Goal: Task Accomplishment & Management: Use online tool/utility

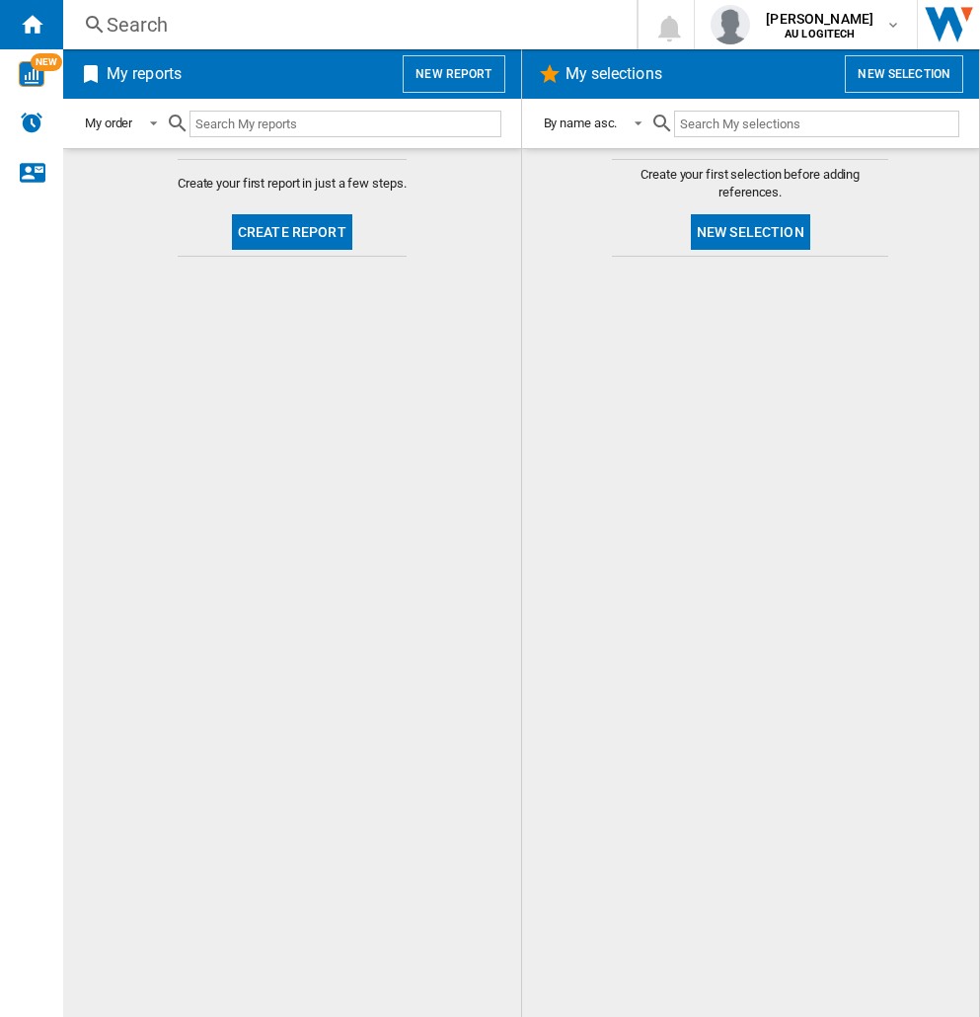
click at [754, 129] on input "text" at bounding box center [816, 124] width 285 height 27
click at [894, 74] on button "New selection" at bounding box center [904, 74] width 118 height 38
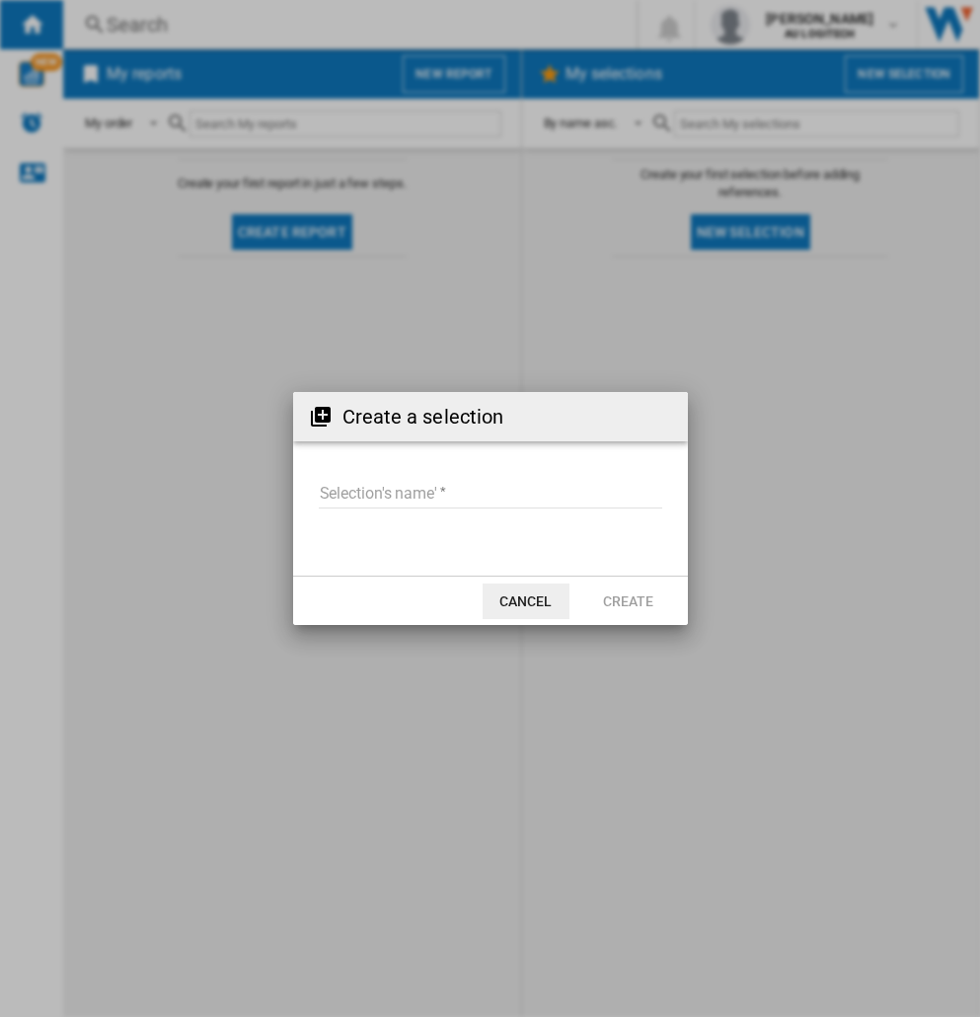
click at [470, 495] on input "Selection's name'" at bounding box center [491, 494] width 344 height 30
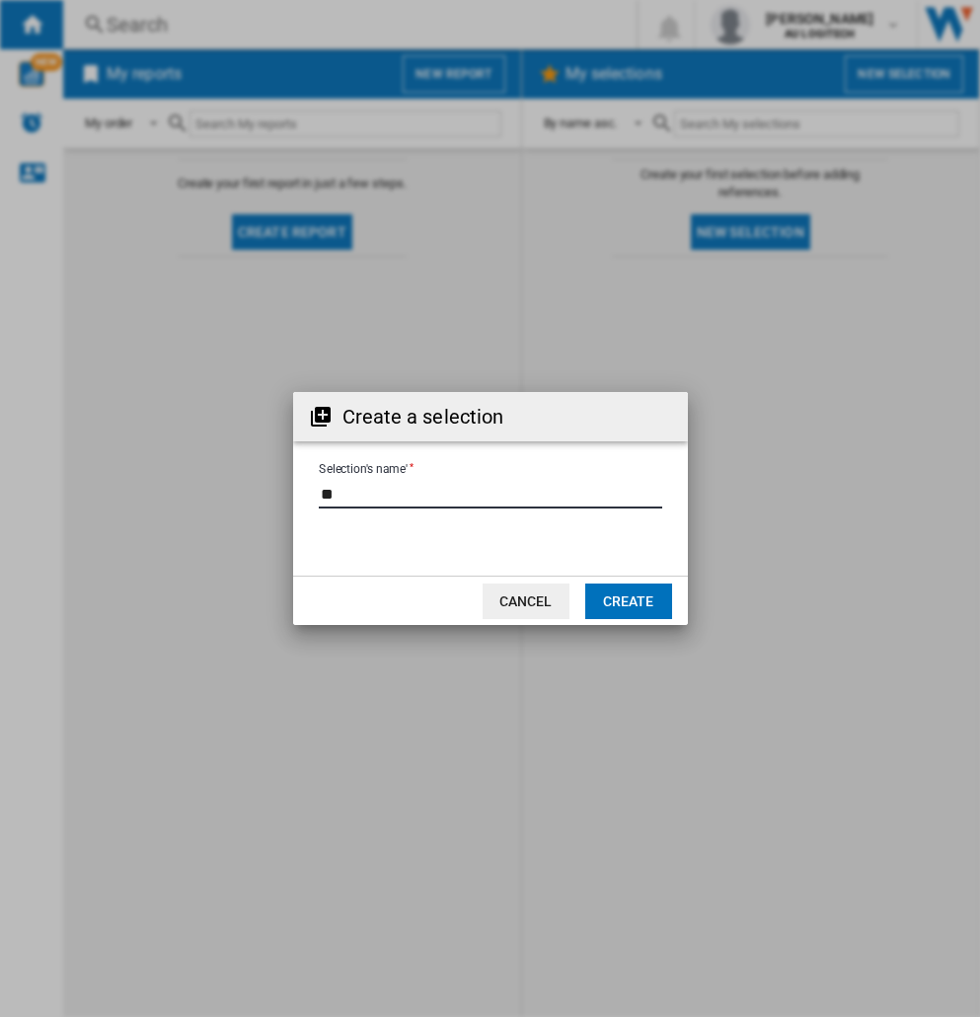
type input "**"
click at [591, 590] on button "Create" at bounding box center [628, 601] width 87 height 36
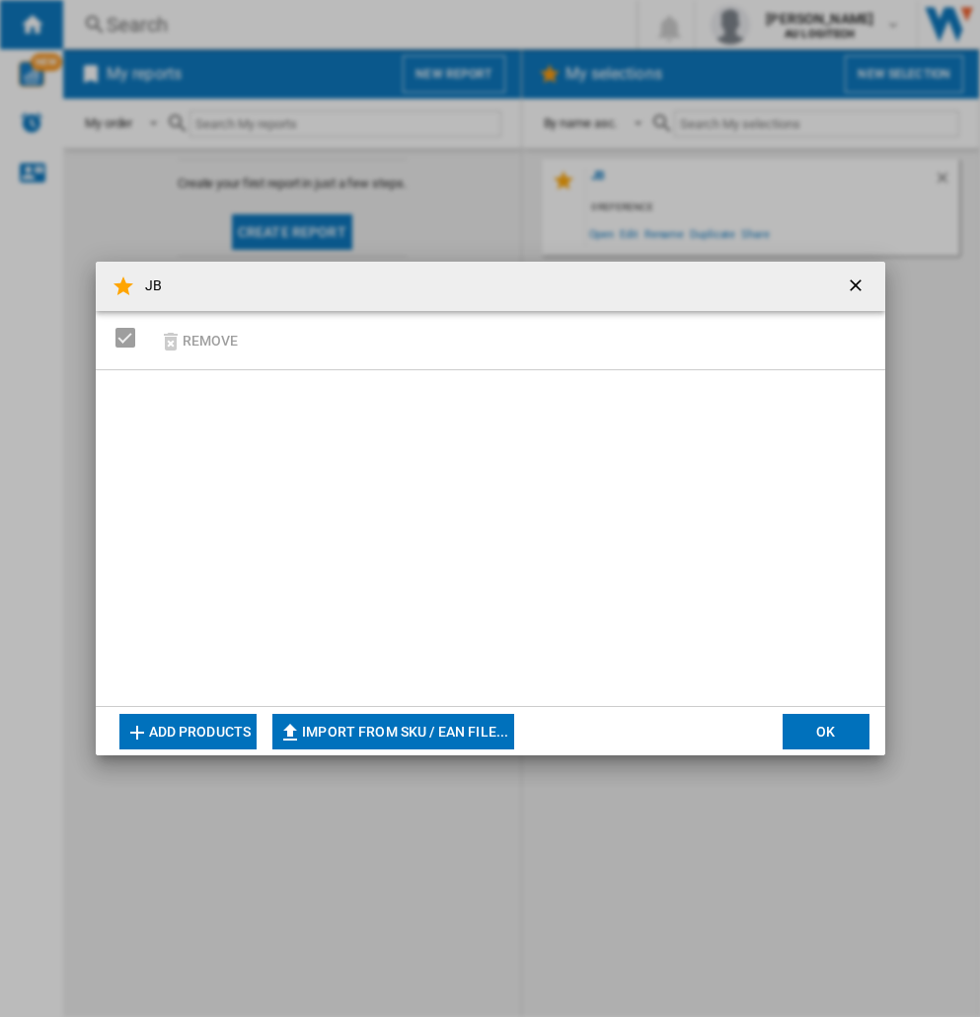
click at [331, 463] on div at bounding box center [491, 538] width 790 height 336
click at [200, 723] on button "Add products" at bounding box center [188, 732] width 138 height 36
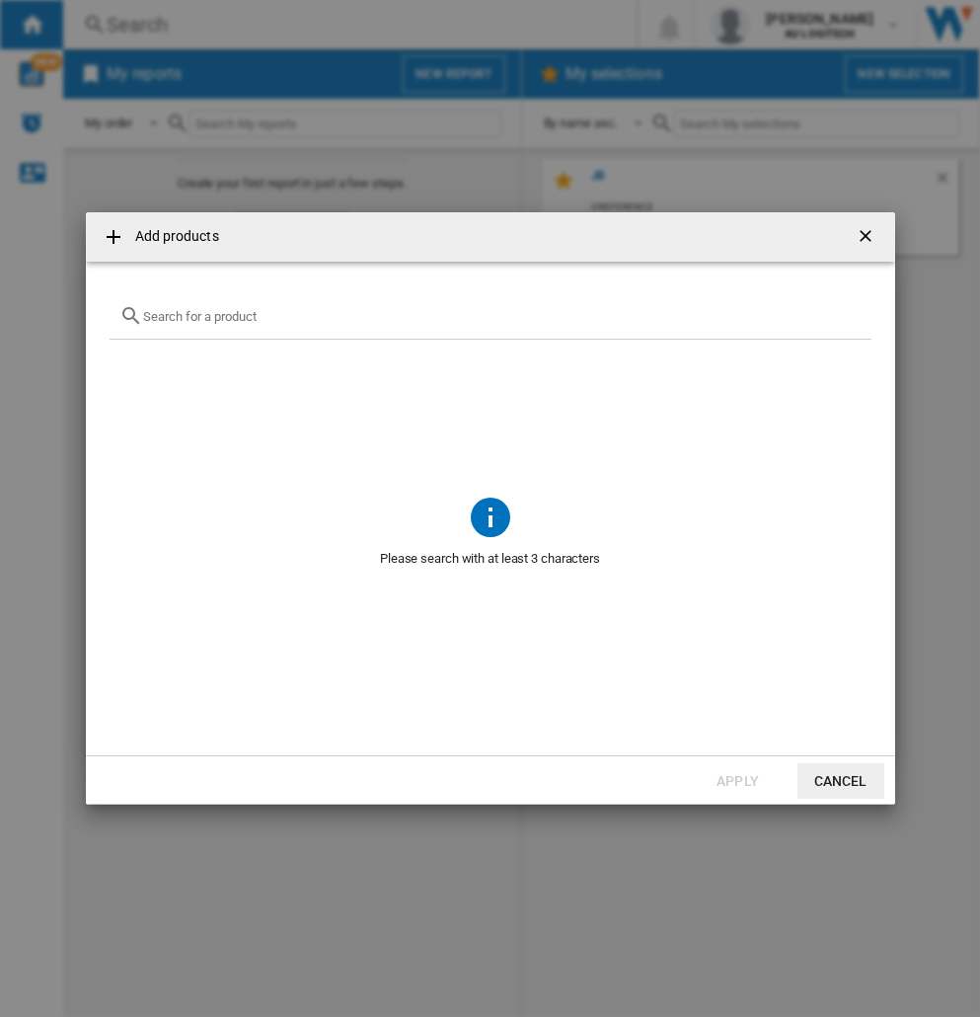
click at [336, 324] on div at bounding box center [491, 316] width 762 height 46
click at [324, 320] on input "text" at bounding box center [502, 316] width 719 height 15
click at [321, 316] on input "text" at bounding box center [502, 316] width 719 height 15
click at [320, 315] on input "text" at bounding box center [502, 316] width 719 height 15
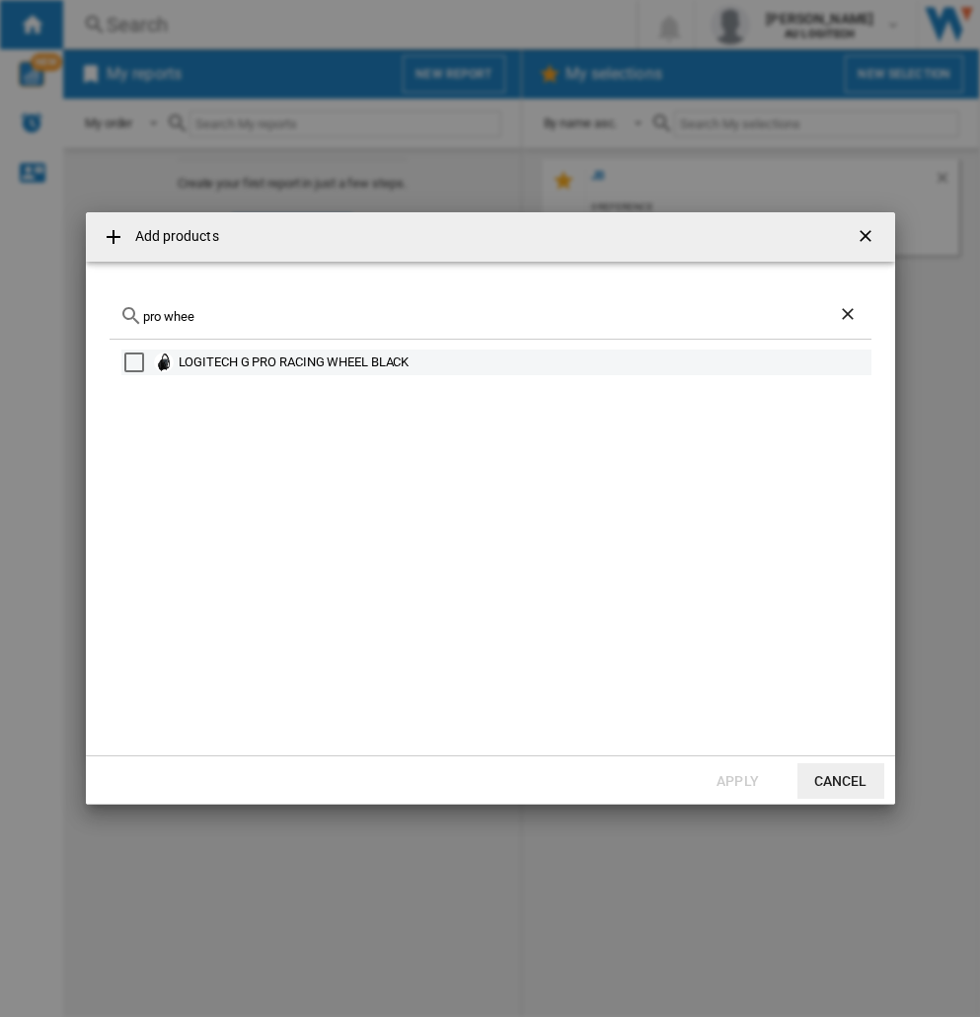
type input "pro whee"
click at [124, 369] on div "Select" at bounding box center [134, 362] width 20 height 20
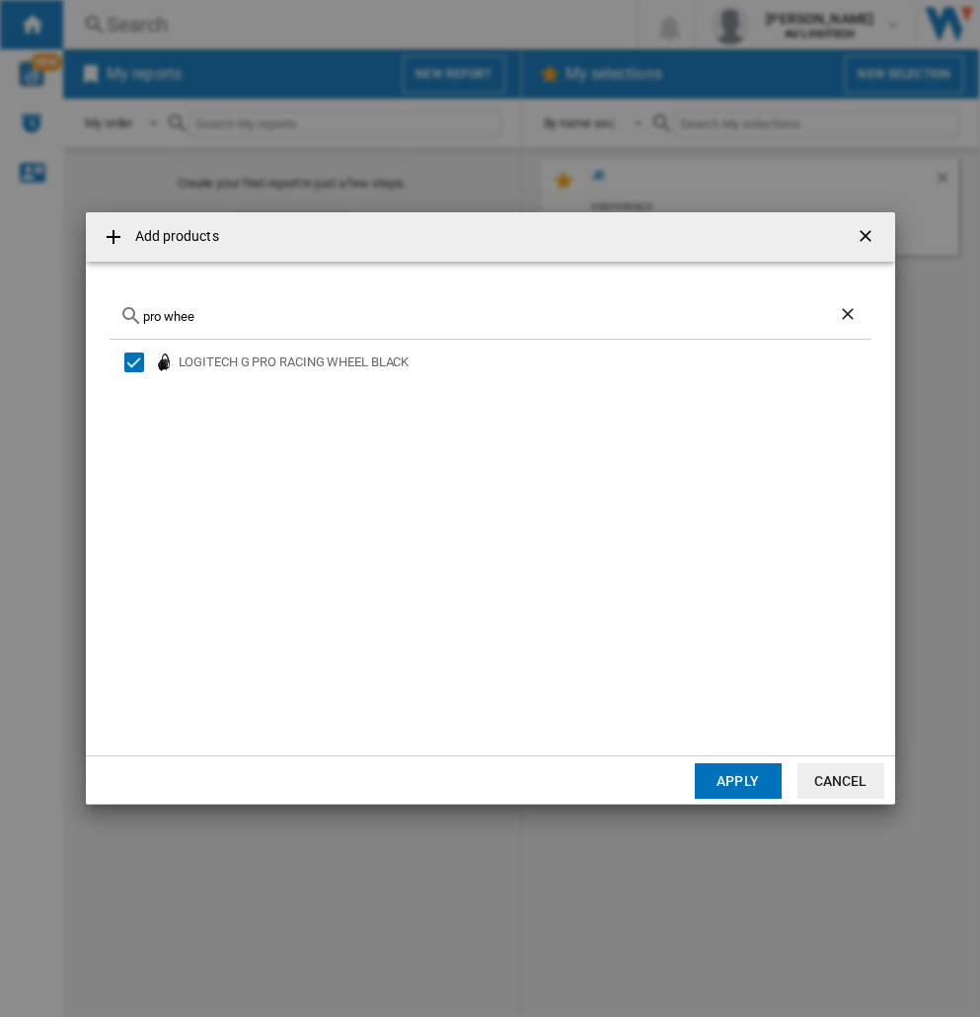
click at [709, 772] on button "Apply" at bounding box center [738, 781] width 87 height 36
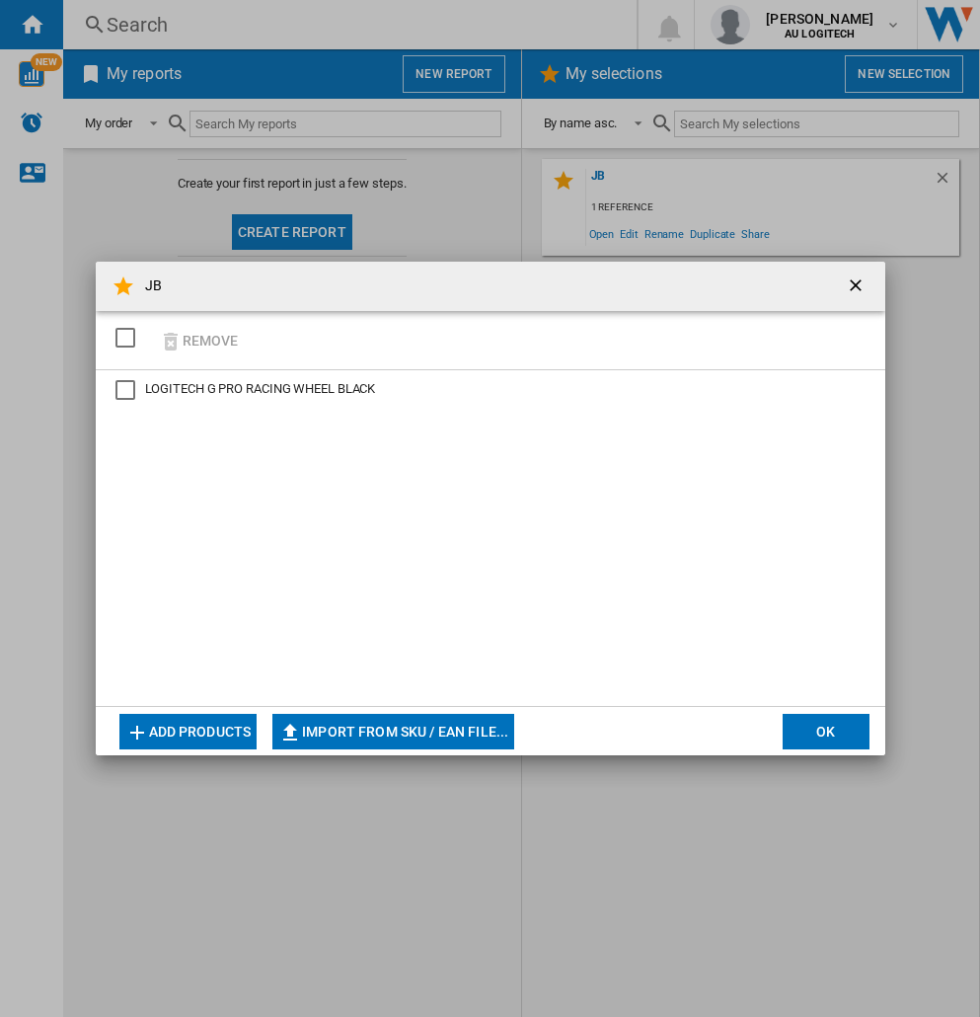
click at [120, 397] on div "LOGITECH G PRO RACING WHEEL BLACK" at bounding box center [126, 390] width 20 height 20
click at [817, 719] on button "OK" at bounding box center [826, 732] width 87 height 36
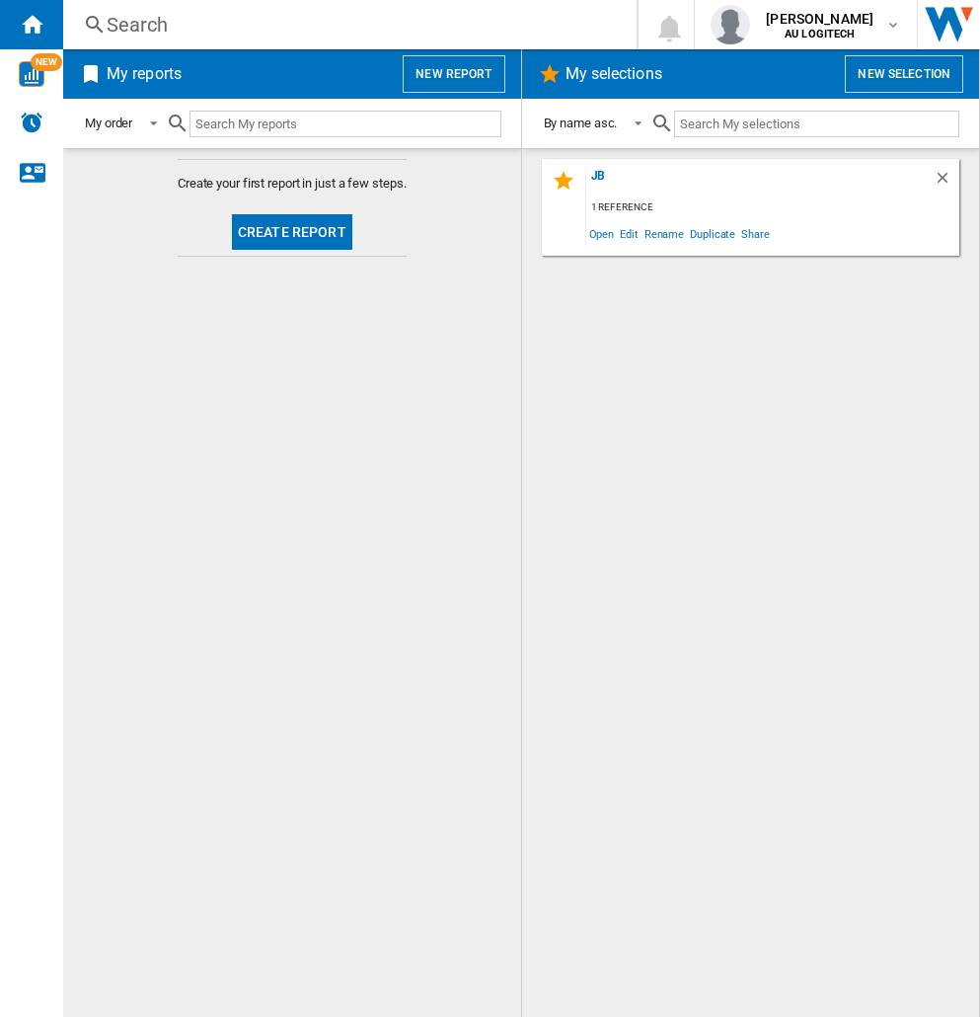
click at [424, 83] on button "New report" at bounding box center [454, 74] width 102 height 38
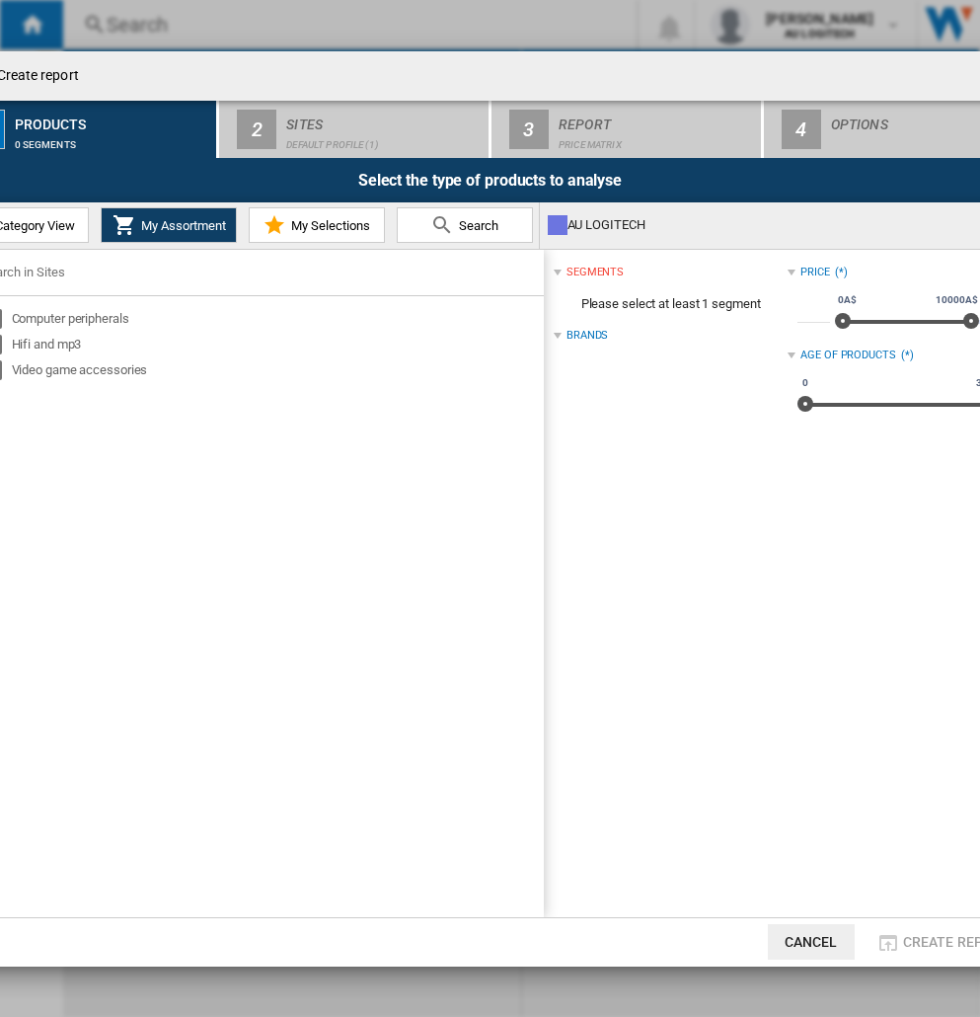
click at [147, 209] on button "My Assortment" at bounding box center [169, 225] width 136 height 36
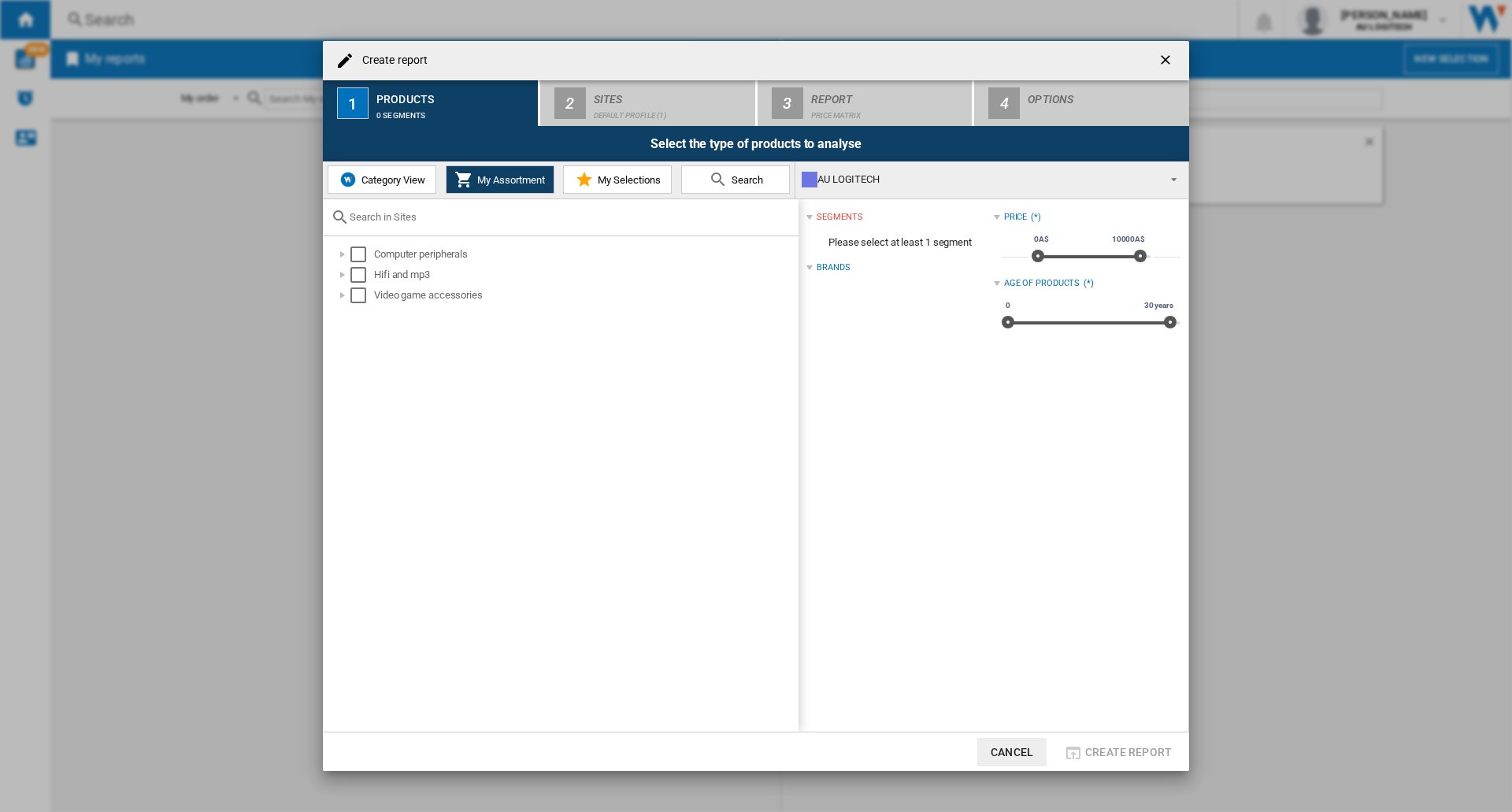
click at [375, 178] on span "Category View" at bounding box center [391, 179] width 68 height 12
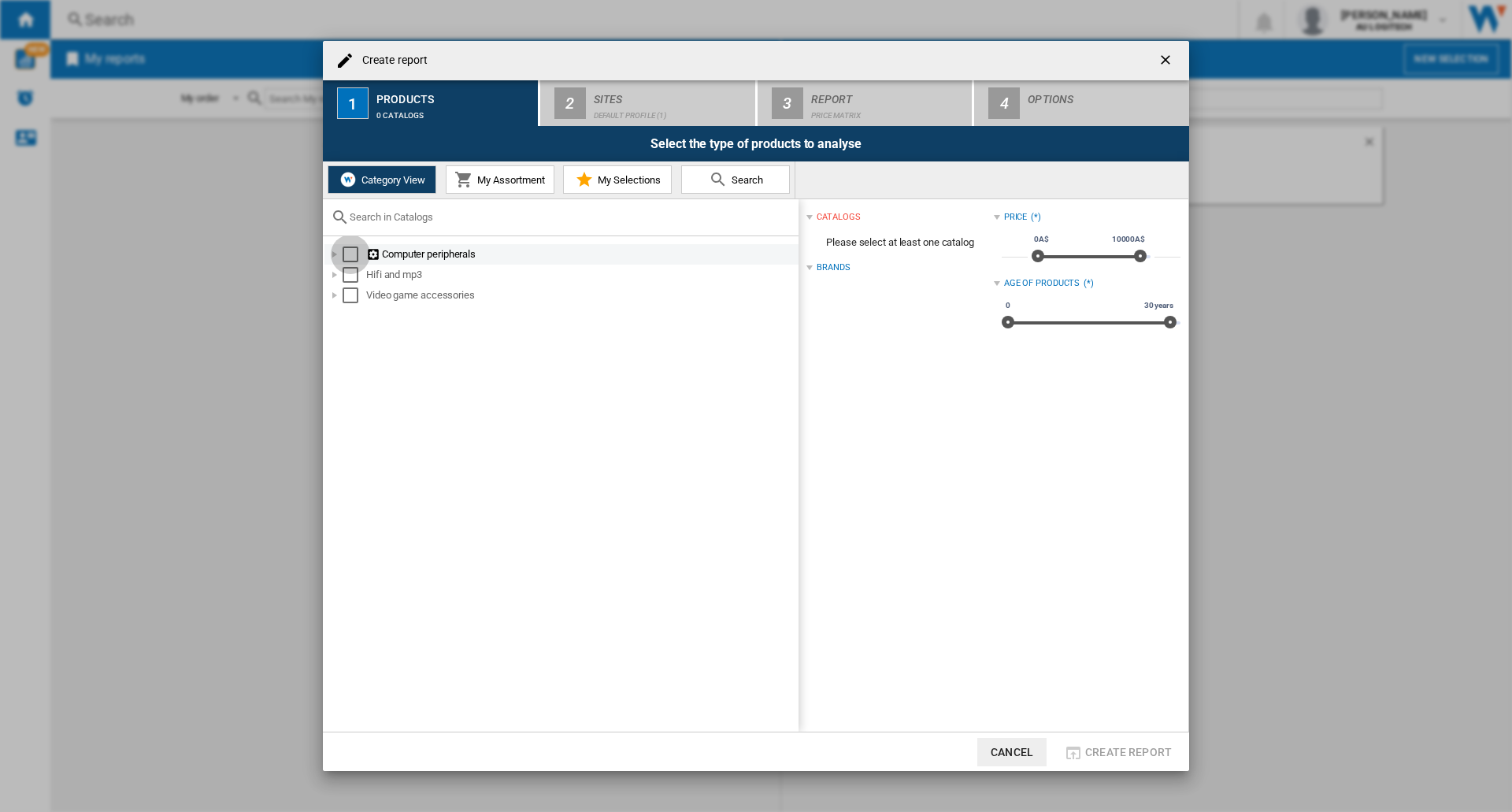
click at [356, 250] on div "Select" at bounding box center [350, 254] width 16 height 16
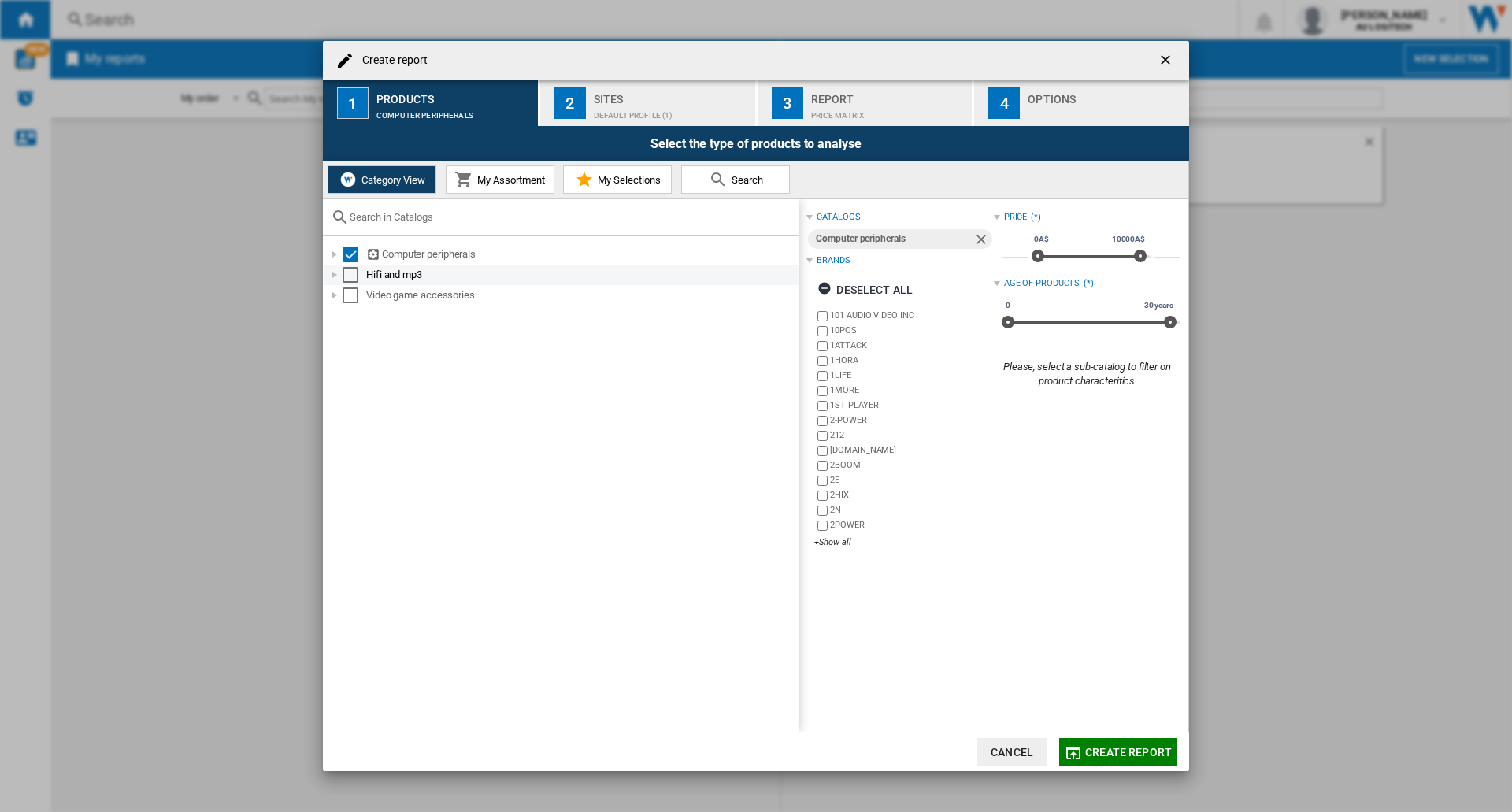
click at [350, 274] on div "Select" at bounding box center [350, 275] width 16 height 16
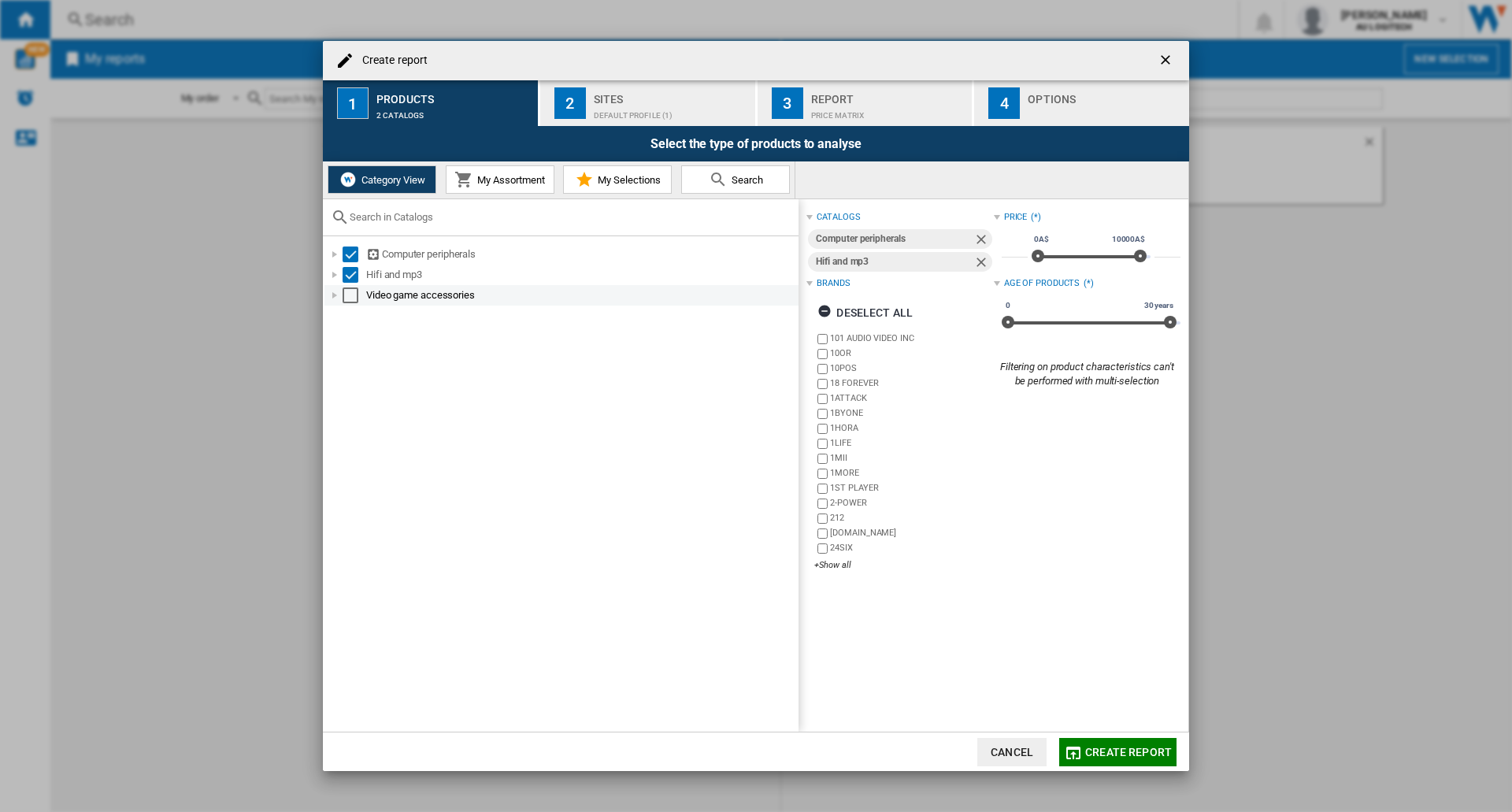
click at [348, 296] on div "Select" at bounding box center [350, 295] width 16 height 16
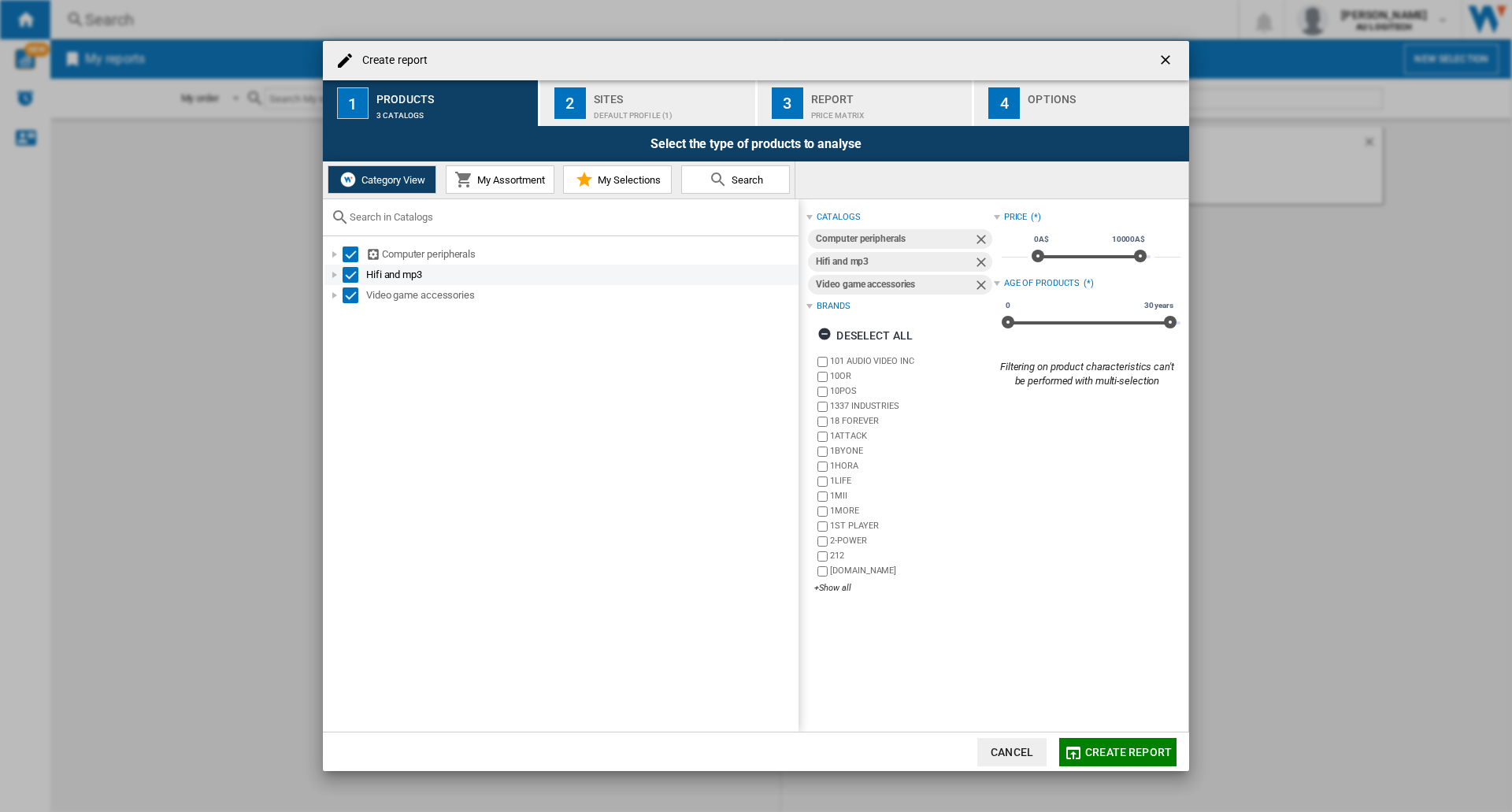
click at [350, 278] on div "Select" at bounding box center [350, 275] width 16 height 16
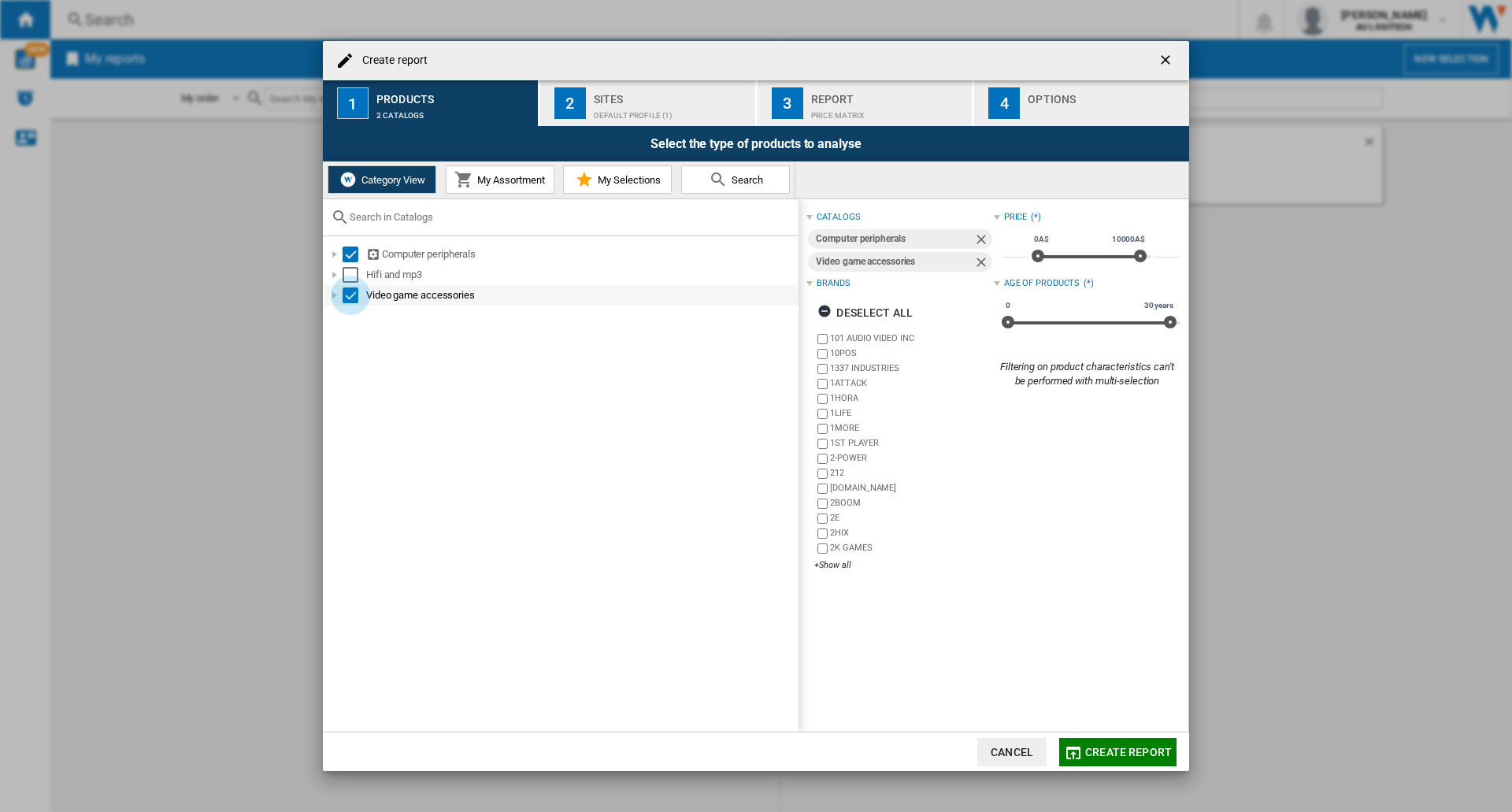
click at [350, 299] on div "Select" at bounding box center [350, 295] width 16 height 16
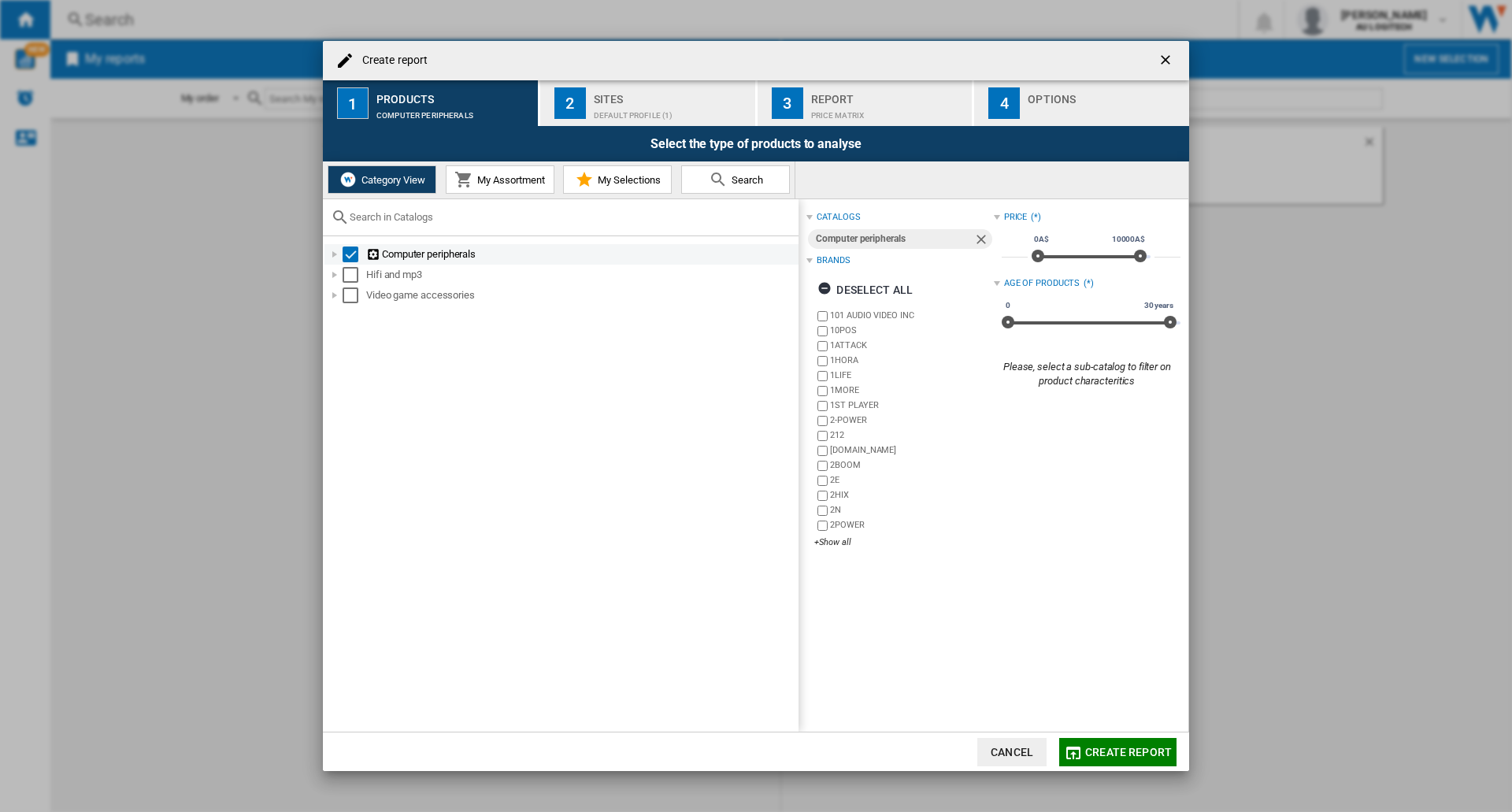
click at [330, 258] on div at bounding box center [335, 254] width 16 height 16
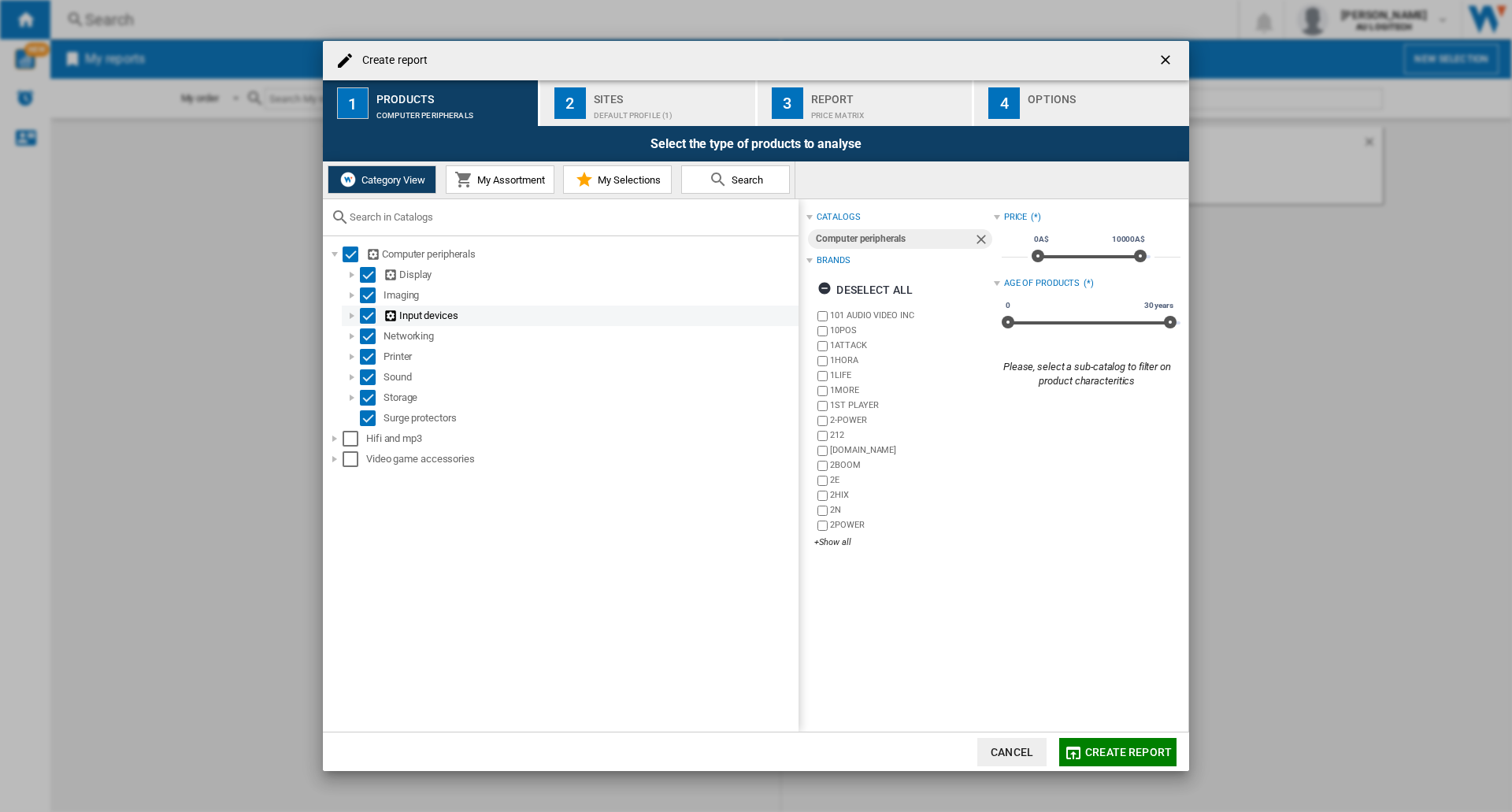
click at [352, 315] on div at bounding box center [352, 316] width 16 height 16
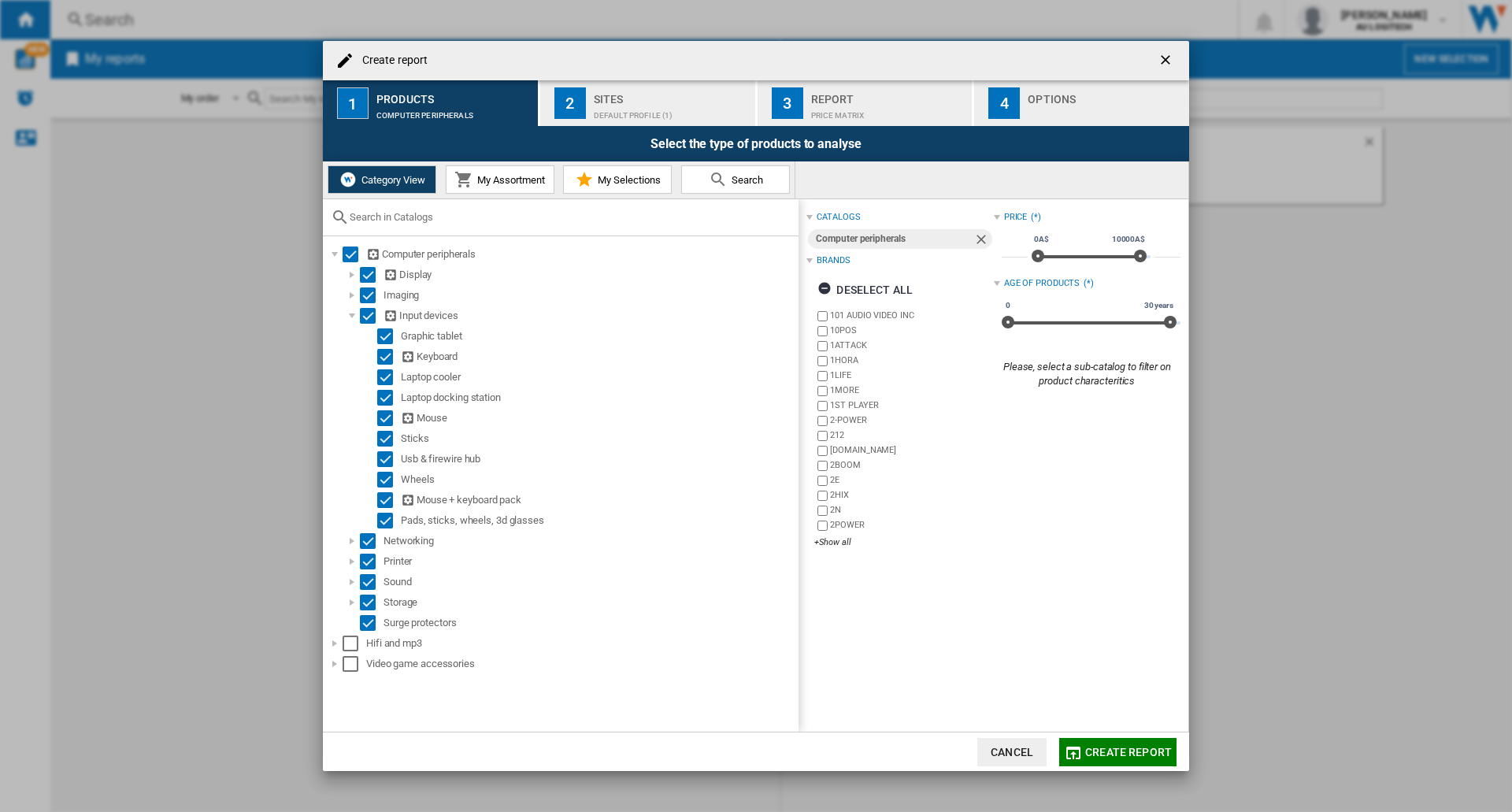
click at [781, 263] on div "Brands" at bounding box center [833, 261] width 33 height 13
click at [781, 260] on div "Brands" at bounding box center [833, 261] width 33 height 13
click at [781, 286] on div "Age of products" at bounding box center [1042, 284] width 77 height 13
click at [781, 282] on div "Age of products" at bounding box center [1042, 284] width 77 height 13
click at [617, 114] on div "Default profile (1)" at bounding box center [671, 111] width 155 height 17
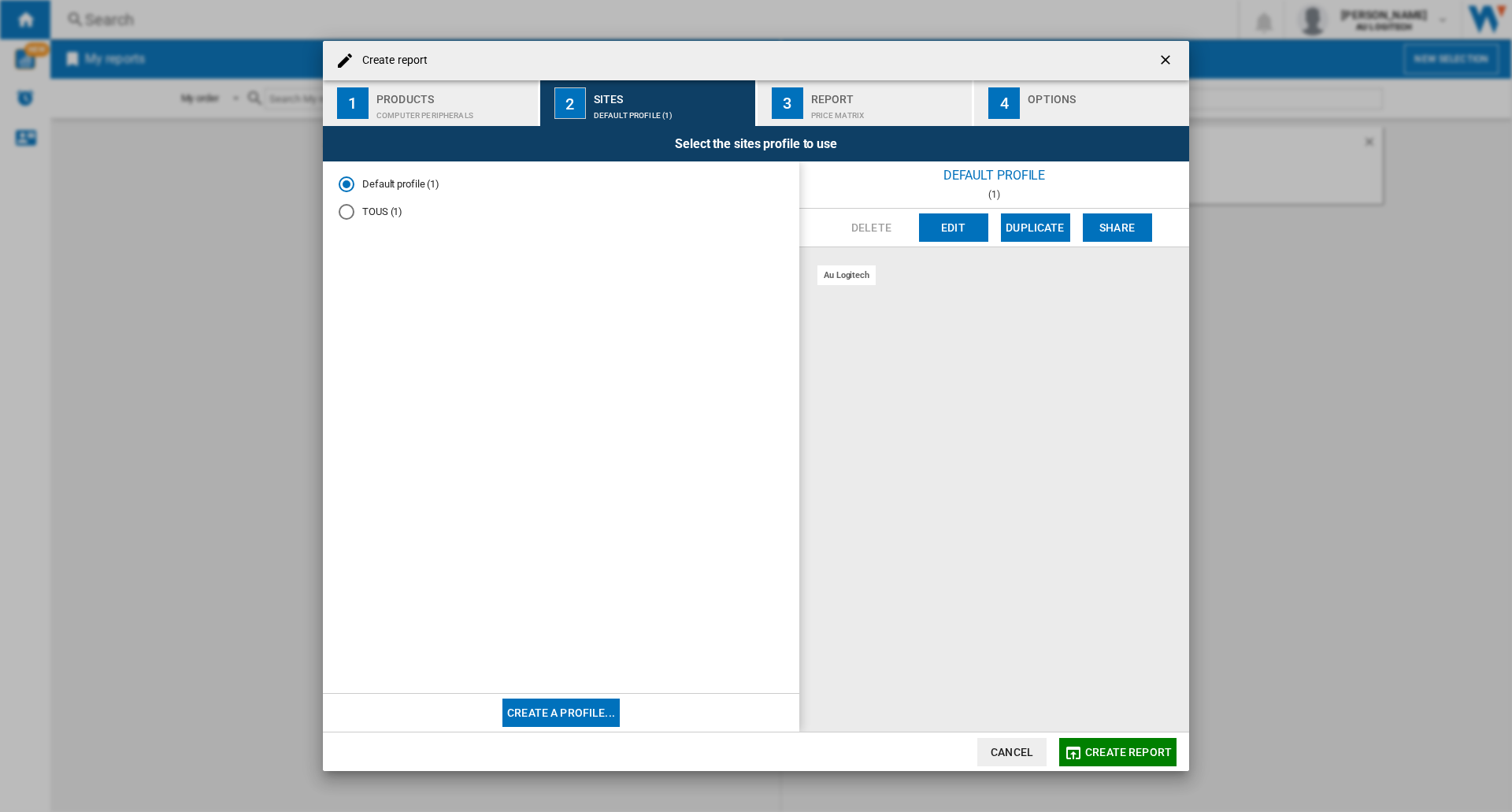
click at [781, 109] on div "Price Matrix" at bounding box center [888, 111] width 155 height 17
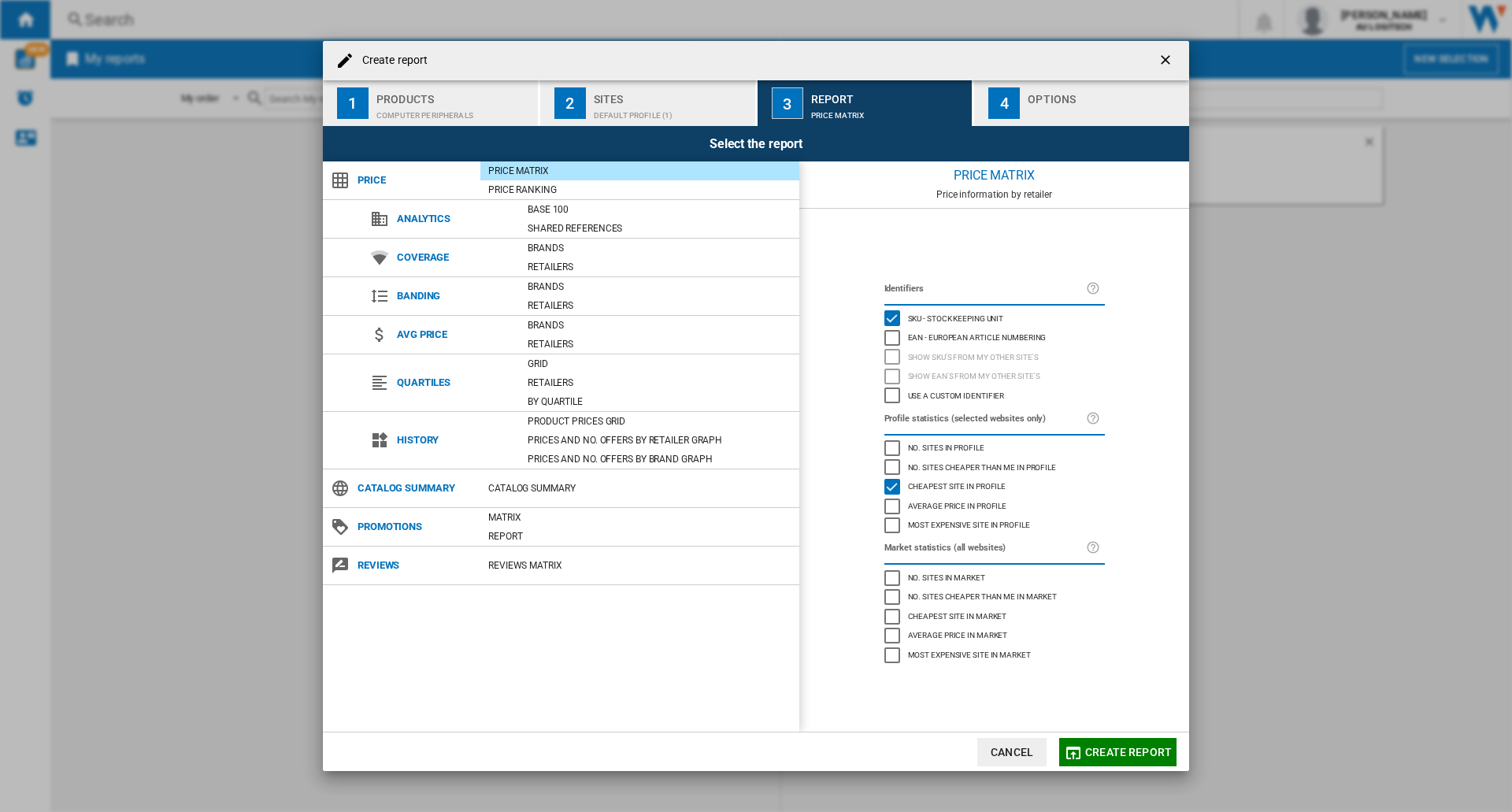
click at [781, 105] on div "button" at bounding box center [1104, 111] width 155 height 17
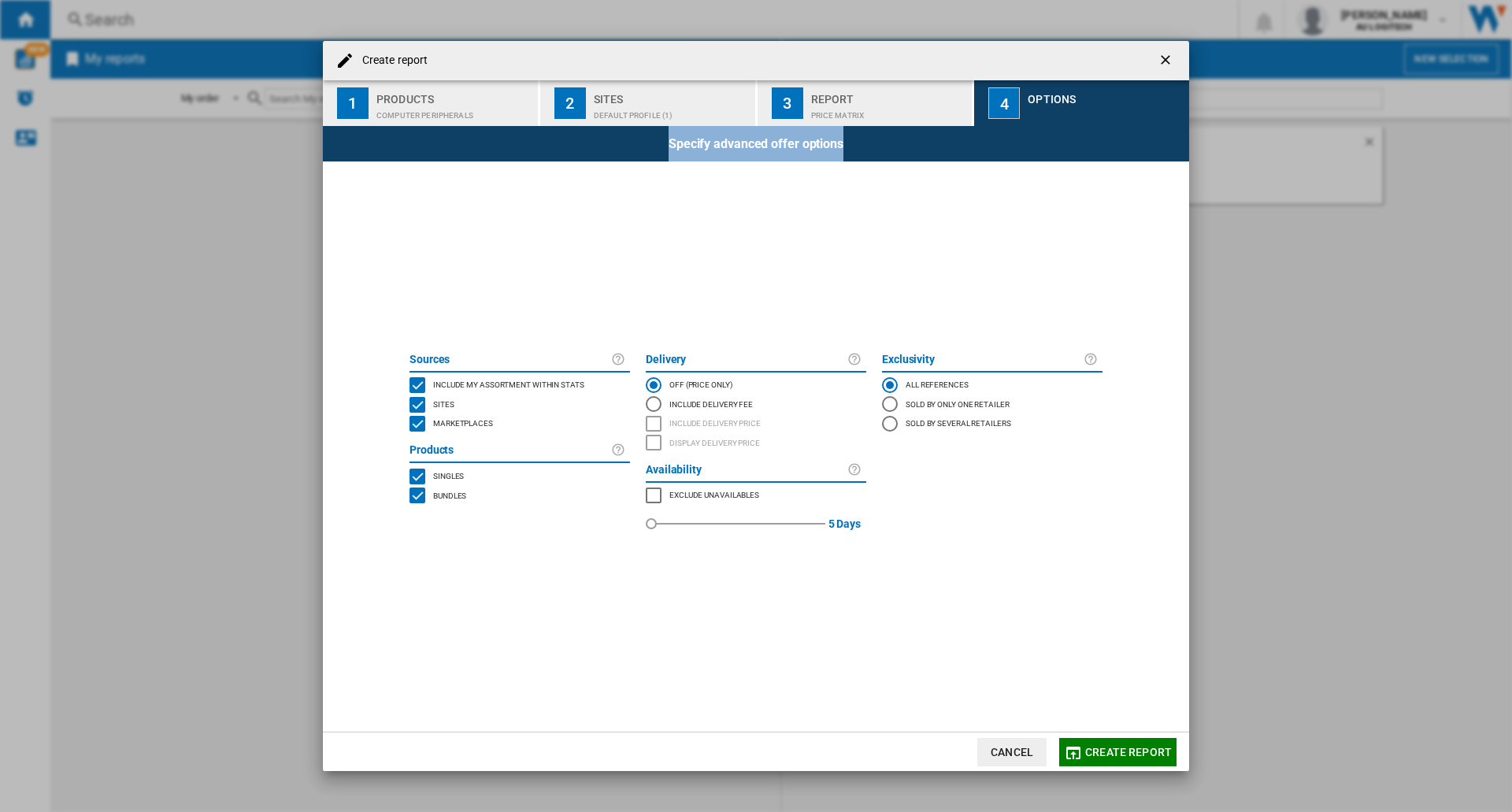
drag, startPoint x: 772, startPoint y: 53, endPoint x: 864, endPoint y: 194, distance: 168.4
click at [781, 199] on md-dialog-content "Create report 1 Products Computer peripherals 2 Sites Default profile (1) 3 Rep…" at bounding box center [756, 406] width 866 height 731
click at [482, 281] on span at bounding box center [756, 254] width 709 height 185
click at [781, 79] on div "Create report" at bounding box center [756, 60] width 866 height 39
click at [781, 110] on div "Price Matrix" at bounding box center [888, 111] width 155 height 17
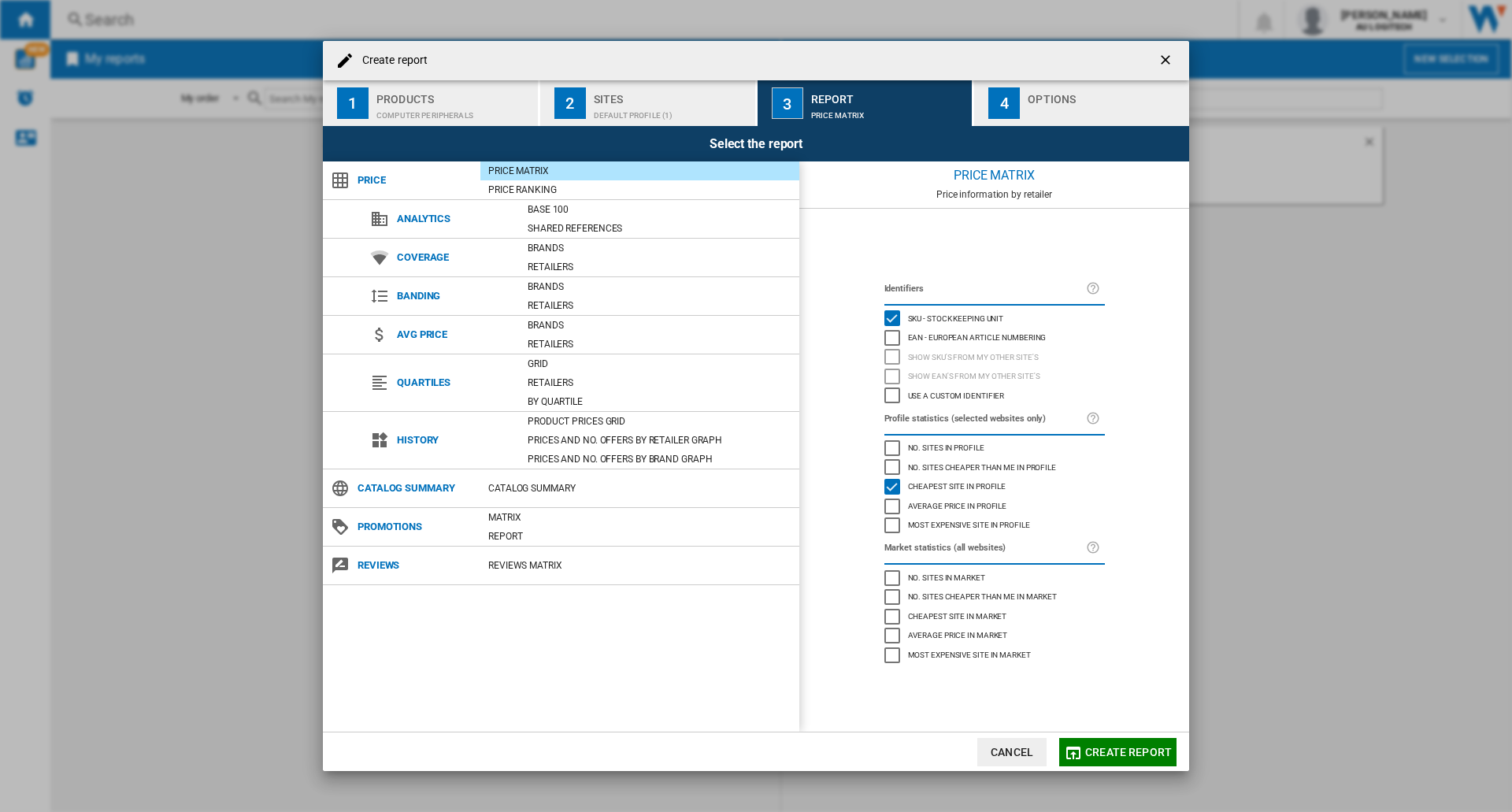
click at [377, 119] on div "Computer peripherals" at bounding box center [454, 111] width 155 height 17
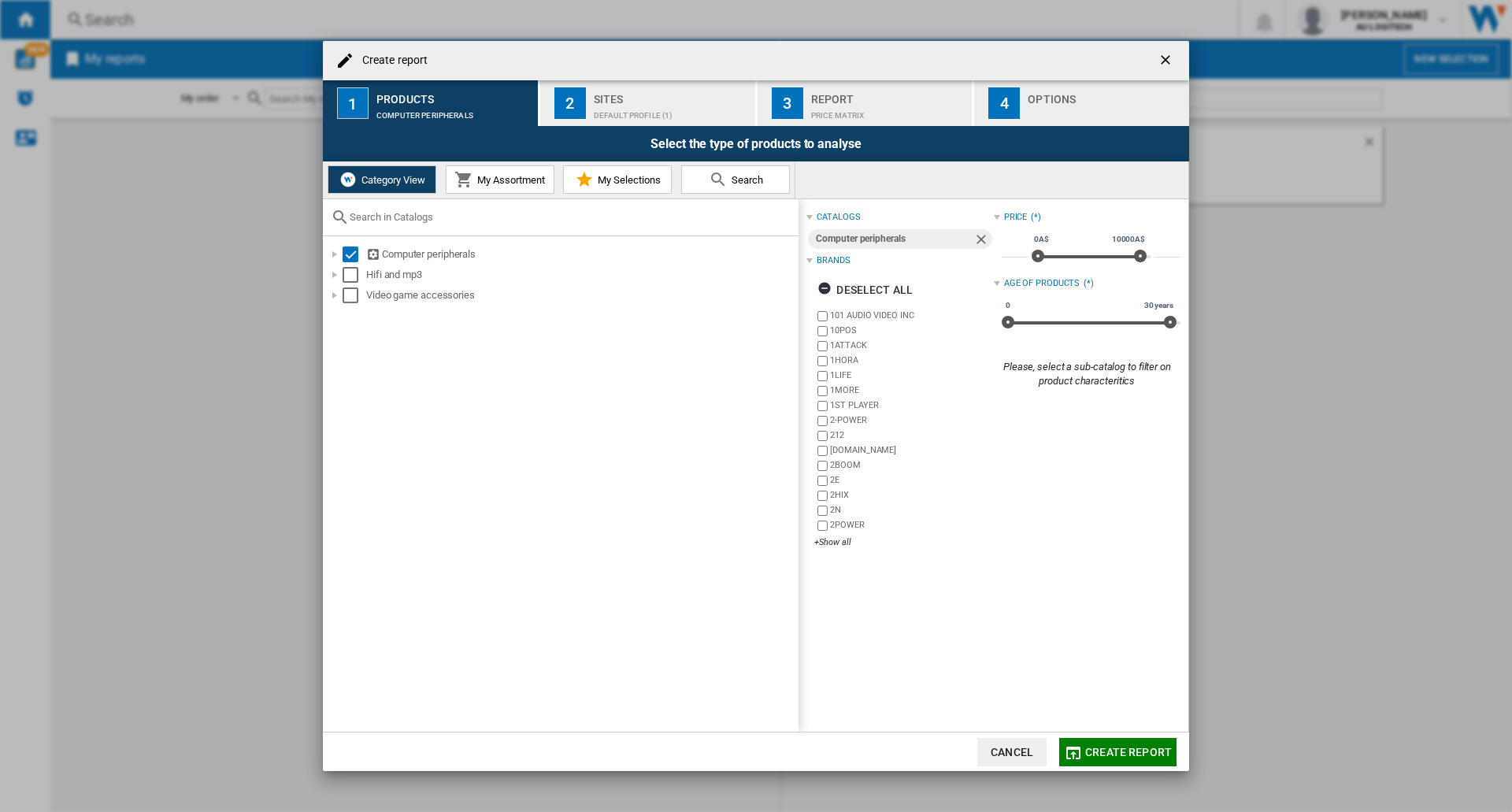
click at [624, 110] on div "Default profile (1)" at bounding box center [671, 111] width 155 height 17
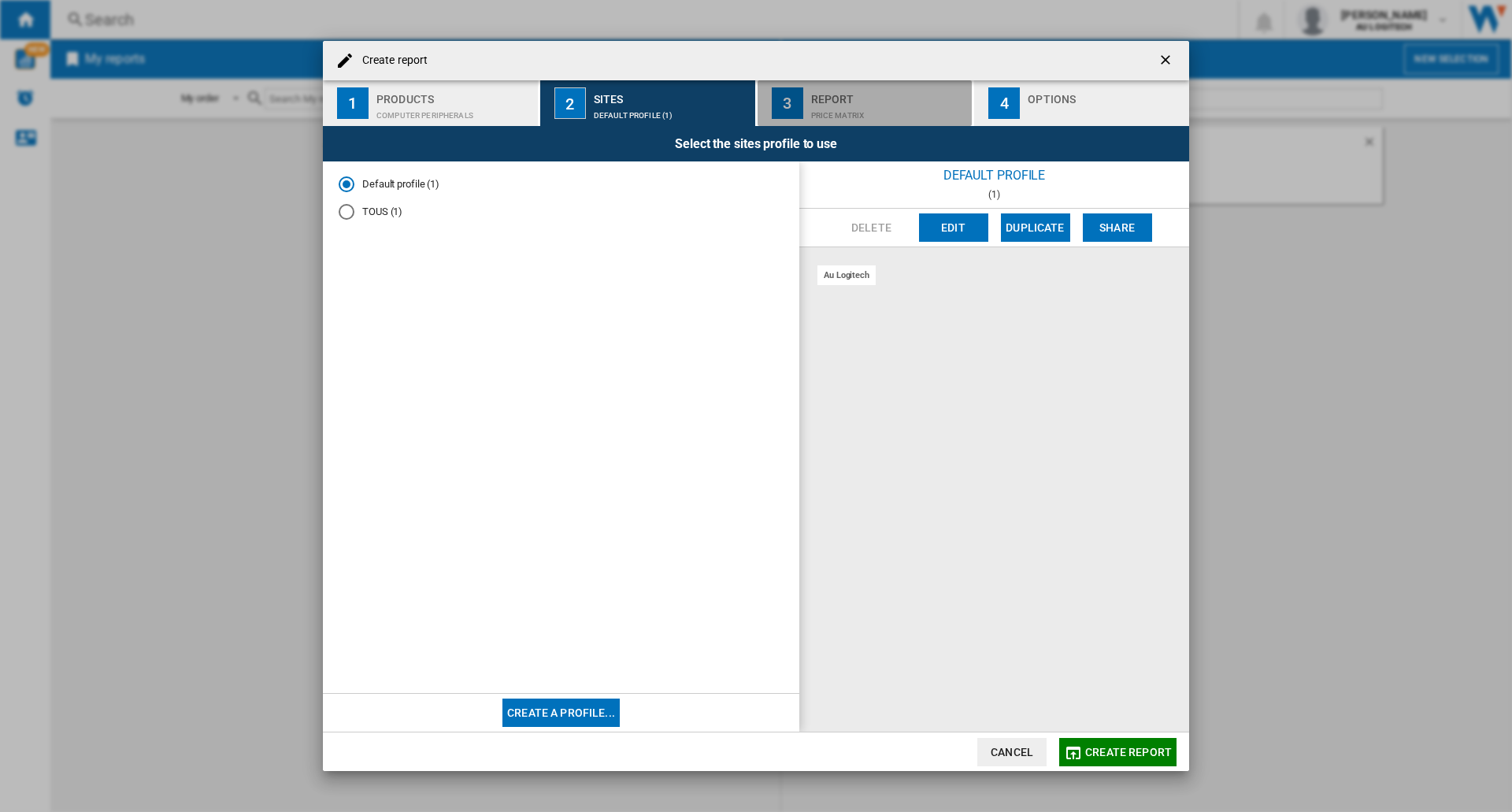
click at [781, 107] on div "Price Matrix" at bounding box center [888, 111] width 155 height 17
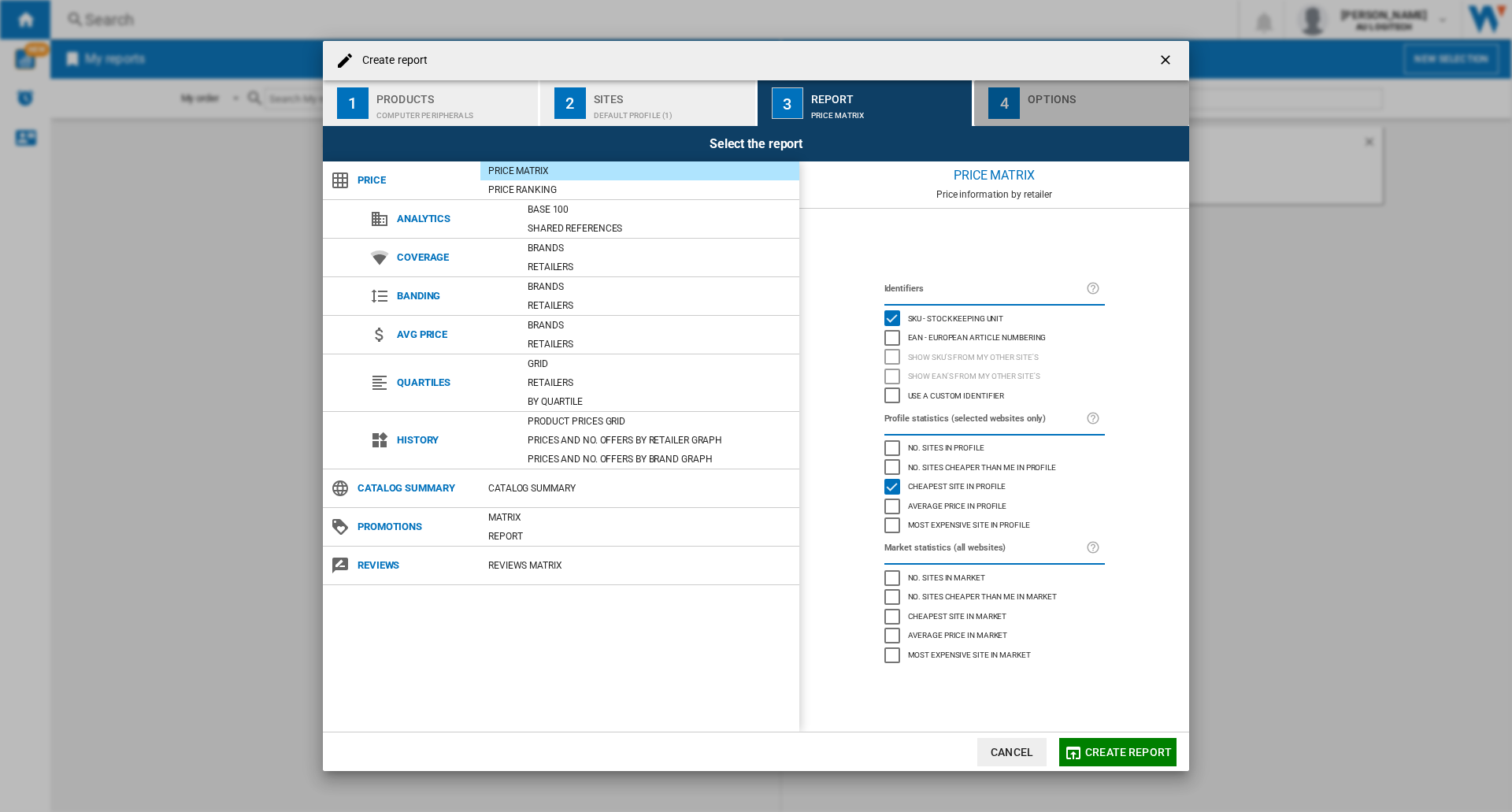
click at [781, 91] on div "4" at bounding box center [1003, 103] width 31 height 31
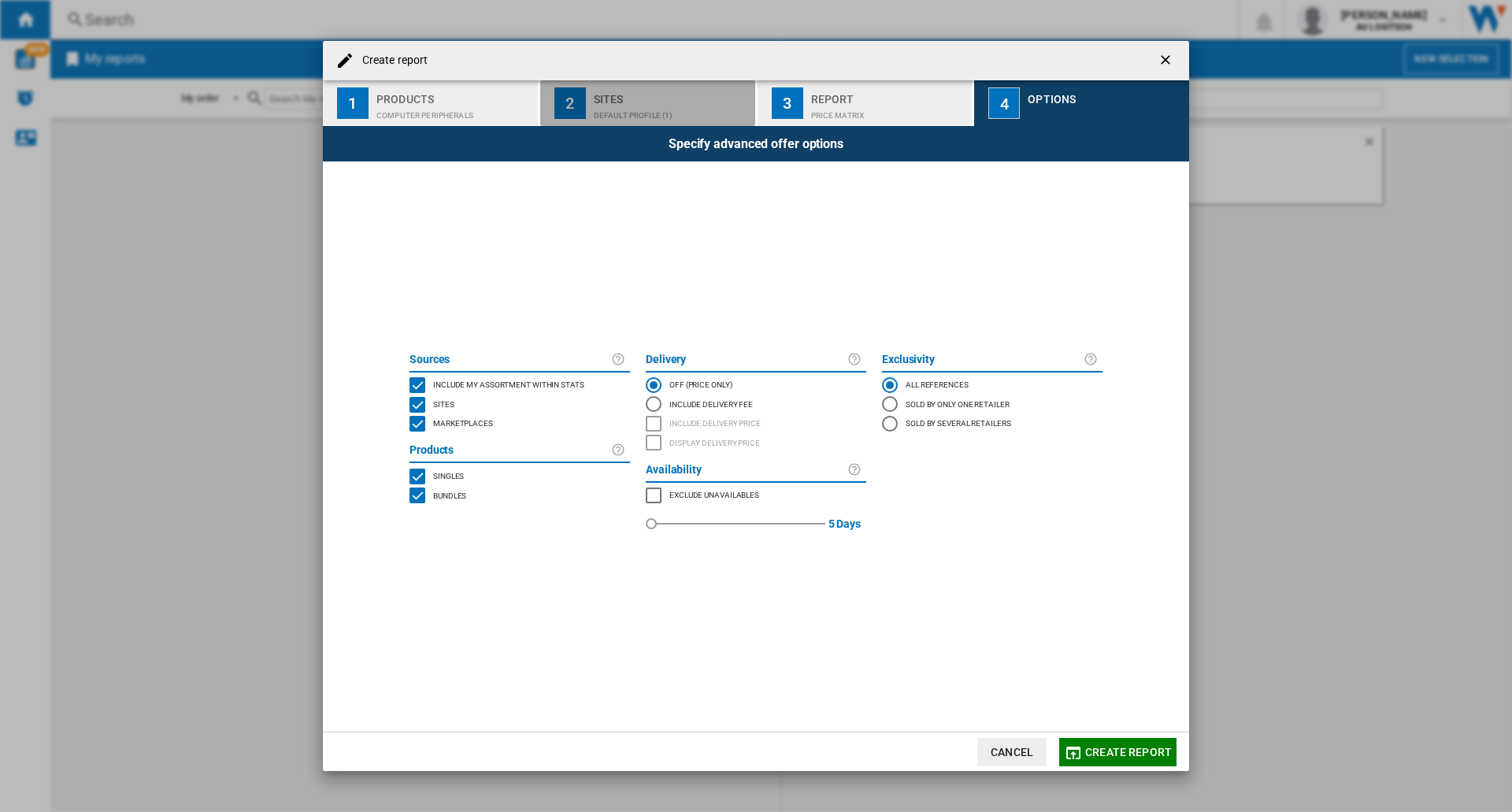
click at [737, 101] on div "Sites" at bounding box center [671, 95] width 155 height 17
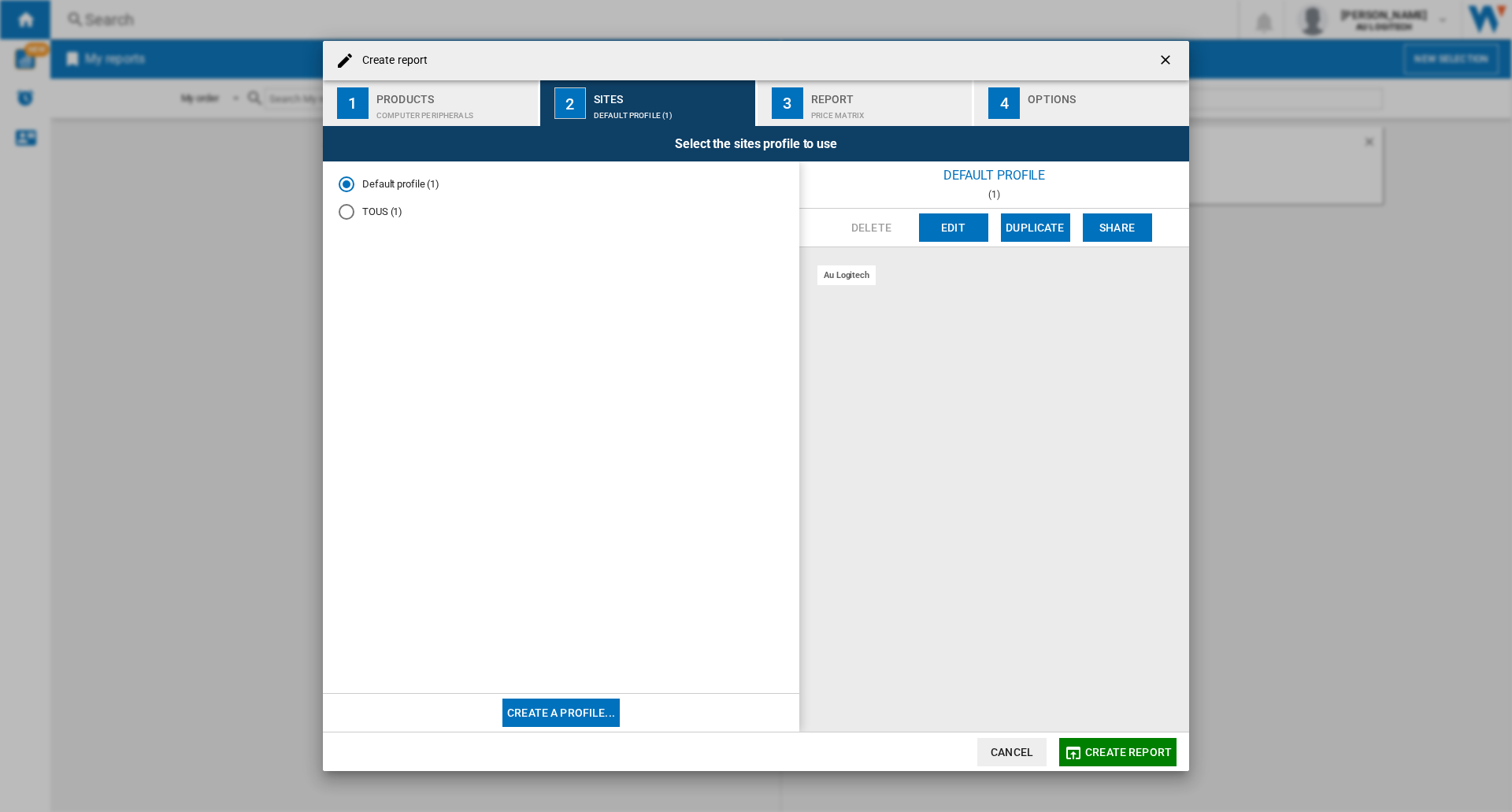
click at [781, 114] on div "Price Matrix" at bounding box center [888, 111] width 155 height 17
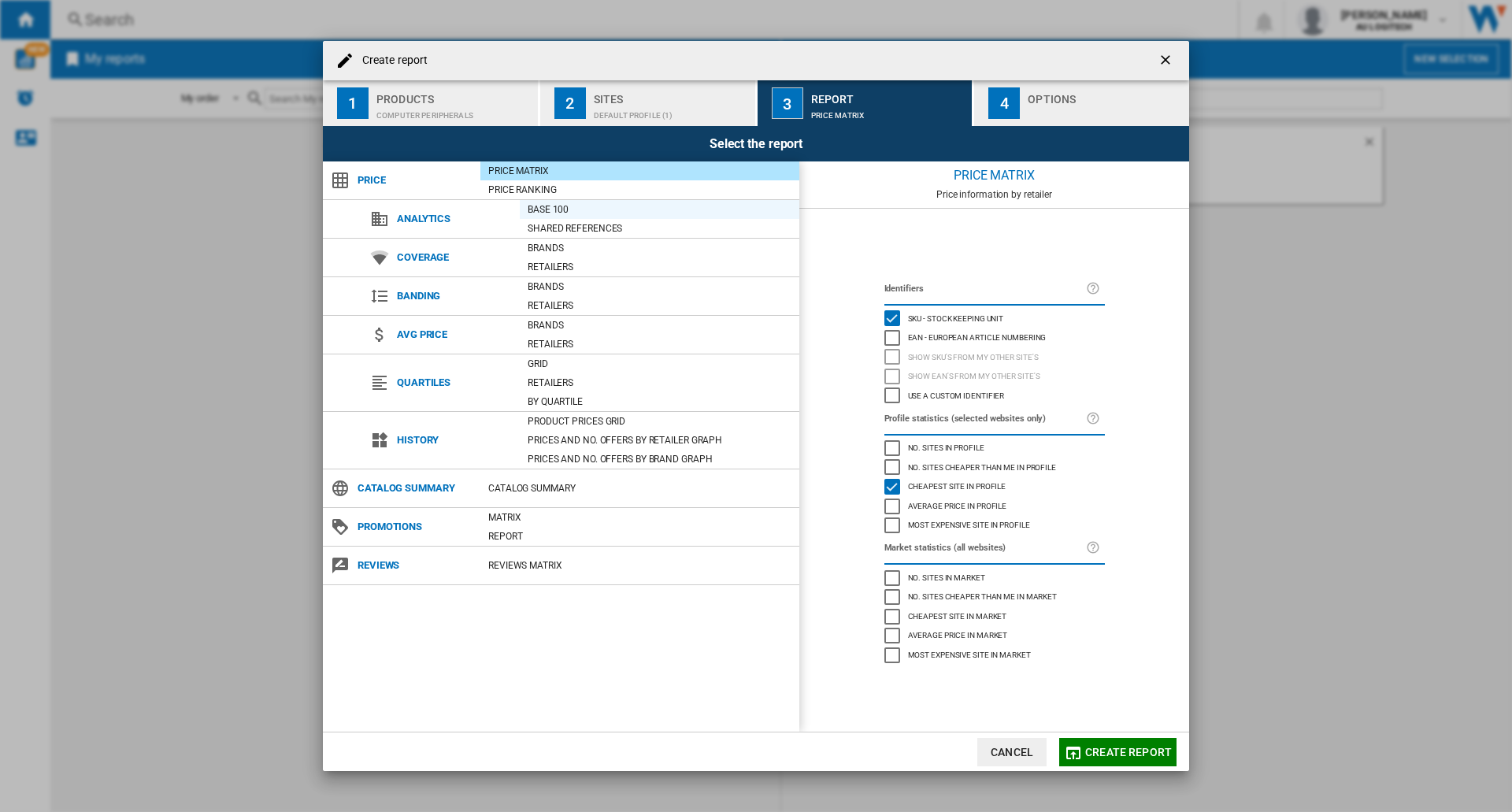
click at [533, 211] on div "Base 100" at bounding box center [660, 210] width 279 height 16
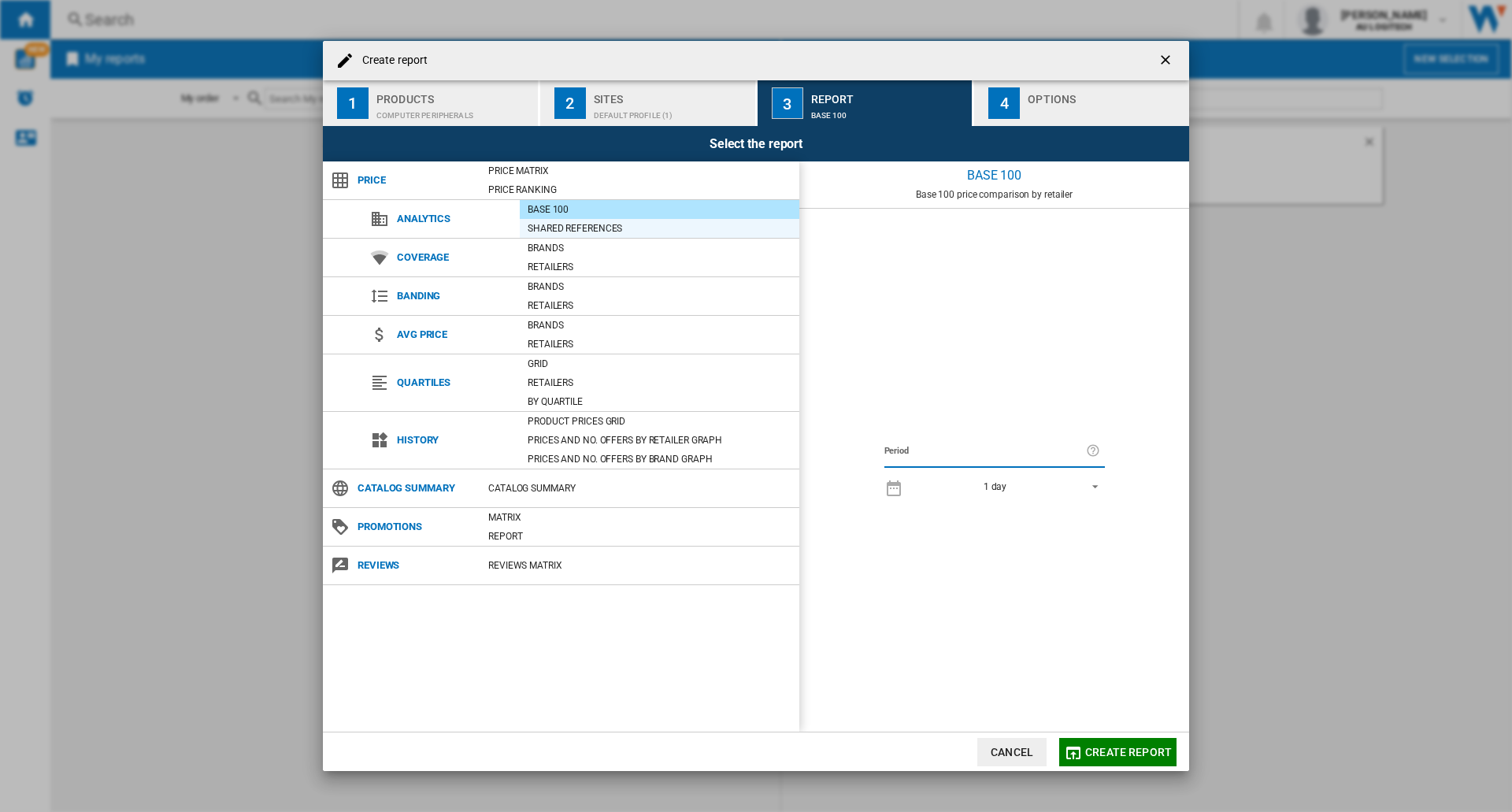
click at [542, 222] on div "Shared references" at bounding box center [660, 228] width 279 height 16
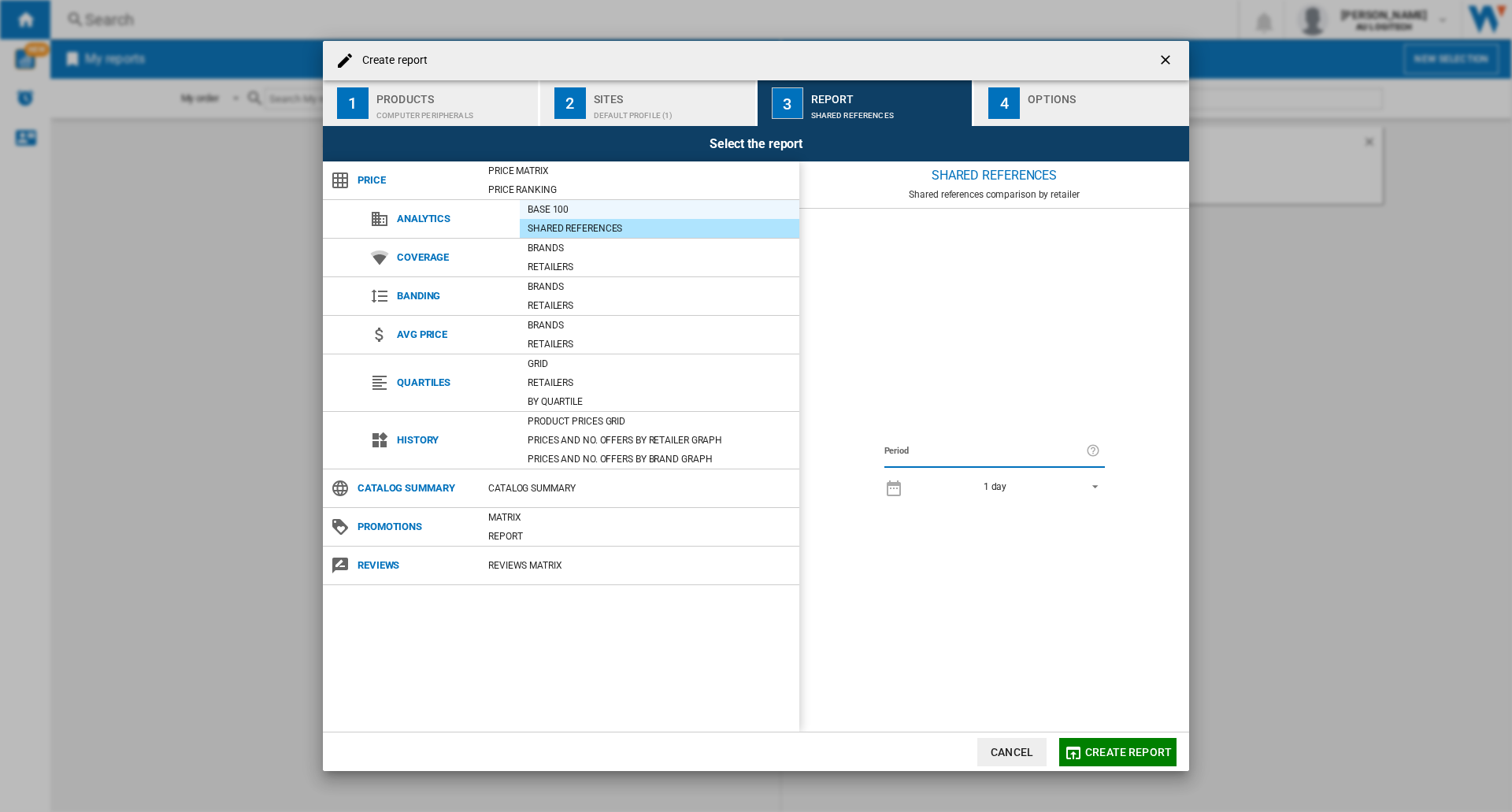
click at [549, 211] on div "Base 100" at bounding box center [660, 210] width 279 height 16
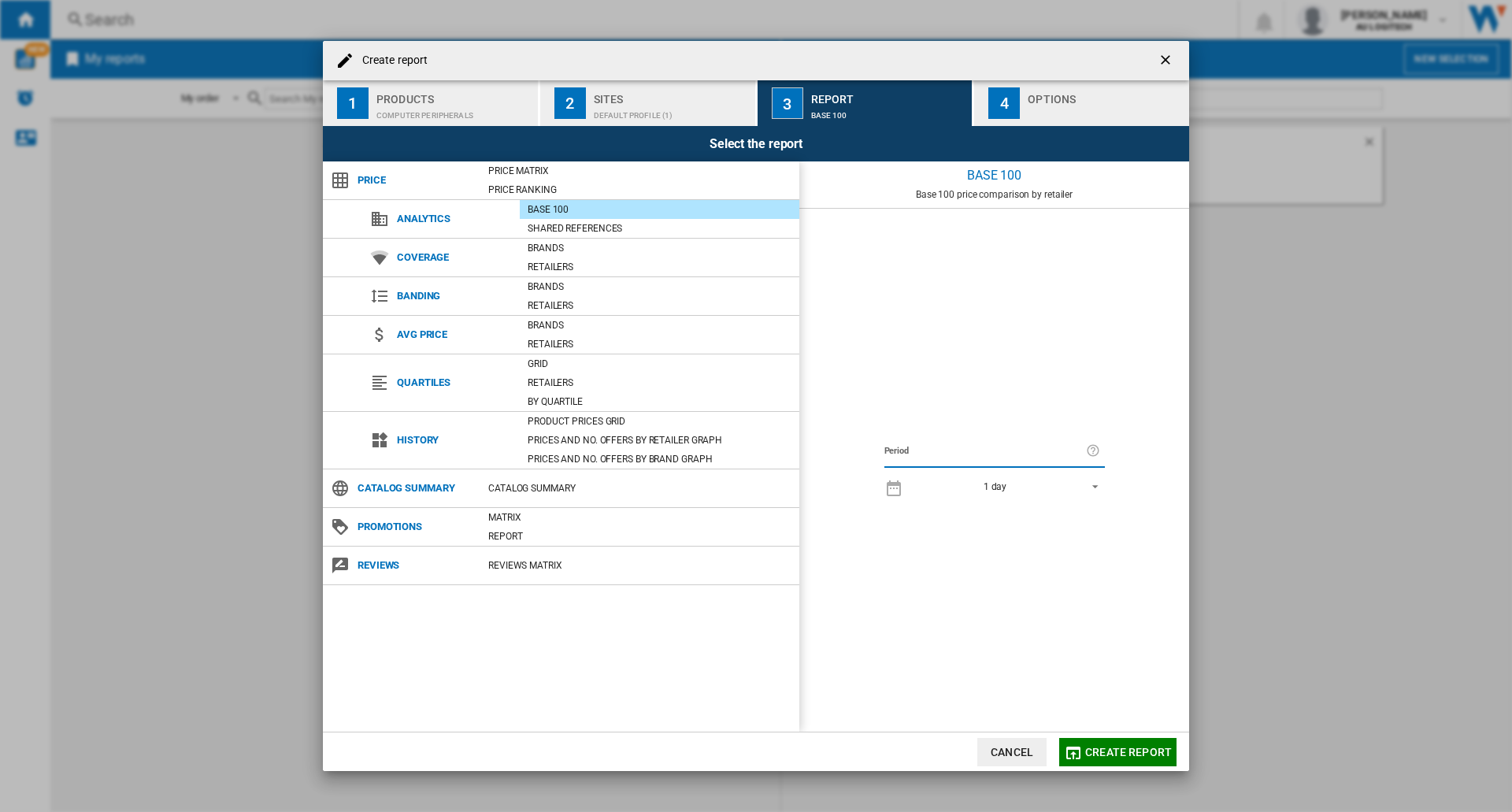
click at [438, 223] on span "Analytics" at bounding box center [455, 219] width 131 height 22
click at [554, 244] on div "Brands" at bounding box center [660, 248] width 279 height 16
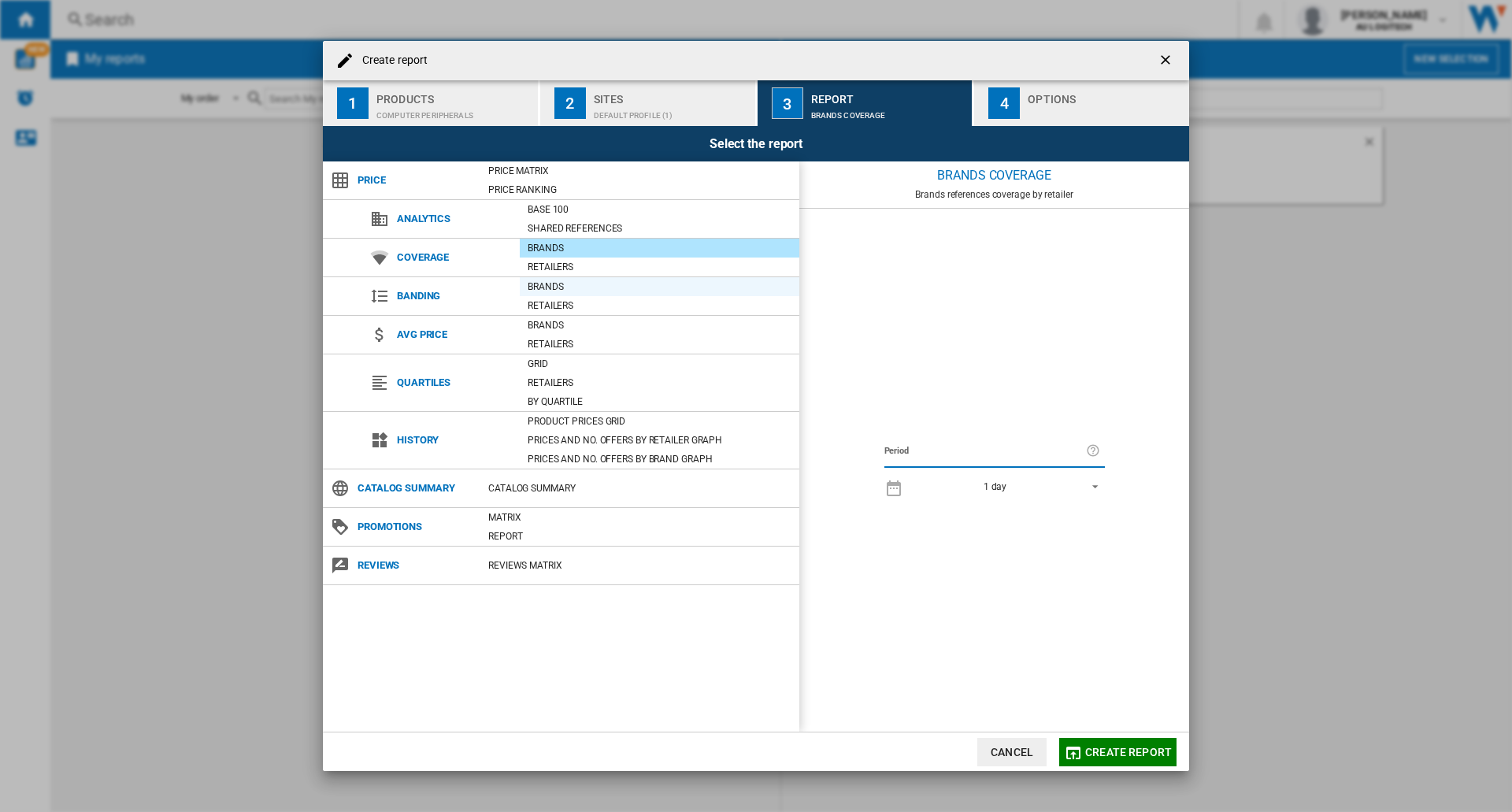
click at [561, 282] on div "Brands" at bounding box center [660, 287] width 279 height 16
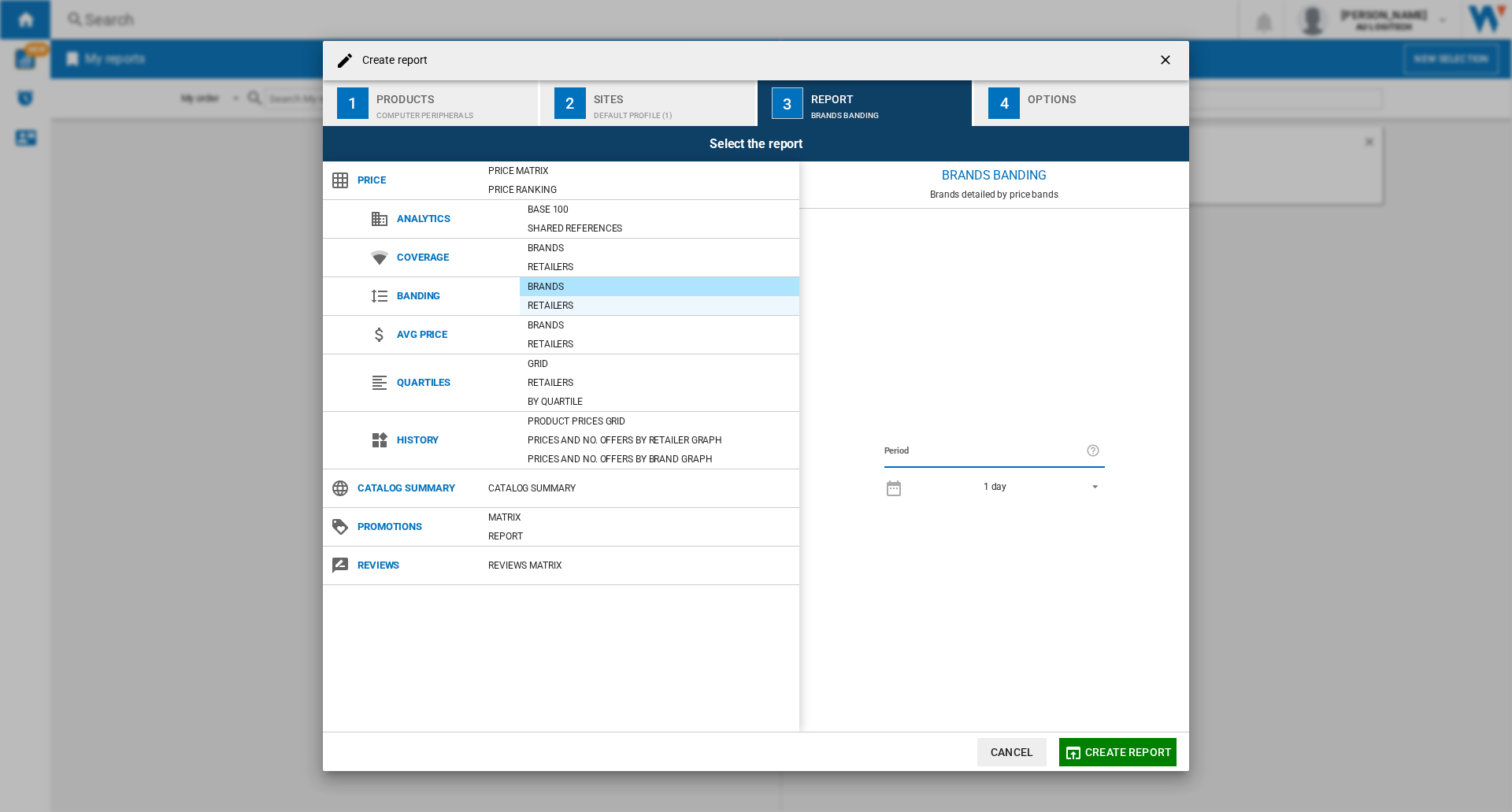
click at [560, 309] on div "Retailers" at bounding box center [660, 305] width 279 height 16
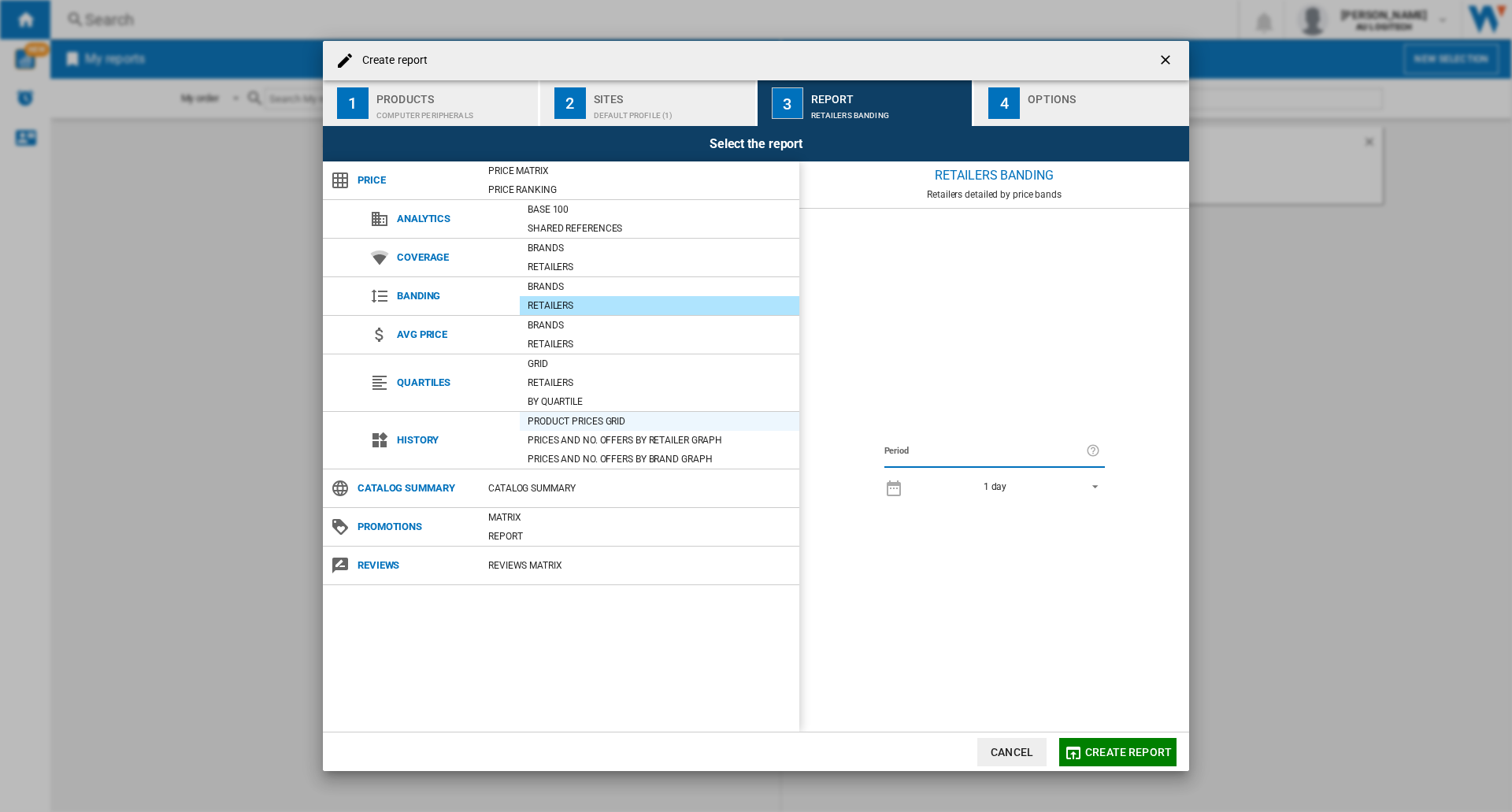
click at [538, 429] on div "Product prices grid" at bounding box center [660, 421] width 279 height 19
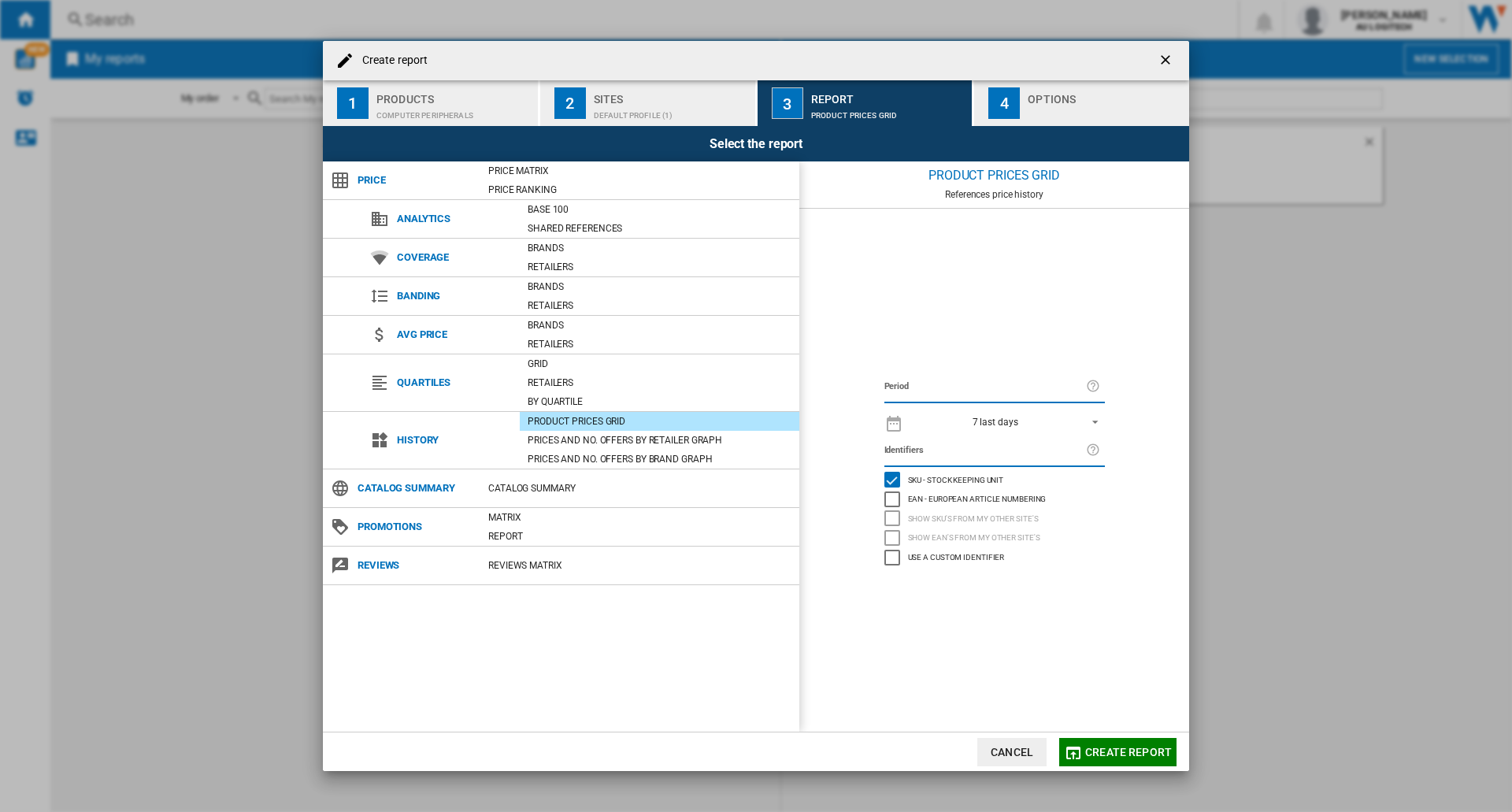
click at [644, 95] on div "Sites" at bounding box center [671, 95] width 155 height 17
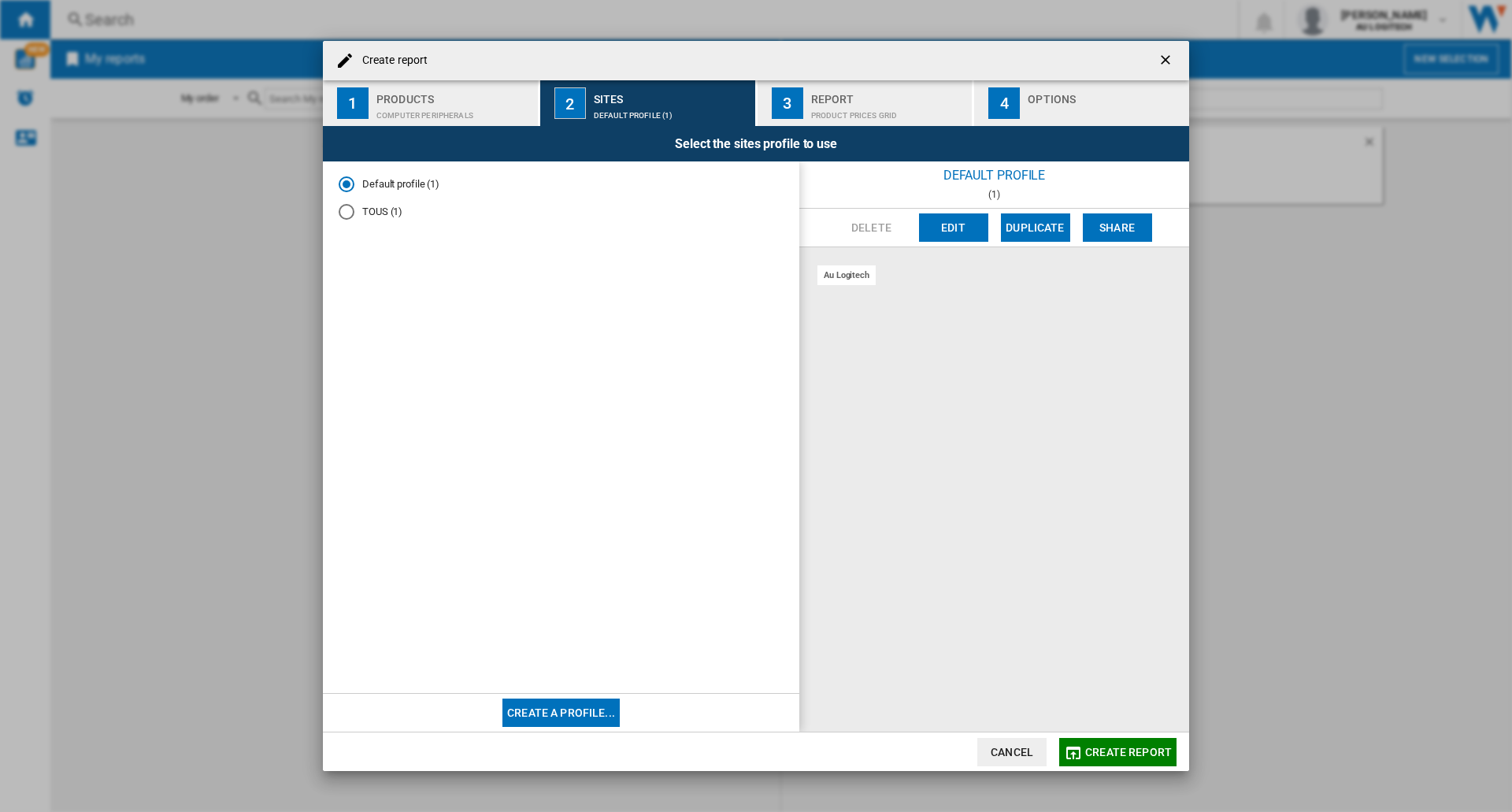
click at [367, 214] on md-radio-button "TOUS (1)" at bounding box center [561, 211] width 445 height 15
click at [352, 179] on div "Default profile (1)" at bounding box center [347, 184] width 16 height 16
click at [486, 111] on div "Computer peripherals" at bounding box center [454, 111] width 155 height 17
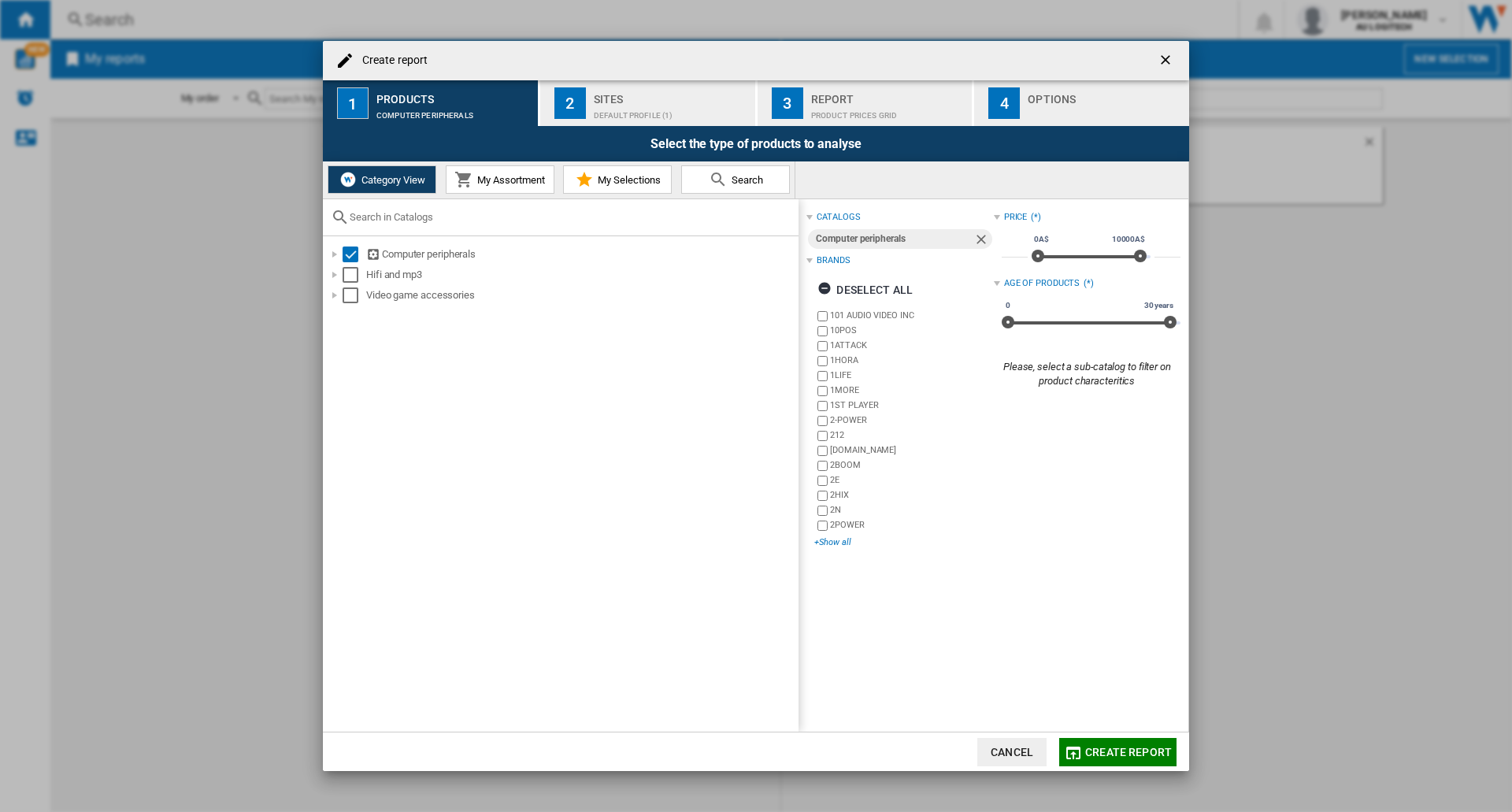
click at [781, 542] on div "+Show all" at bounding box center [904, 542] width 179 height 12
click at [335, 256] on div at bounding box center [335, 254] width 16 height 16
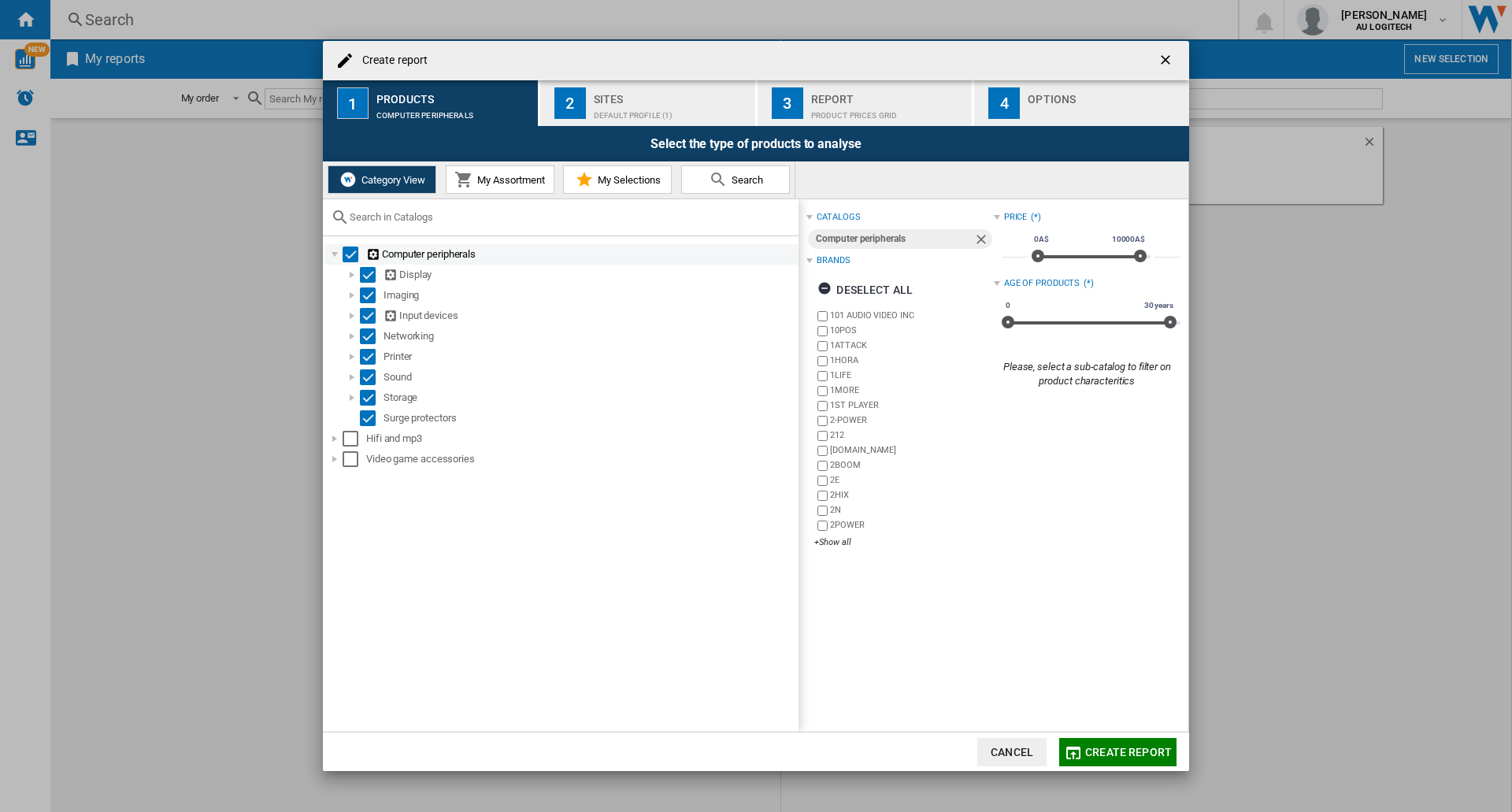
click at [351, 257] on div "Select" at bounding box center [350, 254] width 16 height 16
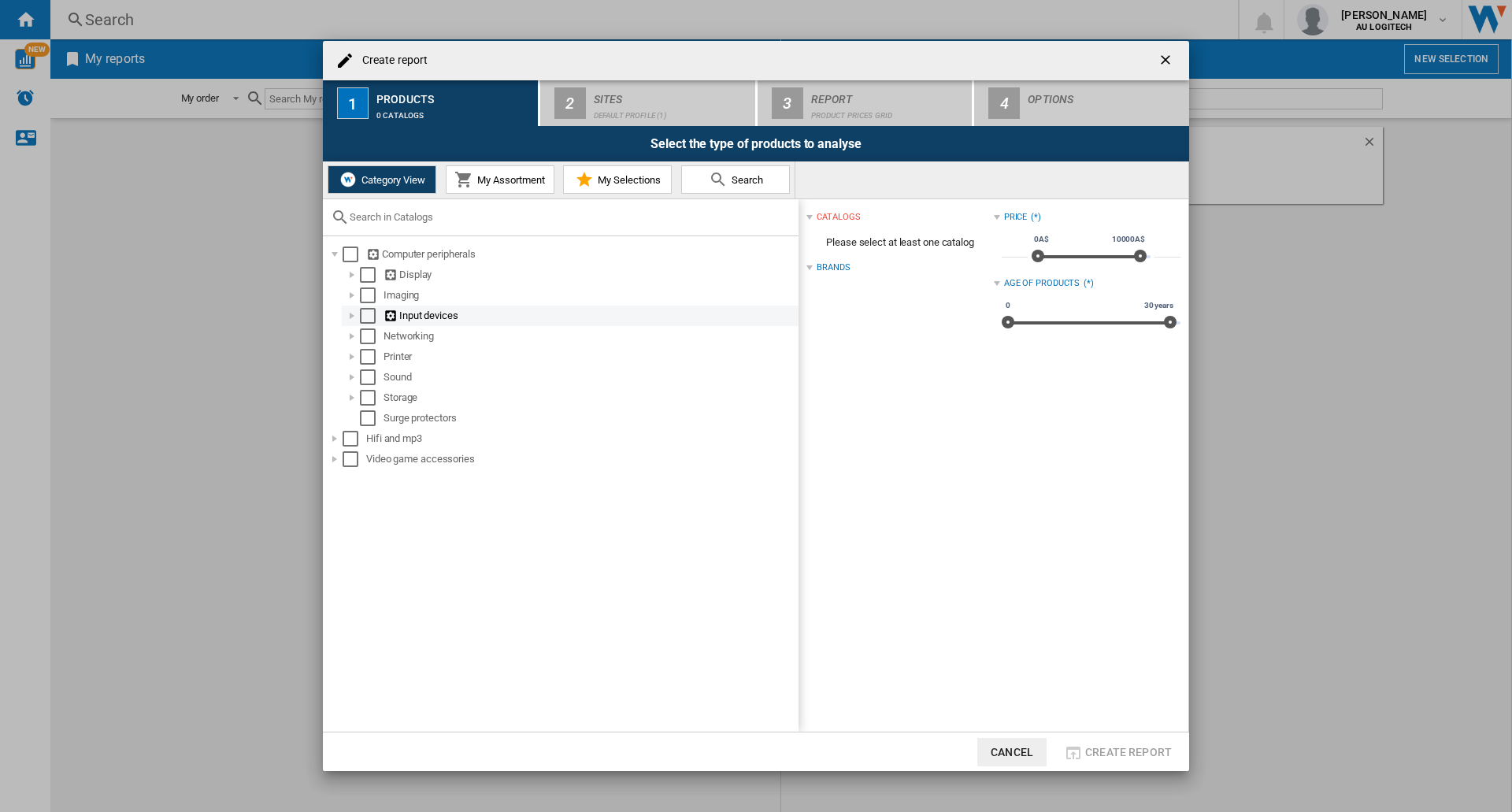
click at [352, 311] on div at bounding box center [352, 316] width 16 height 16
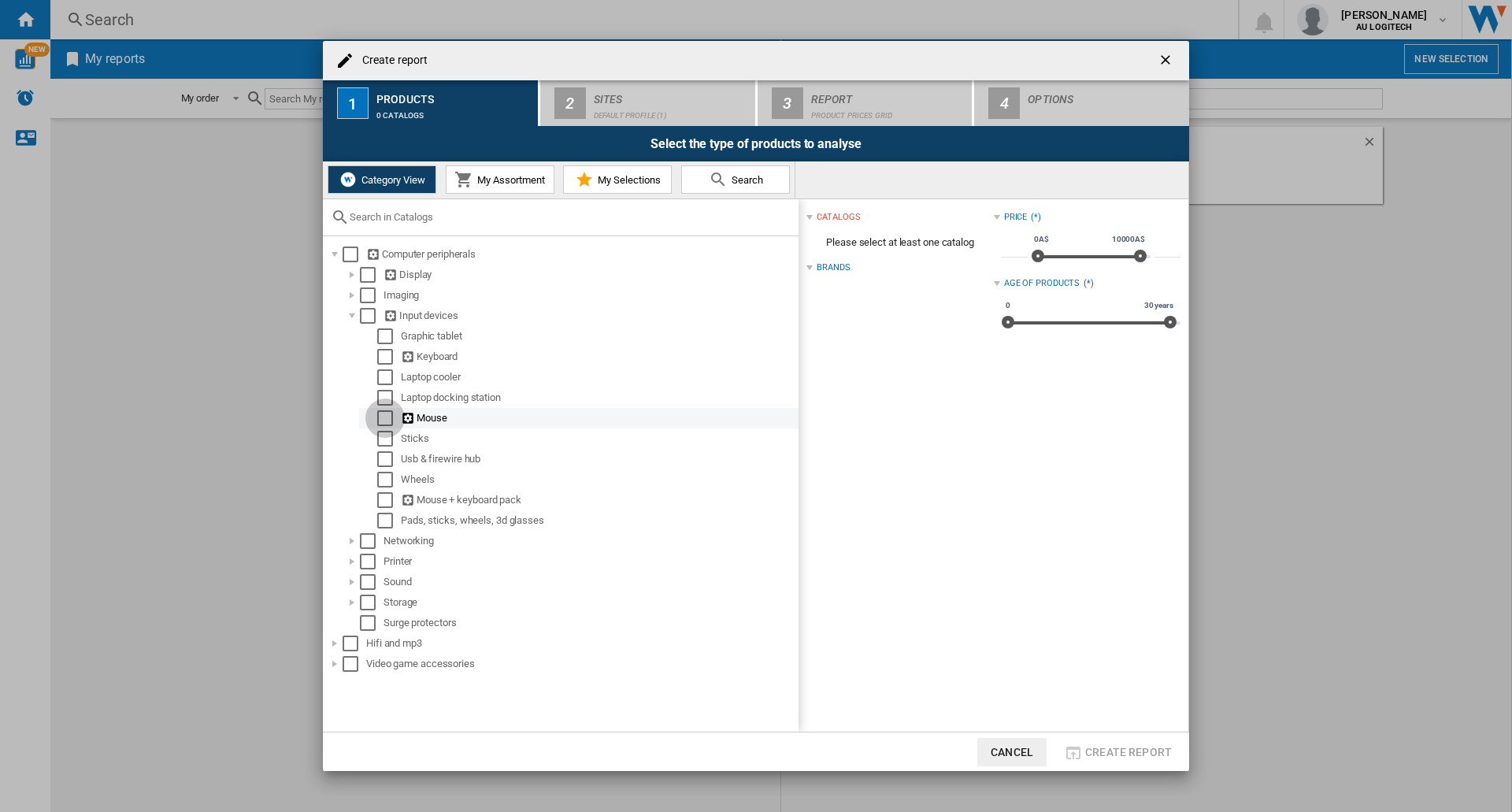
click at [383, 419] on div "Select" at bounding box center [385, 418] width 16 height 16
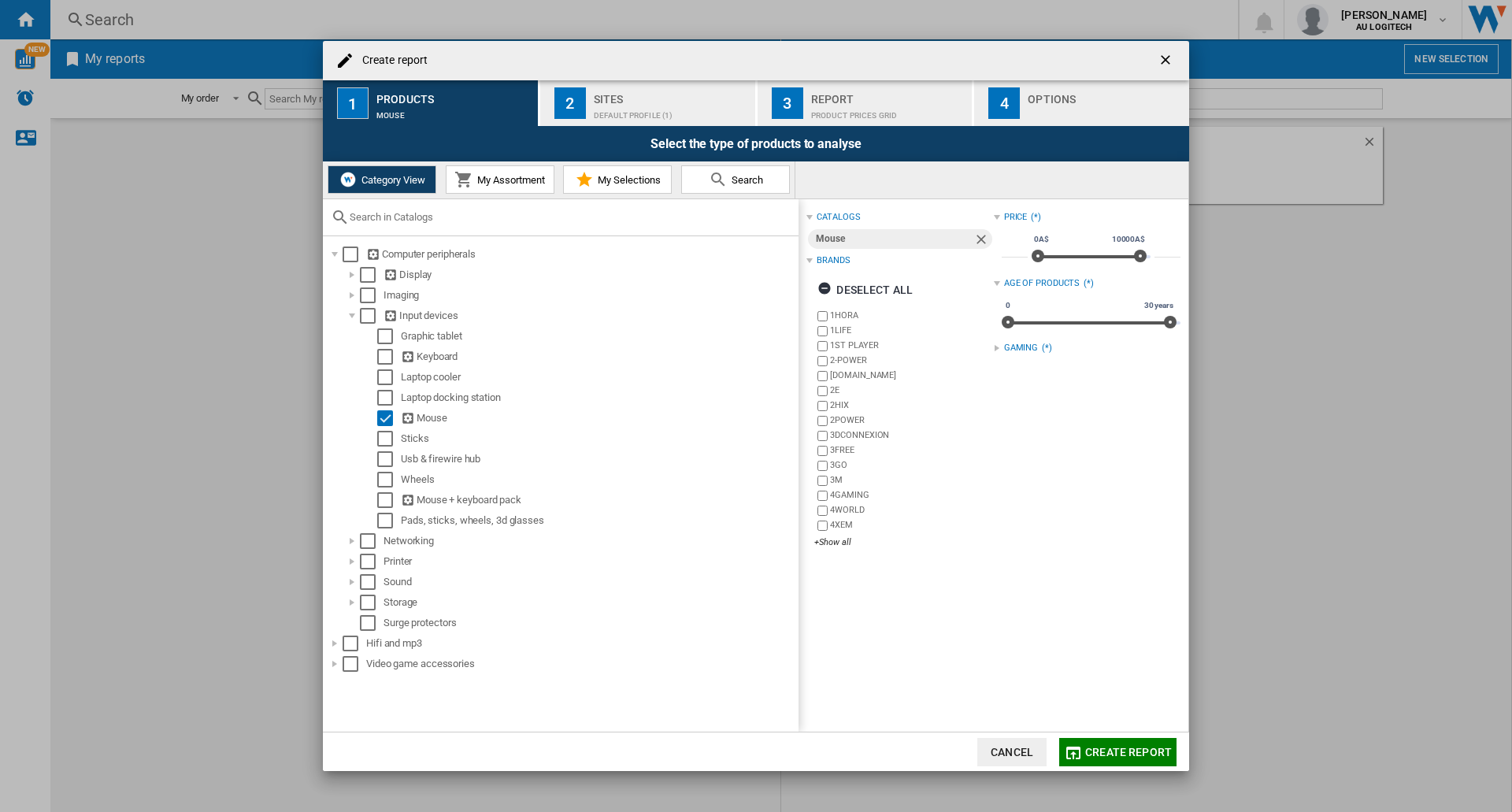
click at [781, 349] on div at bounding box center [997, 348] width 6 height 6
click at [781, 755] on span "Create report" at bounding box center [1128, 752] width 87 height 13
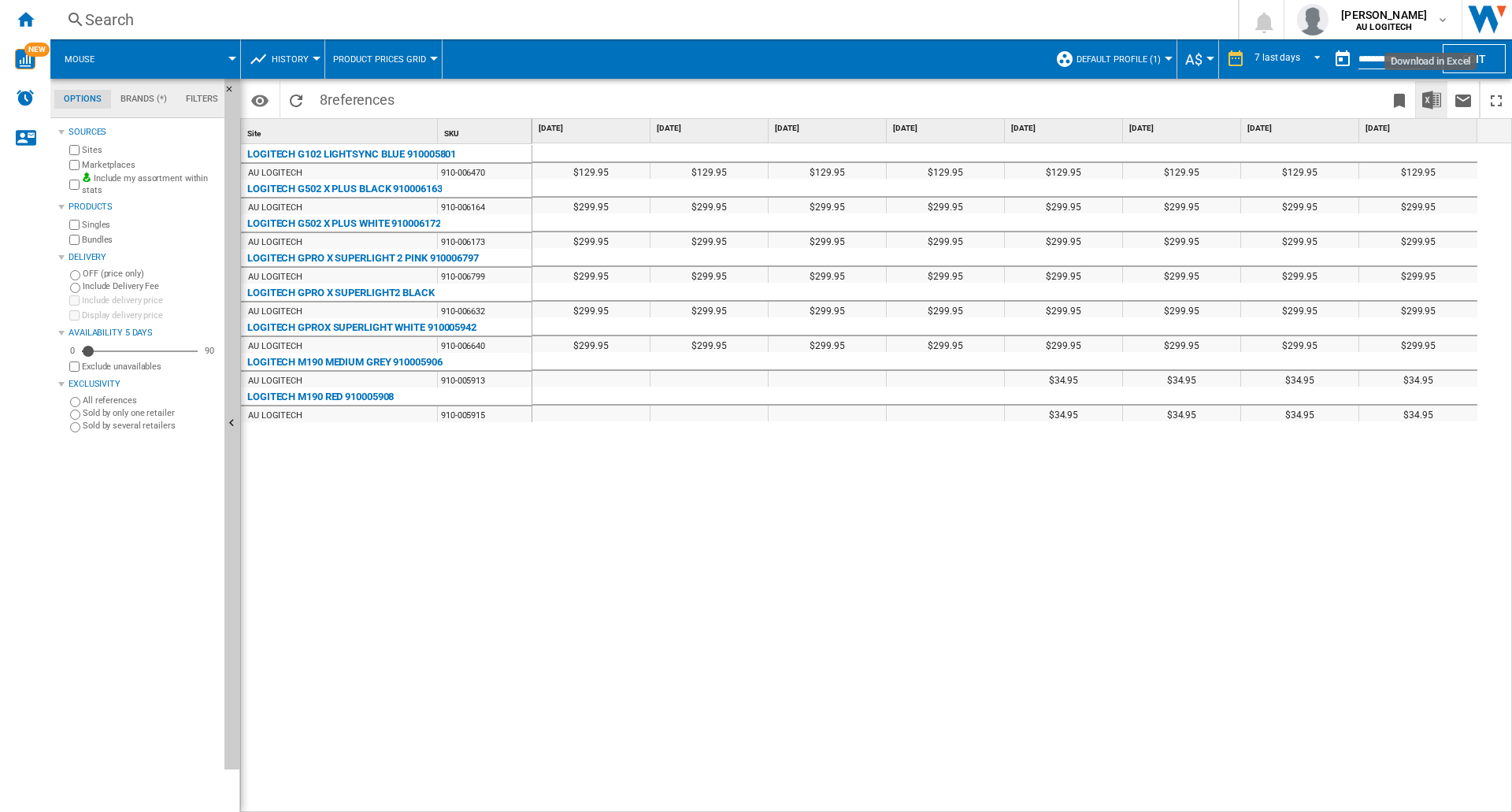
click at [781, 99] on img "Download in Excel" at bounding box center [1431, 101] width 19 height 19
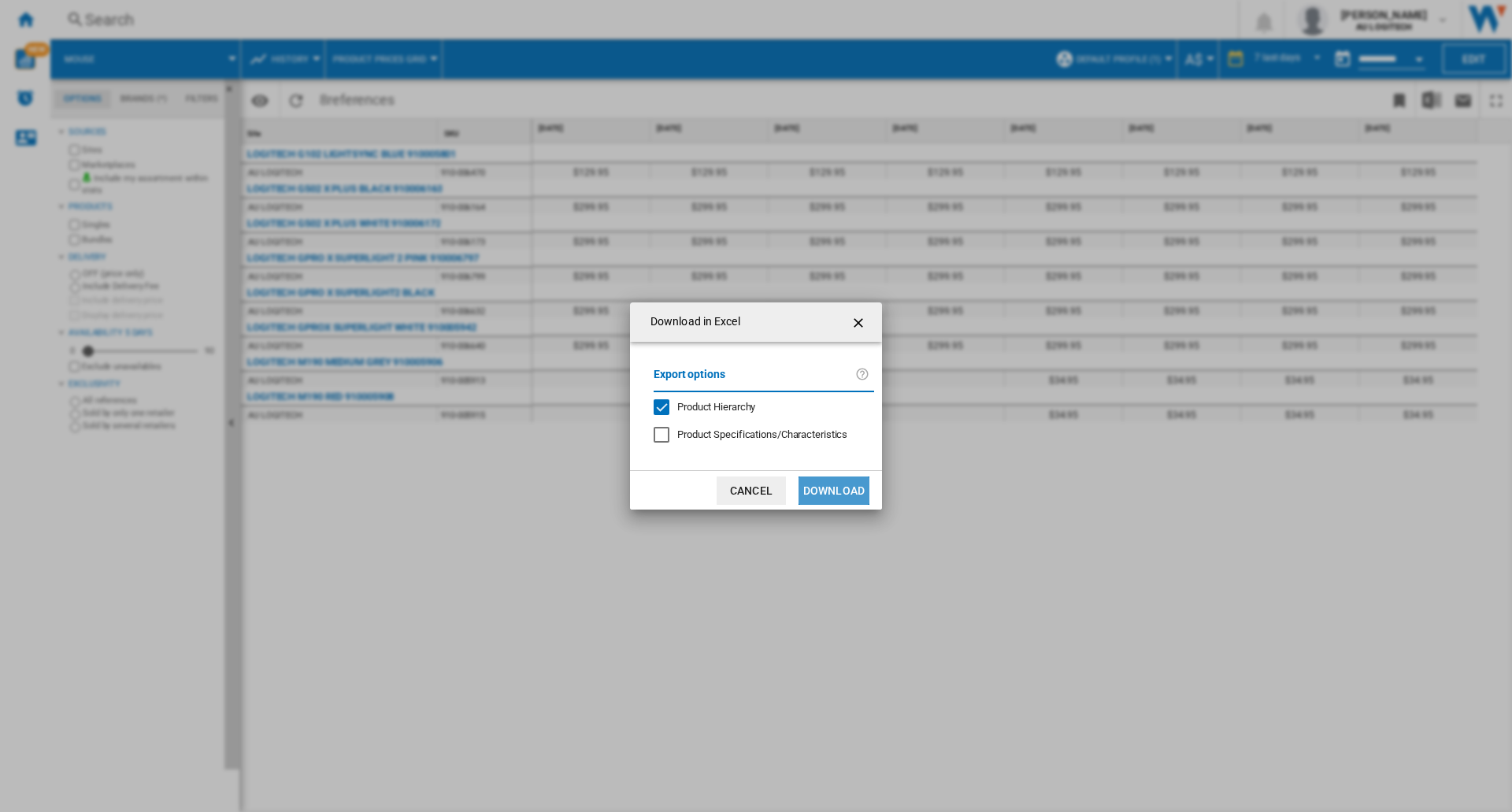
click at [781, 494] on button "Download" at bounding box center [833, 491] width 71 height 29
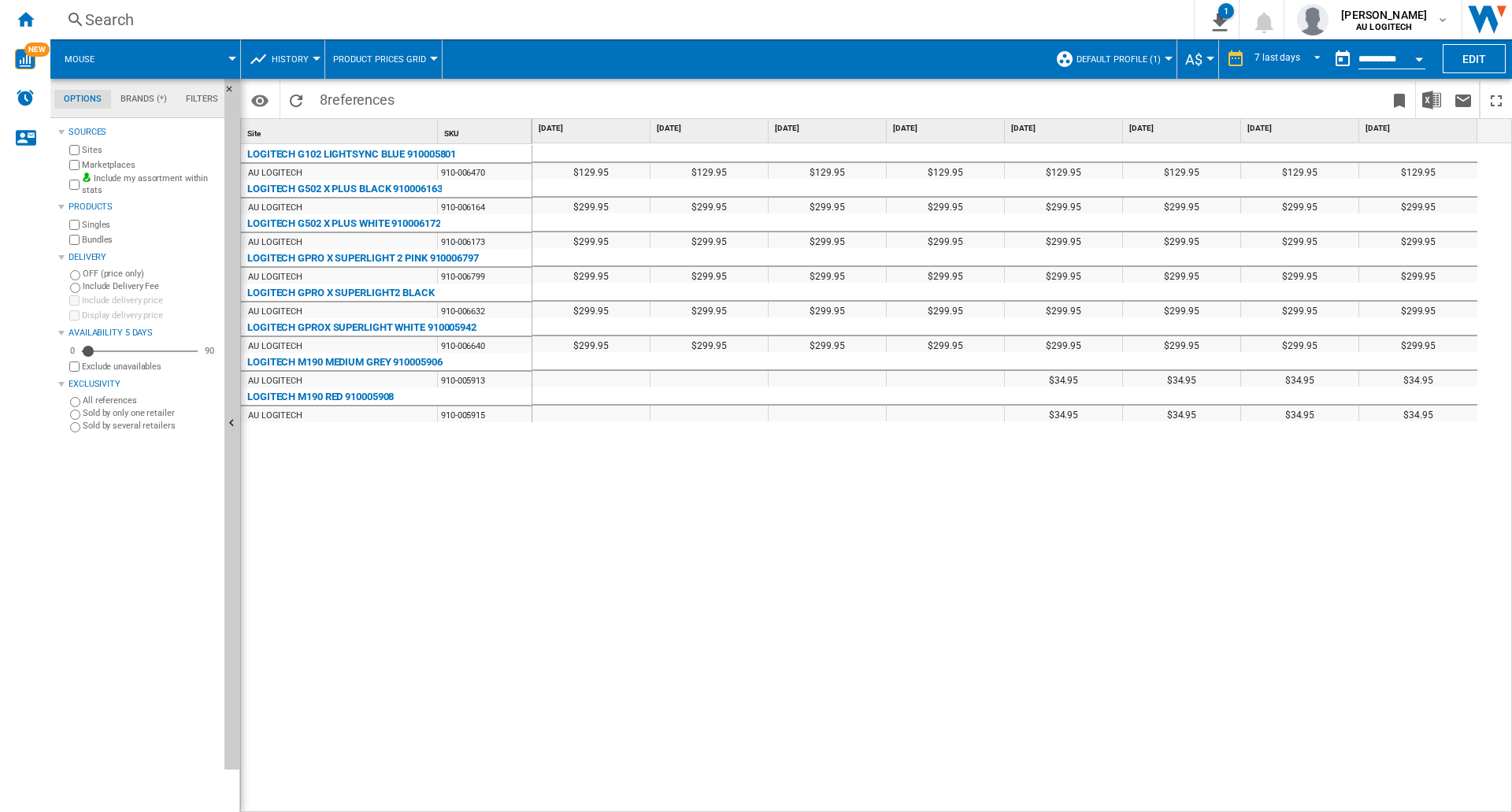
click at [781, 59] on div "Open calendar" at bounding box center [1419, 59] width 8 height 4
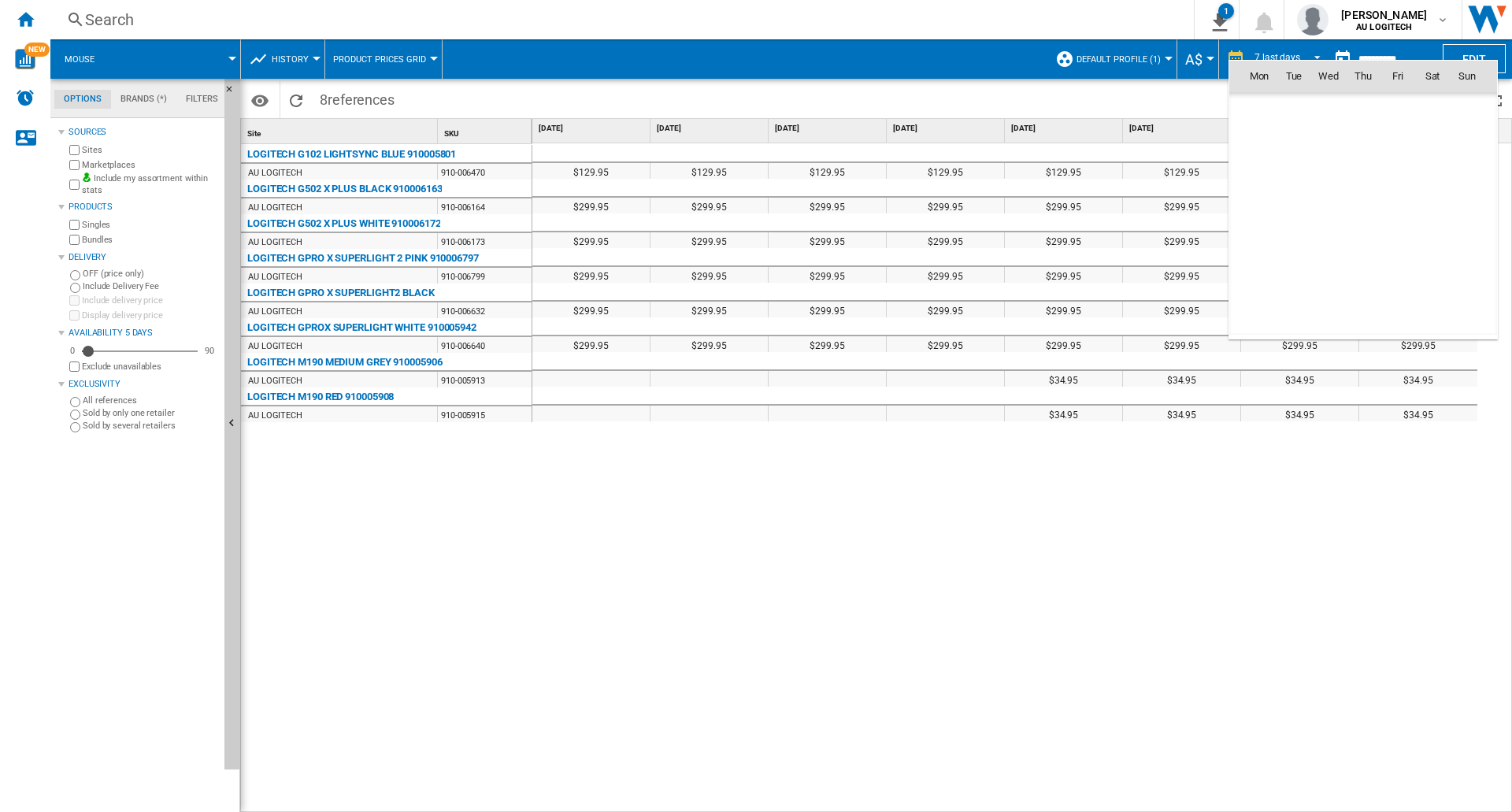
scroll to position [7513, 0]
click at [781, 31] on div at bounding box center [756, 406] width 1512 height 812
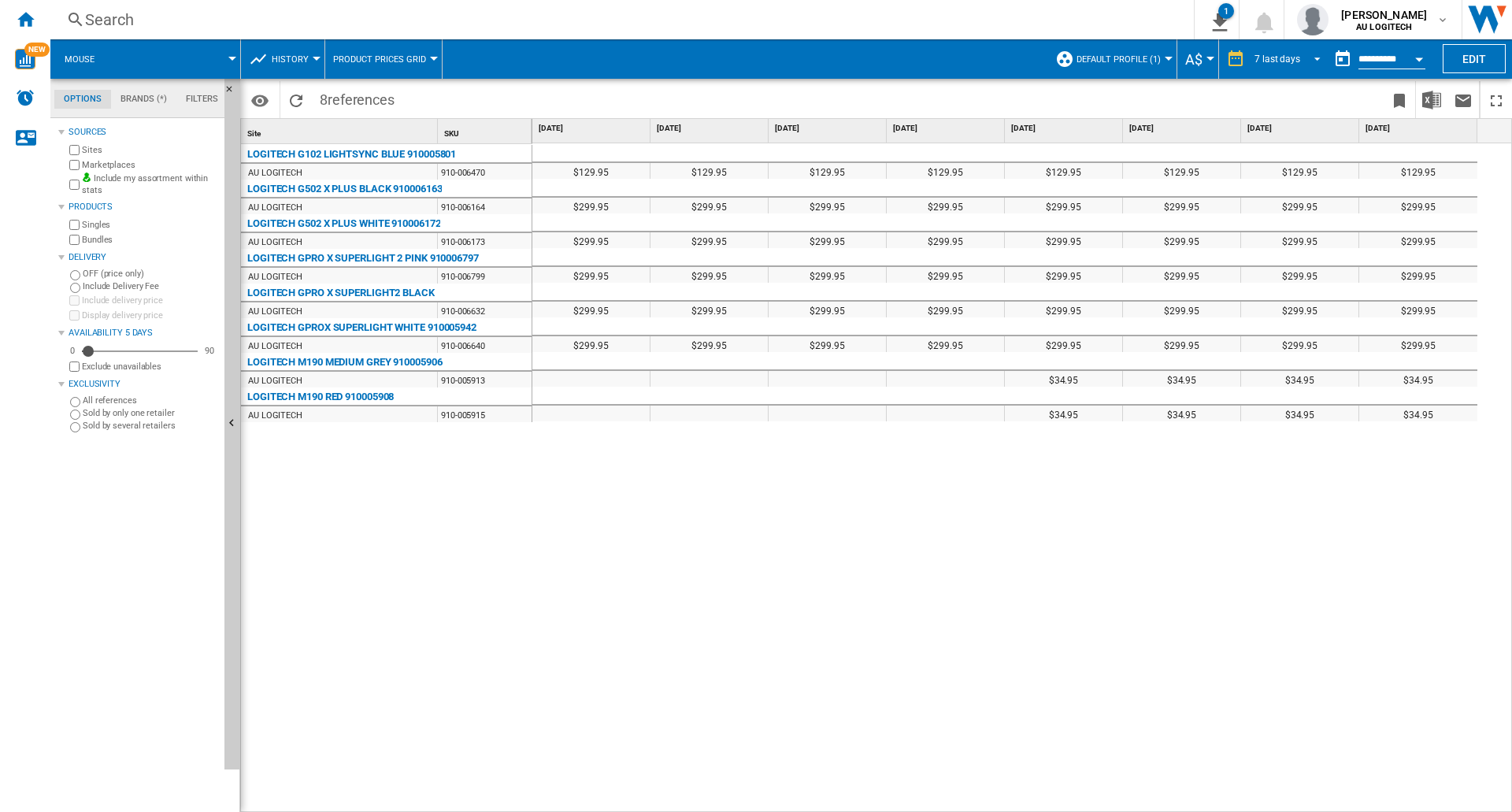
click at [781, 58] on span "REPORTS.WIZARD.STEPS.REPORT.STEPS.REPORT_OPTIONS.PERIOD: 7 last days" at bounding box center [1313, 57] width 19 height 14
click at [781, 176] on div "32 last weeks" at bounding box center [1280, 173] width 57 height 14
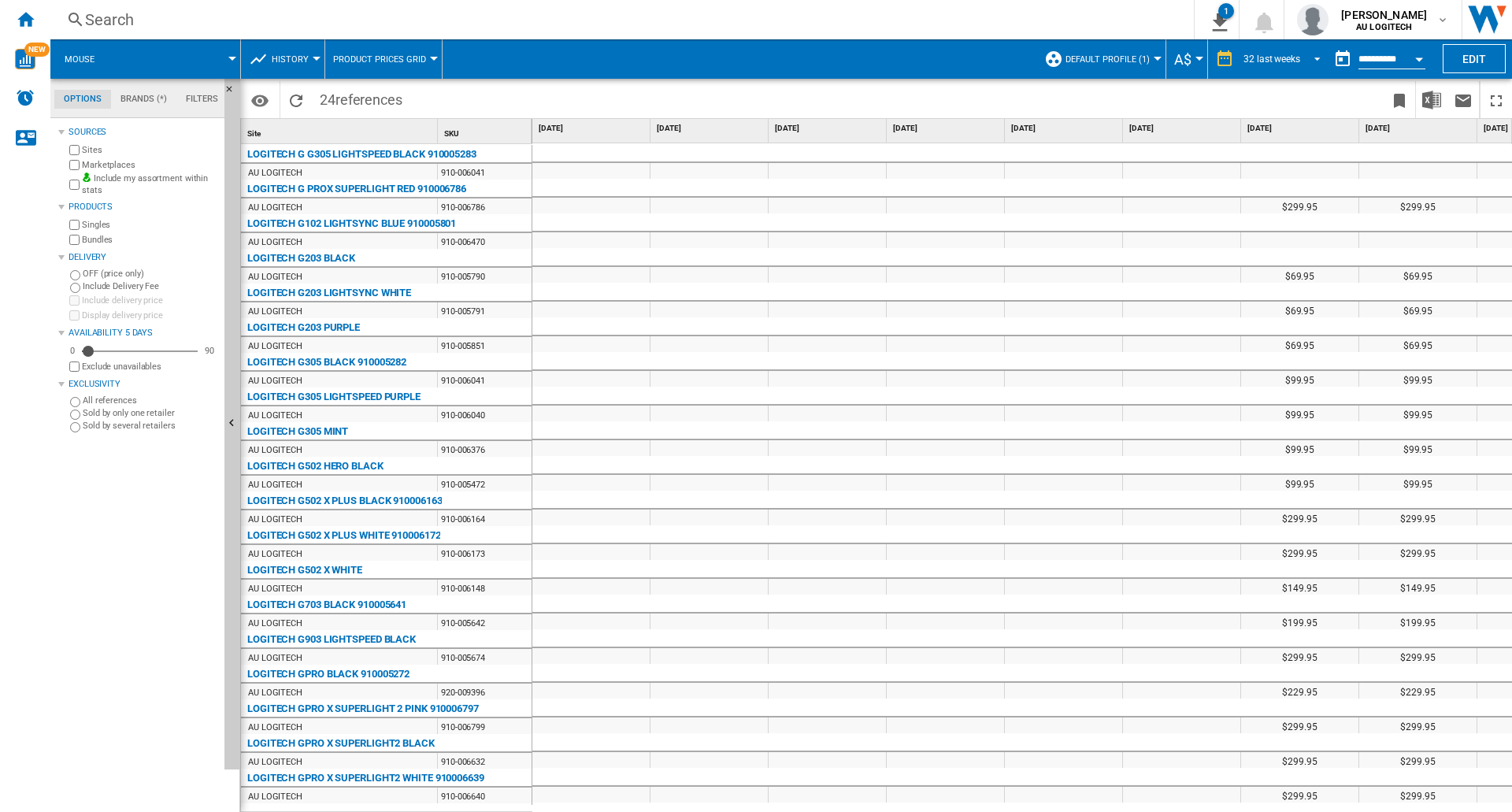
click at [781, 53] on span "REPORTS.WIZARD.STEPS.REPORT.STEPS.REPORT_OPTIONS.PERIOD: 32 last weeks" at bounding box center [1313, 57] width 19 height 14
click at [781, 26] on md-backdrop at bounding box center [756, 406] width 1512 height 812
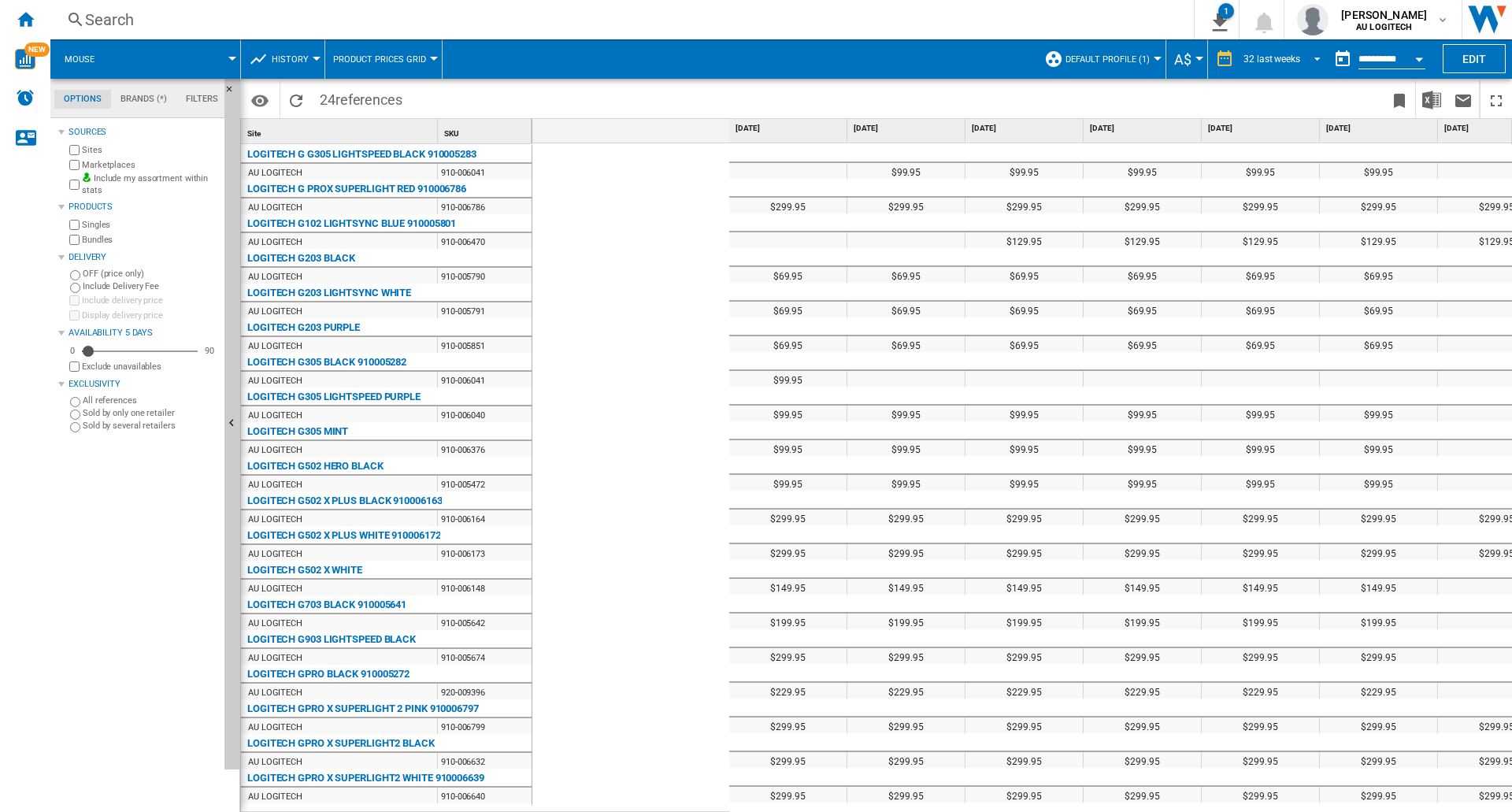
scroll to position [0, 1338]
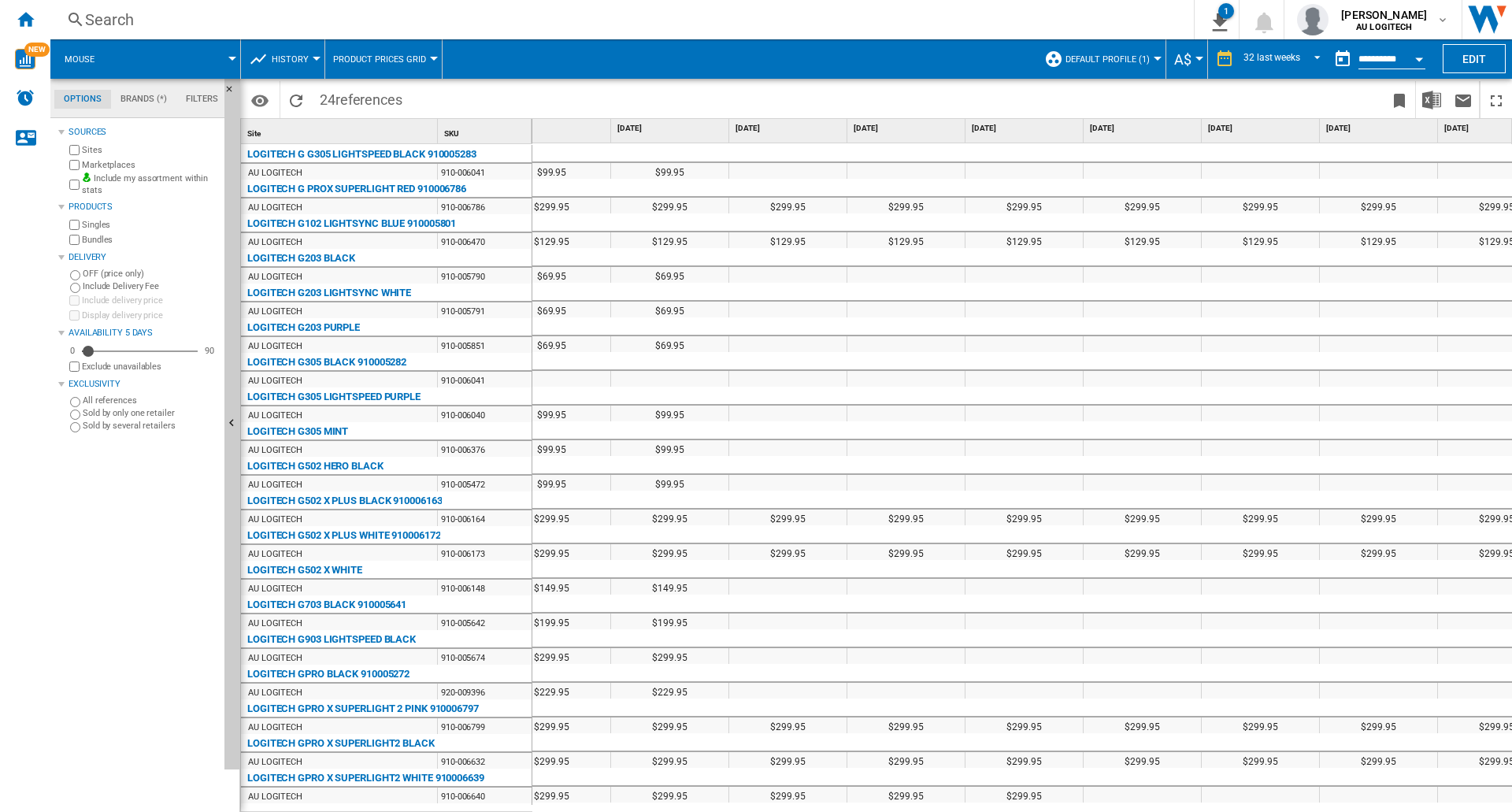
click at [781, 128] on span "[DATE]" at bounding box center [907, 128] width 108 height 11
click at [132, 93] on md-tab-item "Brands (*)" at bounding box center [144, 100] width 65 height 19
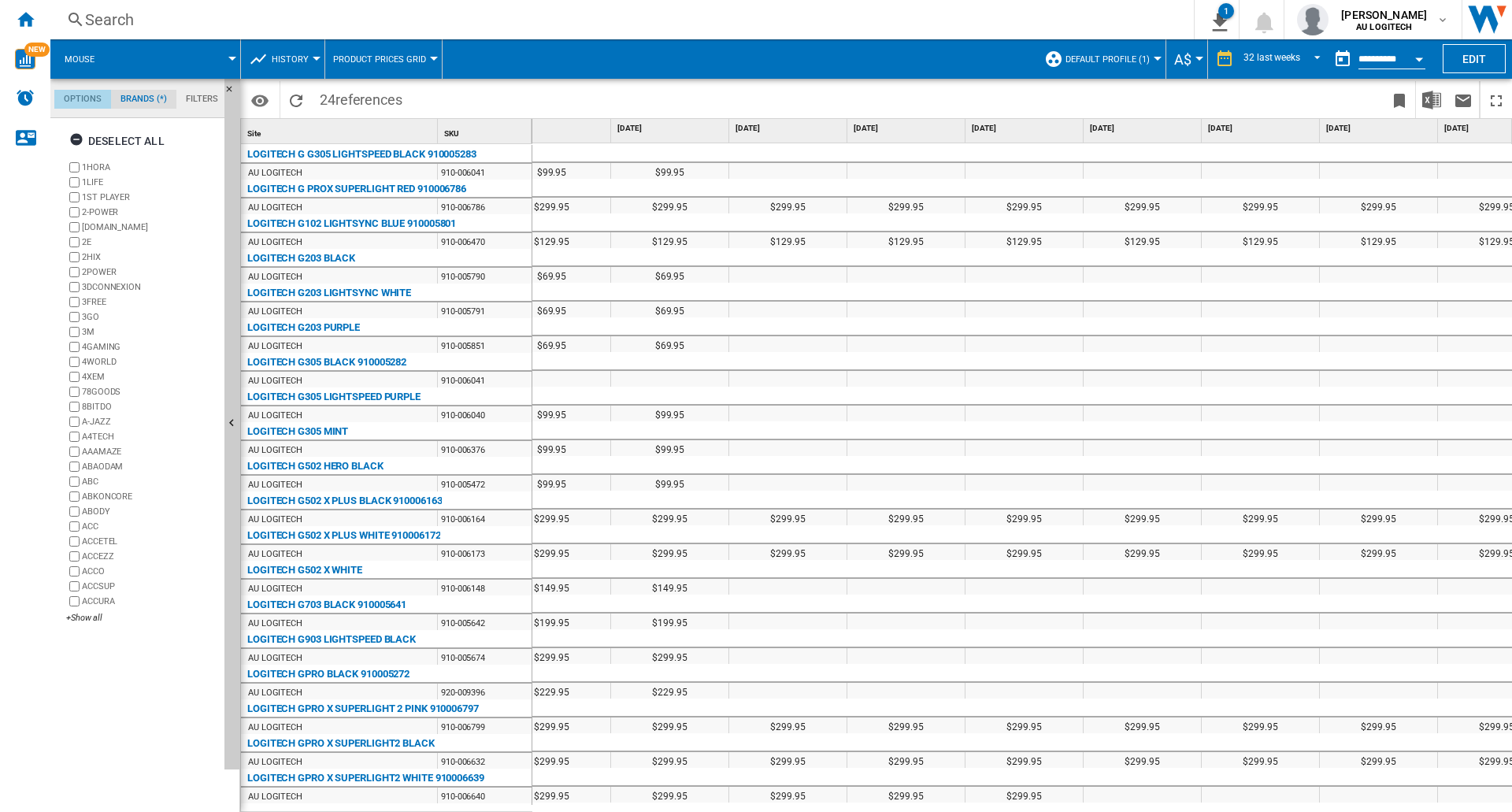
click at [61, 93] on md-tab-item "Options" at bounding box center [82, 100] width 57 height 19
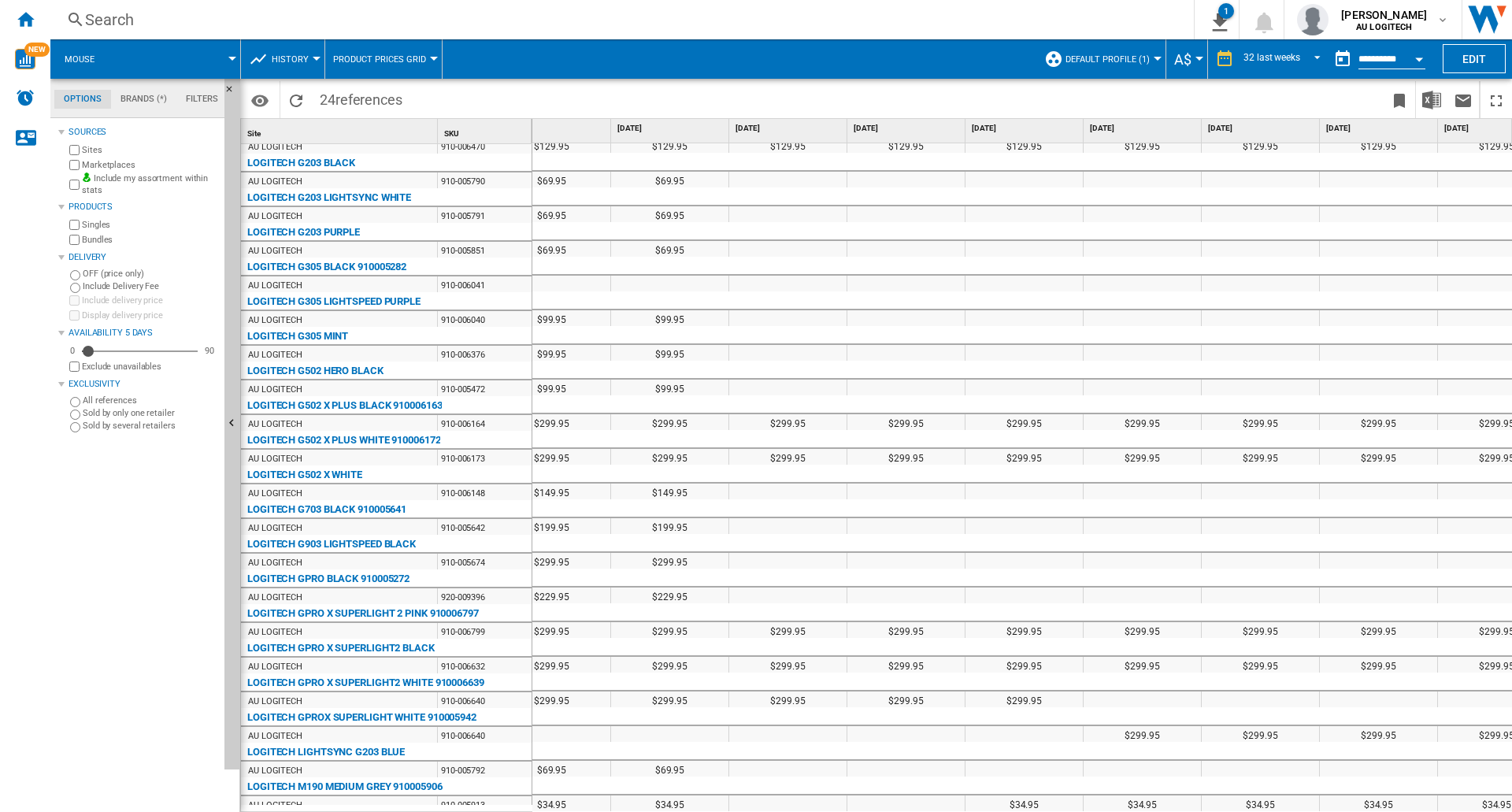
scroll to position [0, 0]
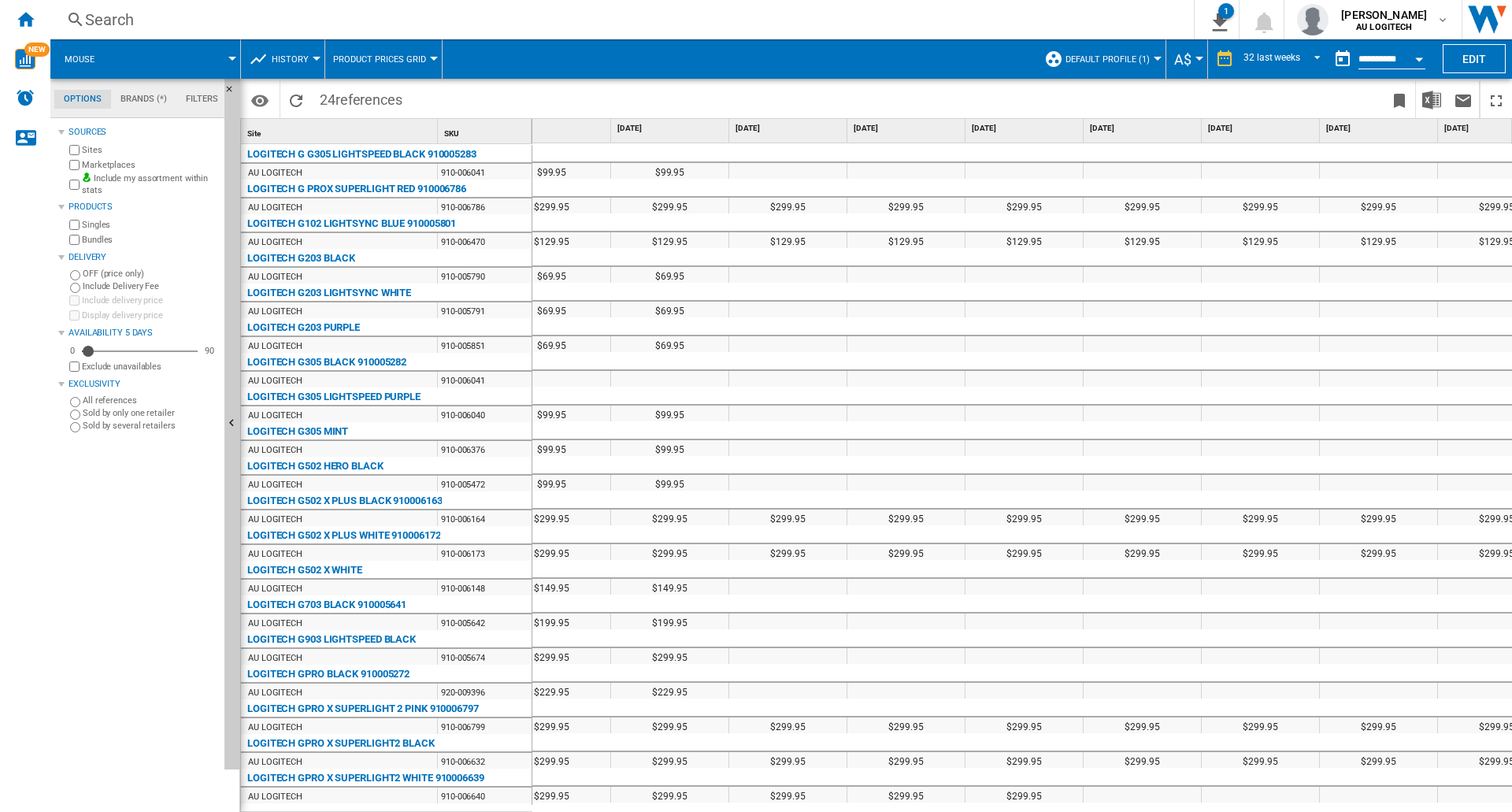
click at [781, 61] on input "**********" at bounding box center [1392, 61] width 67 height 14
click at [781, 58] on button "Open calendar" at bounding box center [1419, 57] width 29 height 29
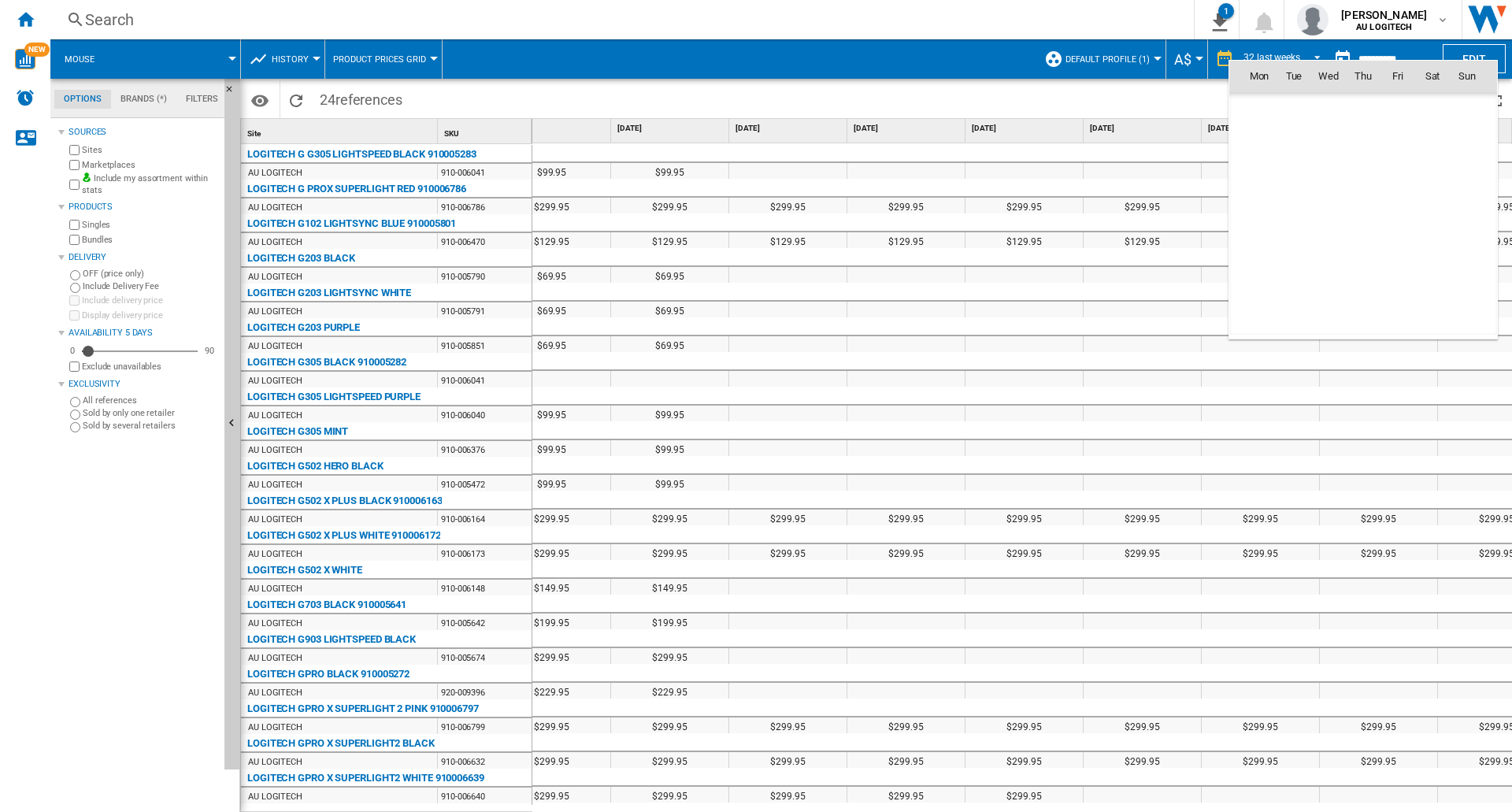
scroll to position [7513, 0]
click at [781, 55] on div at bounding box center [756, 406] width 1512 height 812
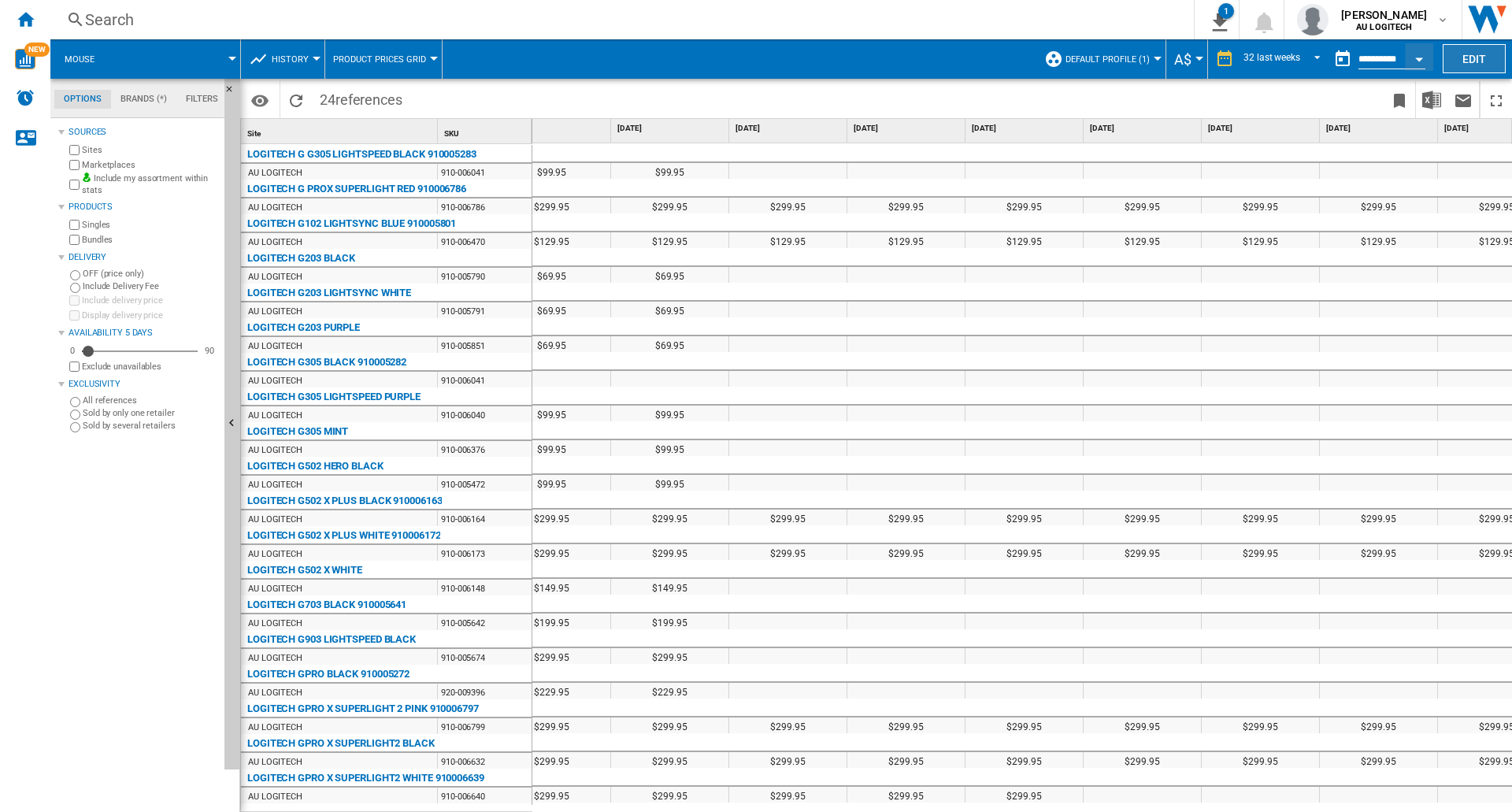
click at [781, 63] on button "Edit" at bounding box center [1474, 58] width 63 height 30
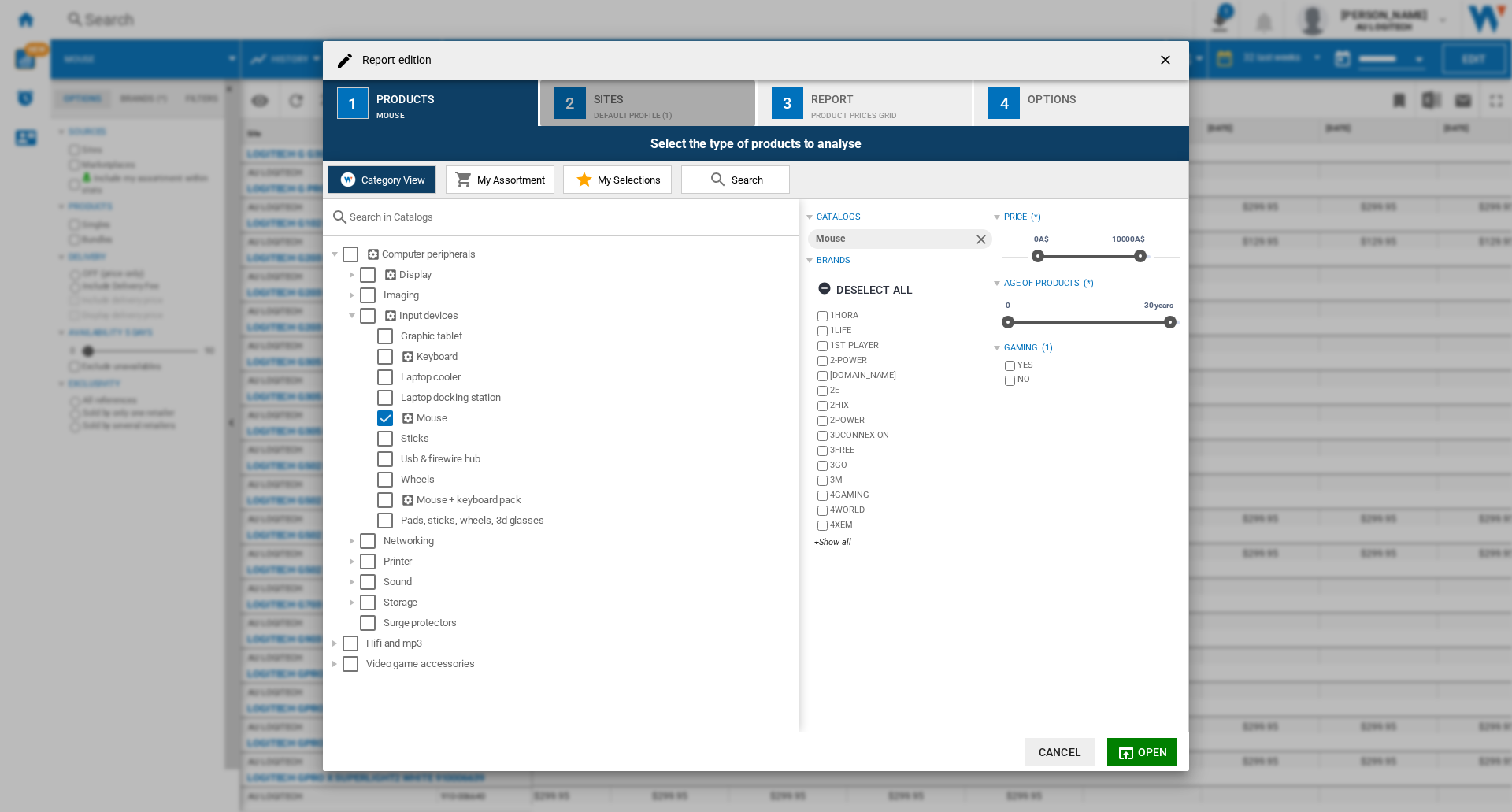
click at [608, 106] on div "Default profile (1)" at bounding box center [671, 111] width 155 height 17
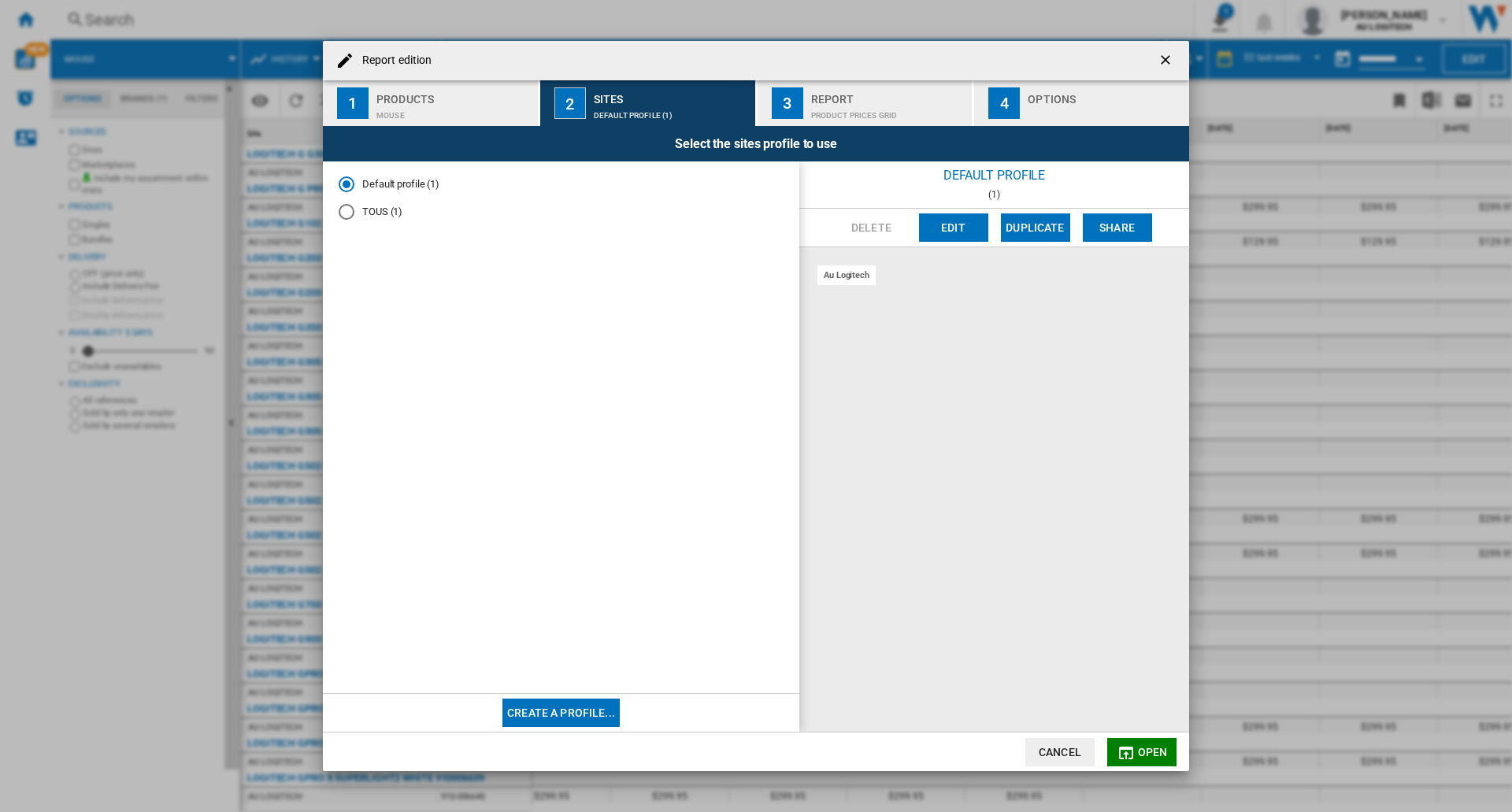
click at [781, 99] on div "Report" at bounding box center [888, 95] width 155 height 17
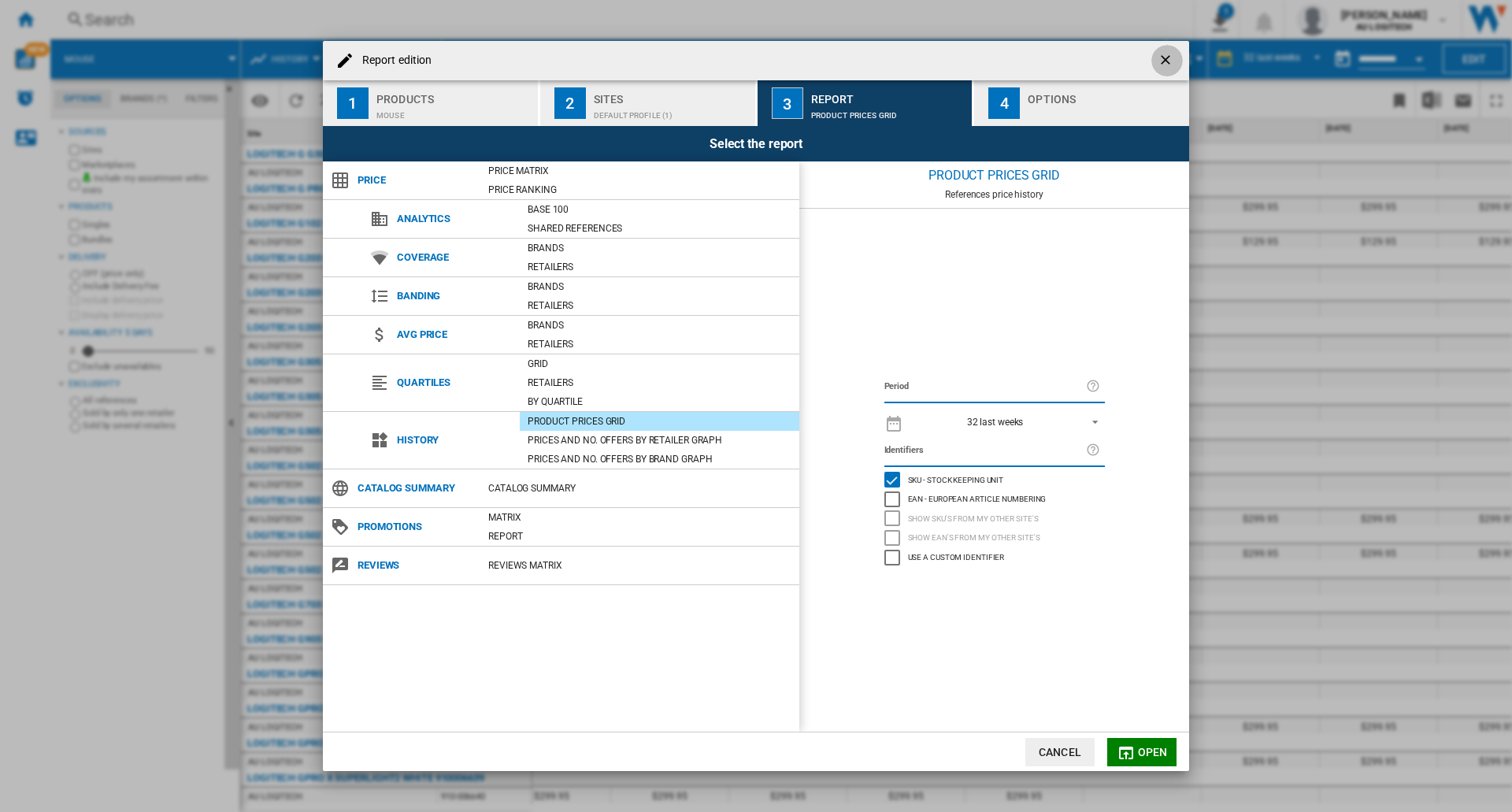
click at [781, 59] on ng-md-icon "getI18NText('BUTTONS.CLOSE_DIALOG')" at bounding box center [1167, 61] width 19 height 19
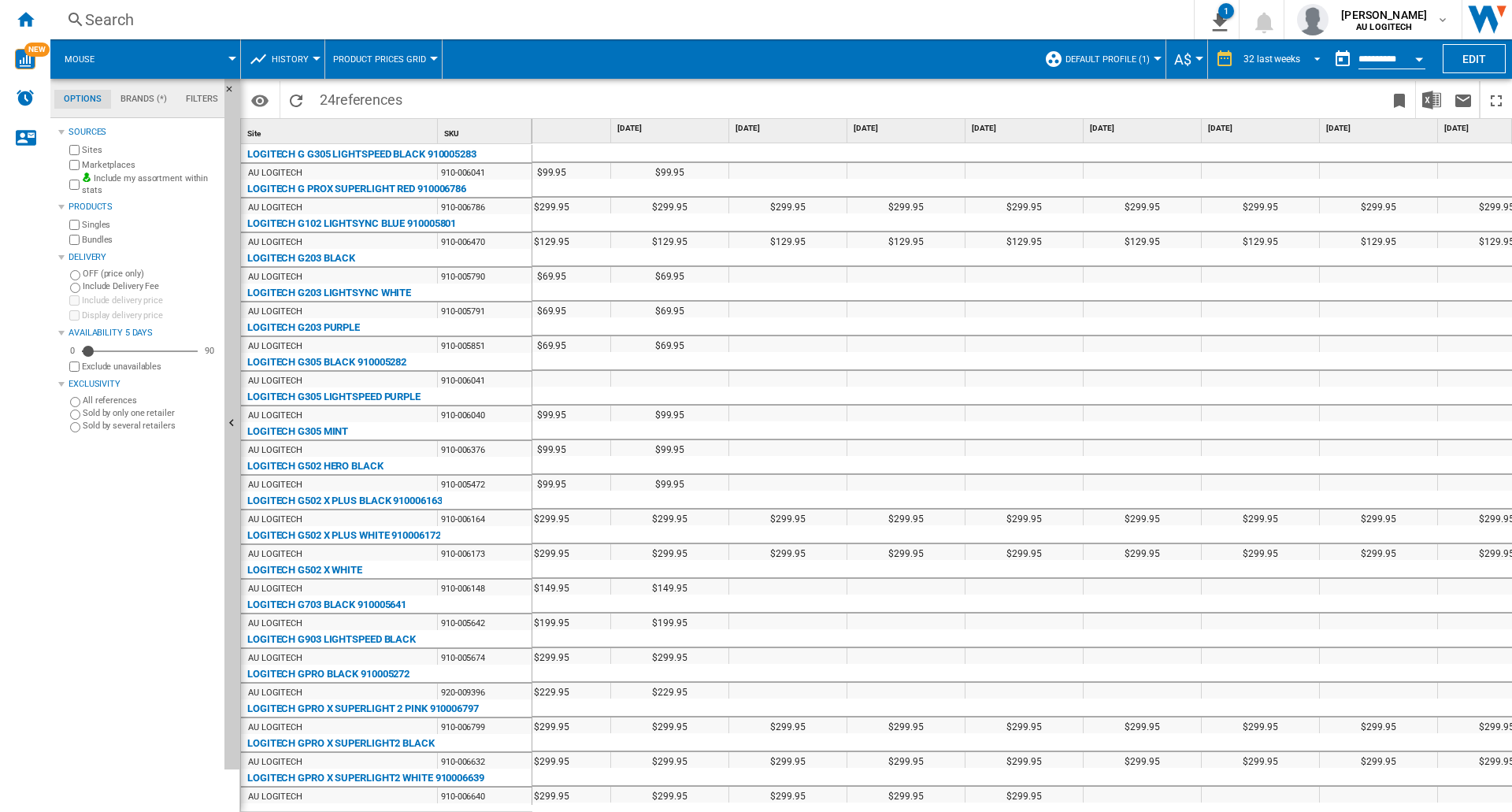
click at [781, 53] on div "32 last weeks" at bounding box center [1271, 59] width 57 height 11
click at [781, 113] on div "28 last days" at bounding box center [1266, 112] width 51 height 14
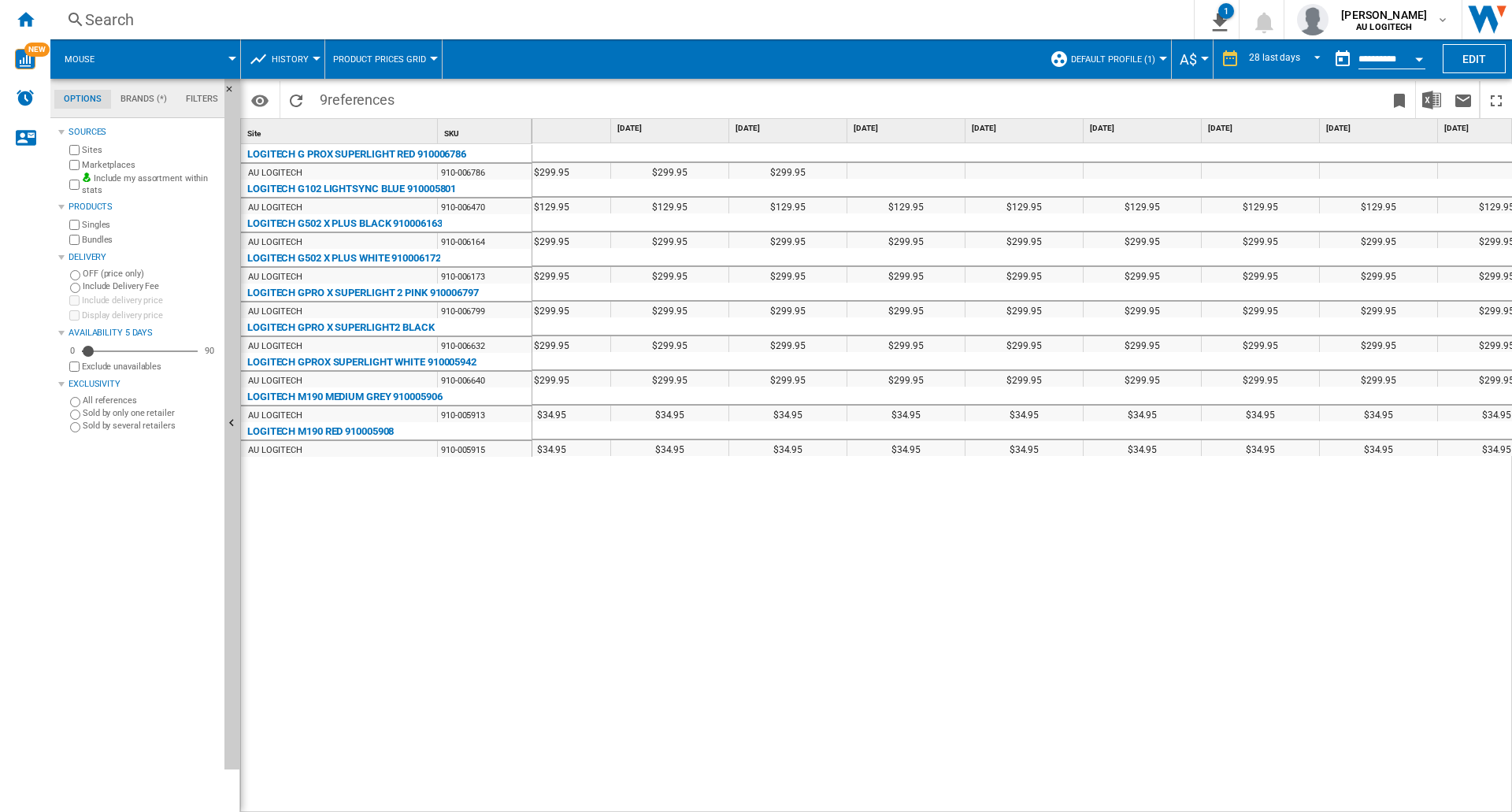
scroll to position [0, 236]
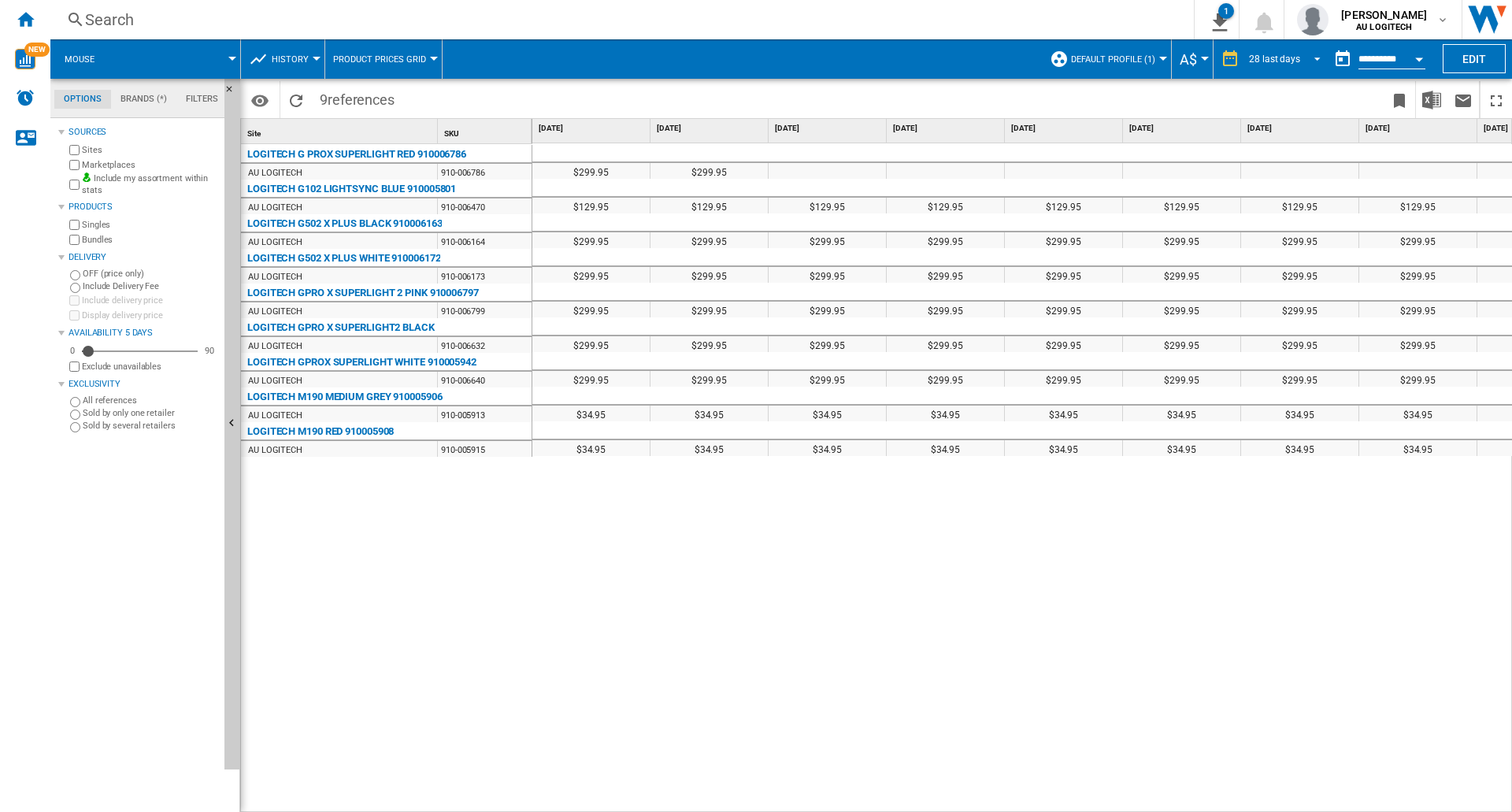
click at [781, 52] on span "REPORTS.WIZARD.STEPS.REPORT.STEPS.REPORT_OPTIONS.PERIOD: 28 last days" at bounding box center [1313, 57] width 19 height 14
click at [781, 88] on div "31 last days" at bounding box center [1273, 83] width 51 height 14
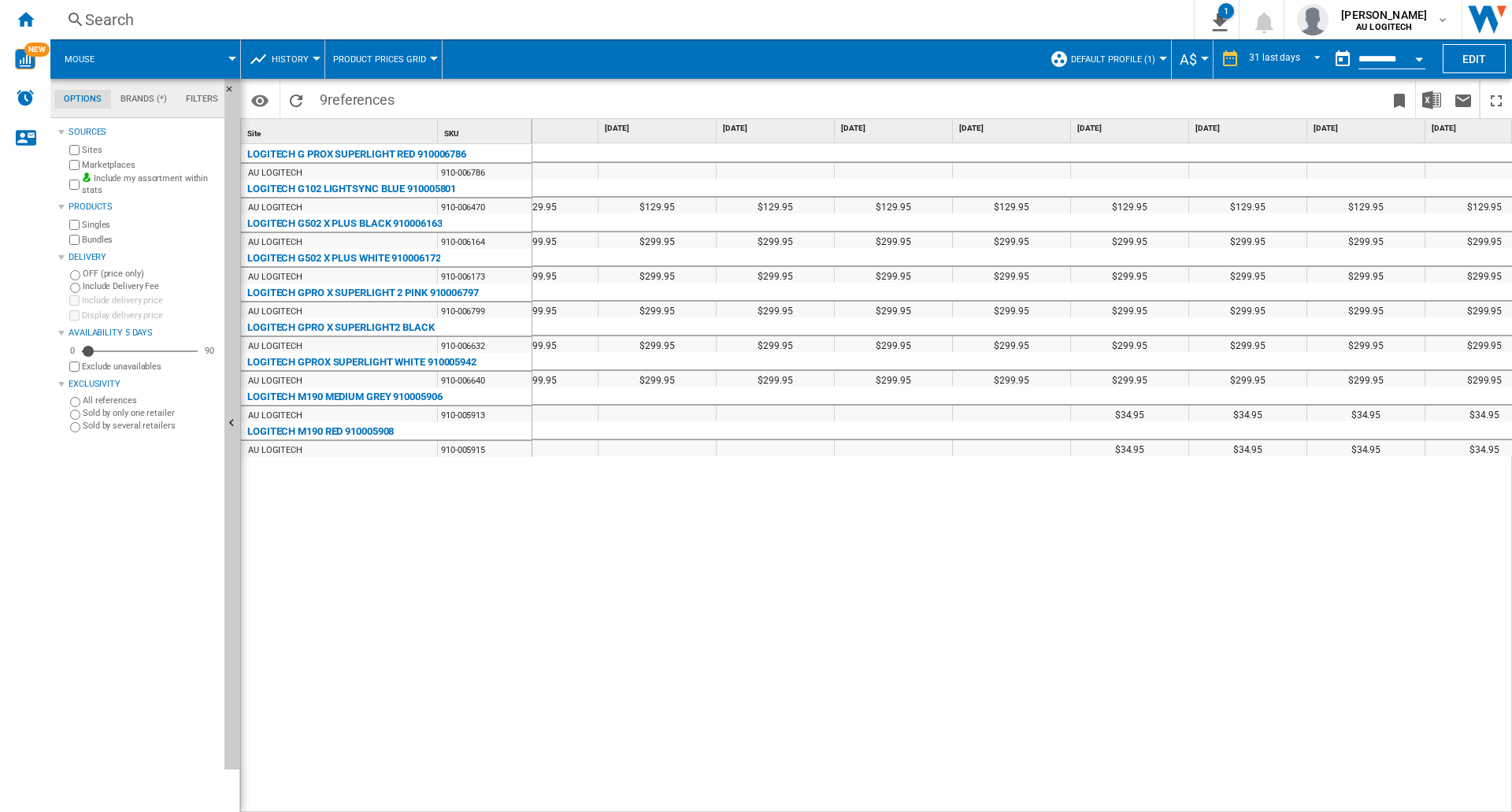
scroll to position [0, 2799]
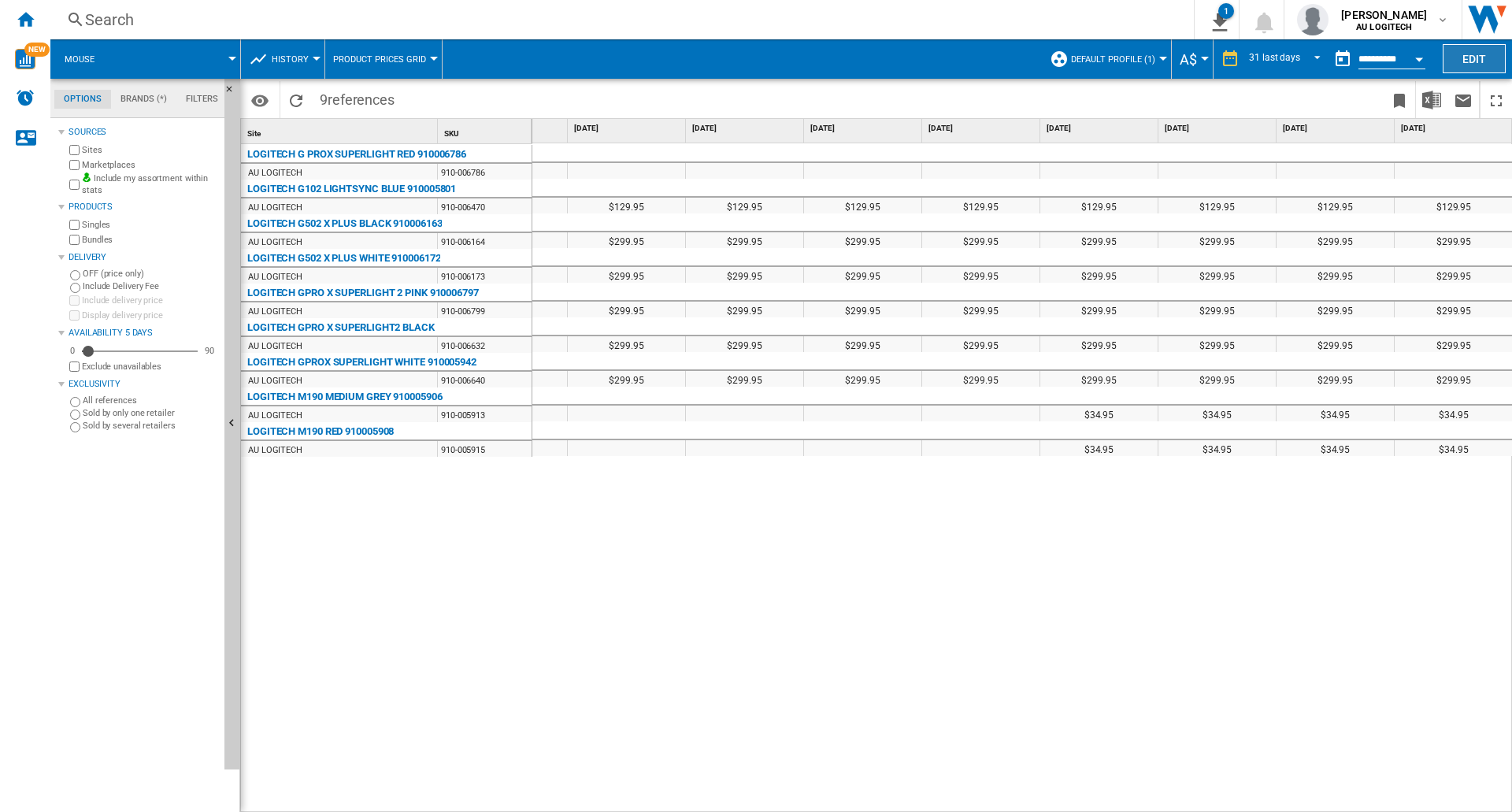
click at [781, 65] on button "Edit" at bounding box center [1474, 58] width 63 height 30
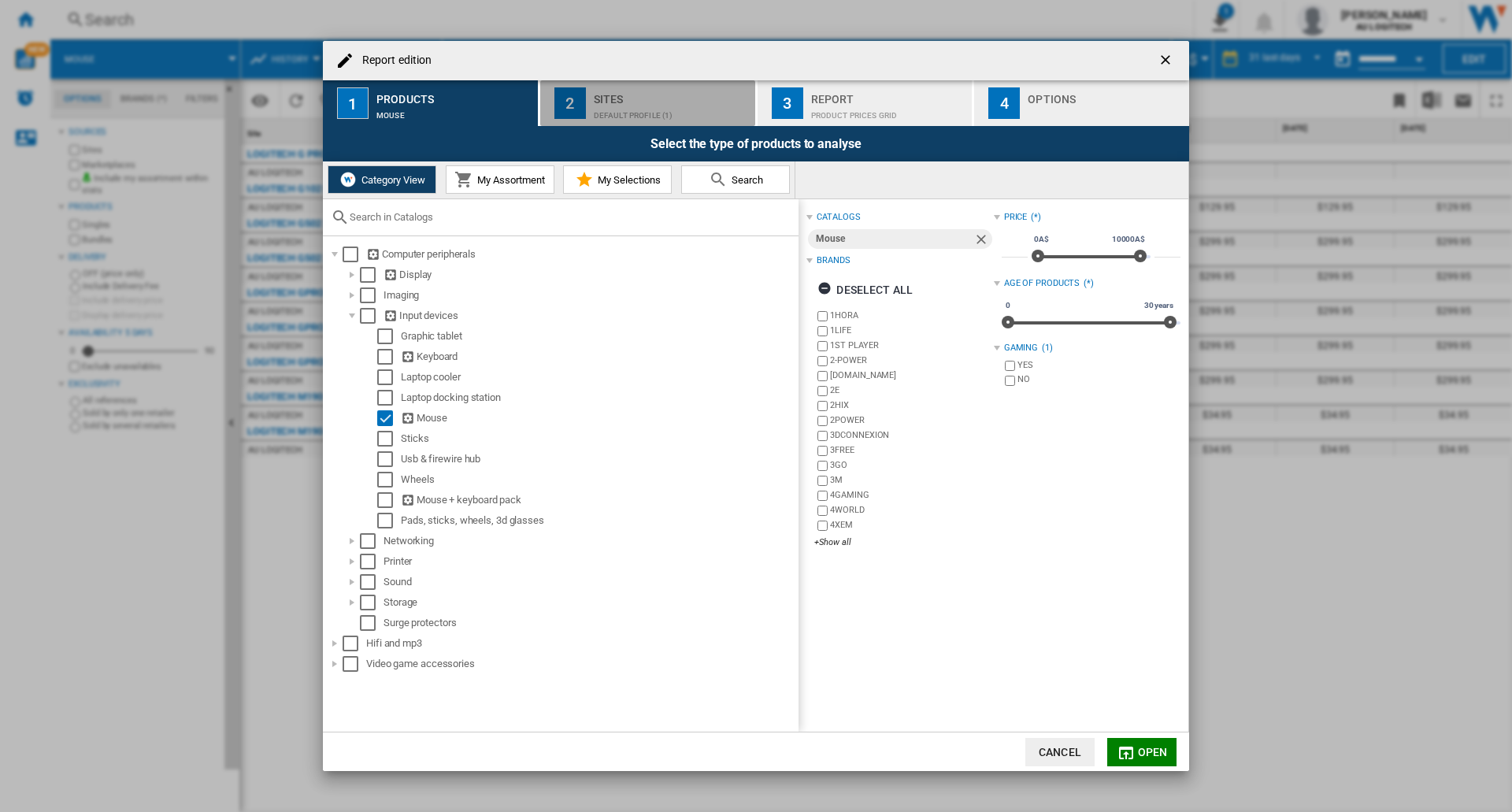
click at [610, 114] on div "Default profile (1)" at bounding box center [671, 111] width 155 height 17
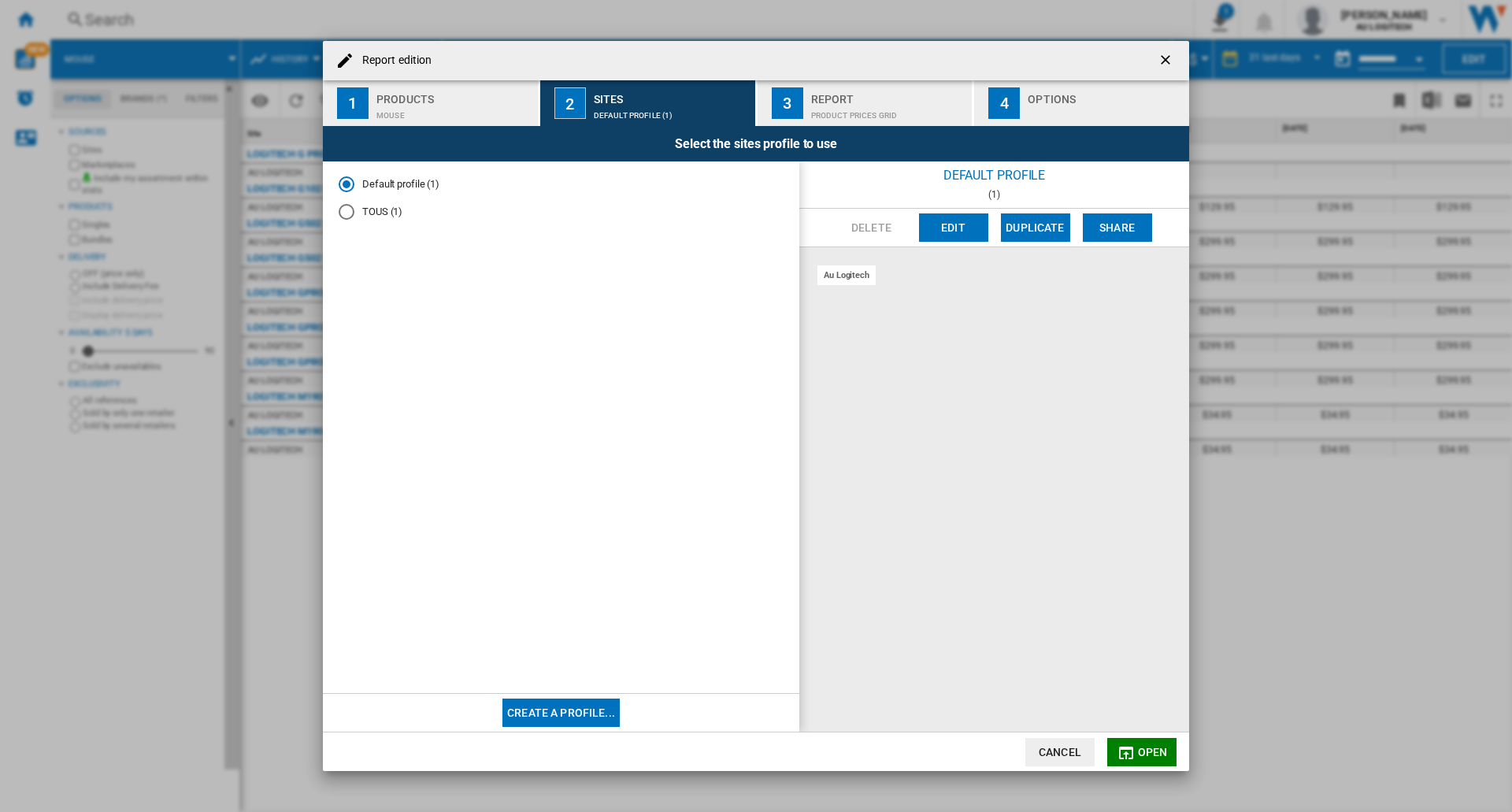
click at [384, 190] on md-radio-button "Default profile (1)" at bounding box center [561, 184] width 445 height 15
click at [781, 215] on button "Edit" at bounding box center [953, 228] width 69 height 29
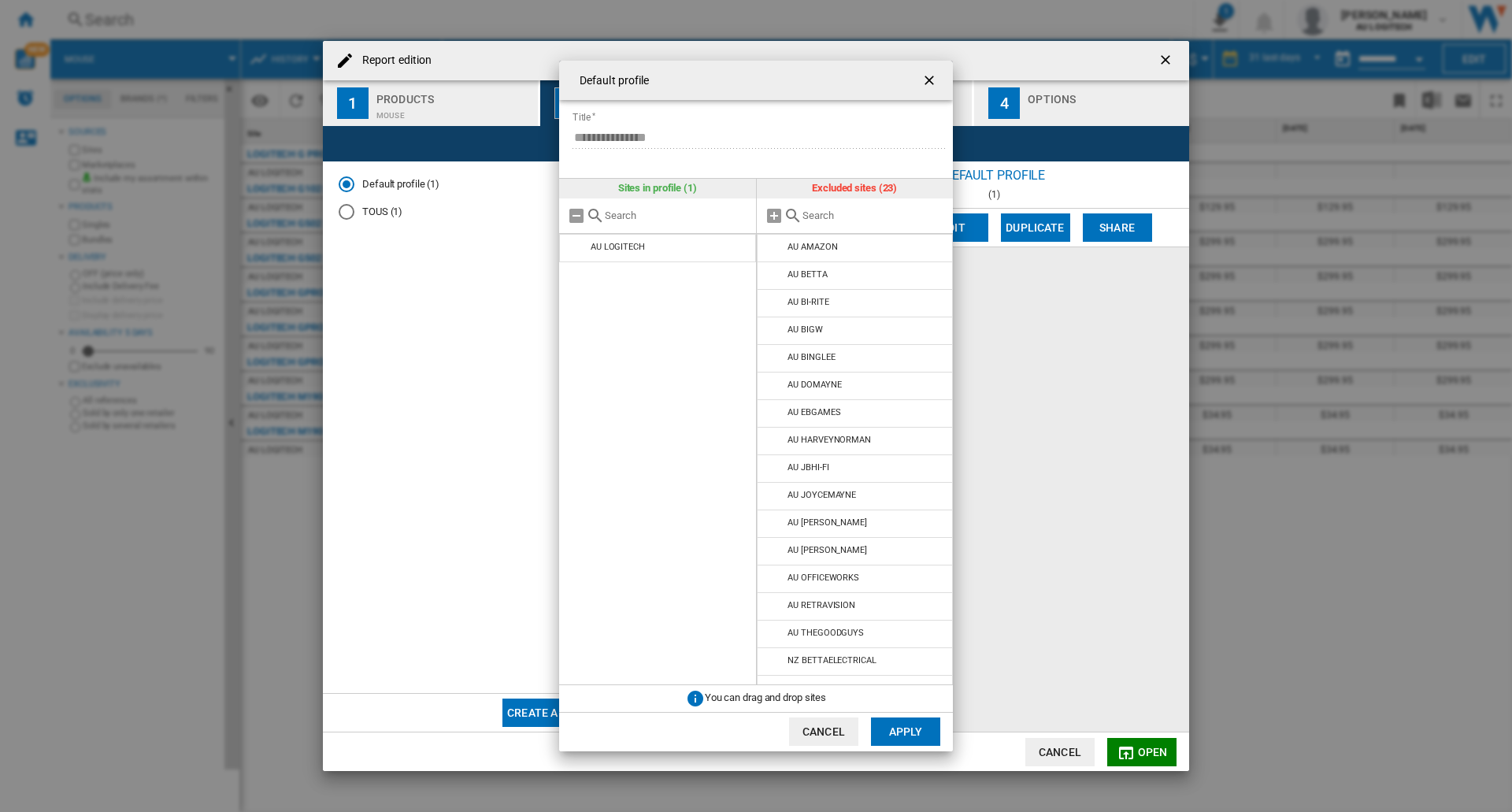
click at [781, 217] on input "text" at bounding box center [874, 215] width 144 height 12
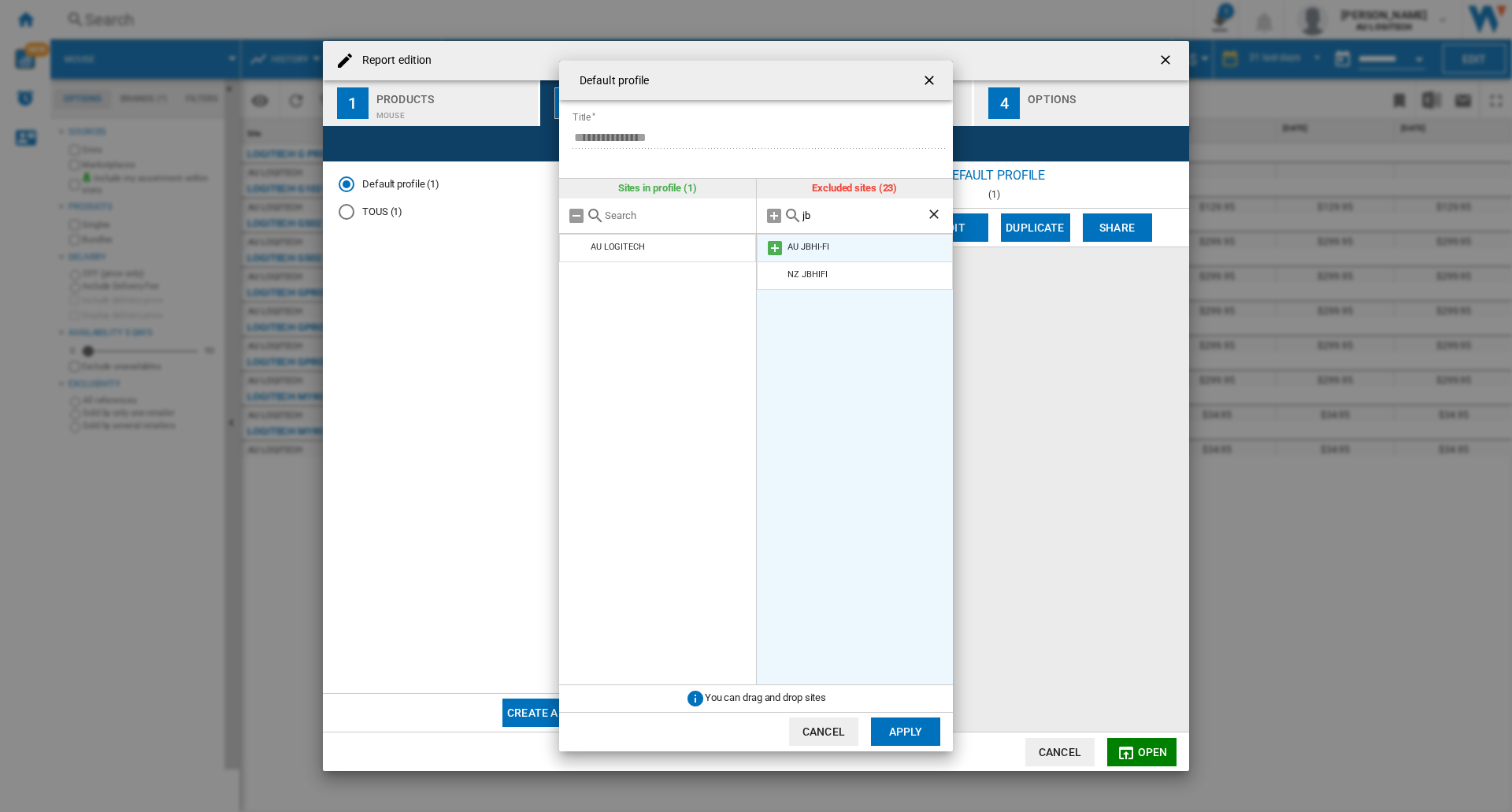
type input "jb"
click at [781, 242] on div "AU JBHI-FI" at bounding box center [807, 246] width 41 height 10
click at [775, 253] on md-icon at bounding box center [775, 248] width 19 height 19
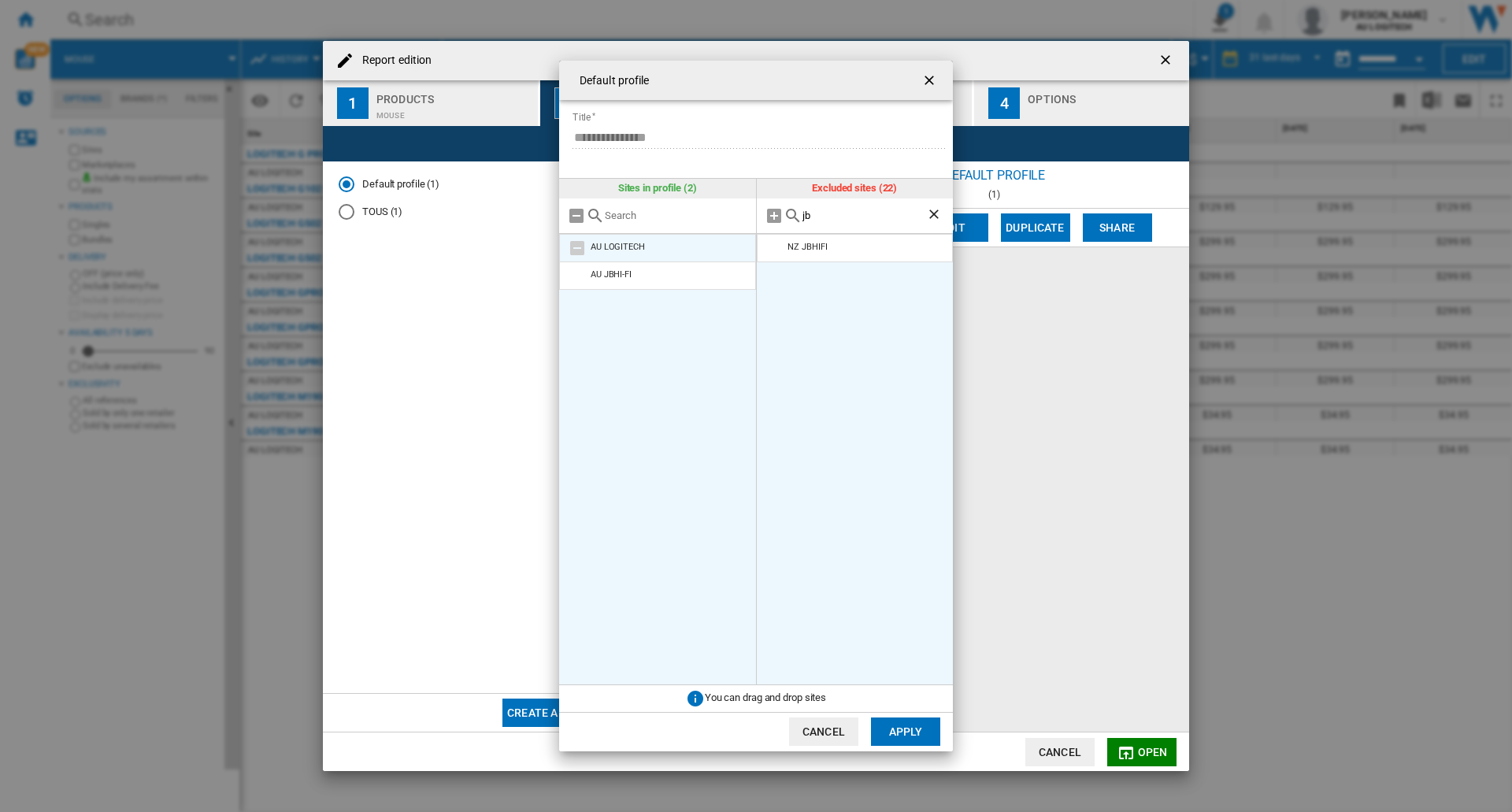
click at [579, 246] on md-icon at bounding box center [577, 248] width 19 height 19
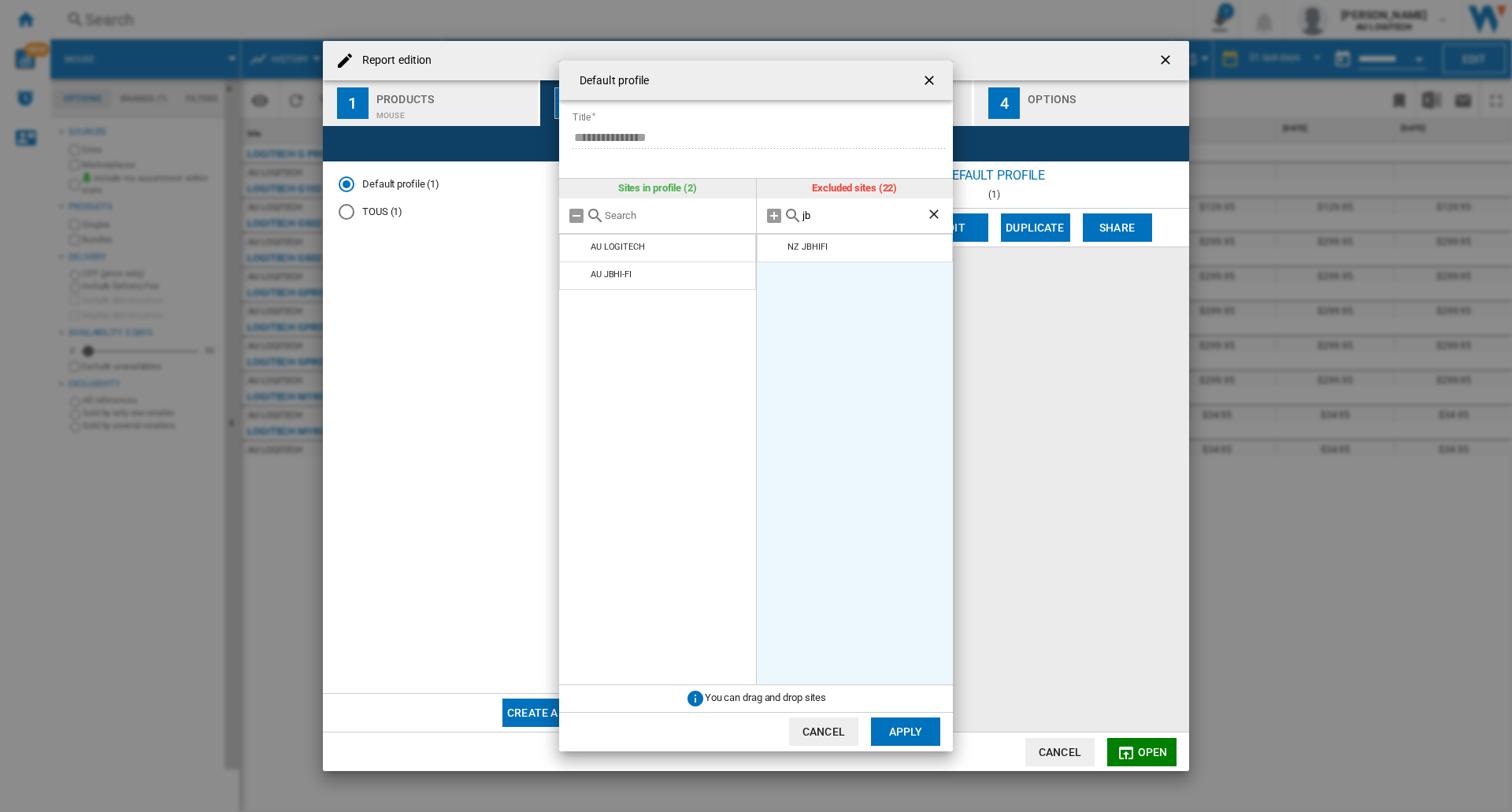
drag, startPoint x: 827, startPoint y: 223, endPoint x: 794, endPoint y: 218, distance: 33.4
click at [781, 218] on div "jb" at bounding box center [855, 216] width 197 height 35
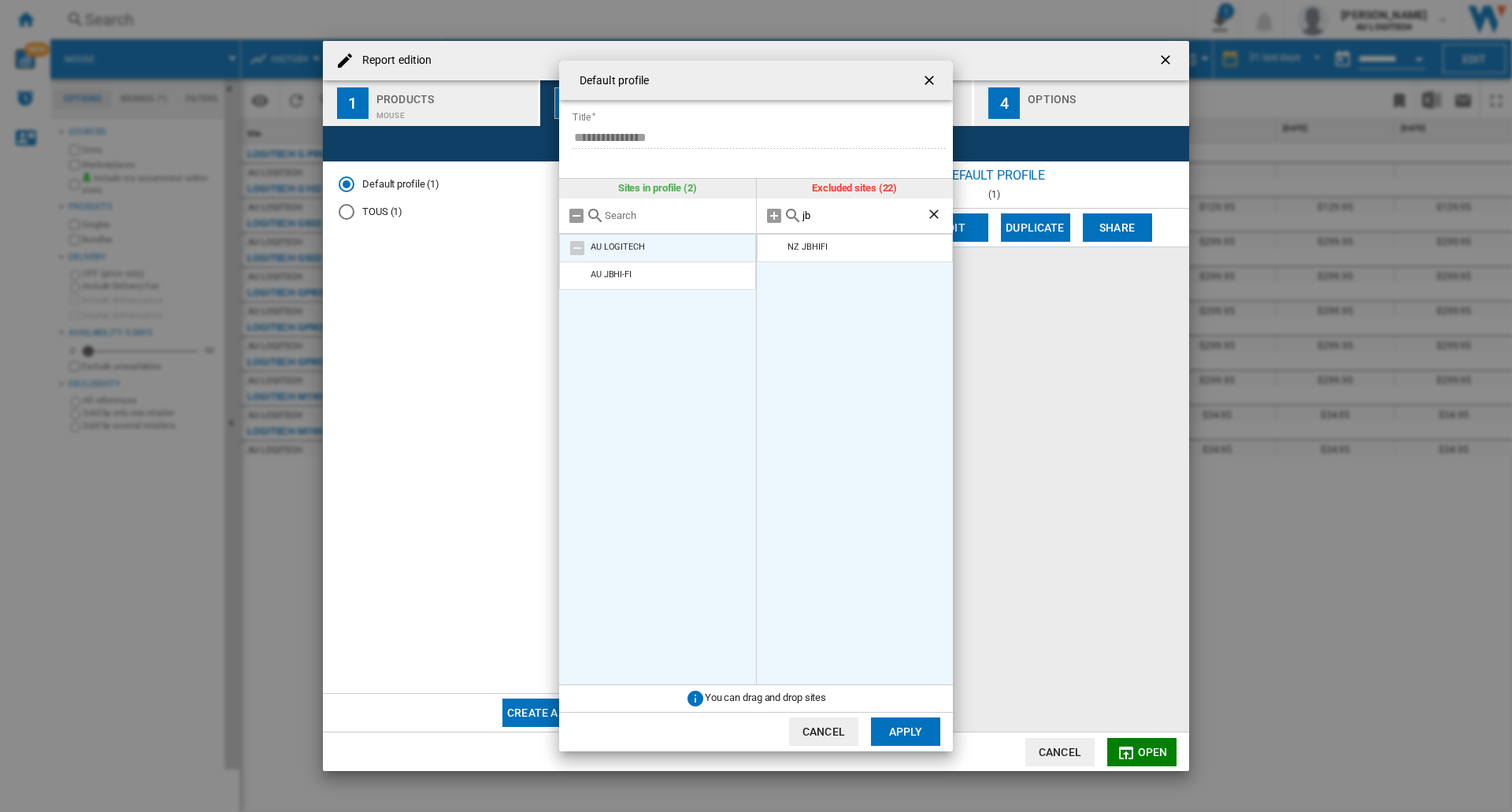
click at [632, 239] on li "AU LOGITECH" at bounding box center [657, 248] width 197 height 29
click at [577, 246] on md-icon at bounding box center [577, 248] width 19 height 19
click at [654, 274] on li "AU JBHI-FI" at bounding box center [657, 276] width 197 height 29
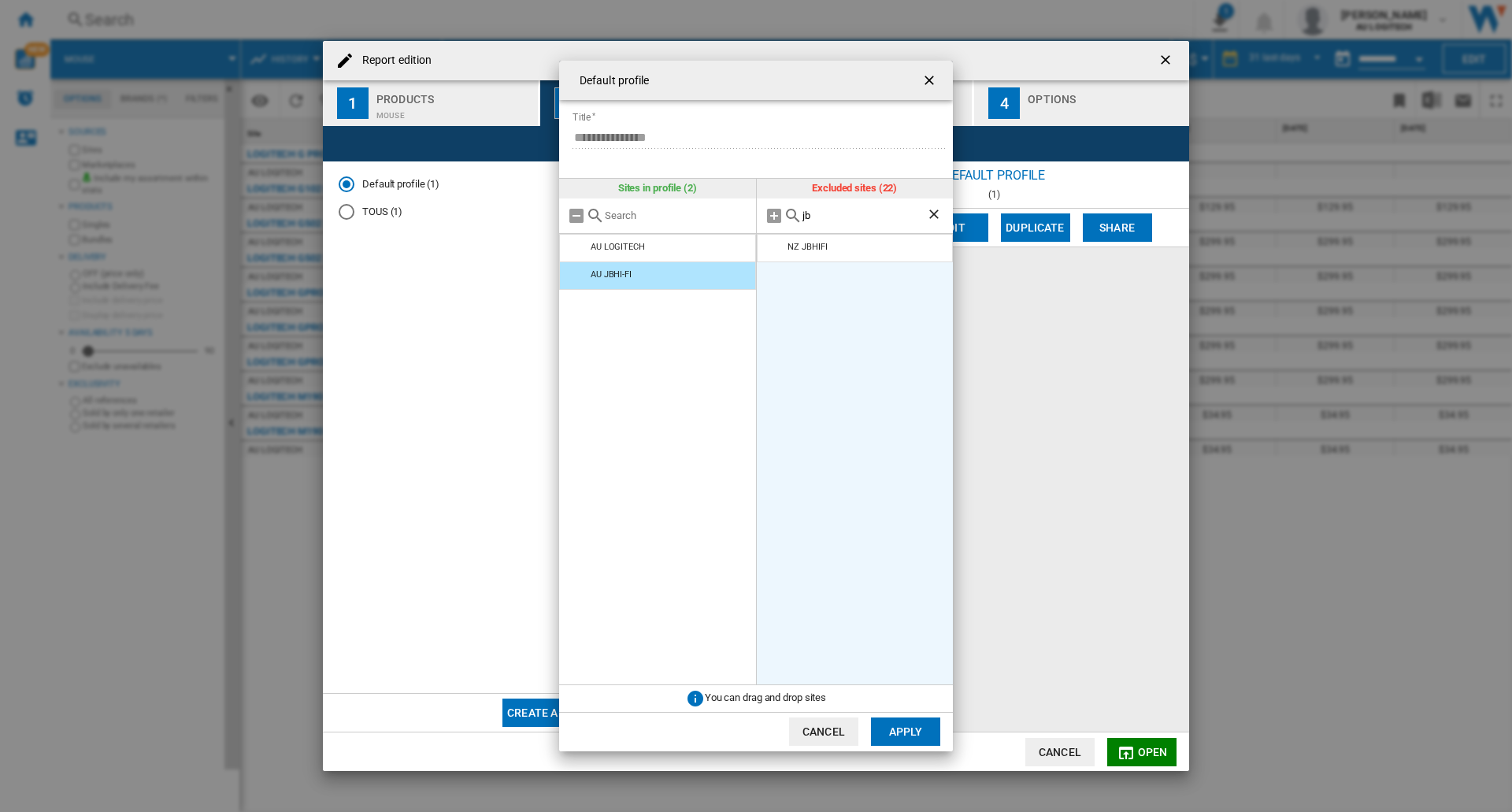
click at [781, 217] on input "jb" at bounding box center [864, 215] width 124 height 12
drag, startPoint x: 820, startPoint y: 217, endPoint x: 786, endPoint y: 211, distance: 34.5
click at [781, 211] on div "jb" at bounding box center [855, 216] width 197 height 35
click at [781, 239] on li "AU HARVEYNORMAN" at bounding box center [855, 248] width 197 height 29
click at [777, 245] on md-icon at bounding box center [775, 248] width 19 height 19
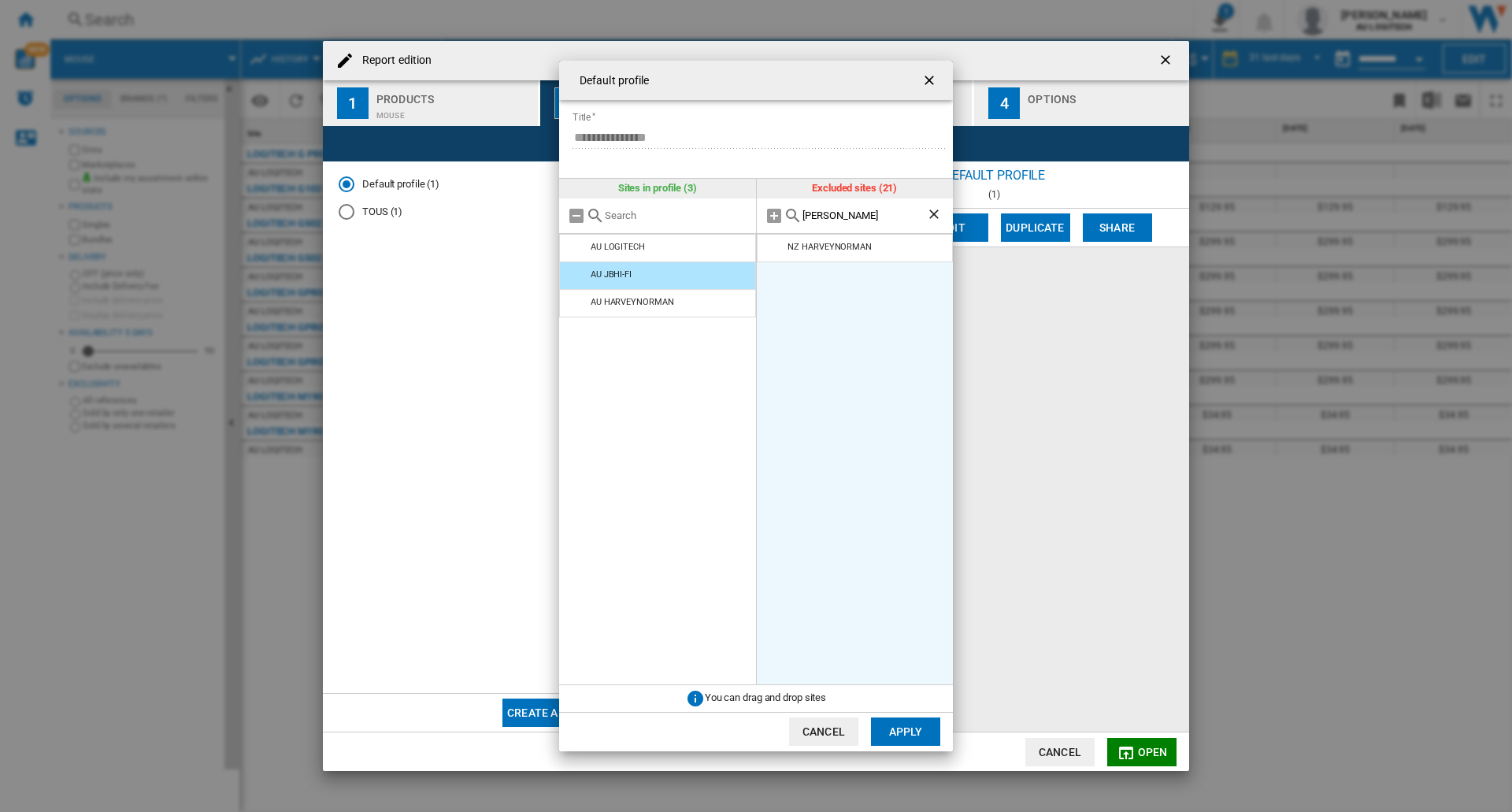
drag, startPoint x: 836, startPoint y: 215, endPoint x: 798, endPoint y: 215, distance: 38.0
click at [781, 215] on div "[PERSON_NAME]" at bounding box center [855, 216] width 197 height 35
type input "am"
click at [774, 249] on md-icon at bounding box center [775, 248] width 19 height 19
drag, startPoint x: 821, startPoint y: 219, endPoint x: 798, endPoint y: 217, distance: 23.1
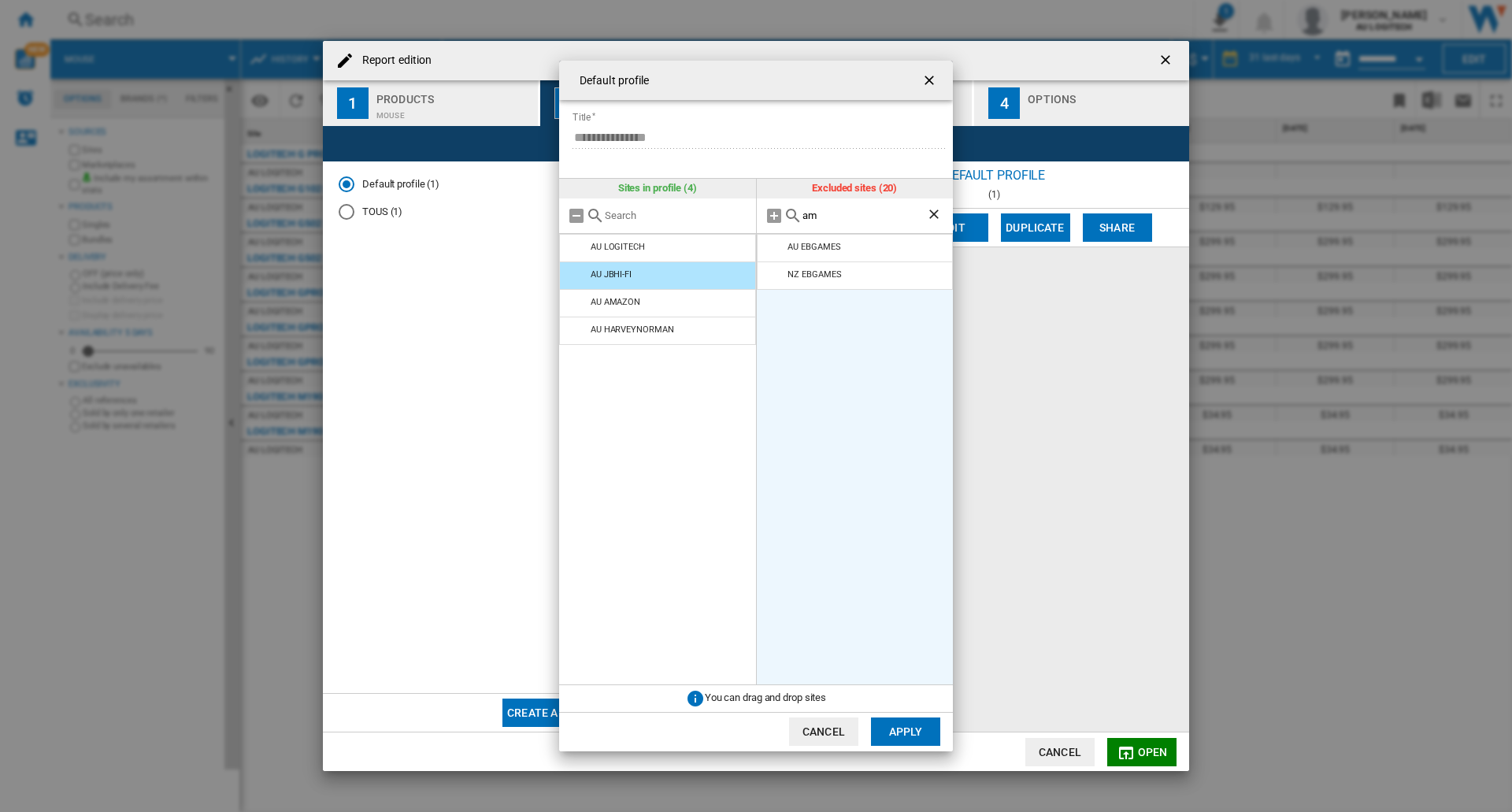
click at [781, 217] on div "am" at bounding box center [855, 216] width 197 height 35
type input "eb"
click at [773, 250] on md-icon at bounding box center [775, 248] width 19 height 19
drag, startPoint x: 819, startPoint y: 215, endPoint x: 798, endPoint y: 211, distance: 21.4
click at [781, 211] on div "eb" at bounding box center [855, 216] width 197 height 35
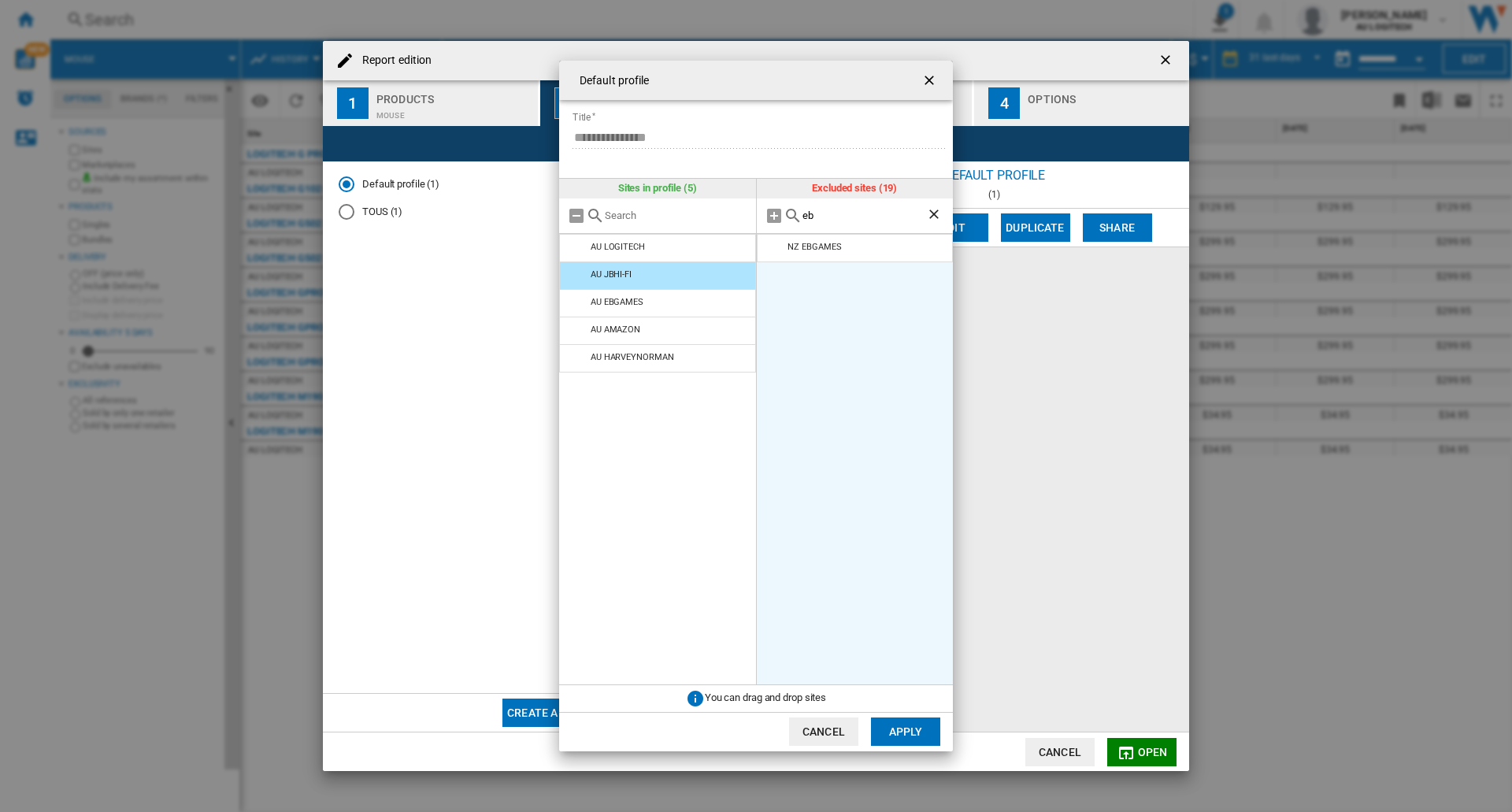
drag, startPoint x: 915, startPoint y: 721, endPoint x: 907, endPoint y: 728, distance: 10.6
click at [781, 728] on button "Apply" at bounding box center [905, 731] width 69 height 29
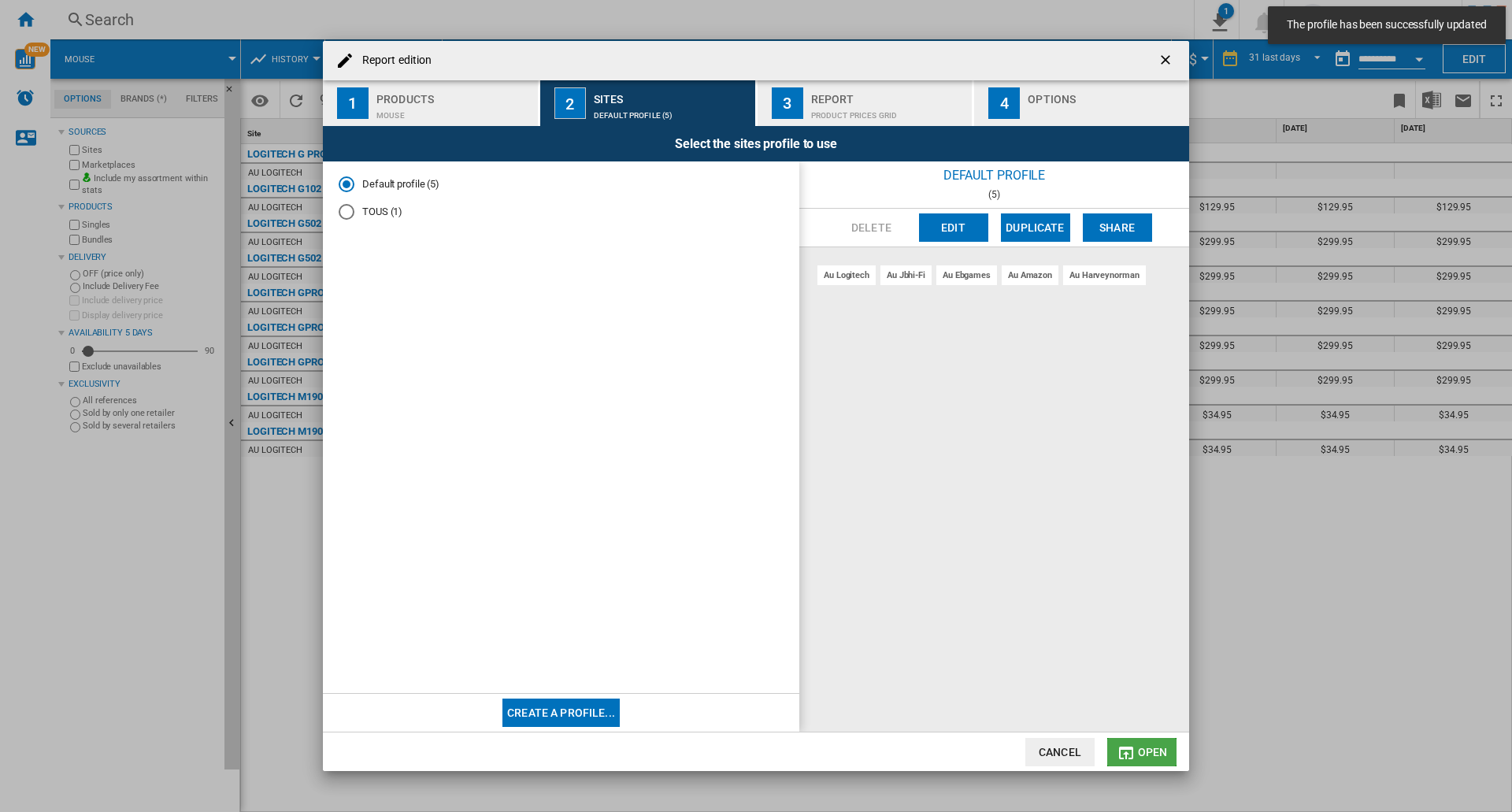
click at [781, 754] on span "Open" at bounding box center [1153, 752] width 30 height 13
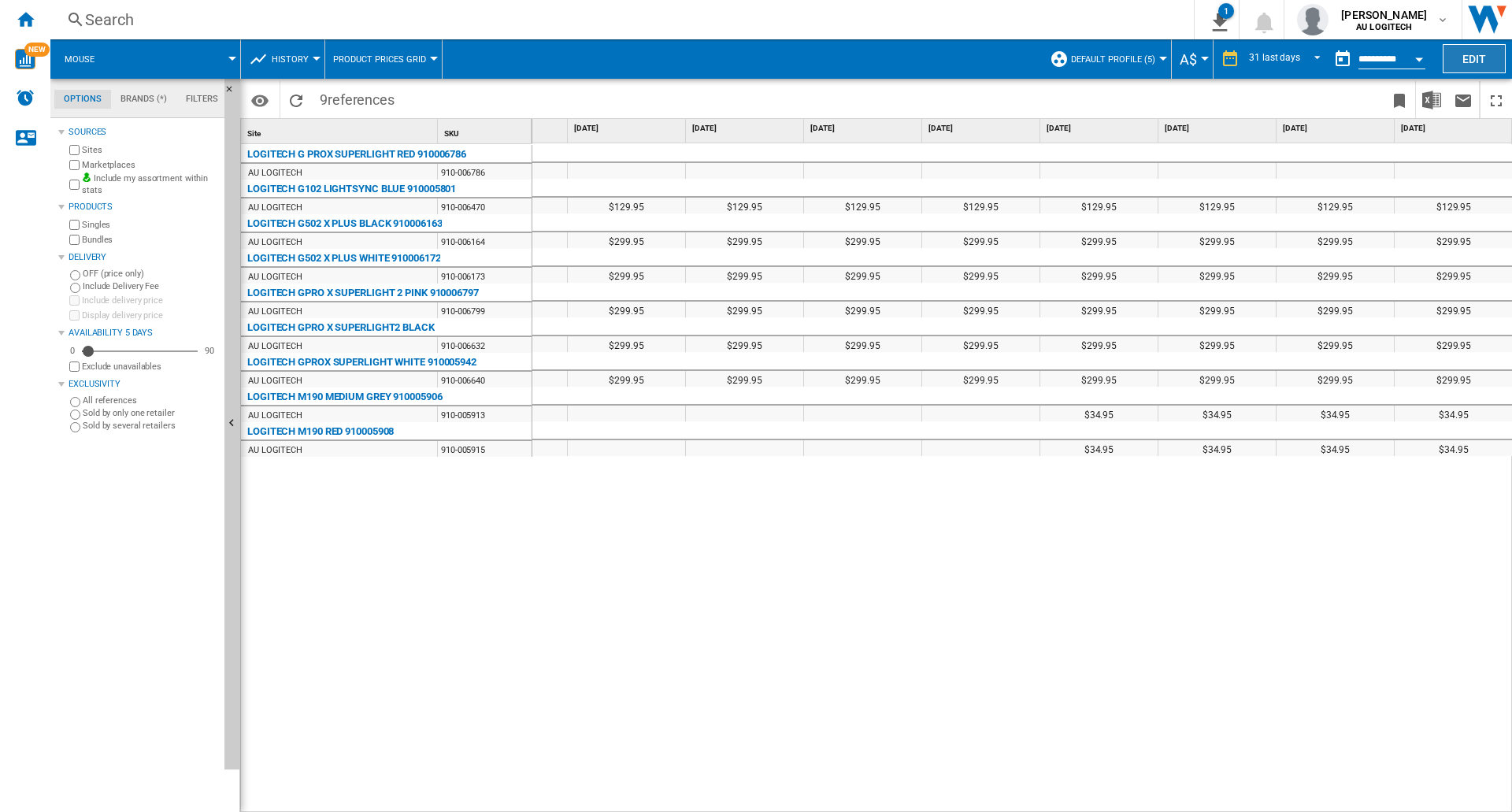
click at [781, 53] on button "Edit" at bounding box center [1474, 58] width 63 height 30
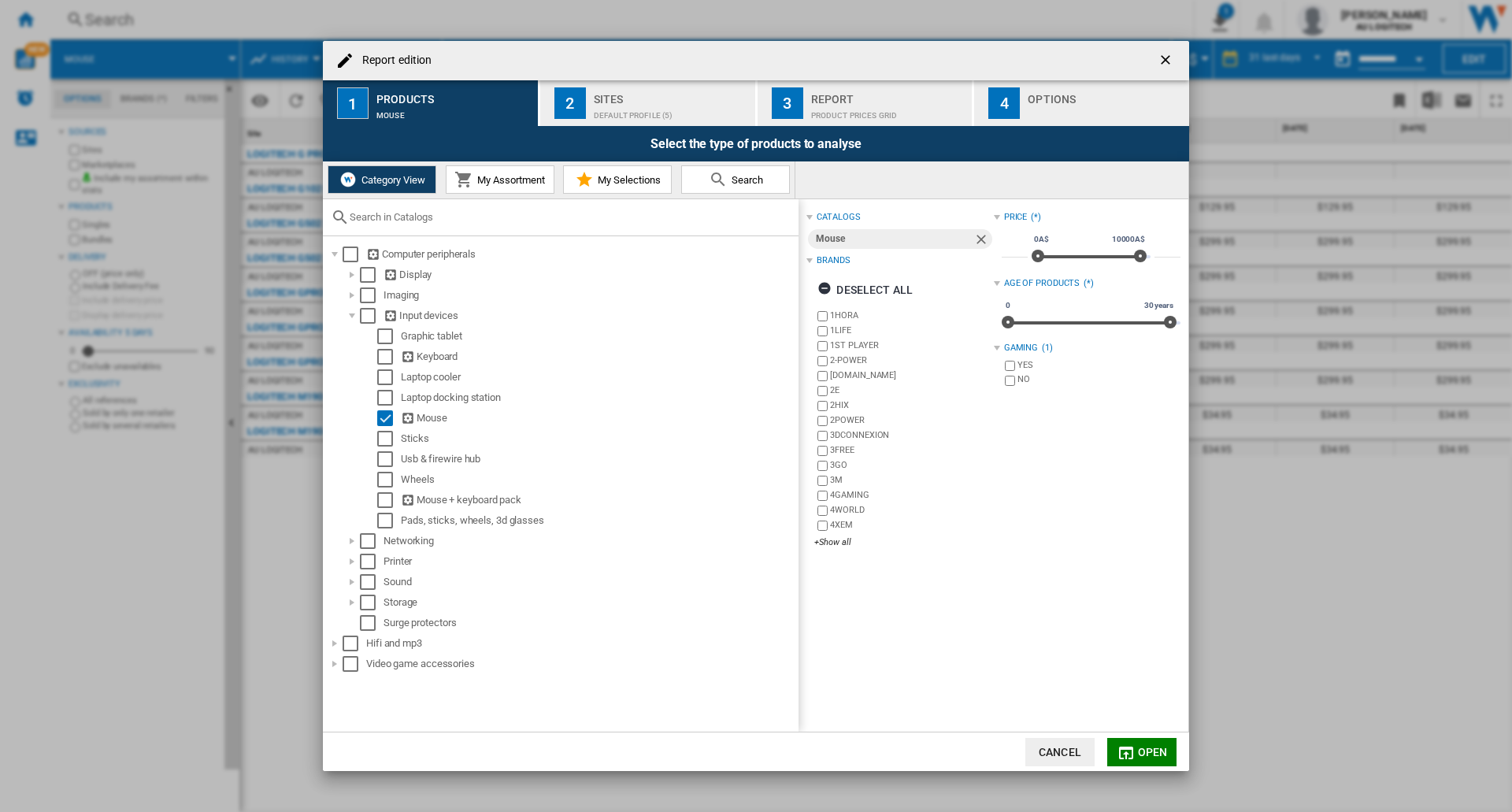
click at [618, 104] on div "Default profile (5)" at bounding box center [671, 111] width 155 height 17
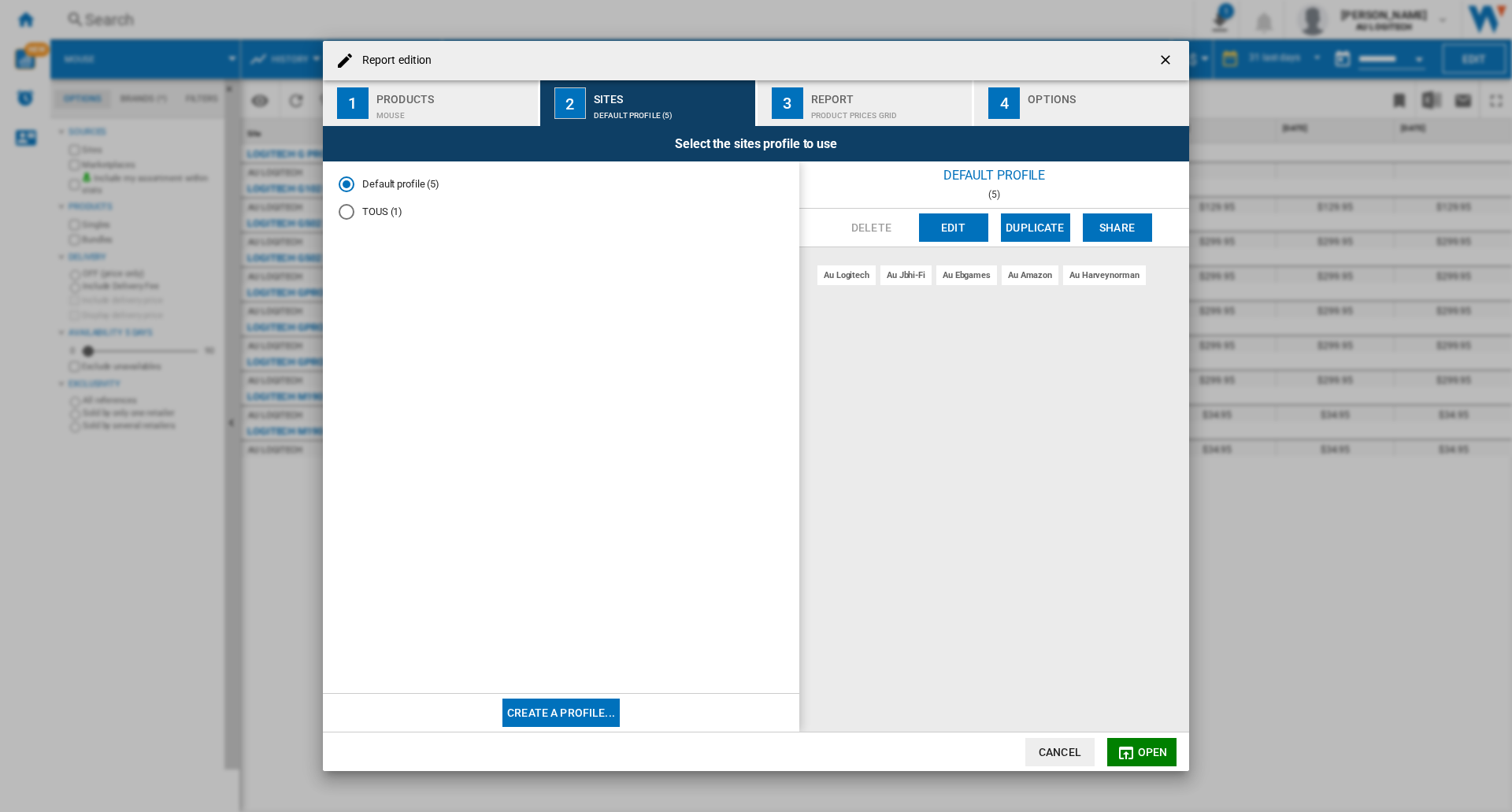
click at [781, 108] on div "Product prices grid" at bounding box center [888, 111] width 155 height 17
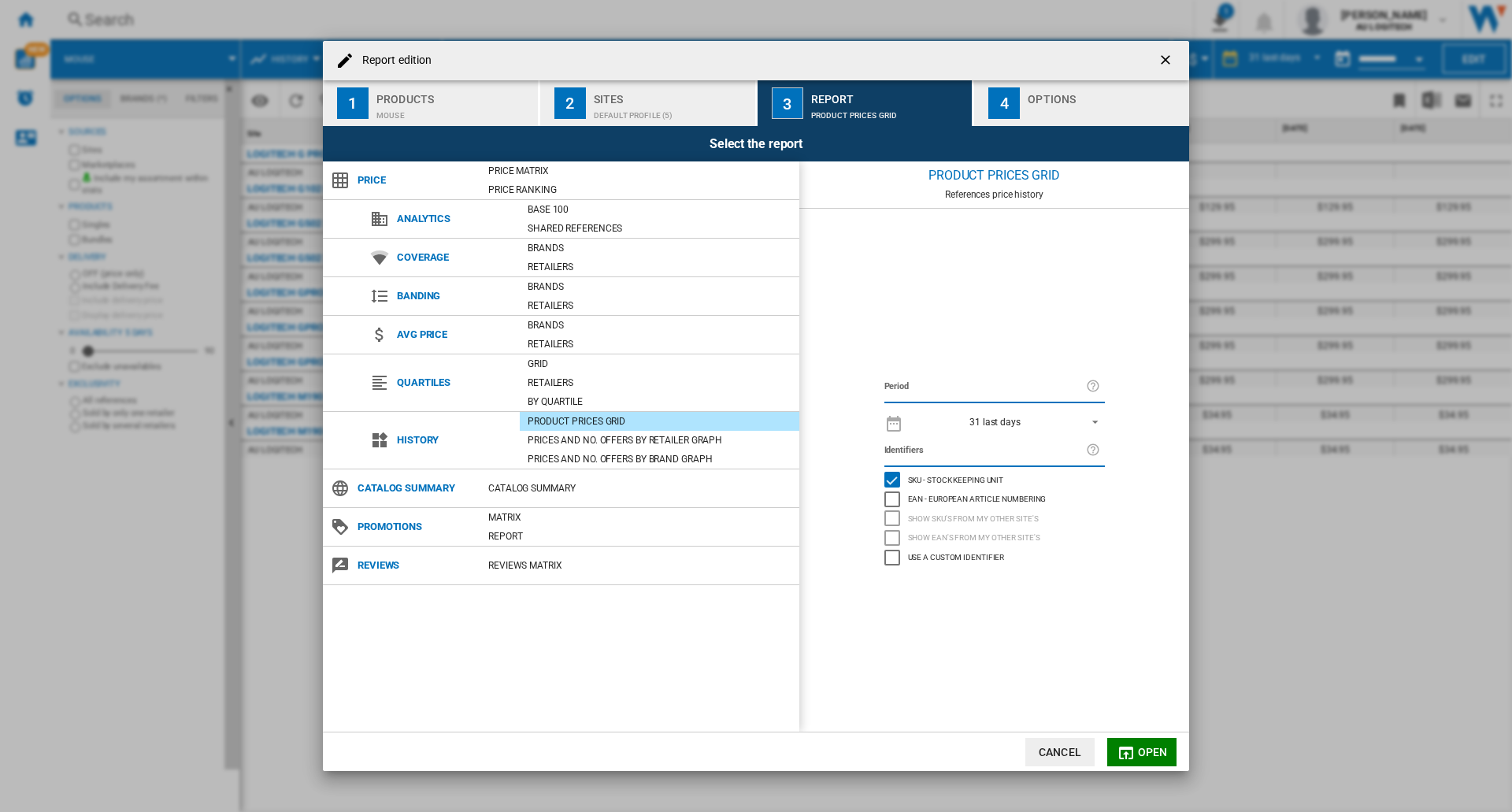
click at [600, 417] on div "Product prices grid" at bounding box center [660, 421] width 279 height 16
click at [781, 760] on button "Open" at bounding box center [1141, 752] width 69 height 29
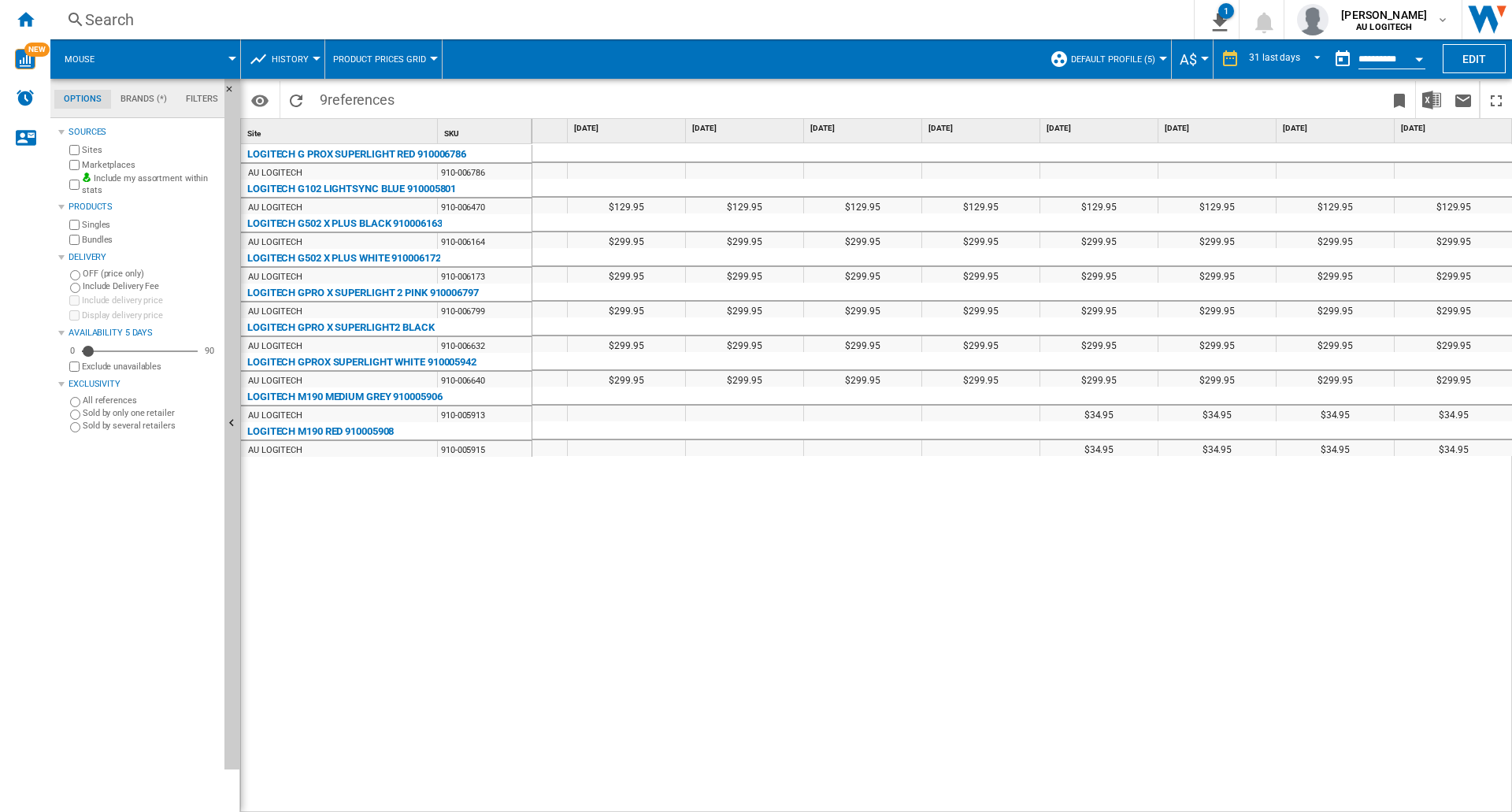
click at [116, 93] on md-tab-item "Brands (*)" at bounding box center [144, 100] width 65 height 19
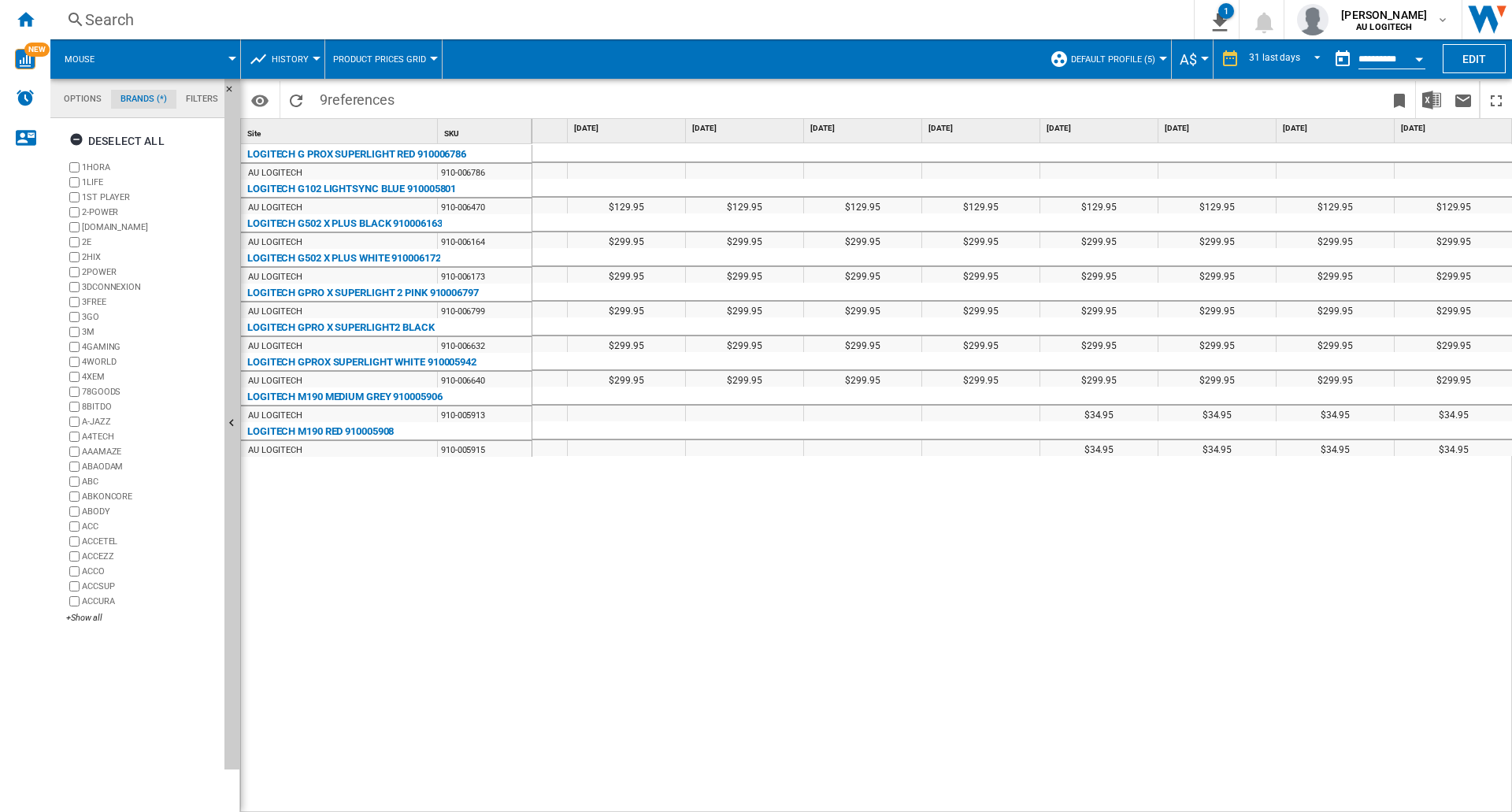
scroll to position [61, 0]
click at [69, 98] on md-tab-item "Options" at bounding box center [82, 100] width 57 height 19
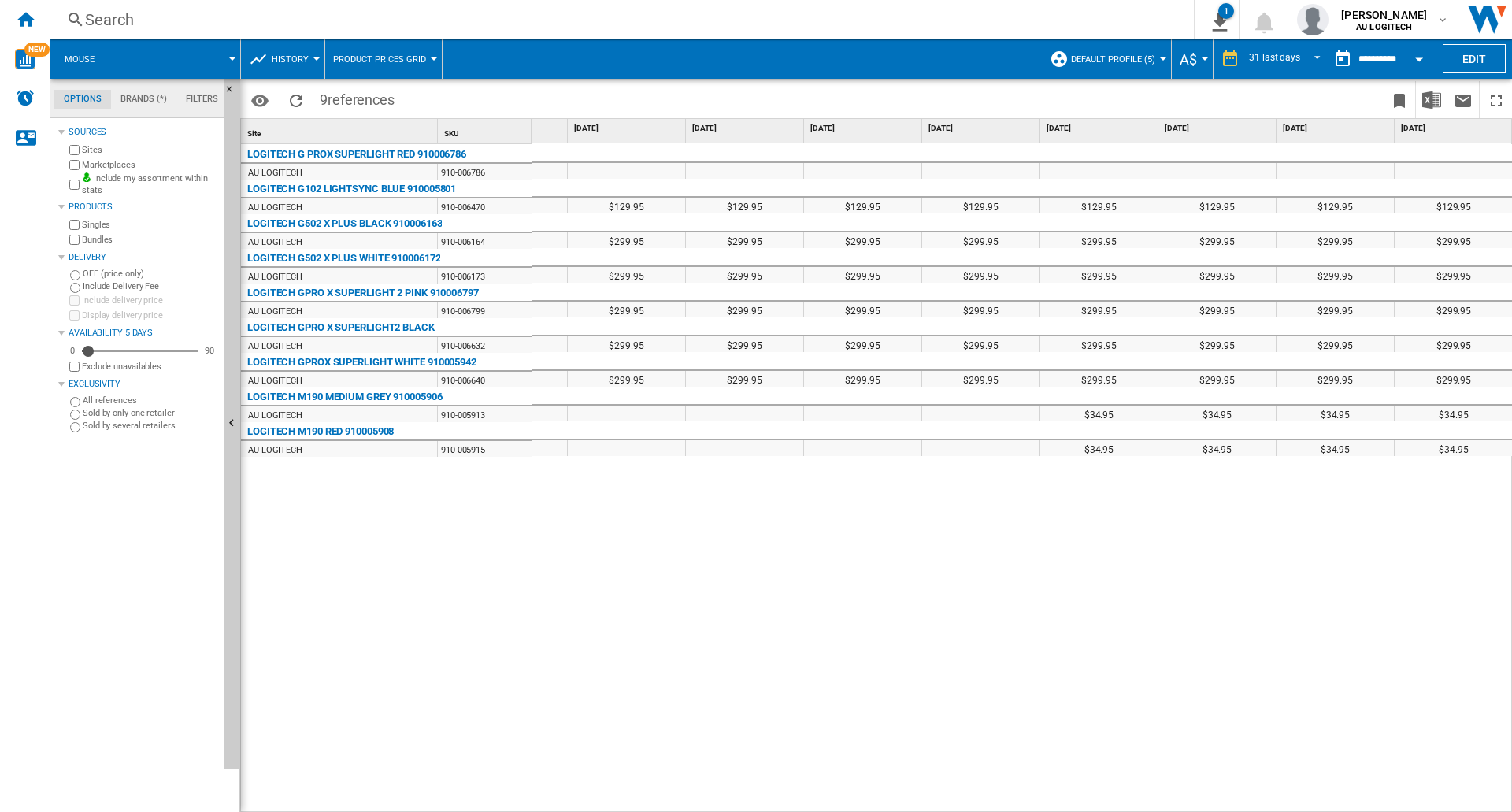
scroll to position [19, 0]
click at [781, 53] on div "31 last days" at bounding box center [1274, 59] width 51 height 11
click at [424, 53] on md-backdrop at bounding box center [756, 406] width 1512 height 812
click at [433, 61] on md-menu "Product prices grid Product prices grid Prices and No. offers by retailer graph…" at bounding box center [384, 58] width 117 height 39
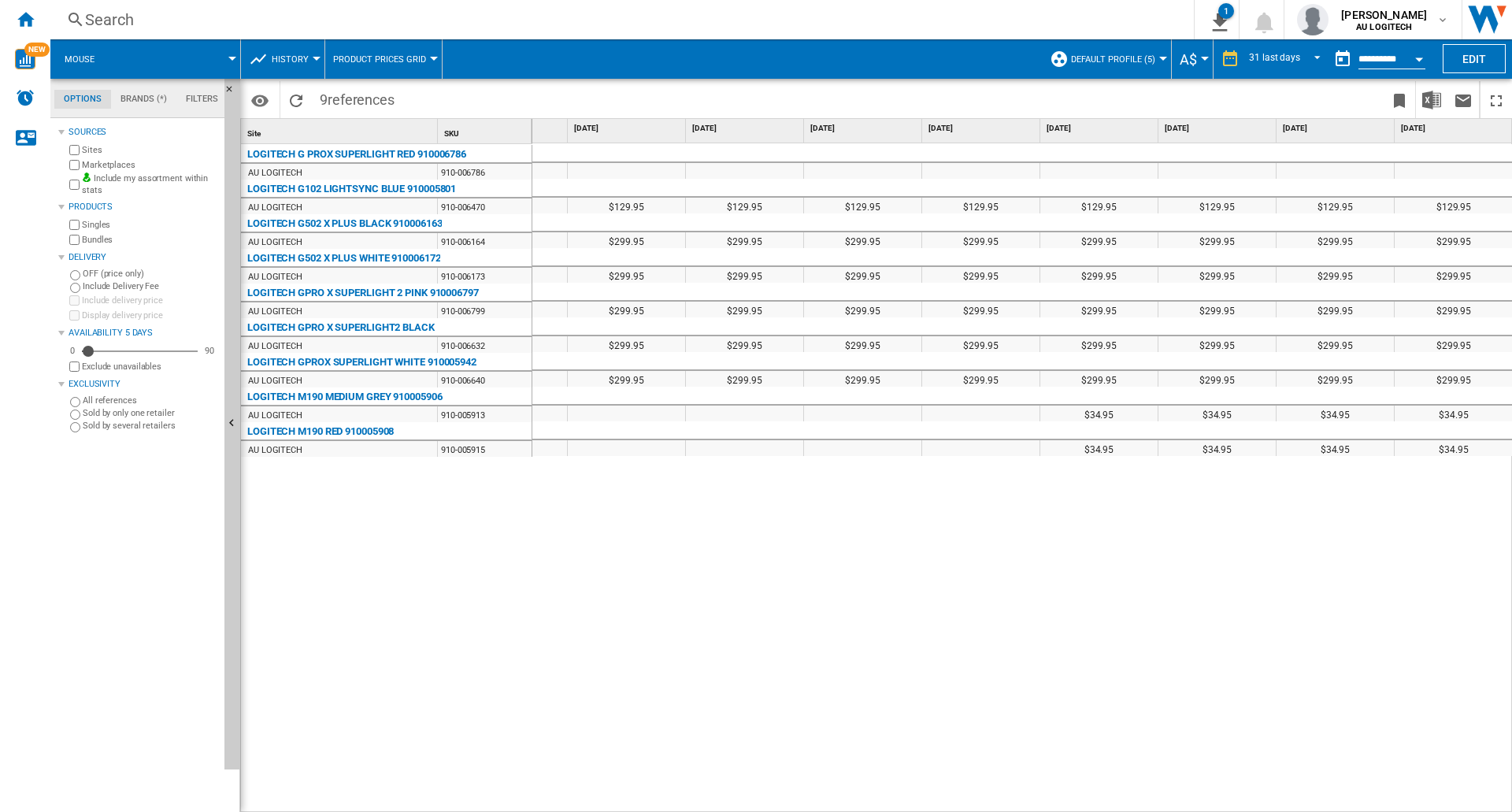
click at [430, 58] on div at bounding box center [434, 58] width 8 height 4
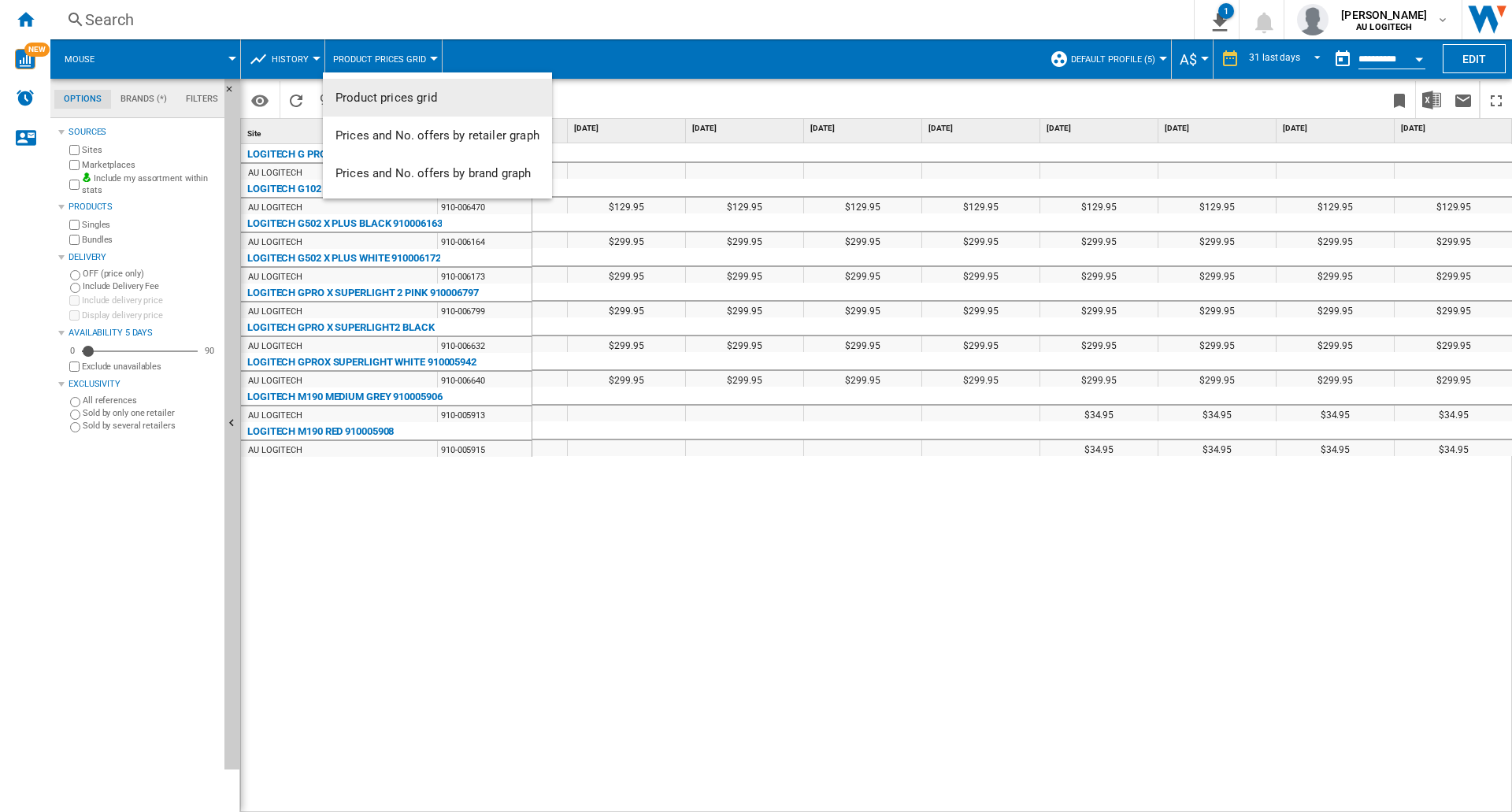
click at [287, 57] on md-backdrop at bounding box center [756, 406] width 1512 height 812
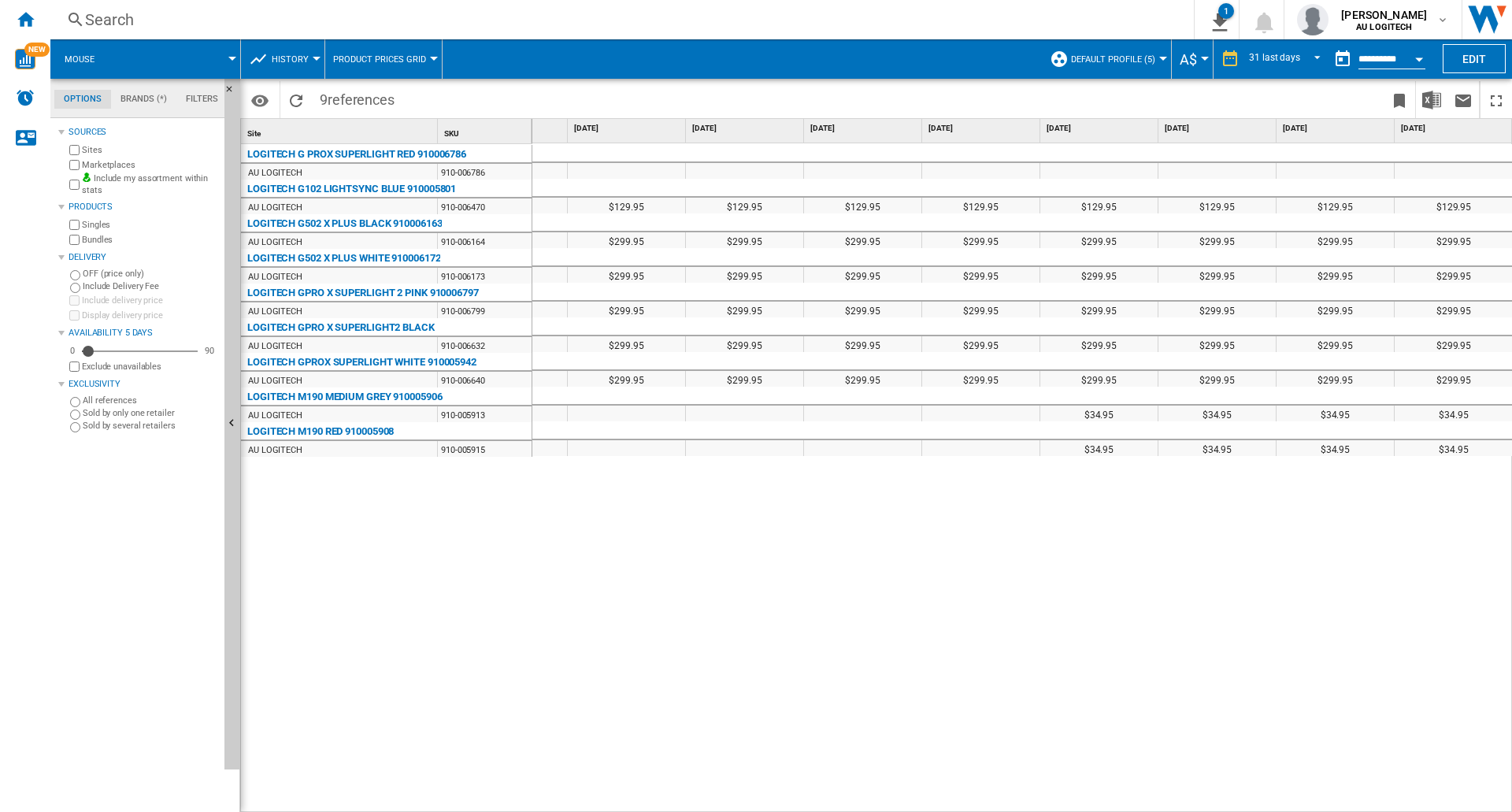
click at [311, 55] on button "History" at bounding box center [294, 58] width 45 height 39
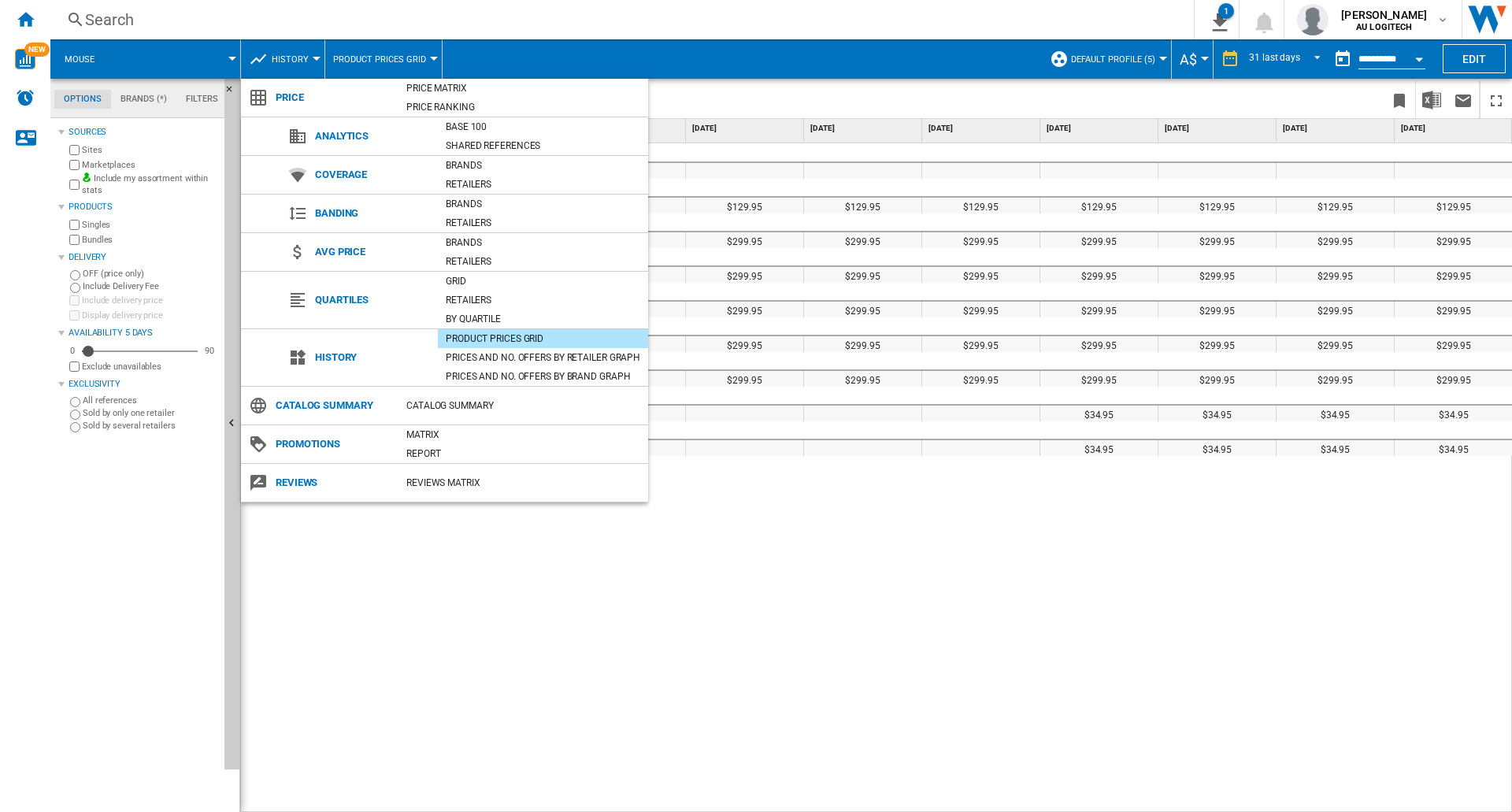
click at [781, 53] on md-backdrop at bounding box center [756, 406] width 1512 height 812
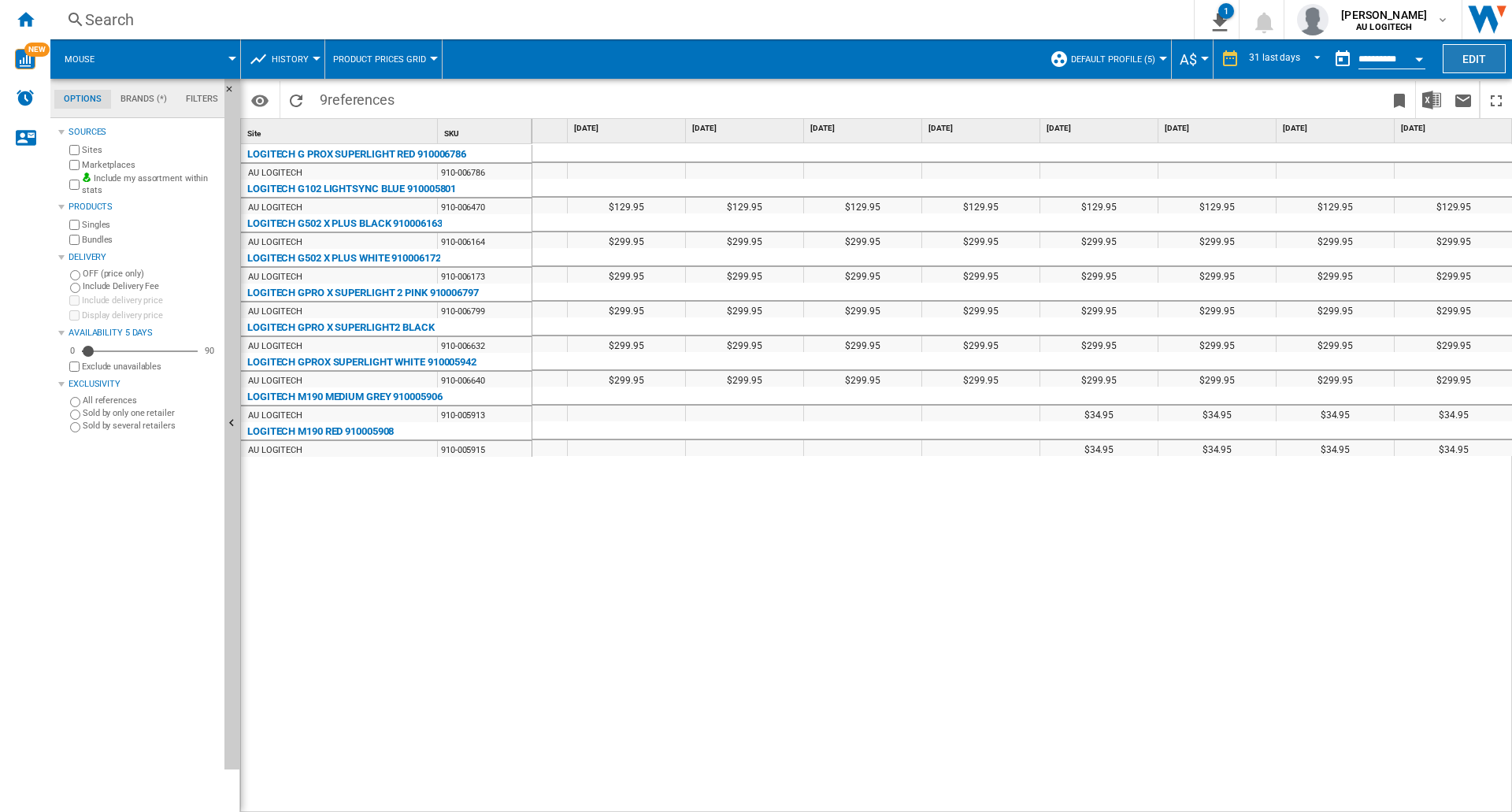
click at [781, 54] on button "Edit" at bounding box center [1474, 58] width 63 height 30
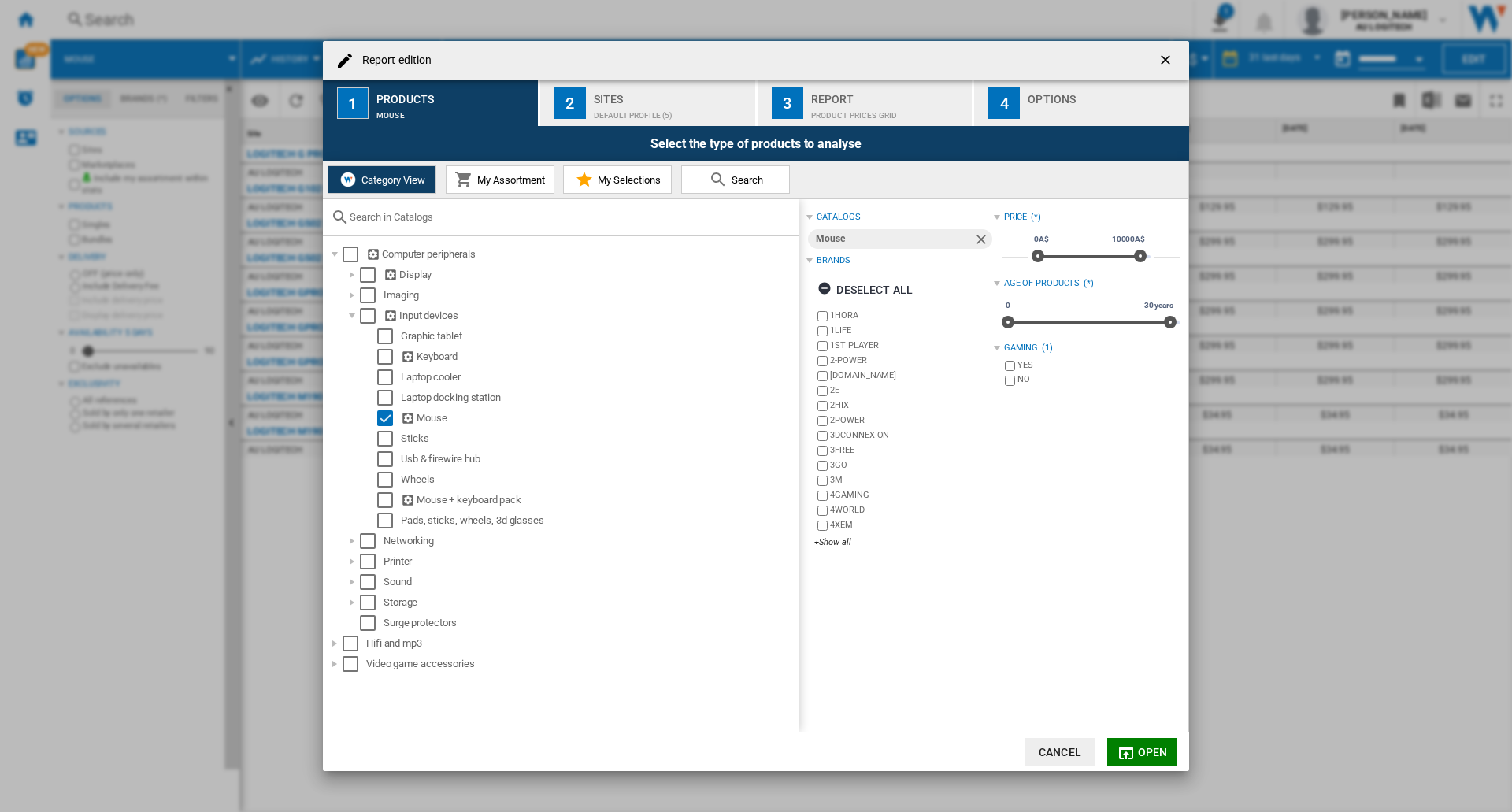
click at [526, 175] on span "My Assortment" at bounding box center [509, 179] width 72 height 12
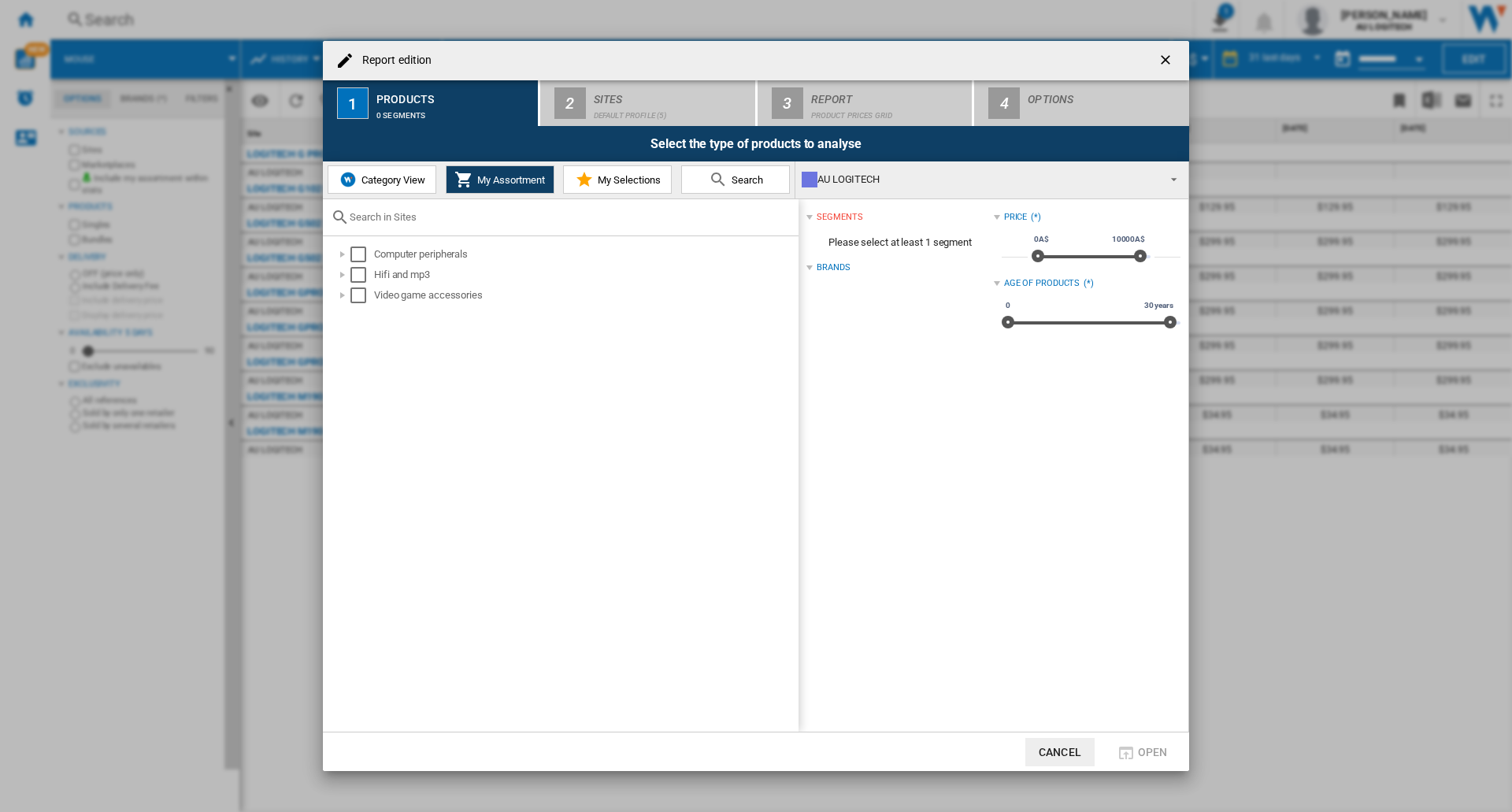
click at [381, 171] on button "Category View" at bounding box center [382, 179] width 108 height 29
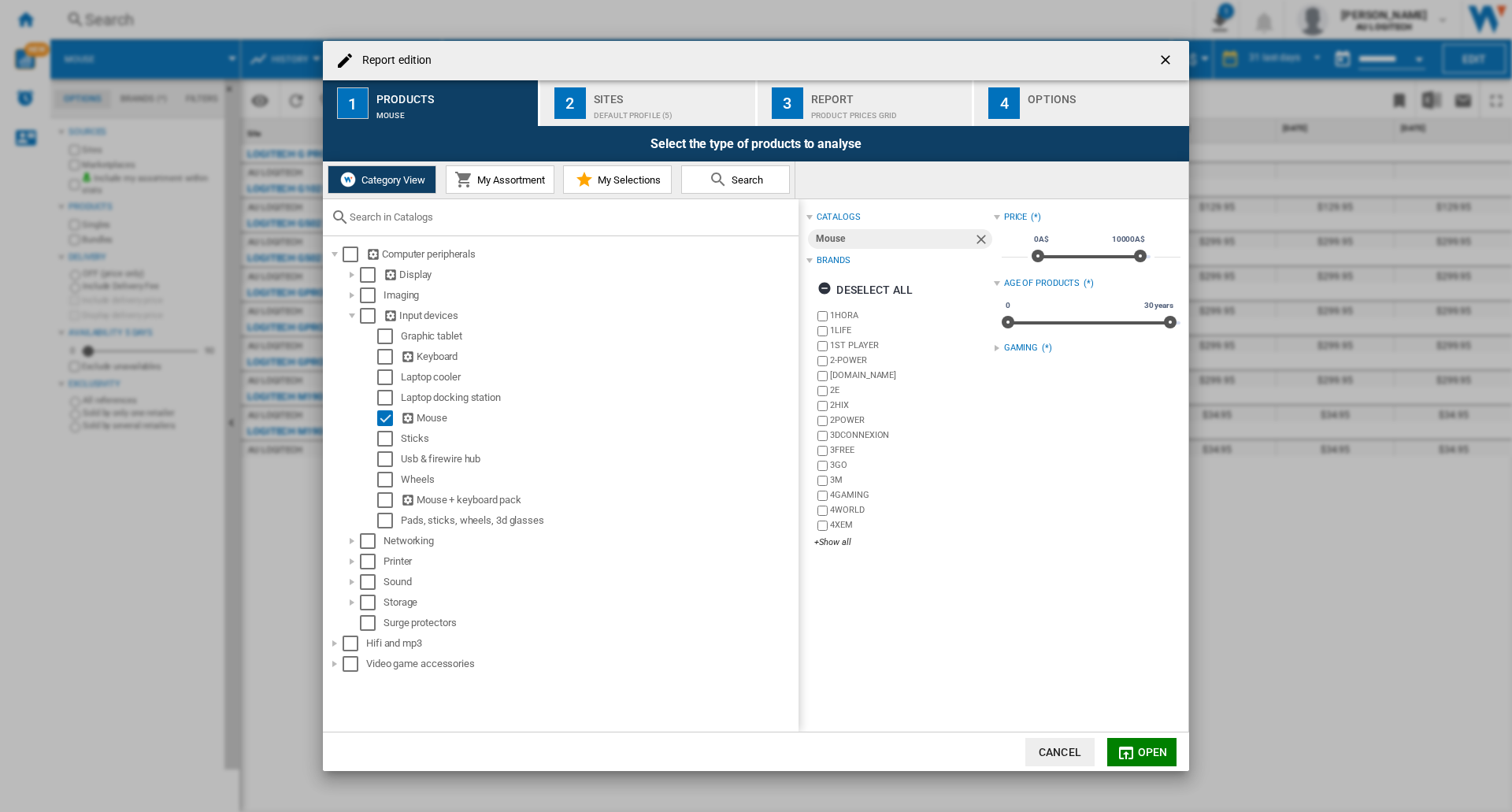
click at [617, 113] on div "Default profile (5)" at bounding box center [671, 111] width 155 height 17
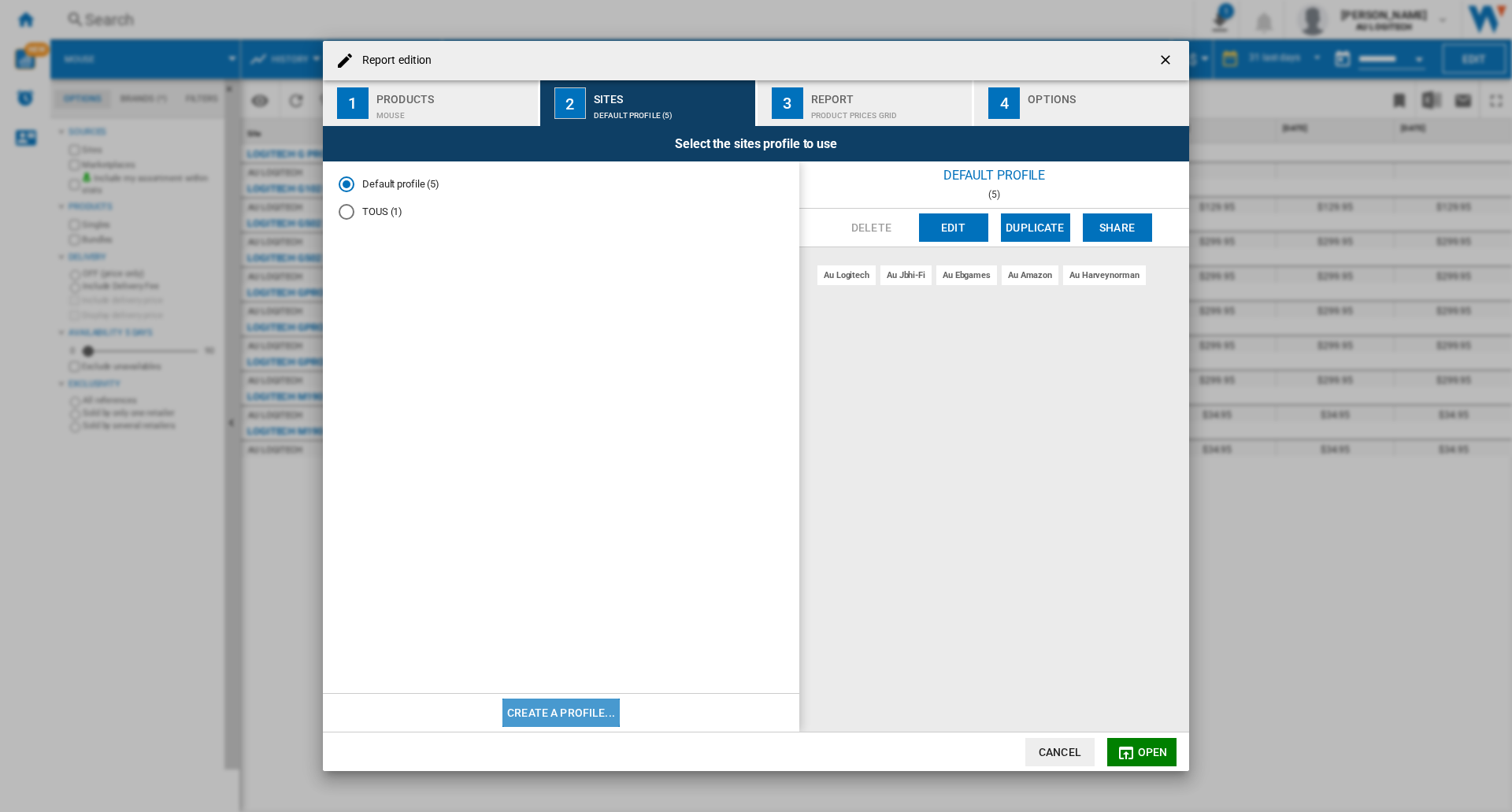
click at [555, 711] on button "Create a profile..." at bounding box center [561, 713] width 117 height 29
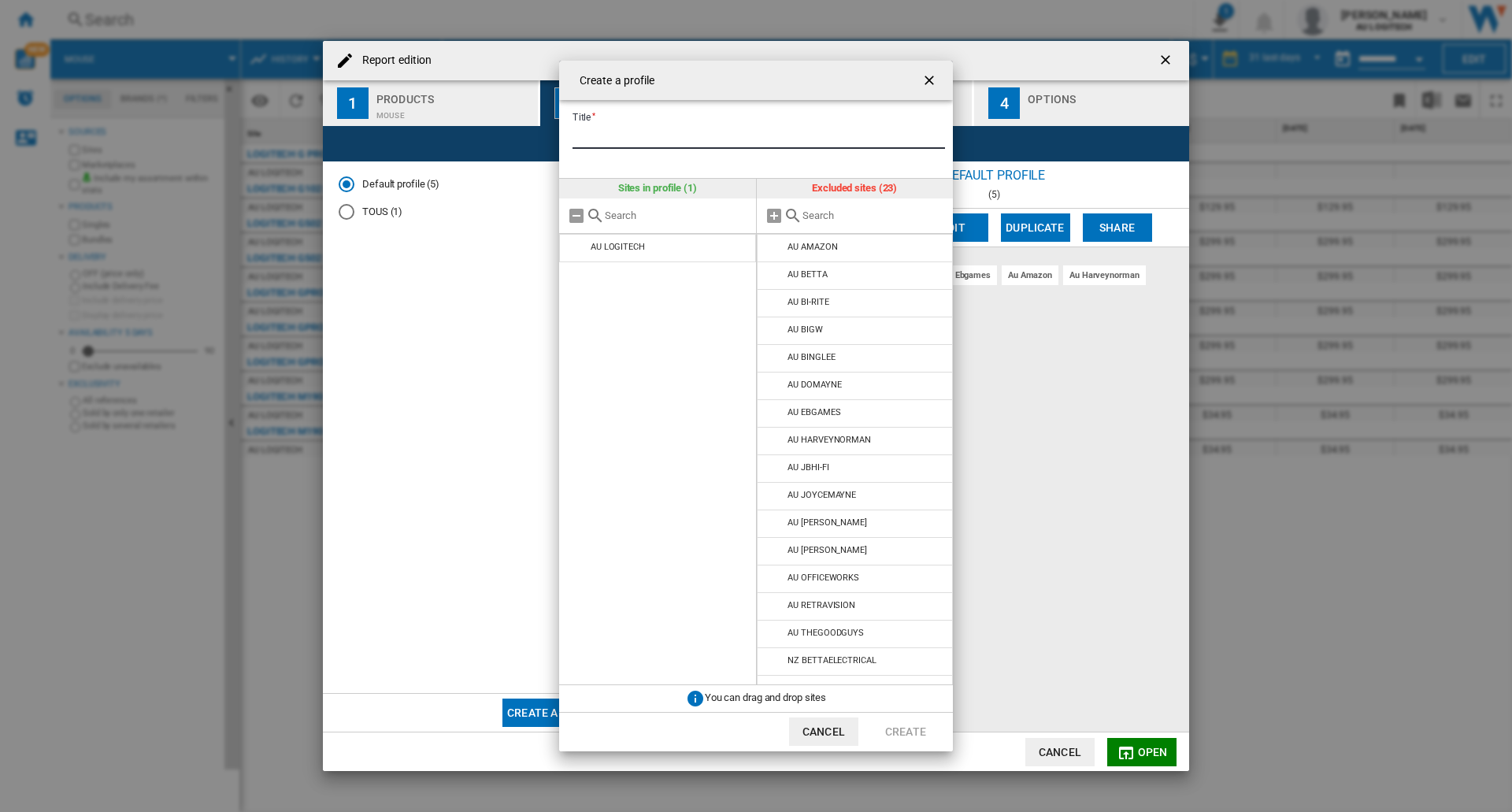
click at [658, 134] on input "Title" at bounding box center [758, 137] width 372 height 24
type input "****"
click at [781, 738] on button "Create" at bounding box center [905, 731] width 69 height 29
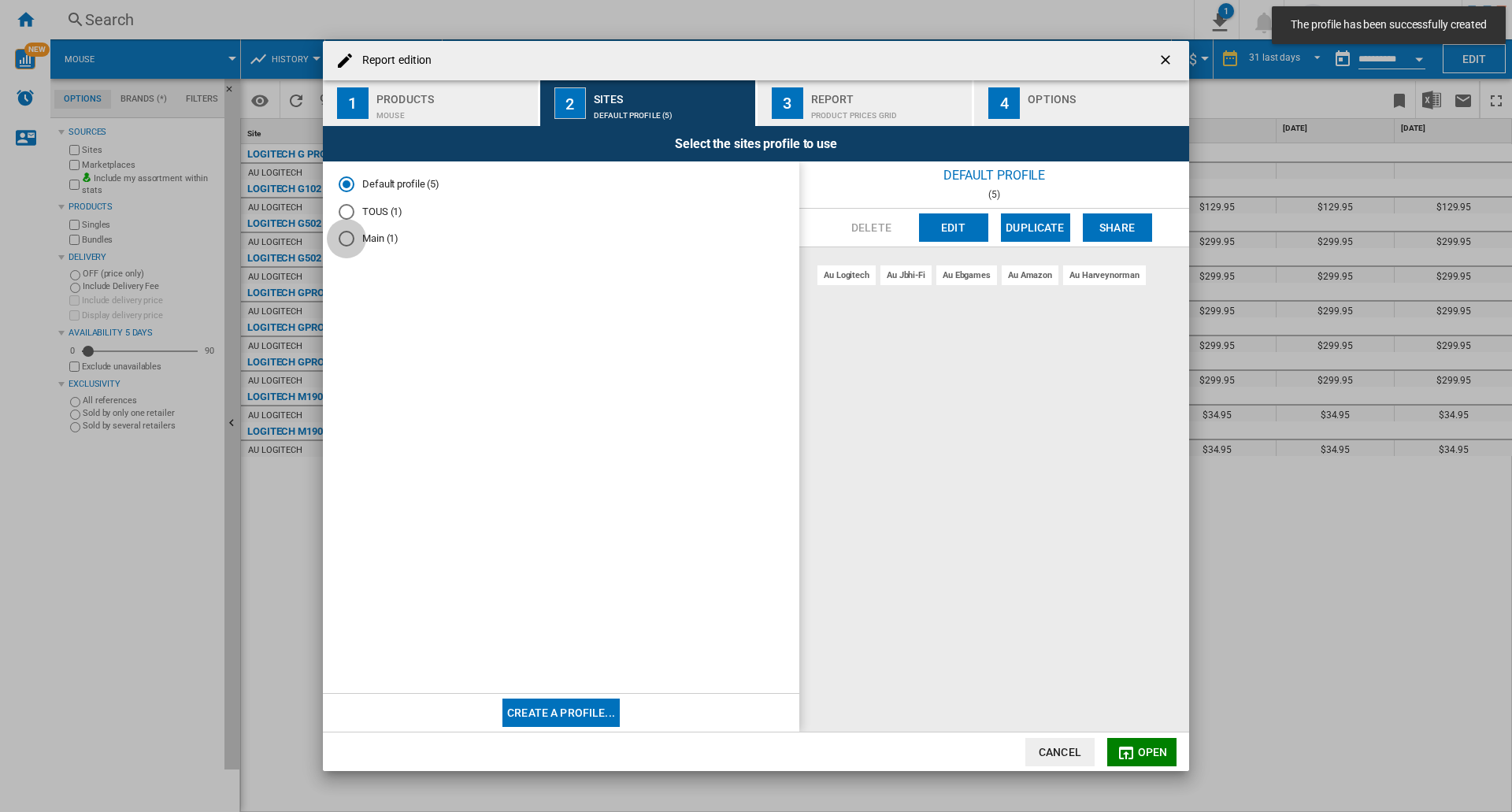
click at [341, 242] on div "Main (1)" at bounding box center [347, 238] width 16 height 16
click at [348, 215] on div "TOUS (1)" at bounding box center [347, 212] width 16 height 16
click at [350, 173] on div "Default profile (5) TOUS (1) Main (1)" at bounding box center [561, 428] width 476 height 533
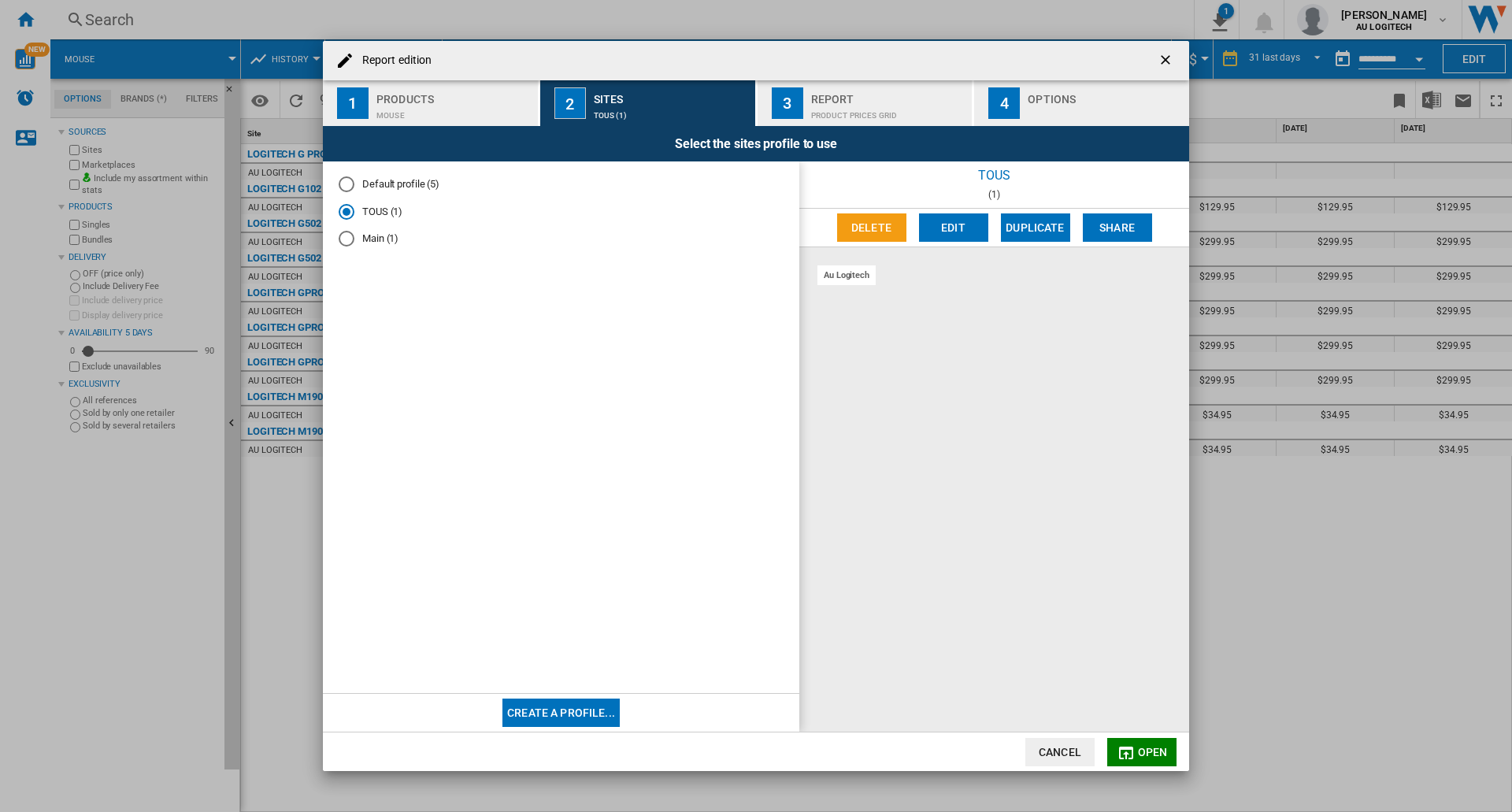
click at [345, 179] on div "Default profile (5)" at bounding box center [347, 184] width 16 height 16
click at [781, 100] on div "Report" at bounding box center [888, 95] width 155 height 17
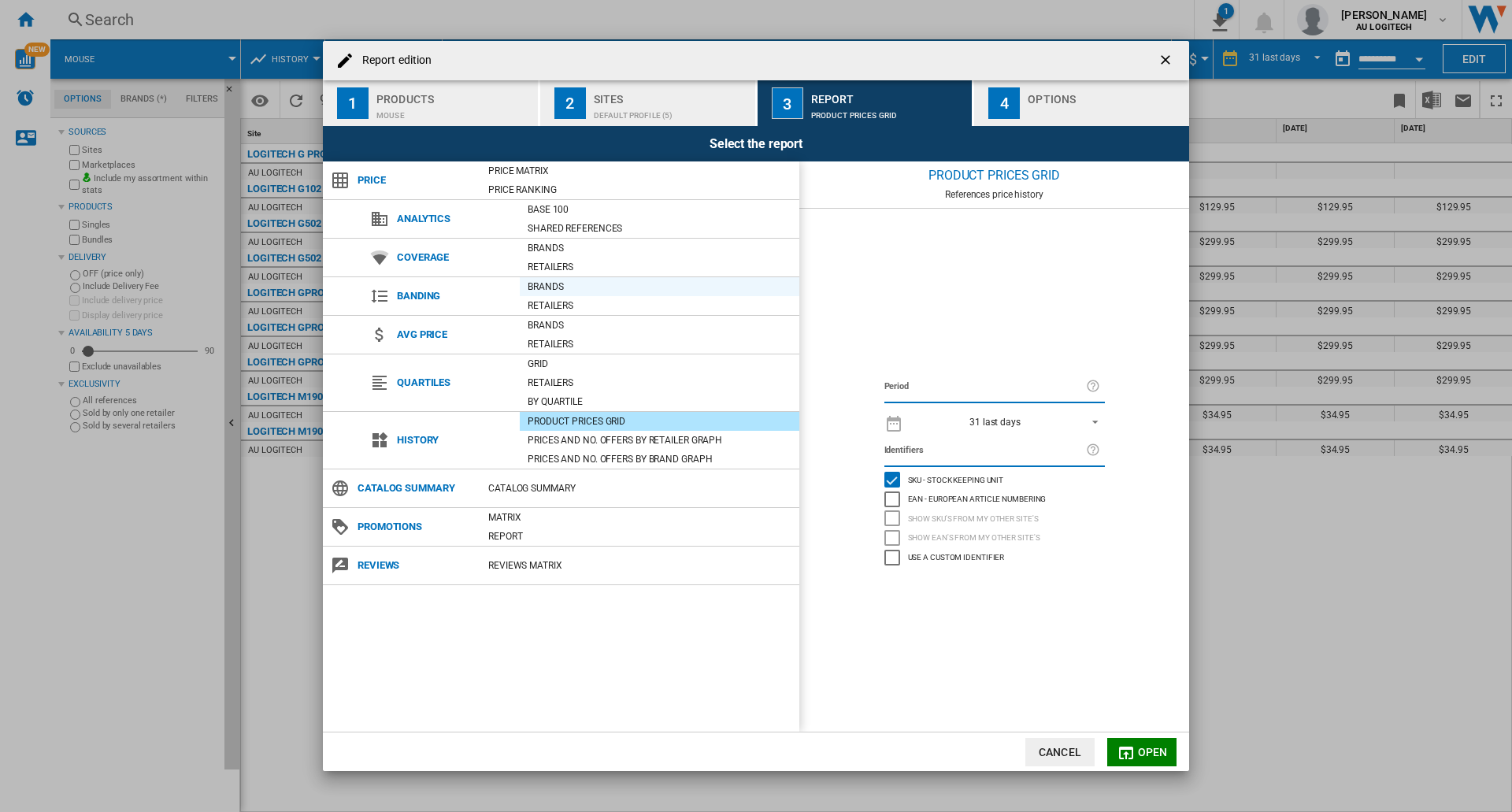
click at [567, 279] on div "Brands" at bounding box center [660, 287] width 279 height 16
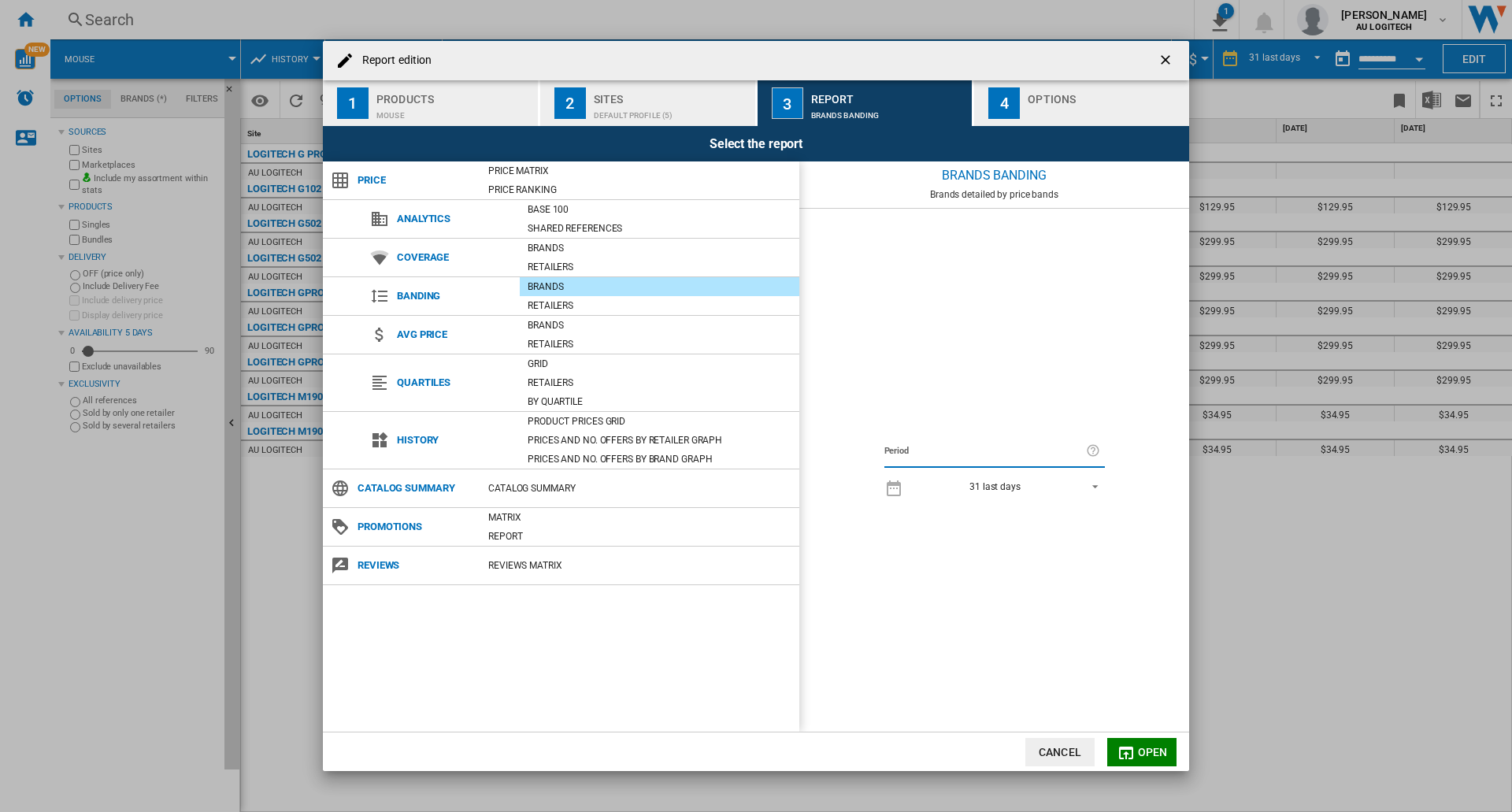
click at [781, 761] on md-icon "Report edition ..." at bounding box center [1126, 753] width 19 height 19
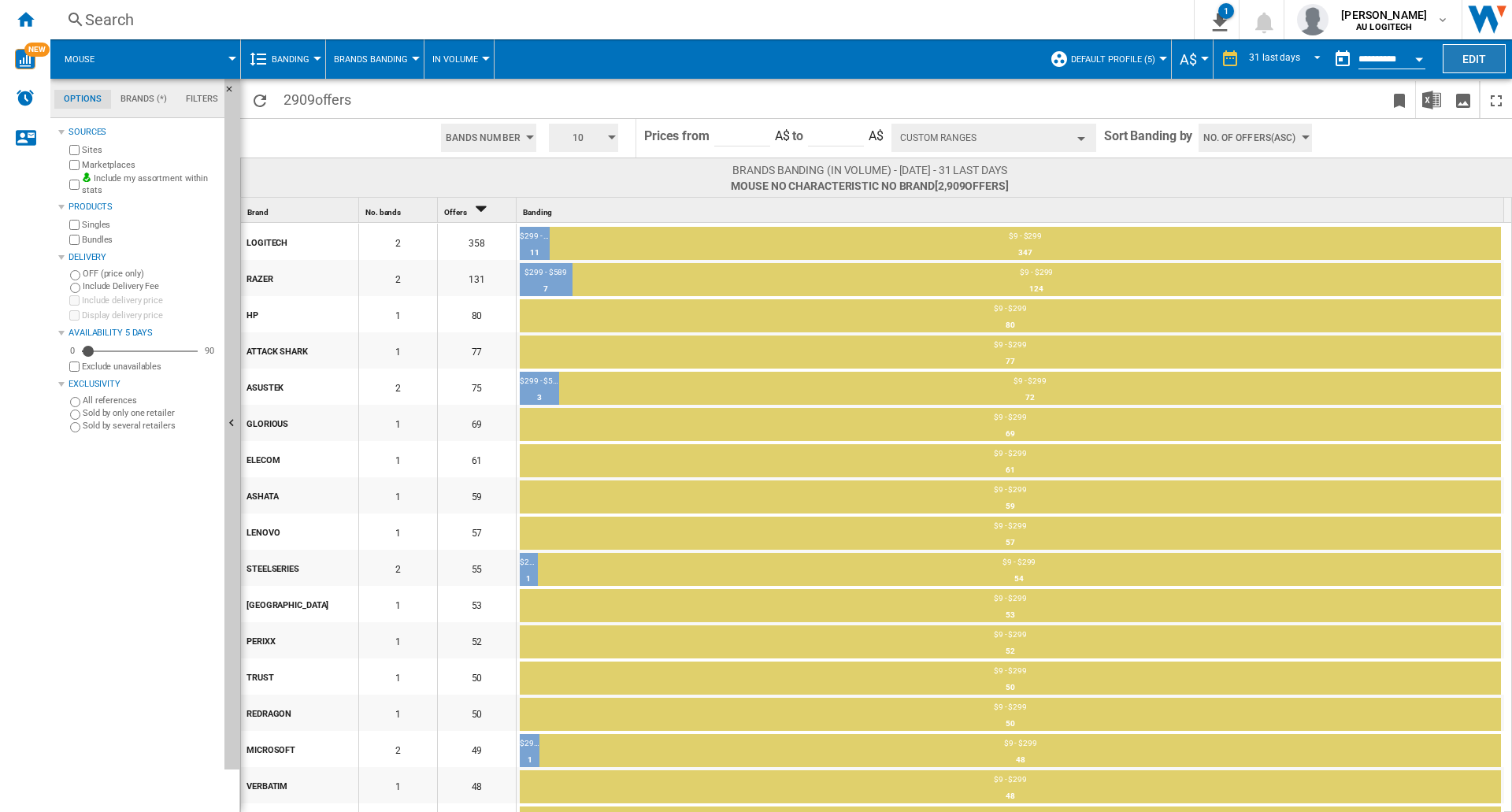
click at [781, 56] on button "Edit" at bounding box center [1474, 58] width 63 height 30
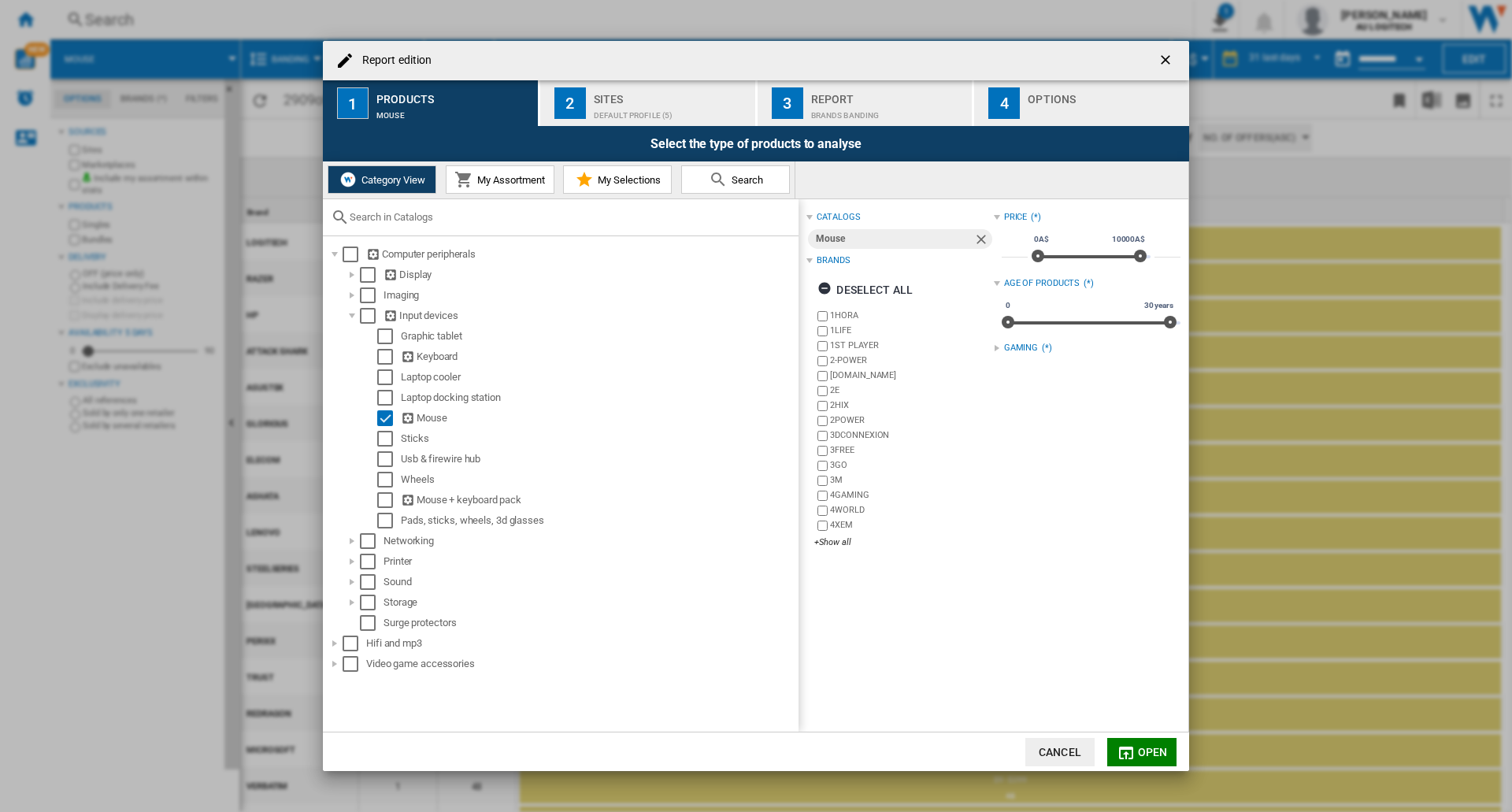
click at [593, 105] on div "Default profile (5)" at bounding box center [671, 111] width 155 height 17
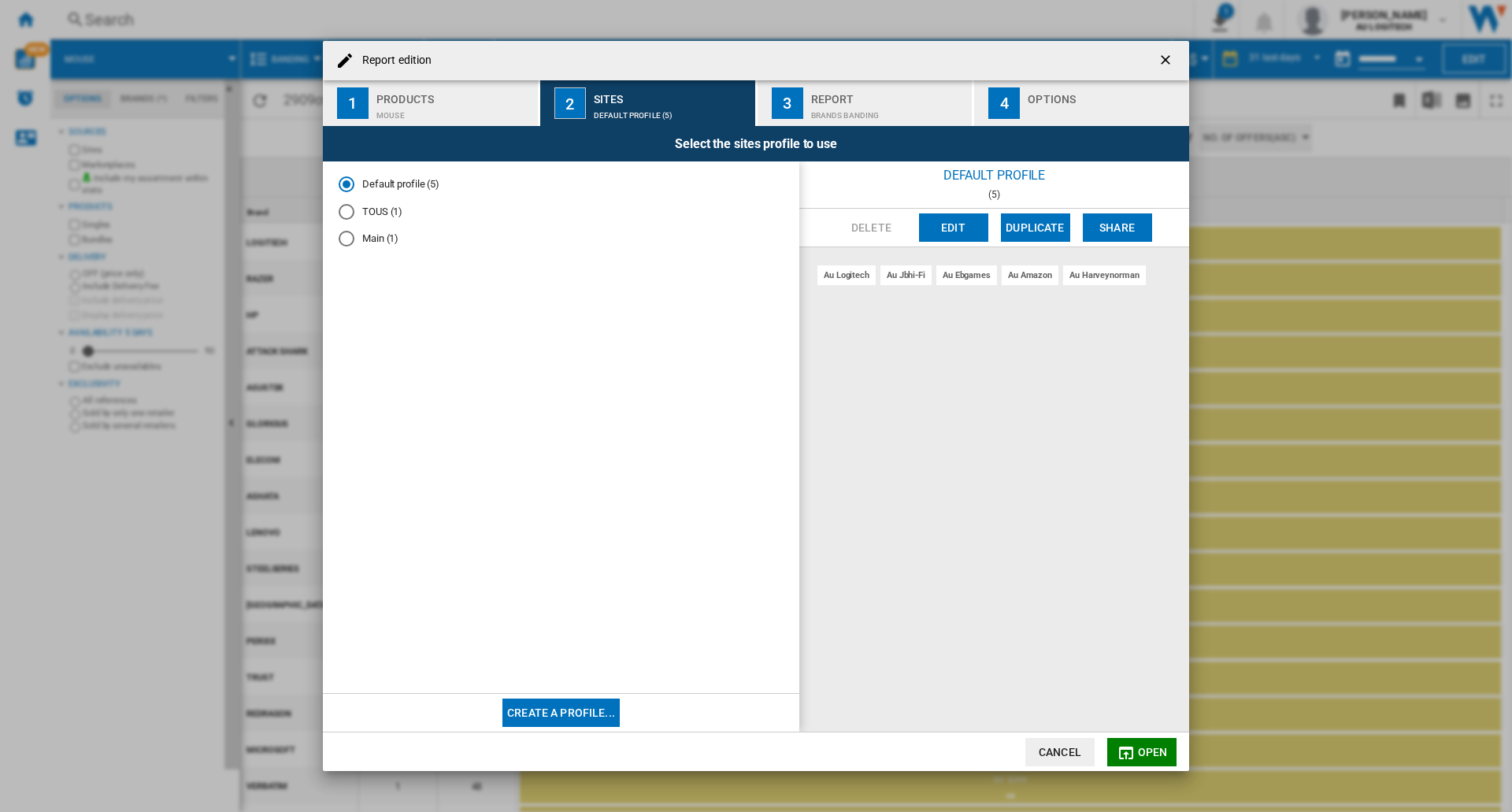
click at [781, 104] on div "3" at bounding box center [787, 103] width 31 height 31
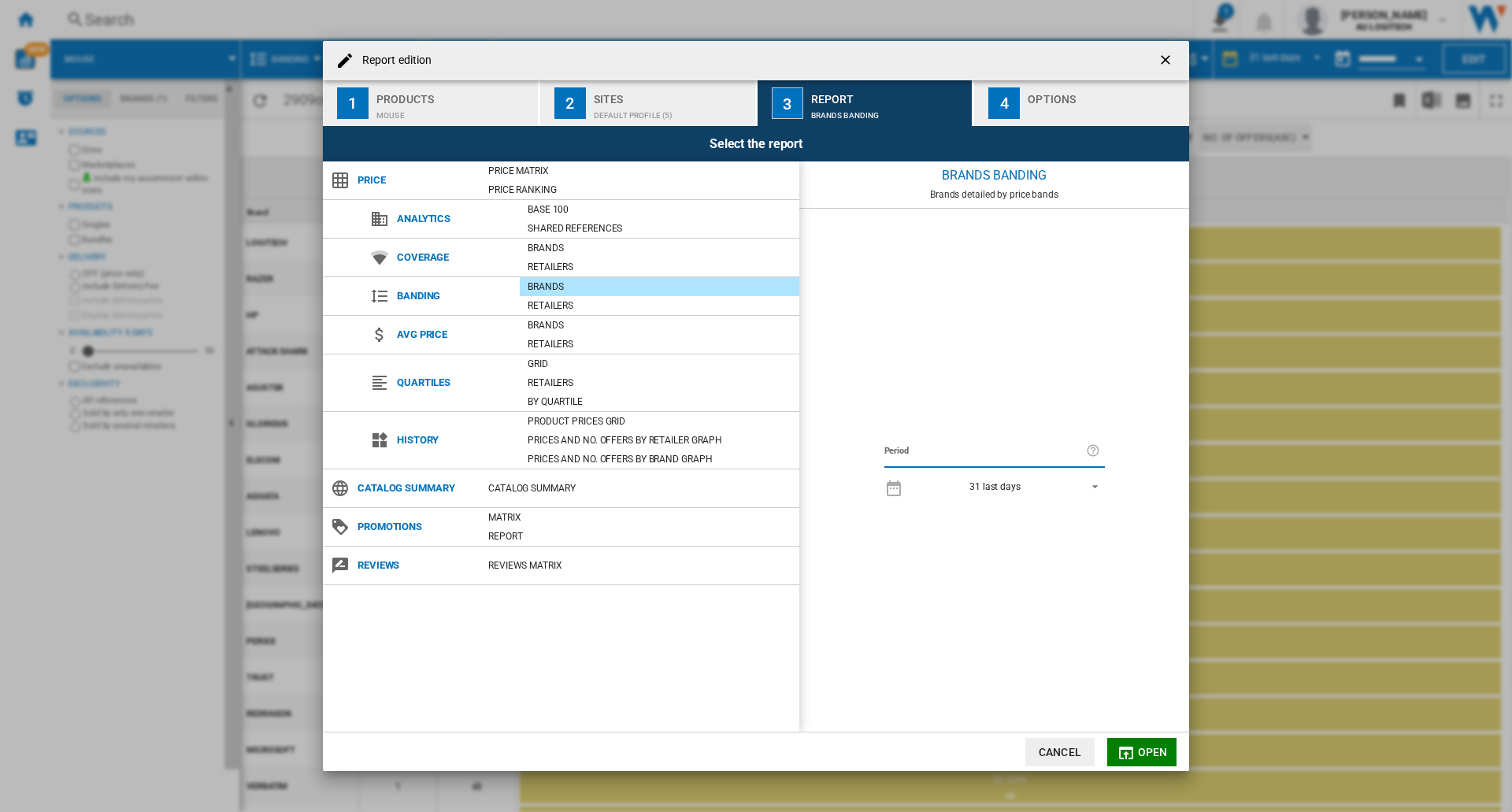
click at [699, 97] on div "Sites" at bounding box center [671, 95] width 155 height 17
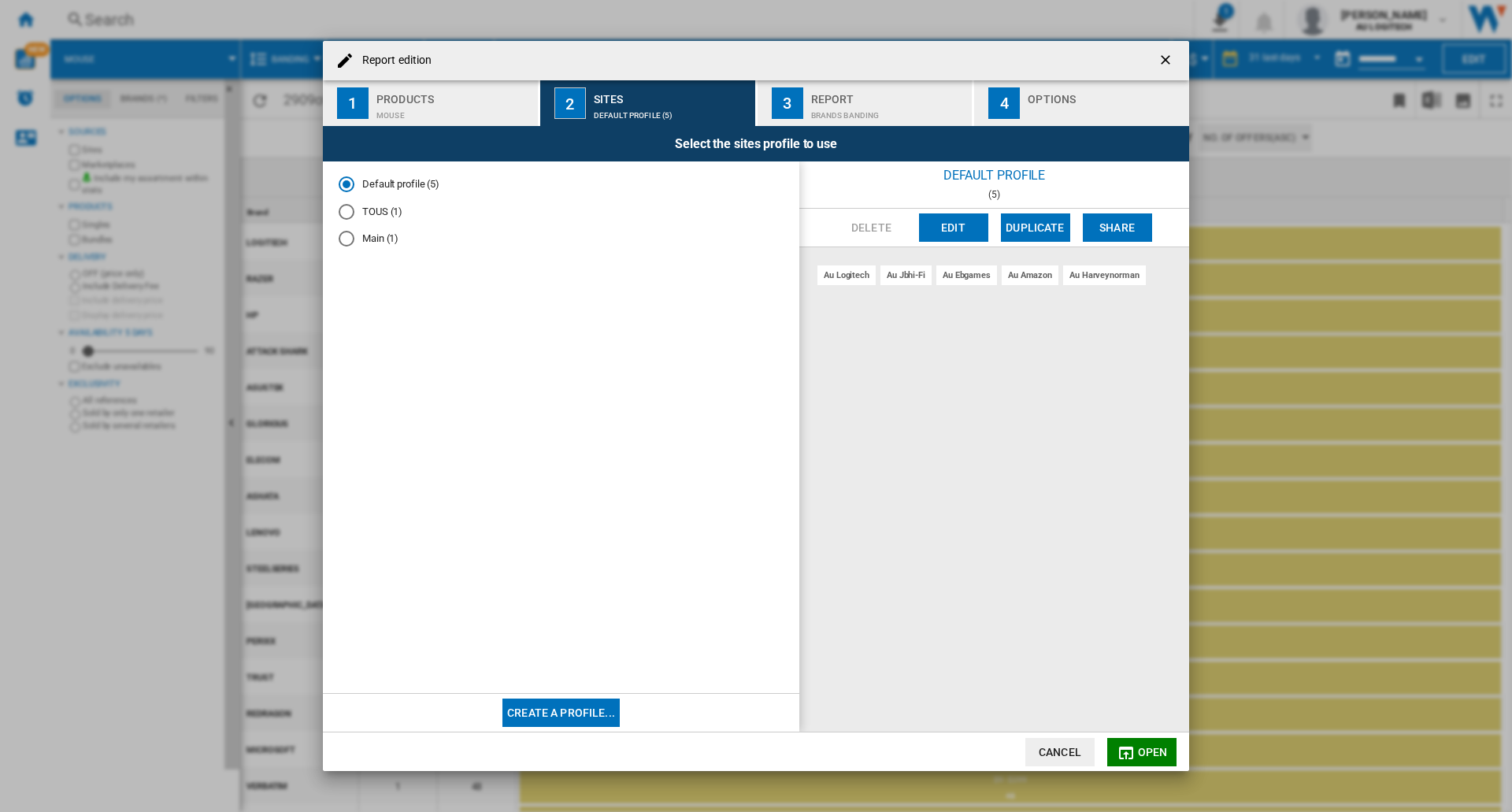
click at [504, 93] on div "Products" at bounding box center [454, 95] width 155 height 17
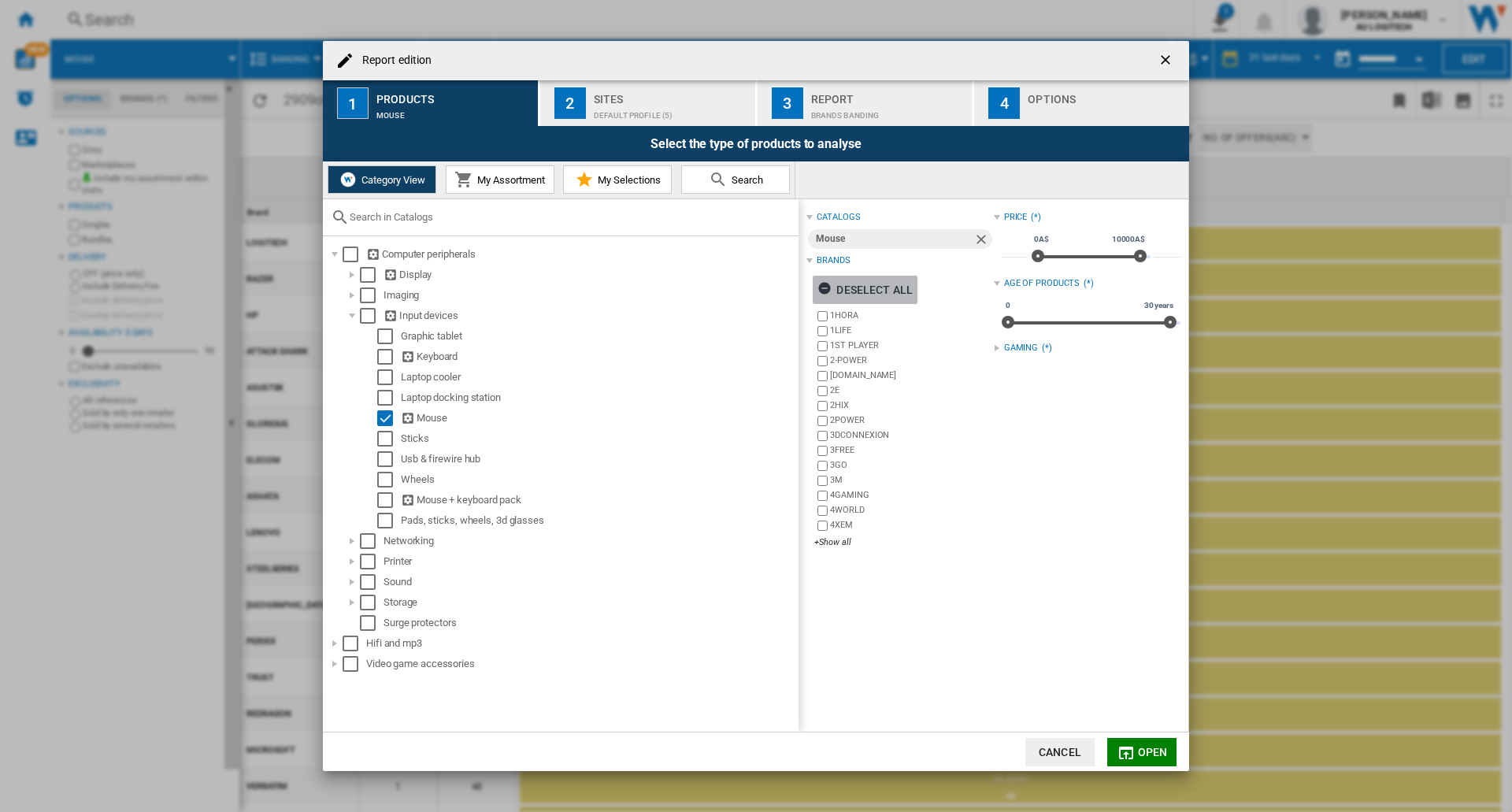
click at [781, 283] on ng-md-icon "Report edition ..." at bounding box center [827, 290] width 19 height 19
click at [781, 257] on div "Brands" at bounding box center [833, 261] width 33 height 13
click at [781, 259] on div "Brands" at bounding box center [833, 261] width 33 height 13
click at [781, 545] on div "+Show all" at bounding box center [904, 542] width 179 height 12
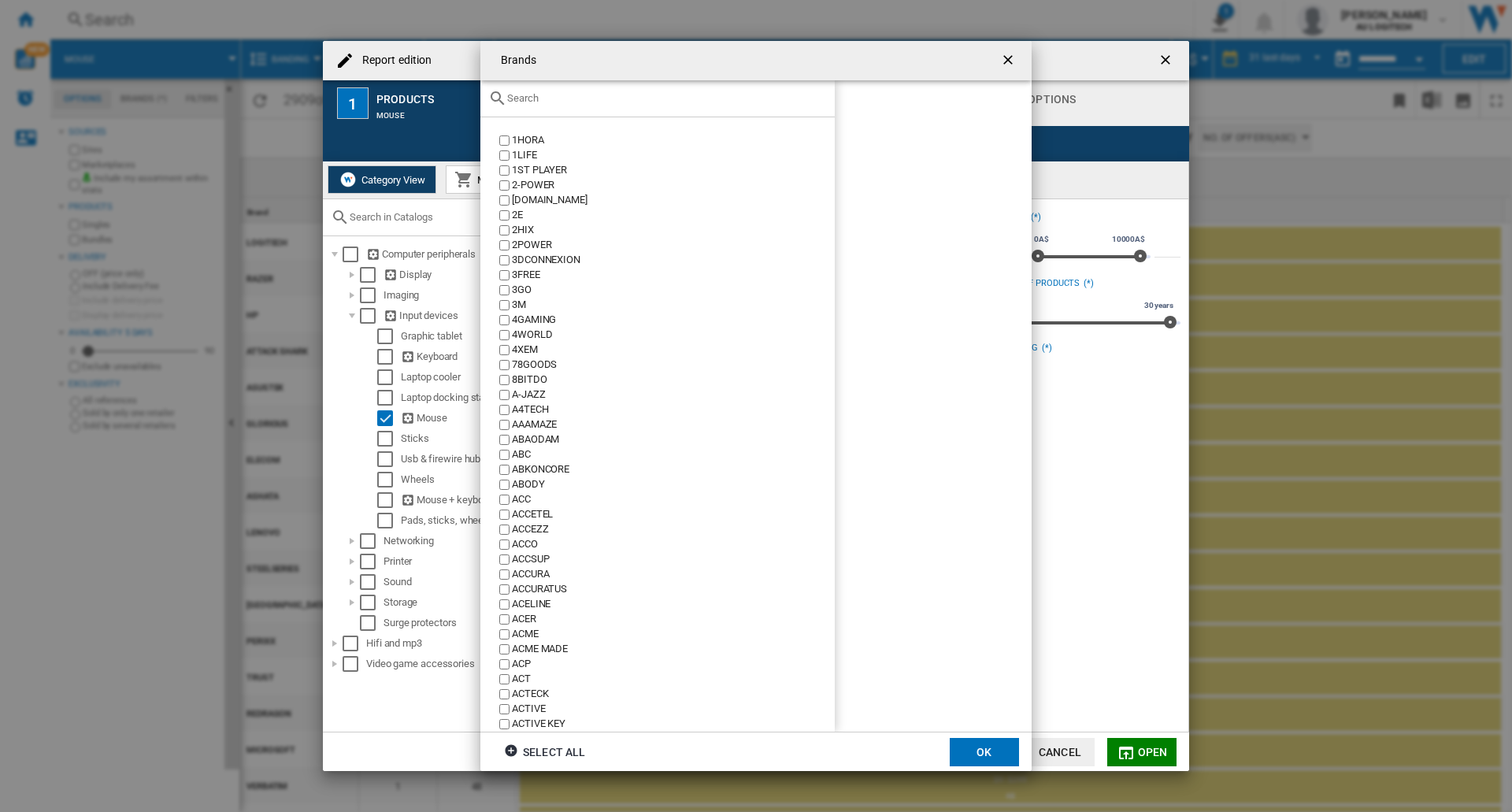
click at [541, 101] on input "Brands 1HORA ..." at bounding box center [667, 98] width 320 height 12
click at [781, 61] on ng-md-icon "getI18NText('BUTTONS.CLOSE_DIALOG')" at bounding box center [1010, 61] width 19 height 19
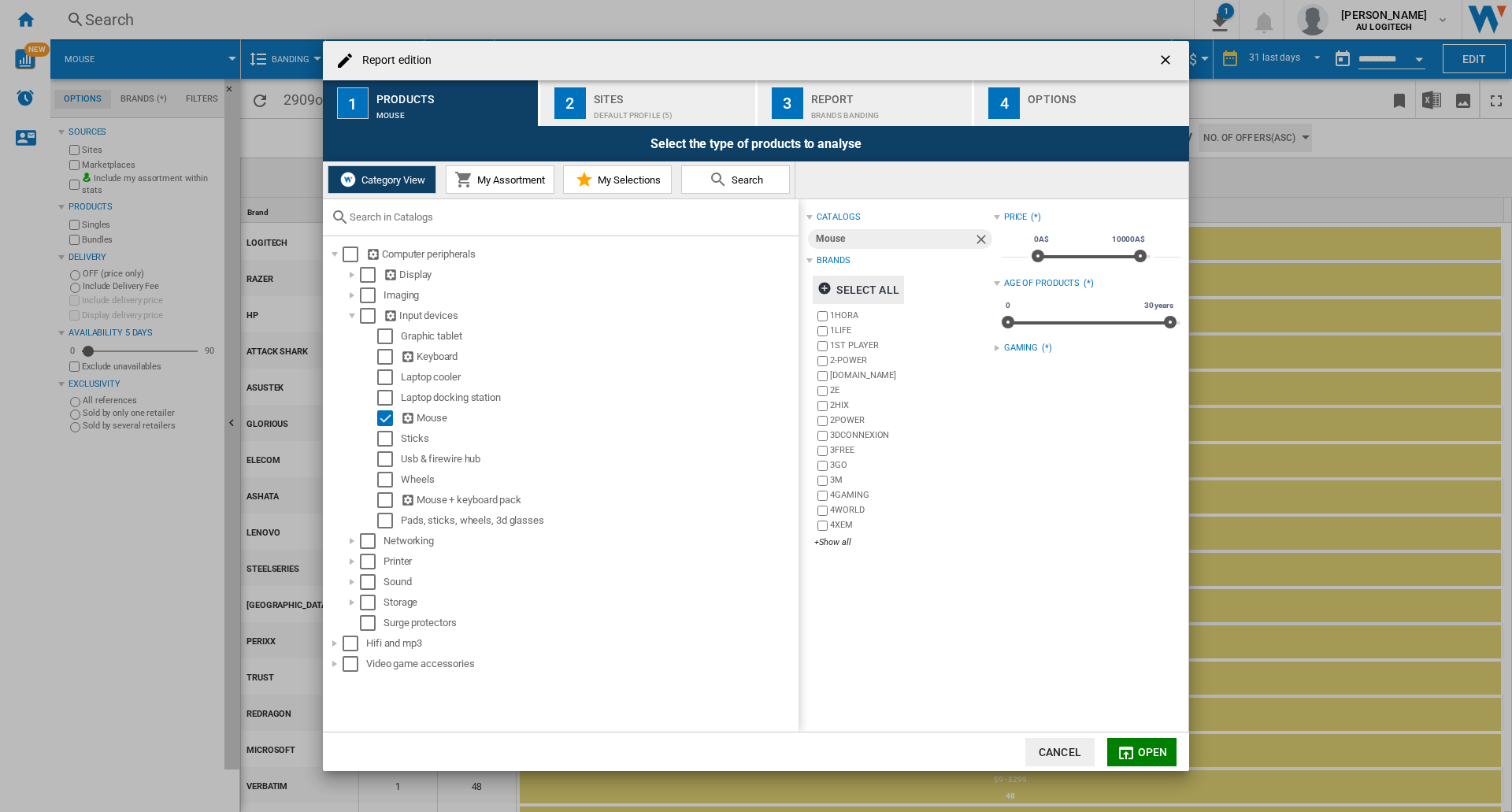
click at [781, 243] on div "Mouse" at bounding box center [894, 238] width 156 height 20
click at [781, 262] on div "Brands" at bounding box center [833, 261] width 33 height 13
click at [781, 546] on div "+Show all" at bounding box center [904, 542] width 179 height 12
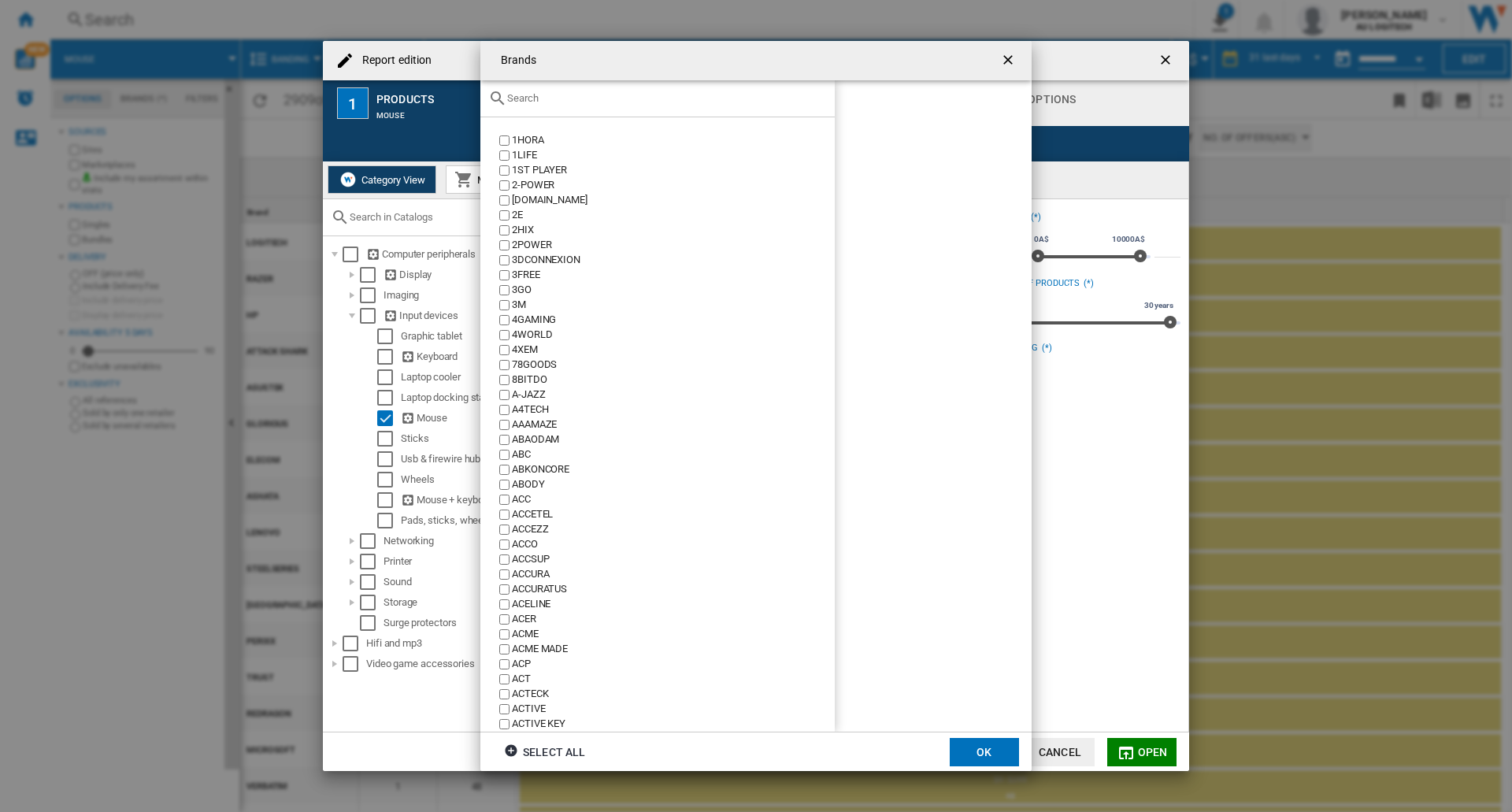
click at [578, 103] on input "Brands 1HORA ..." at bounding box center [667, 98] width 320 height 12
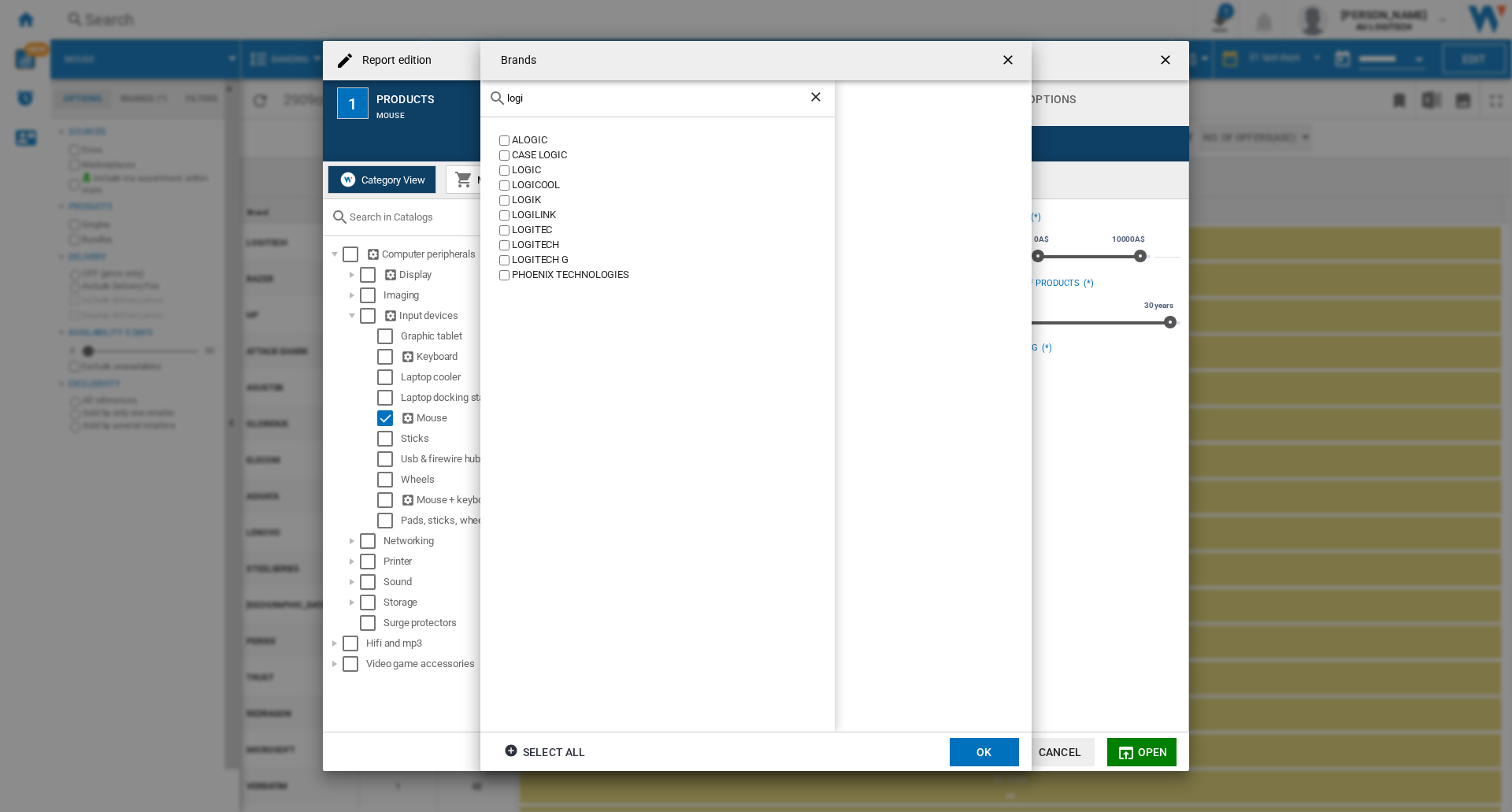
type input "logi"
click at [498, 228] on label "LOGITEC" at bounding box center [665, 230] width 339 height 15
click at [781, 742] on button "OK" at bounding box center [984, 752] width 69 height 29
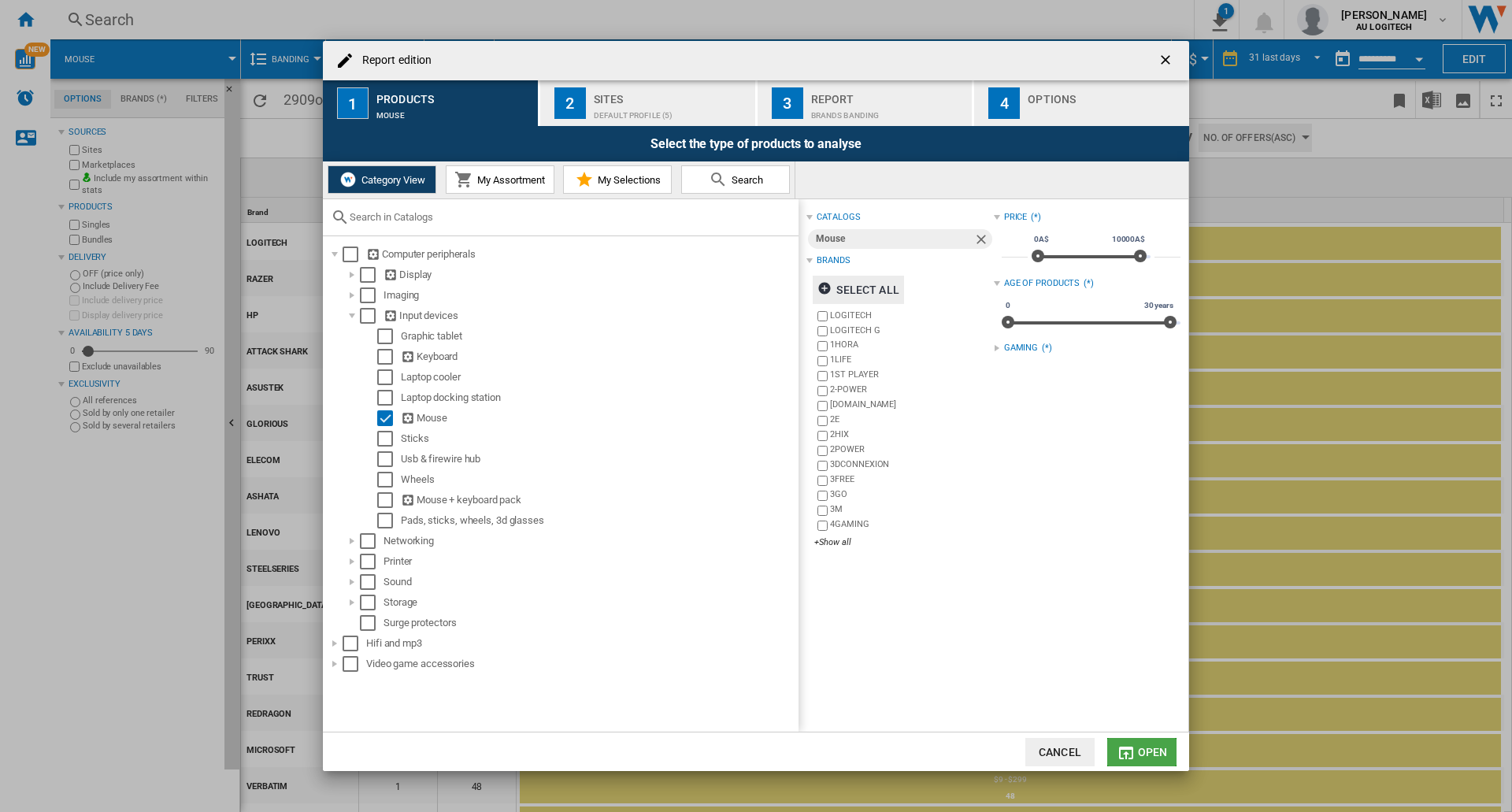
click at [781, 759] on button "Open" at bounding box center [1141, 752] width 69 height 29
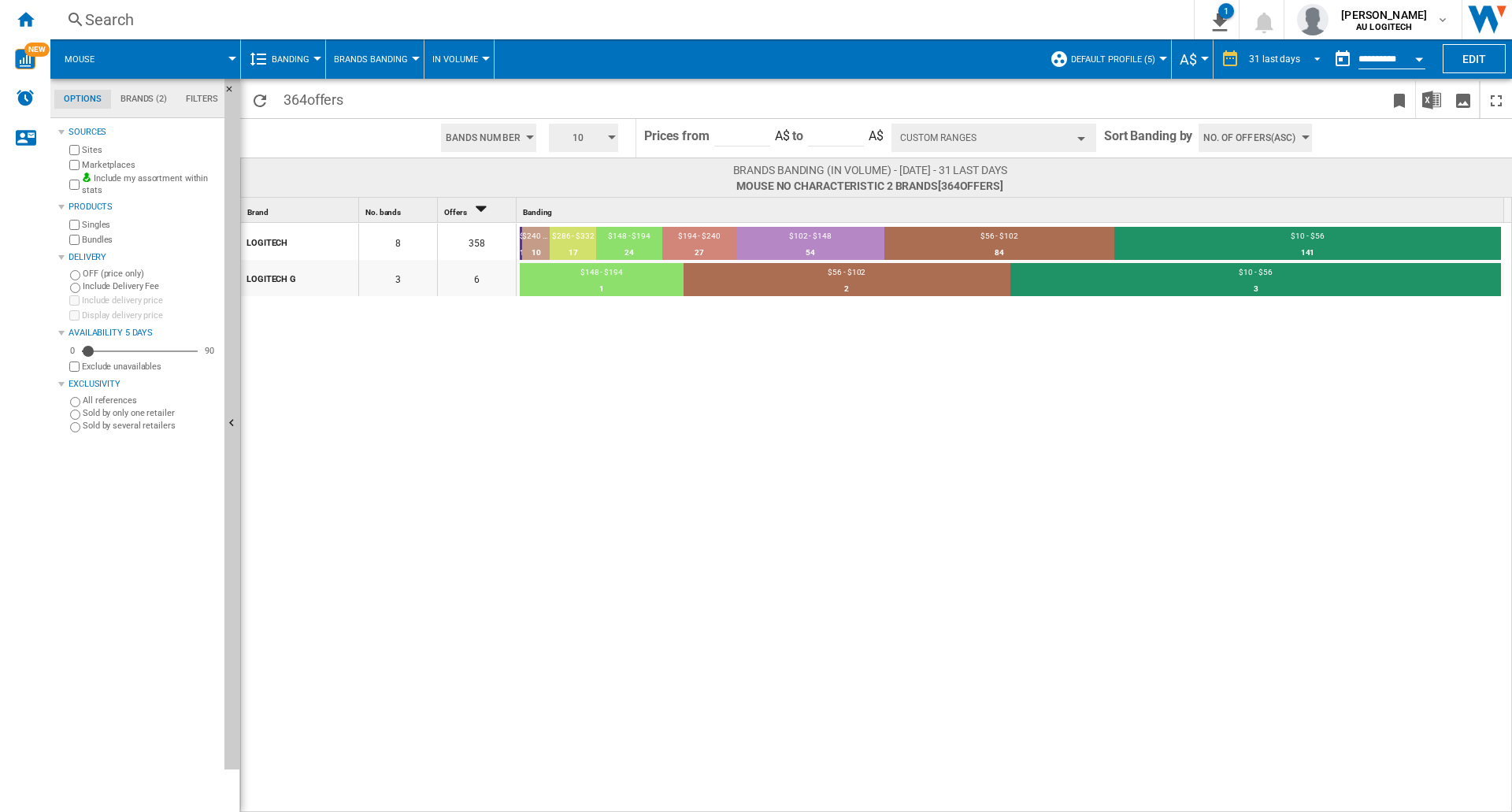
click at [781, 56] on span "REPORTS.WIZARD.STEPS.REPORT.STEPS.REPORT_OPTIONS.PERIOD: 31 last days" at bounding box center [1313, 57] width 19 height 14
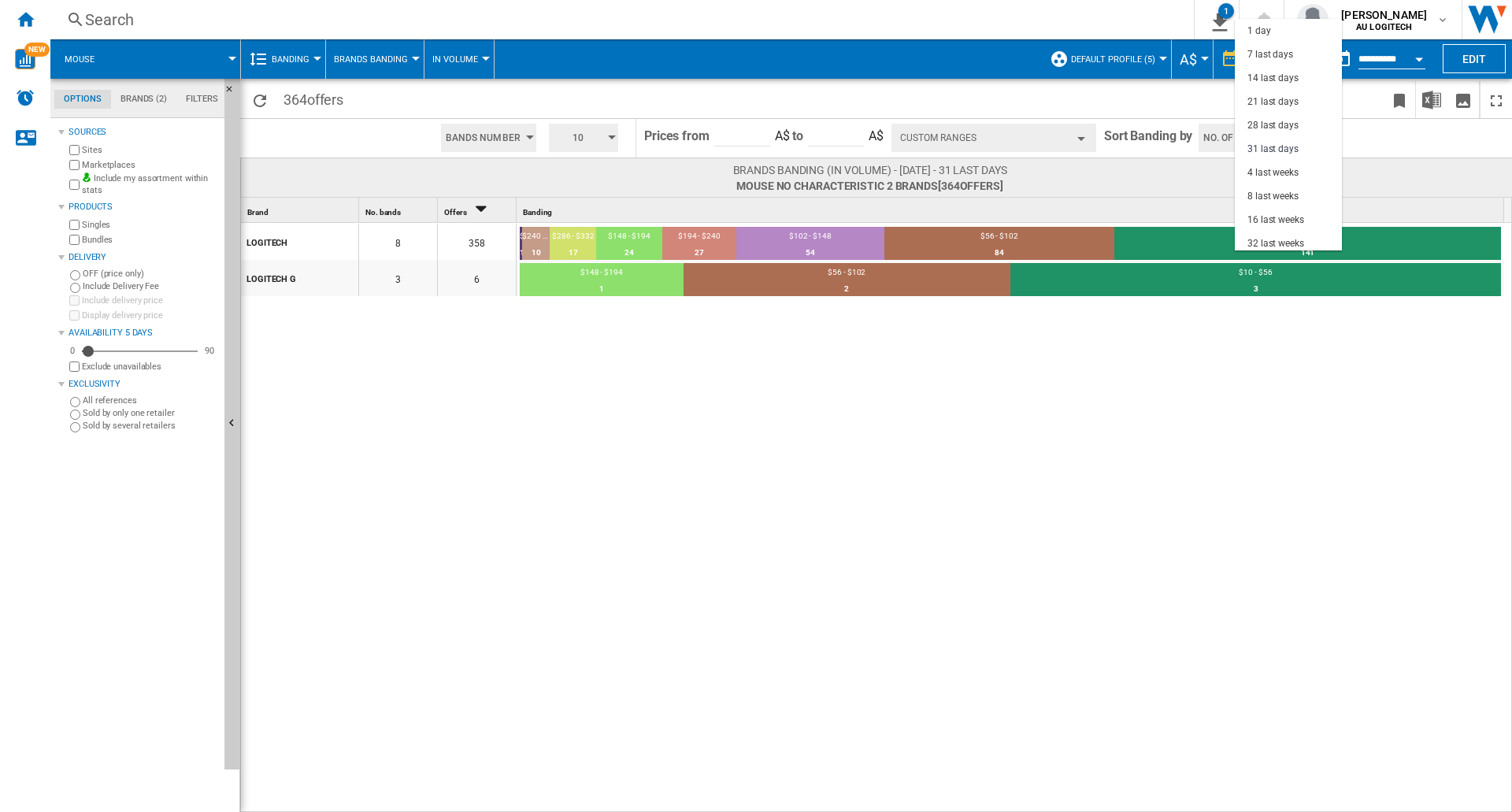
scroll to position [90, 0]
click at [781, 22] on md-backdrop at bounding box center [756, 406] width 1512 height 812
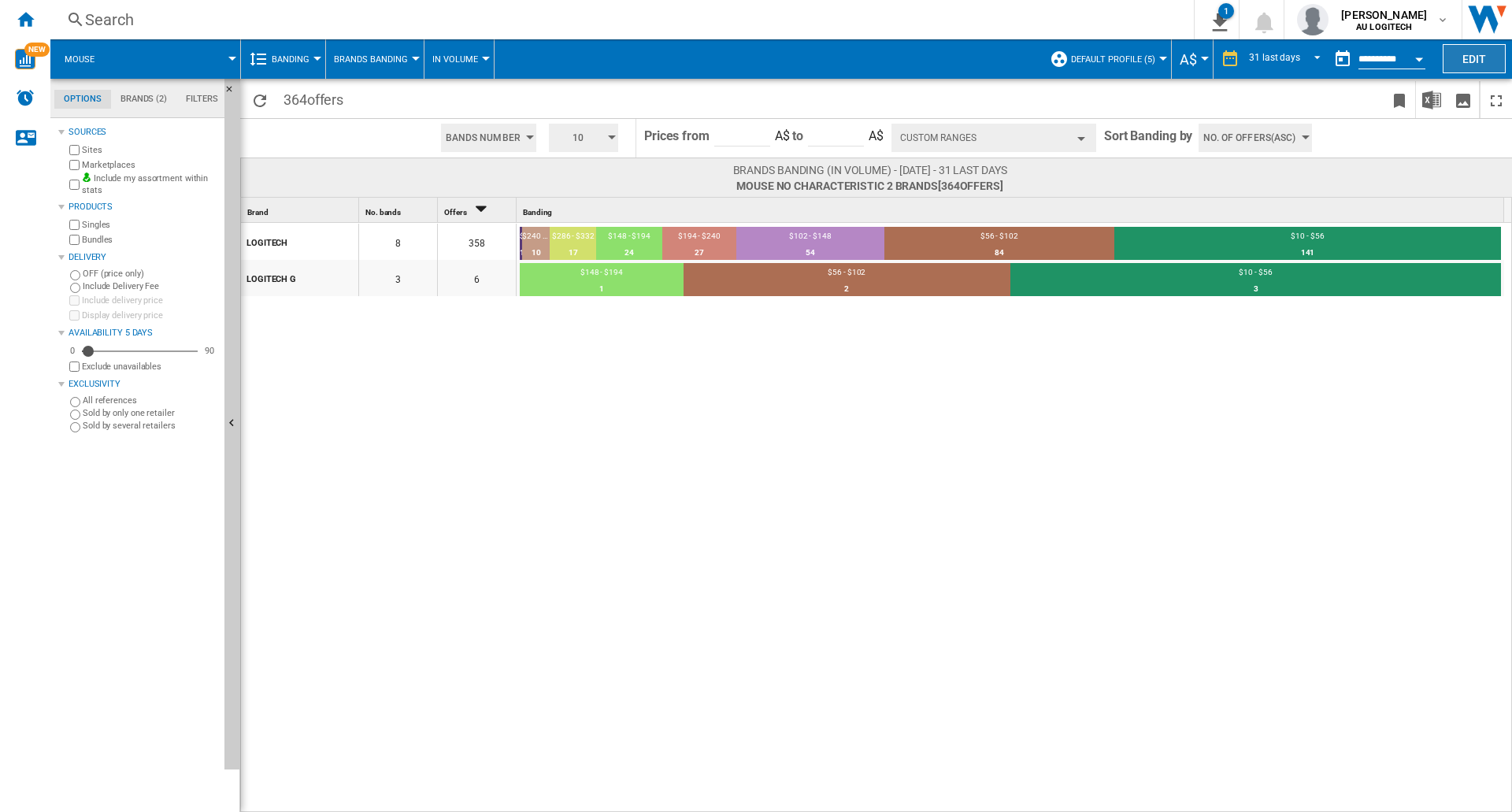
click at [781, 62] on button "Edit" at bounding box center [1474, 58] width 63 height 30
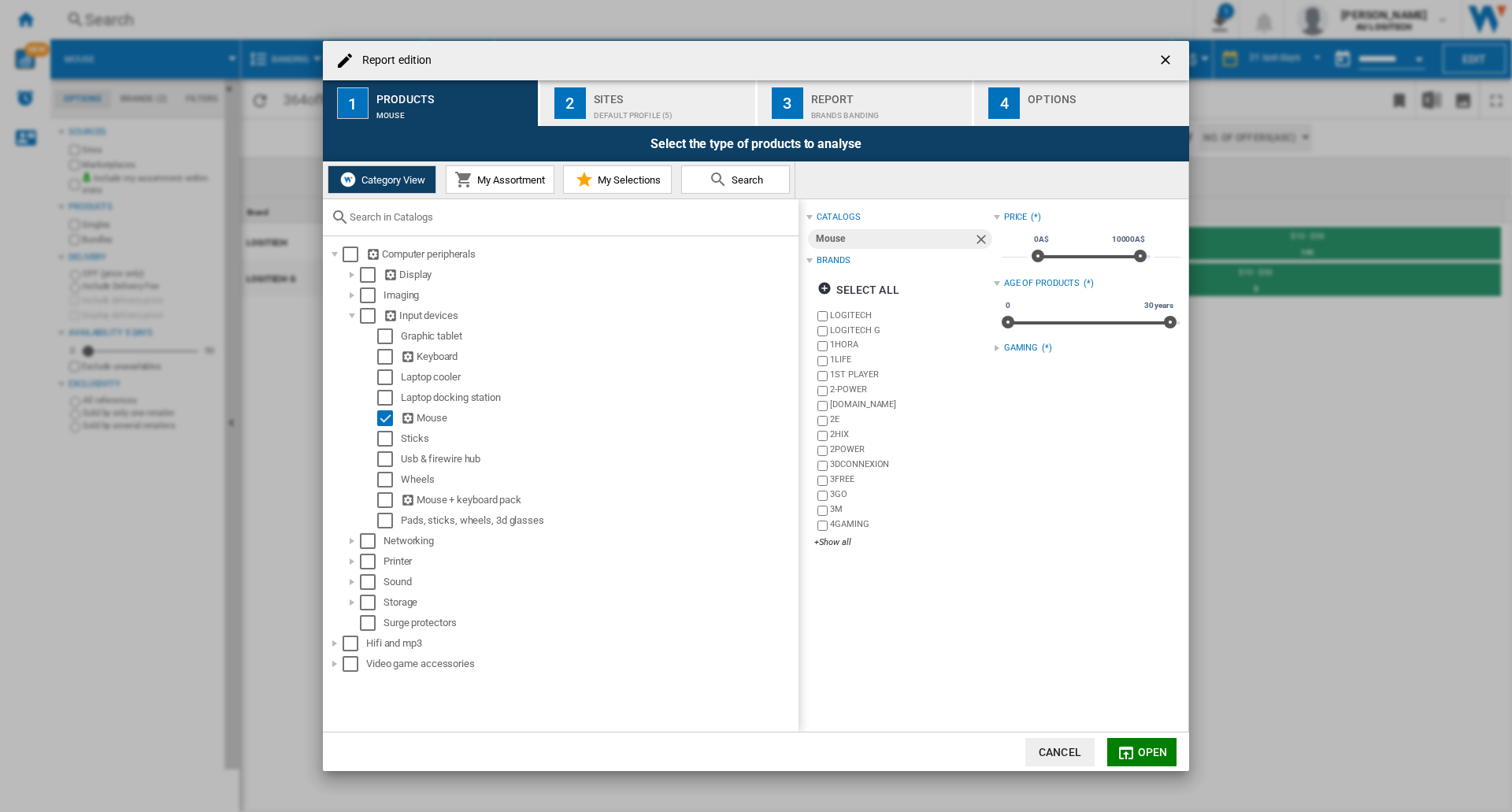
click at [781, 95] on div "Report" at bounding box center [888, 95] width 155 height 17
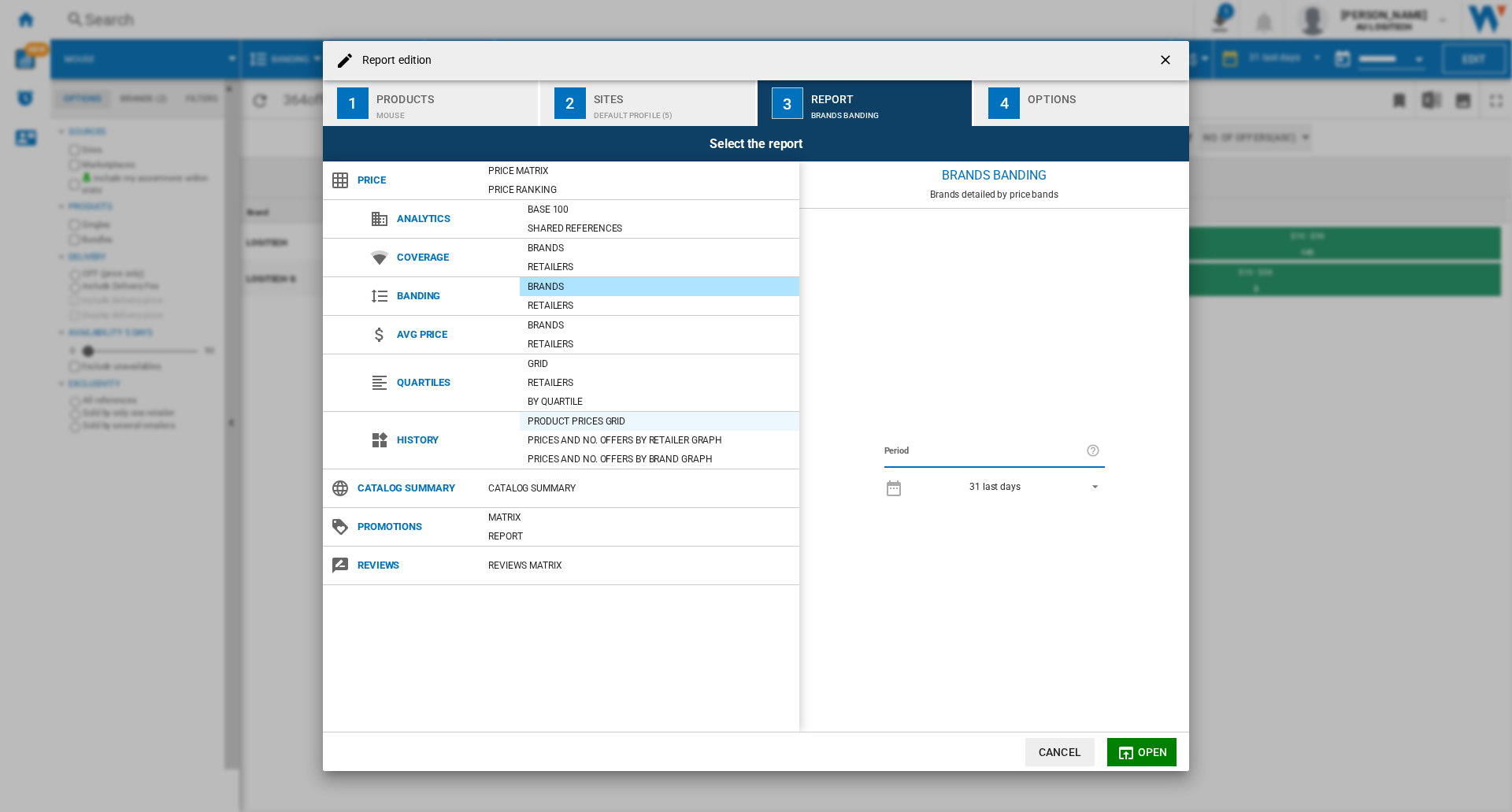
click at [573, 413] on div "Product prices grid" at bounding box center [660, 421] width 279 height 16
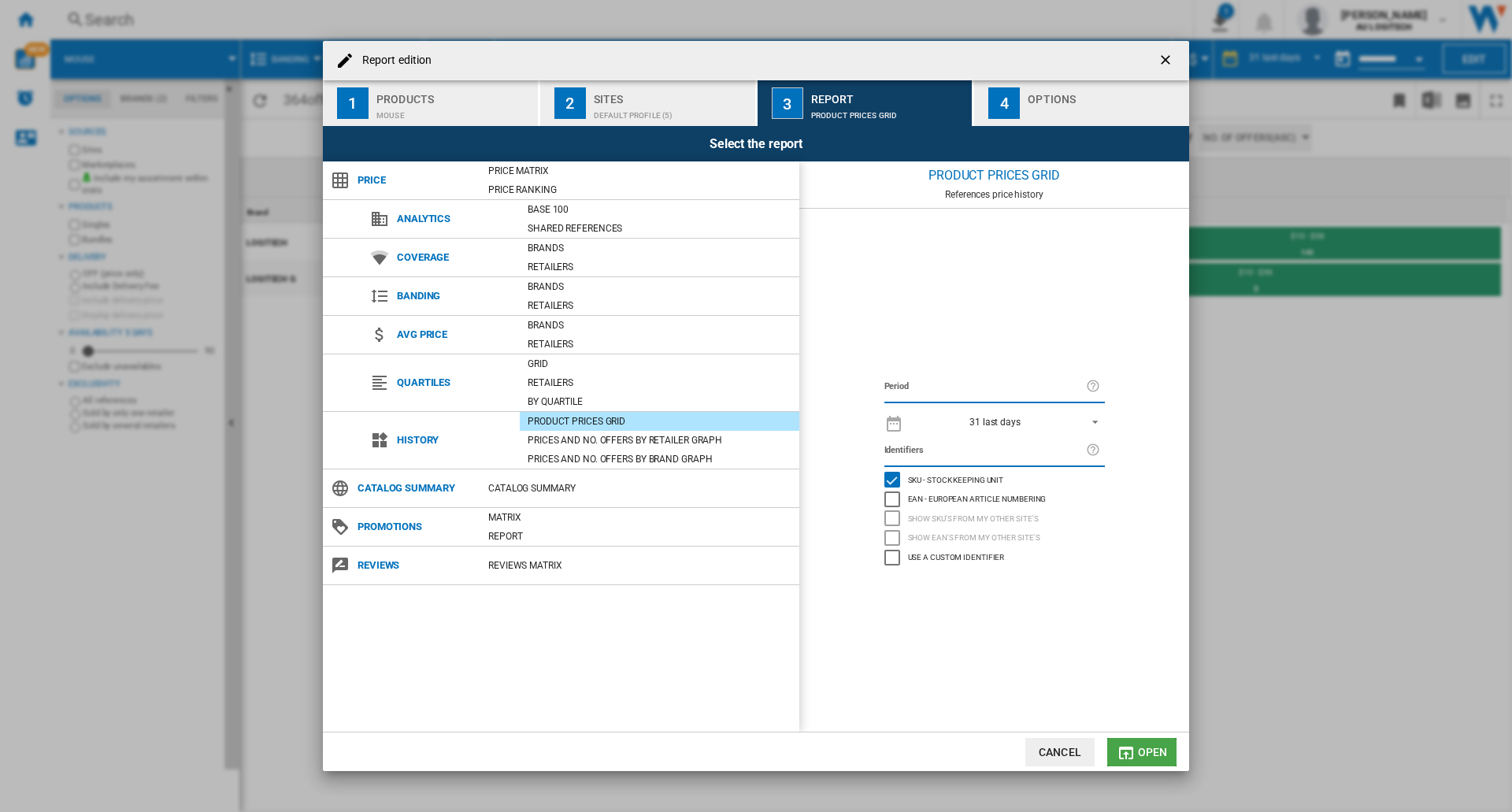
click at [781, 749] on span "Open" at bounding box center [1153, 752] width 30 height 13
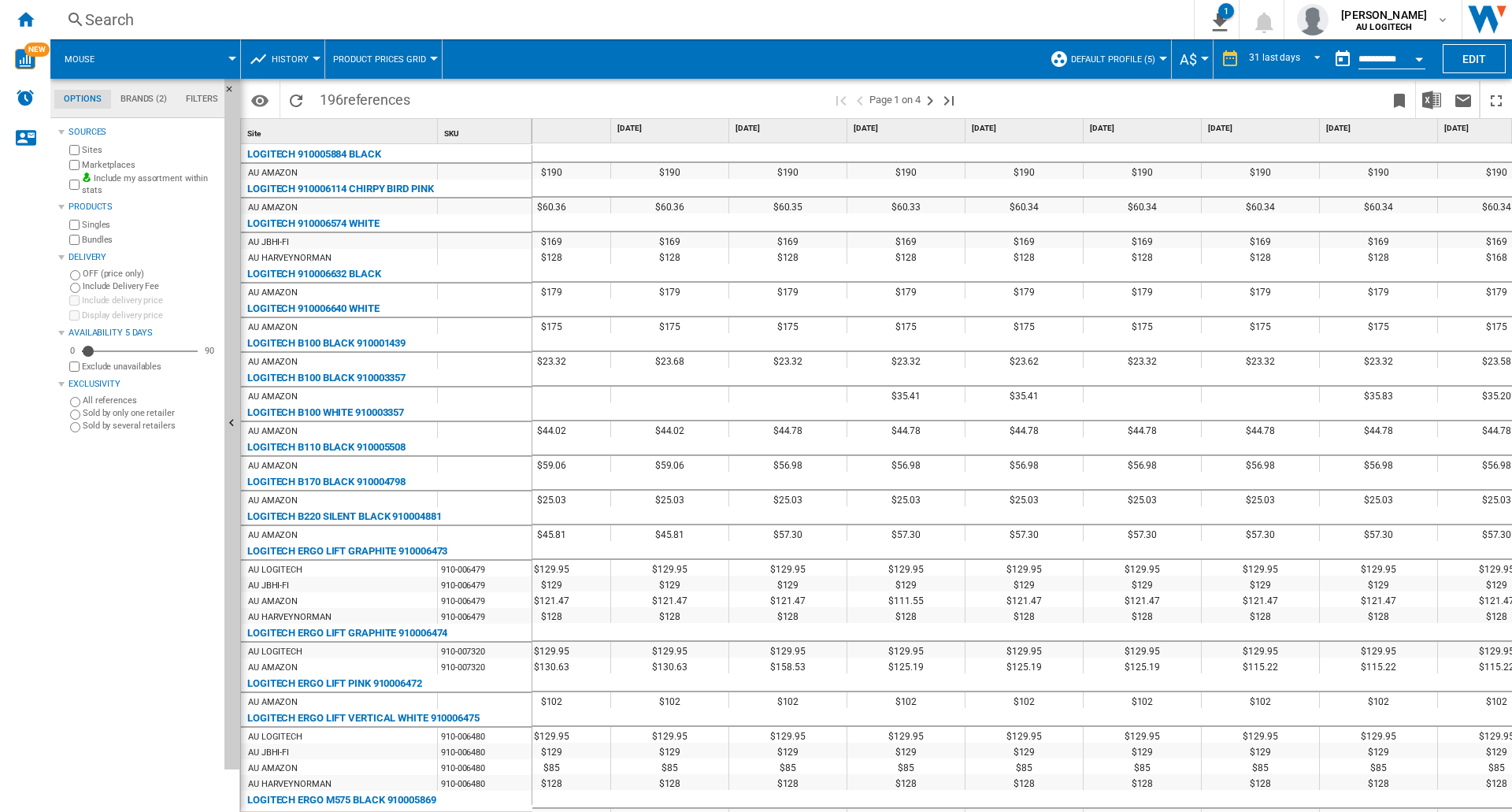
scroll to position [0, 472]
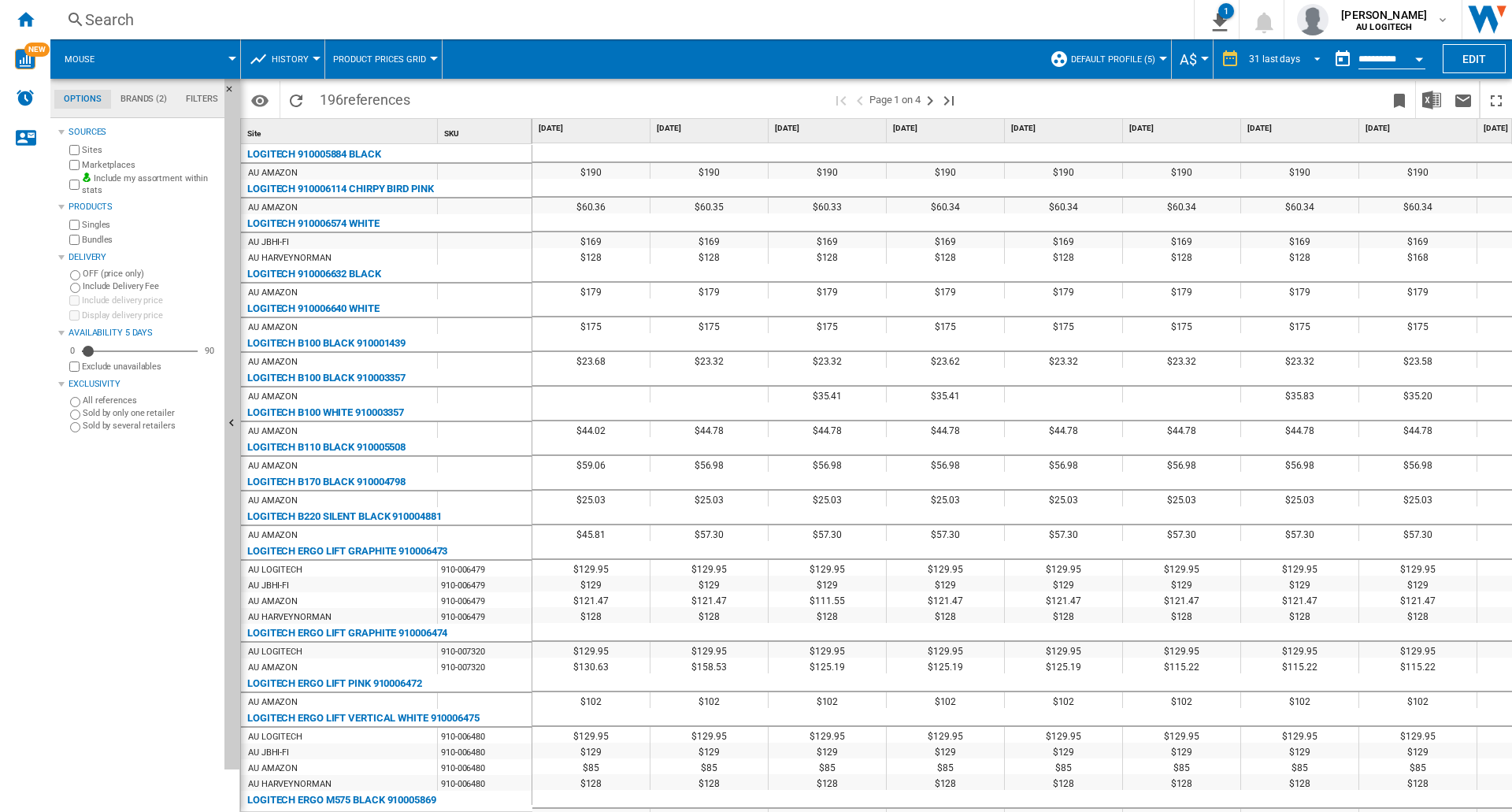
click at [781, 64] on md-select-value "31 last days" at bounding box center [1287, 59] width 80 height 24
drag, startPoint x: 1301, startPoint y: 203, endPoint x: 1306, endPoint y: 220, distance: 17.7
click at [1306, 220] on md-content "1 day 7 last days 14 last days 21 last days 28 last days 31 last days 4 last we…" at bounding box center [1288, 135] width 107 height 231
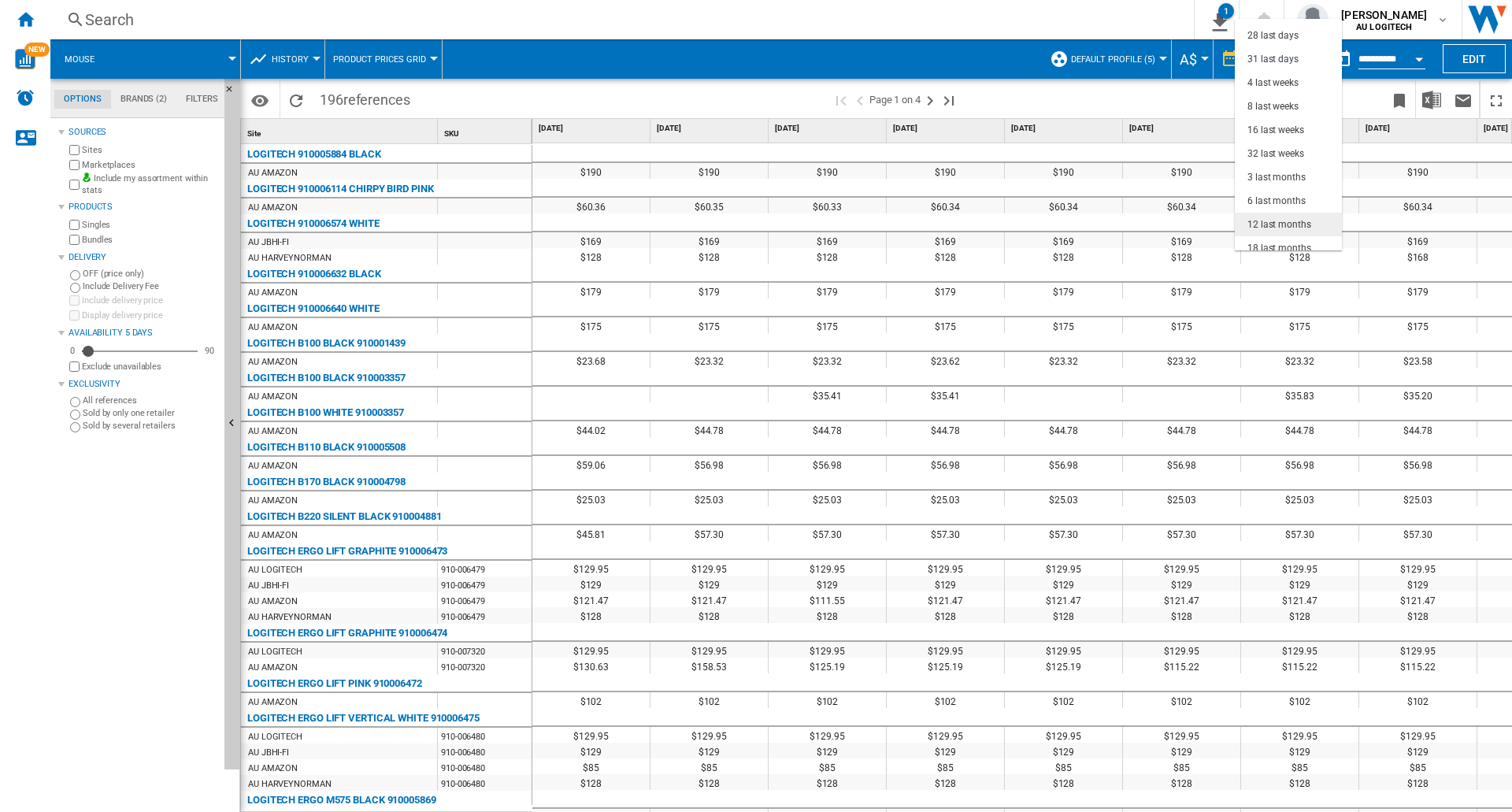
click at [1306, 220] on div "12 last months" at bounding box center [1279, 224] width 64 height 14
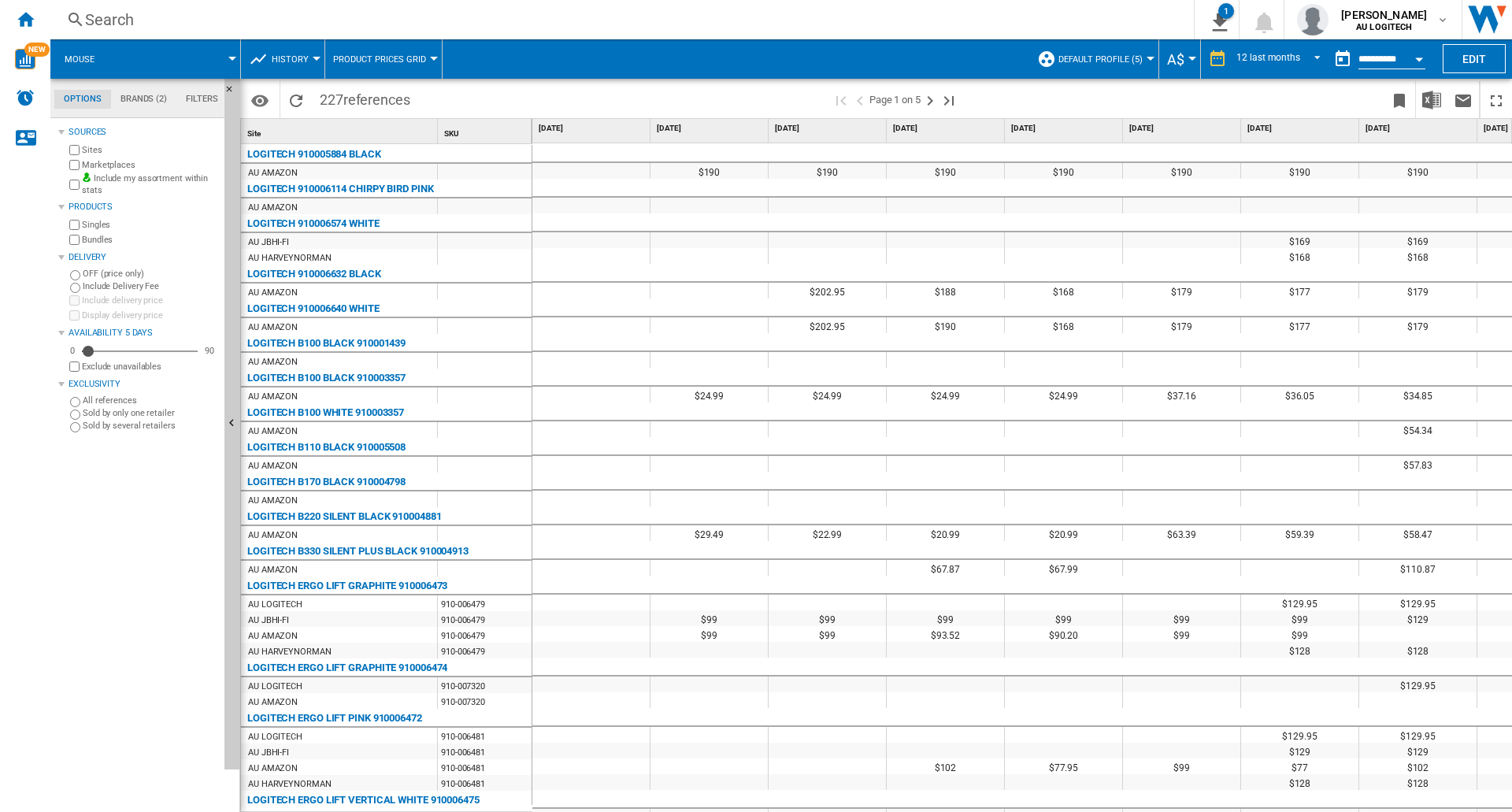
click at [1390, 51] on md-datepicker "**********" at bounding box center [1383, 58] width 112 height 31
click at [1290, 51] on md-select-value "12 last months" at bounding box center [1281, 59] width 93 height 24
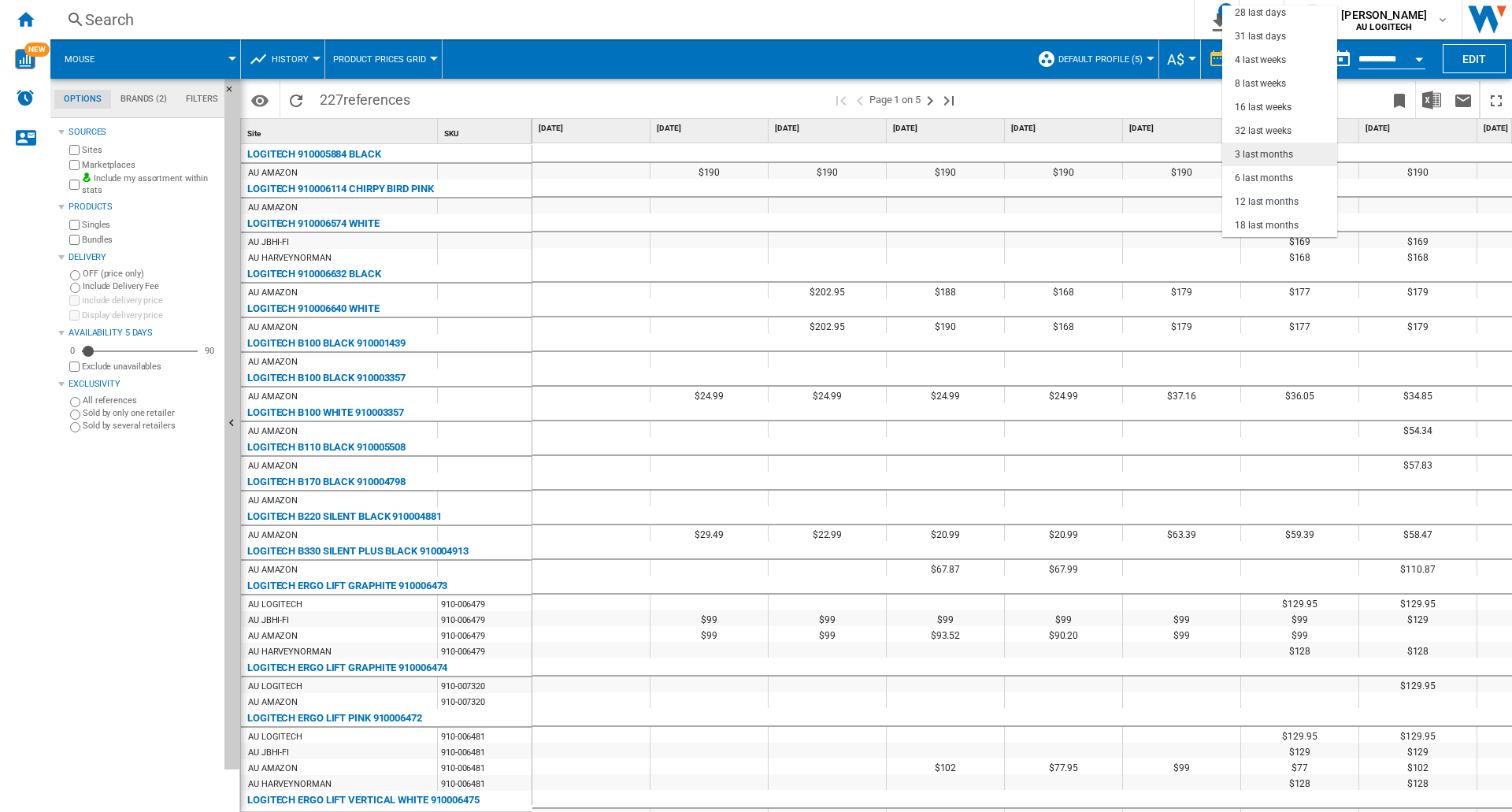
scroll to position [21, 0]
click at [1284, 207] on md-option "32 last weeks" at bounding box center [1279, 210] width 115 height 24
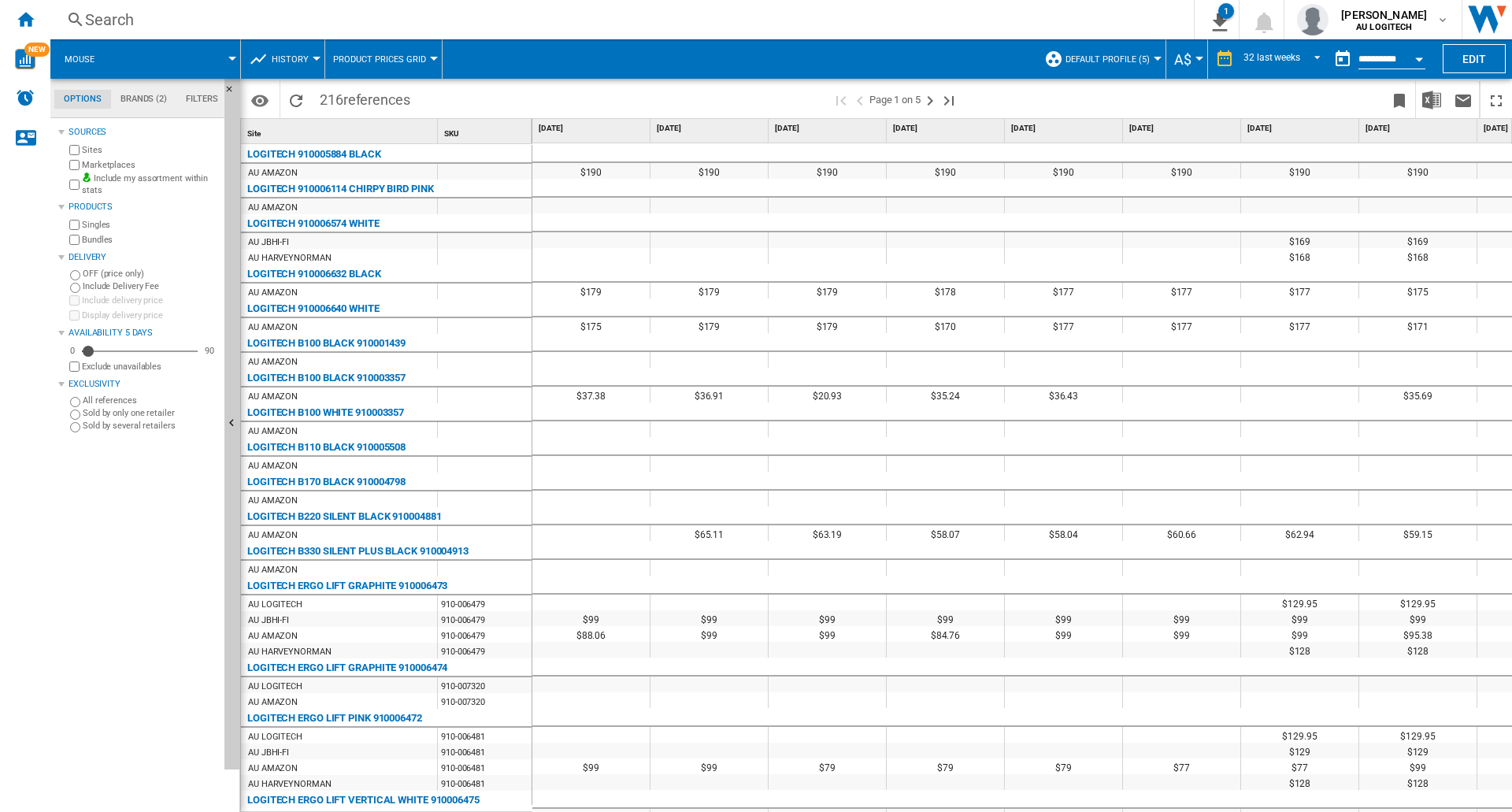
click at [1415, 57] on div "Open calendar" at bounding box center [1419, 59] width 8 height 4
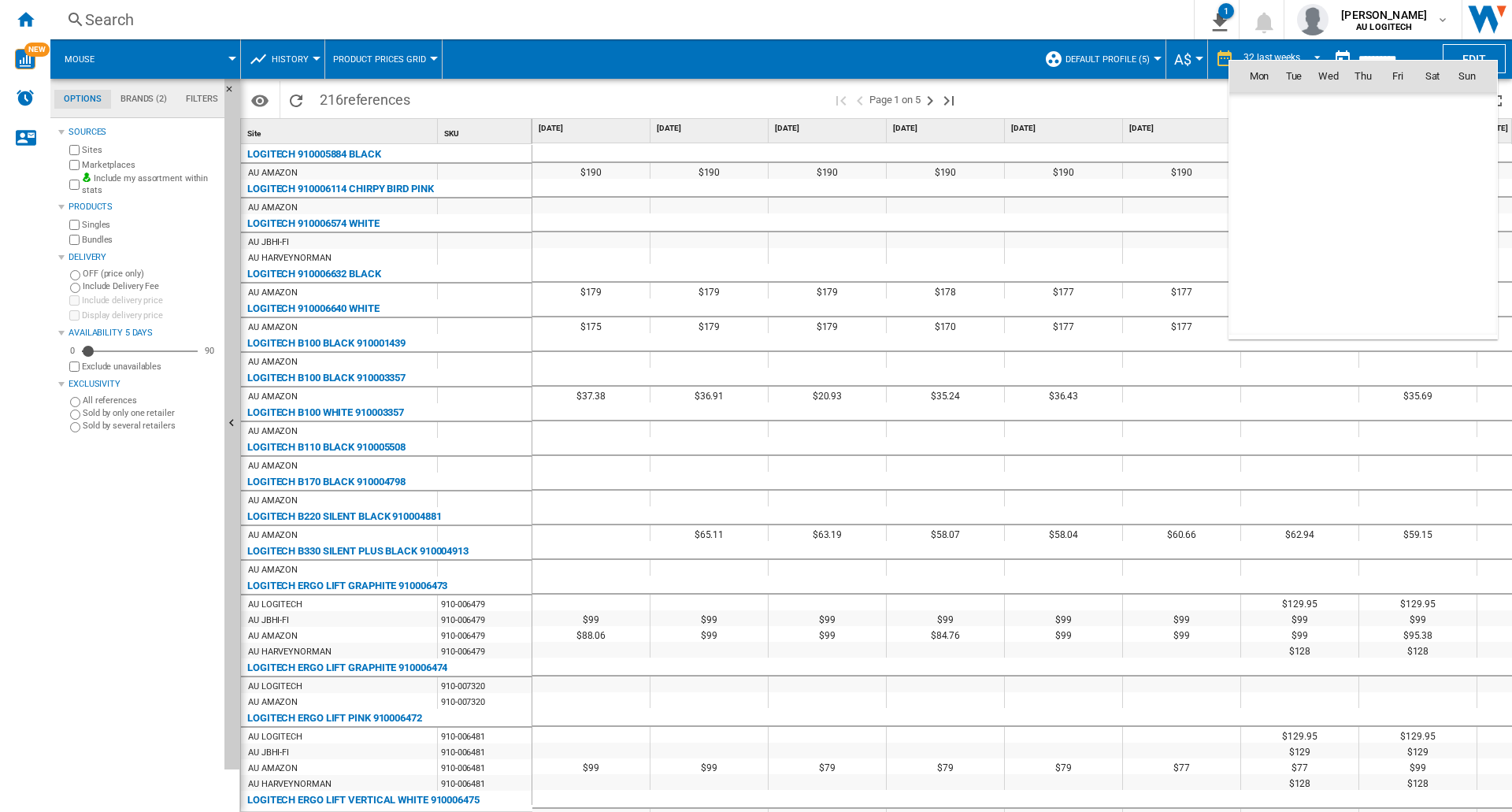
scroll to position [7513, 0]
click at [924, 19] on div at bounding box center [756, 406] width 1512 height 812
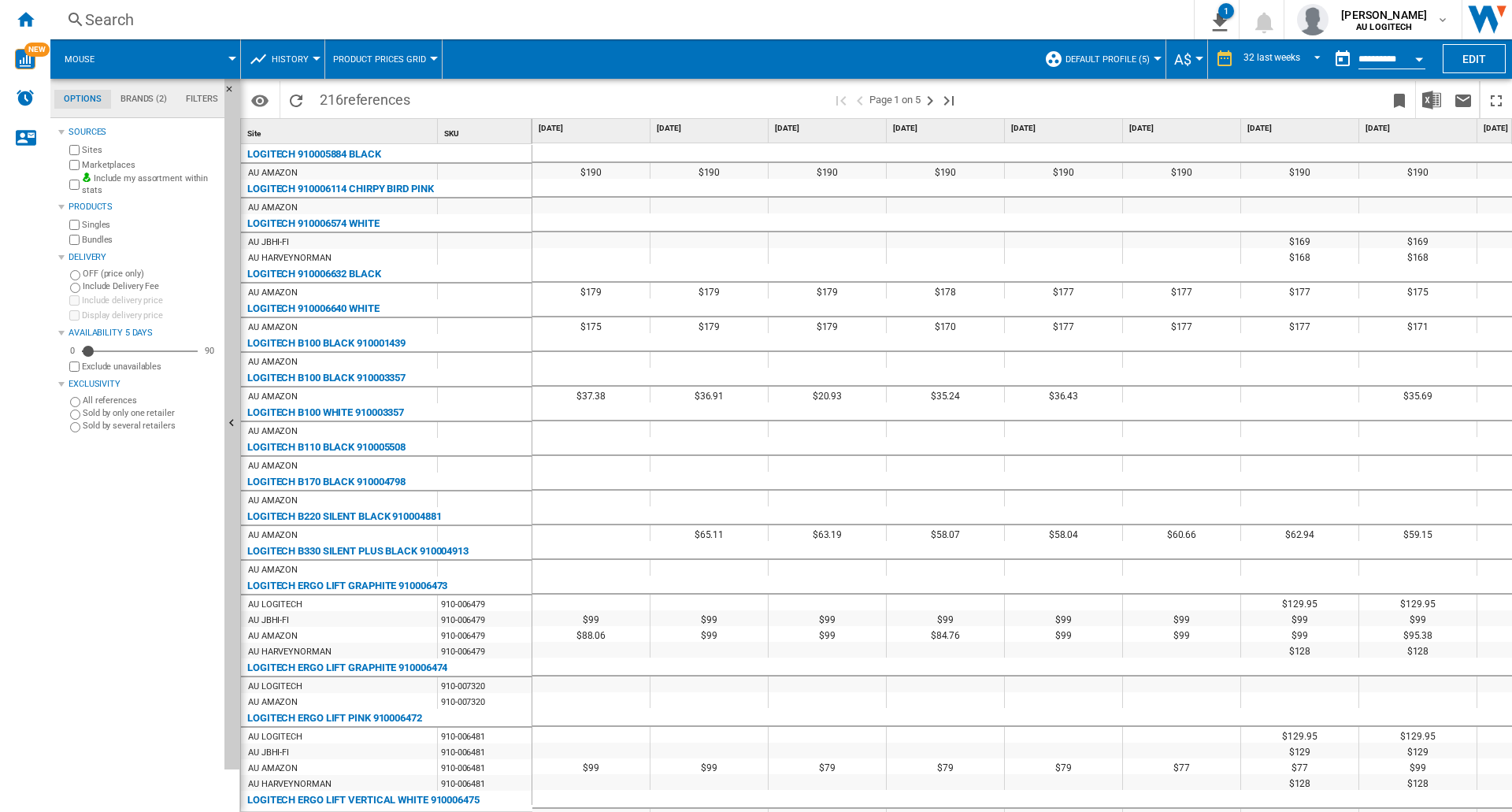
click at [1410, 60] on button "Open calendar" at bounding box center [1419, 57] width 29 height 29
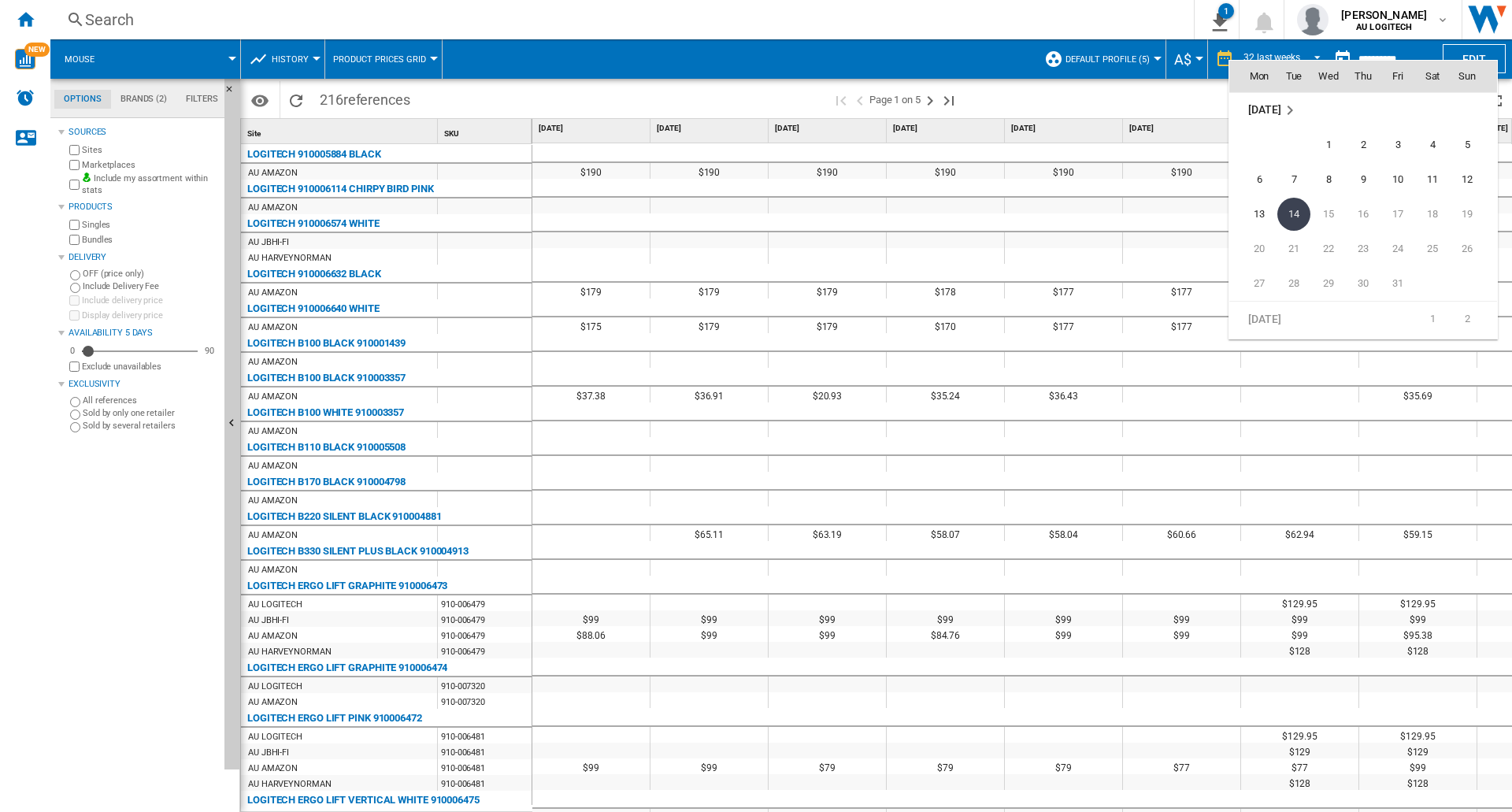
drag, startPoint x: 1191, startPoint y: 69, endPoint x: 1222, endPoint y: 68, distance: 31.0
click at [1195, 69] on div at bounding box center [756, 406] width 1512 height 812
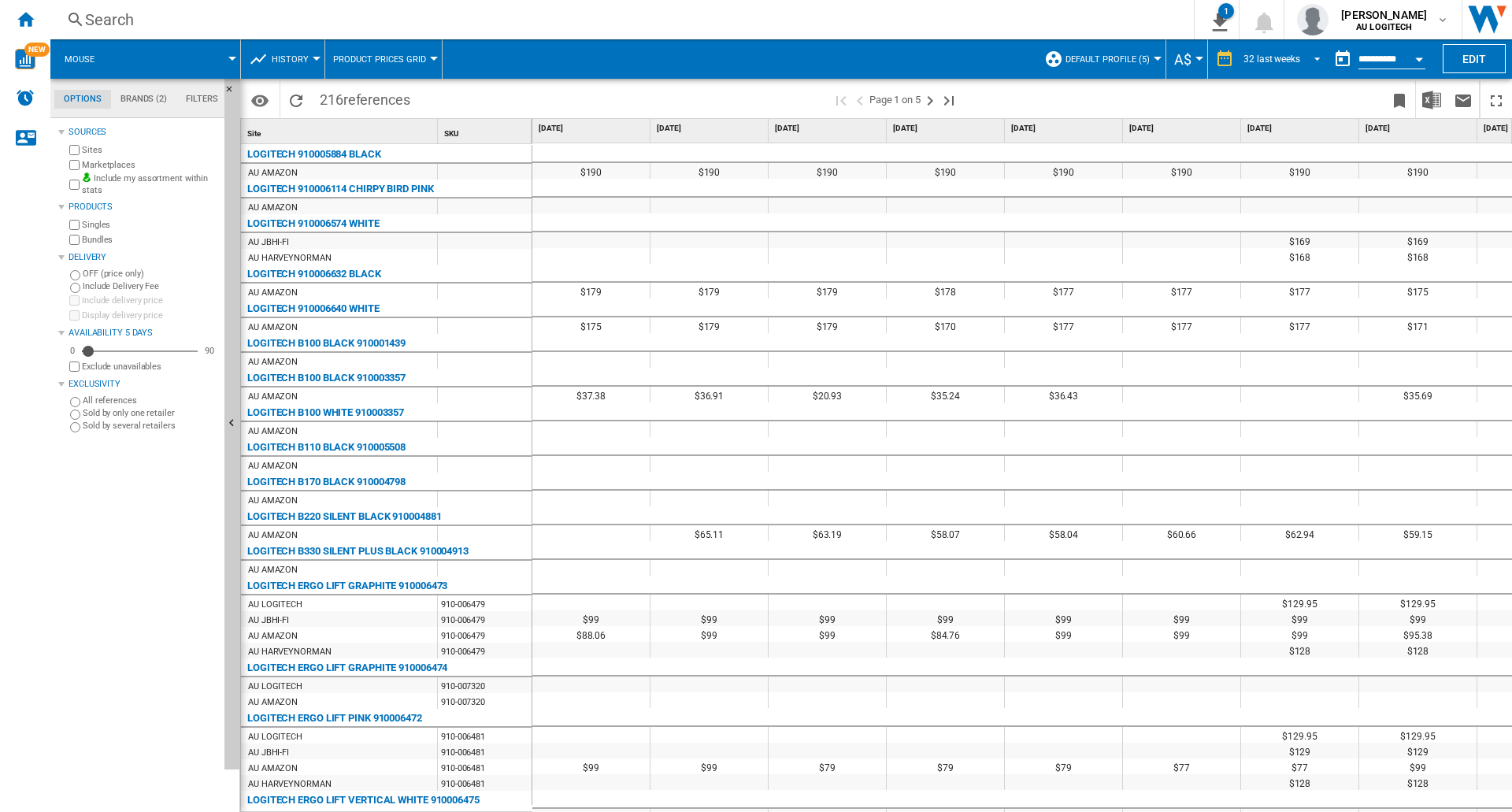
click at [1267, 53] on div "32 last weeks" at bounding box center [1271, 59] width 57 height 11
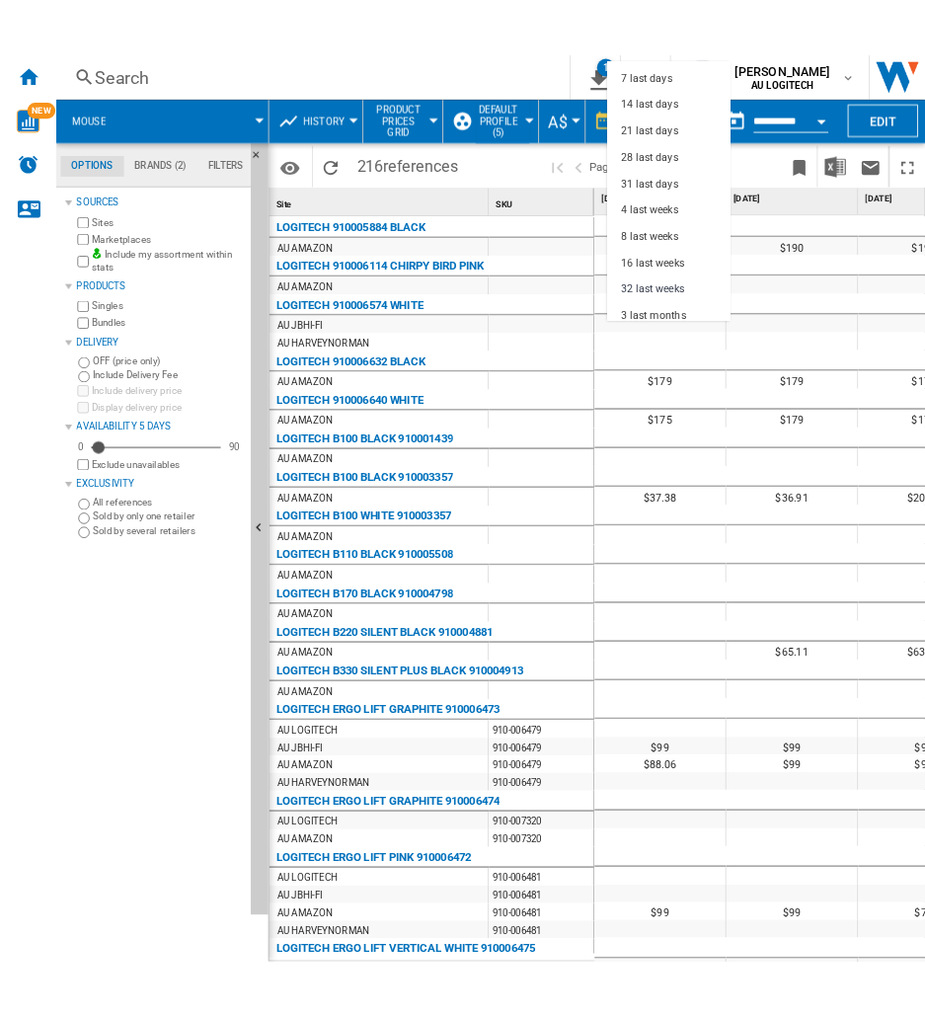
scroll to position [124, 0]
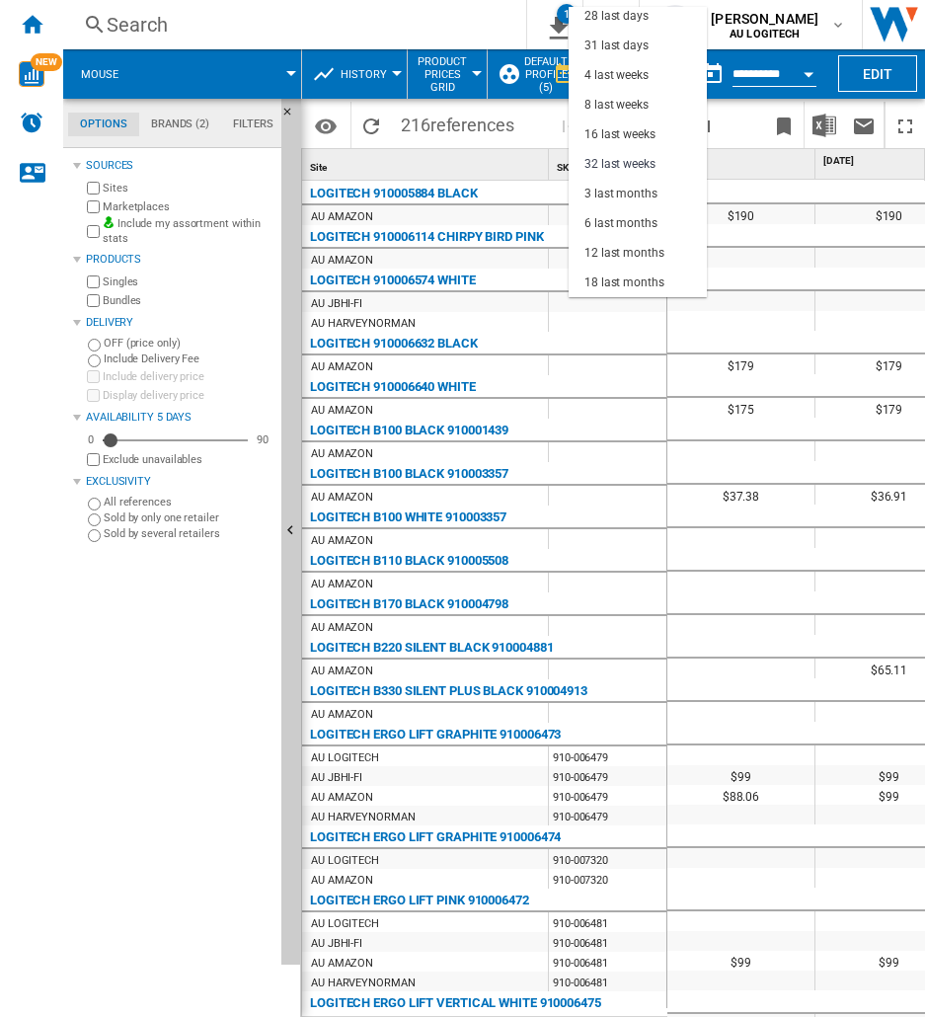
click at [273, 26] on md-backdrop at bounding box center [462, 508] width 925 height 1017
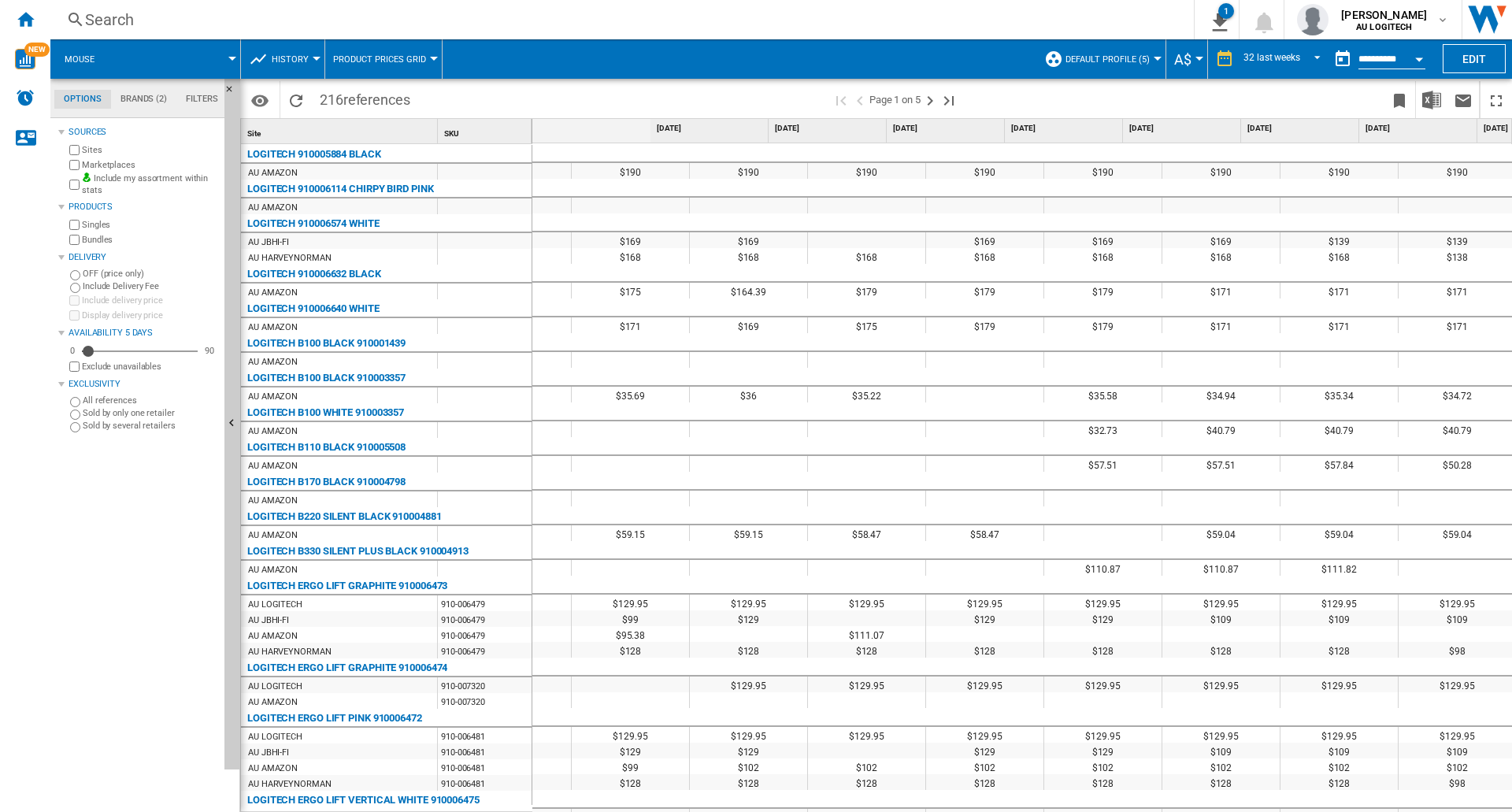
scroll to position [0, 787]
click at [1296, 57] on div "32 last weeks" at bounding box center [1271, 59] width 57 height 11
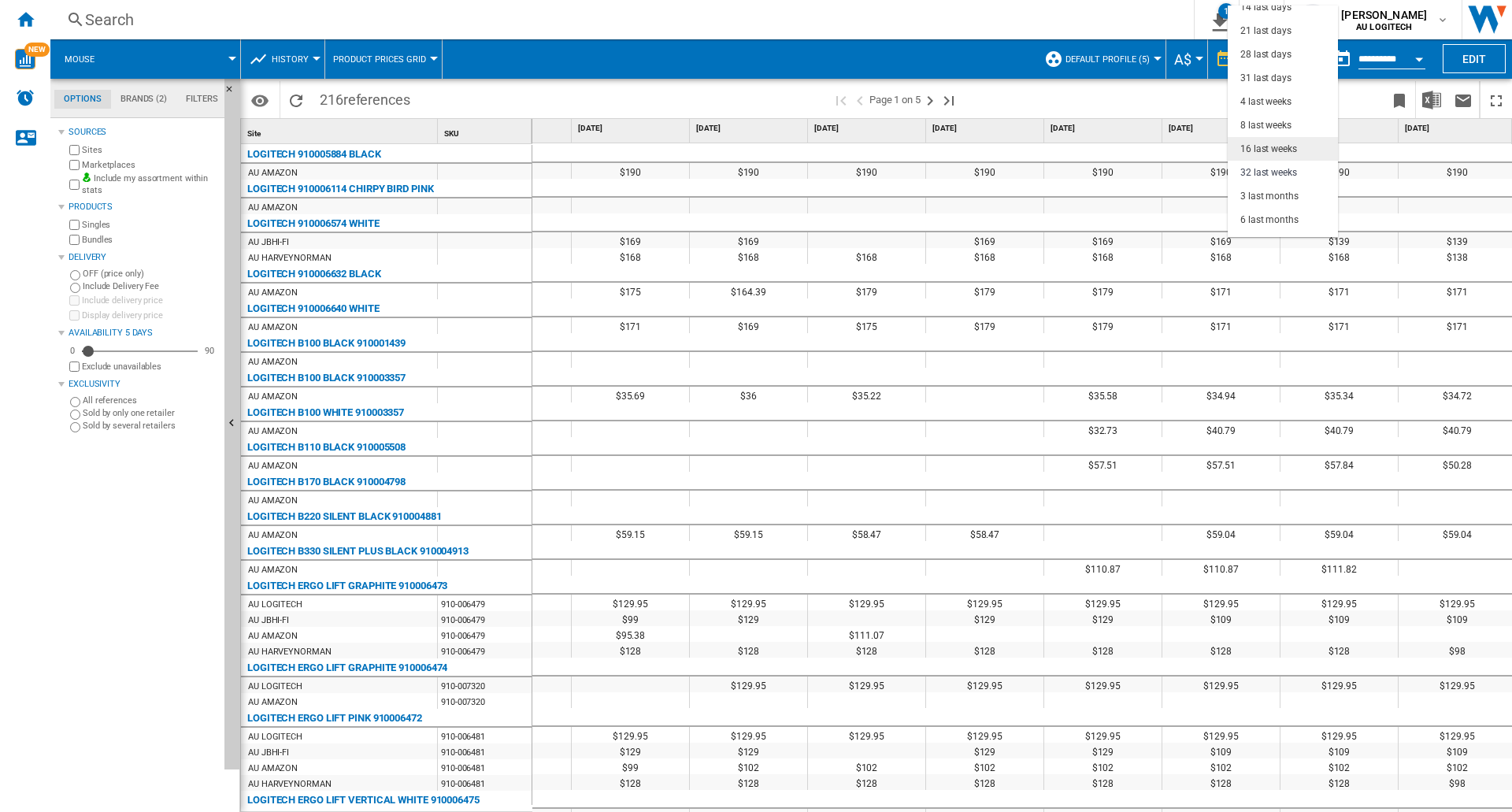
scroll to position [21, 0]
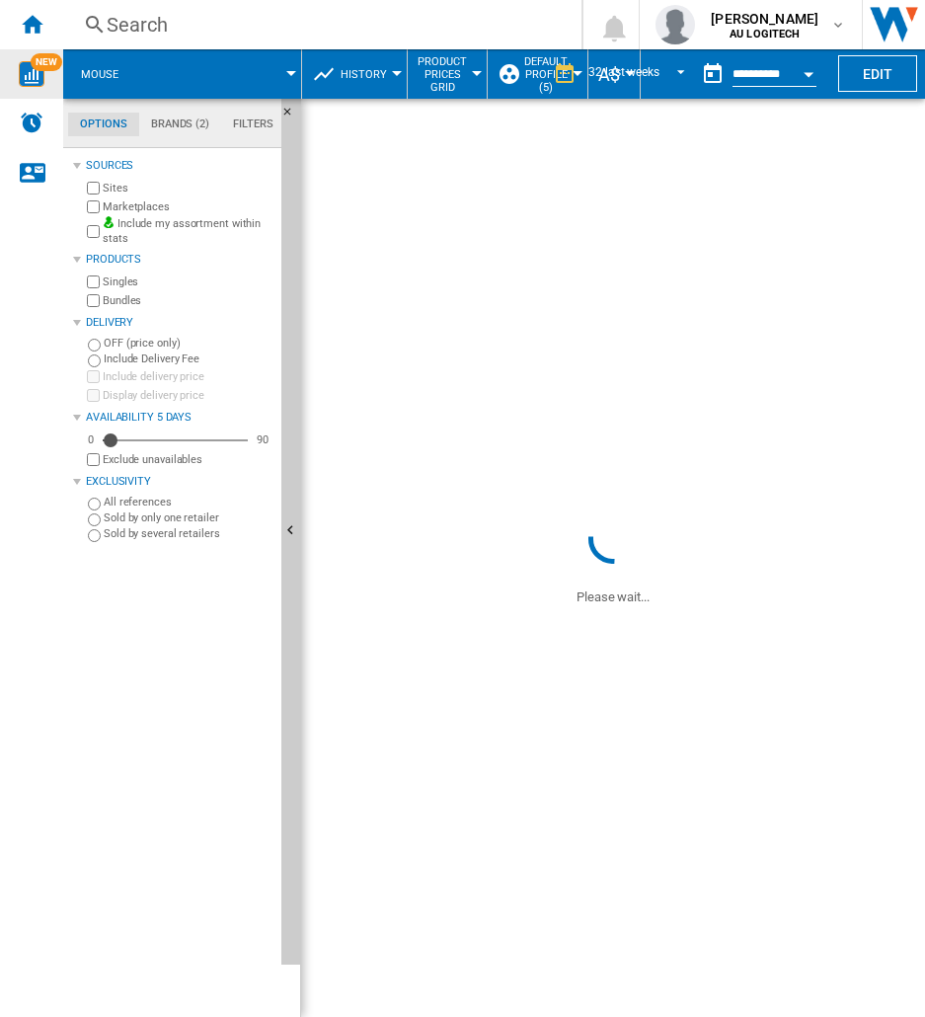
click at [38, 75] on img "WiseCard" at bounding box center [32, 74] width 26 height 26
